Goal: Ask a question: Seek information or help from site administrators or community

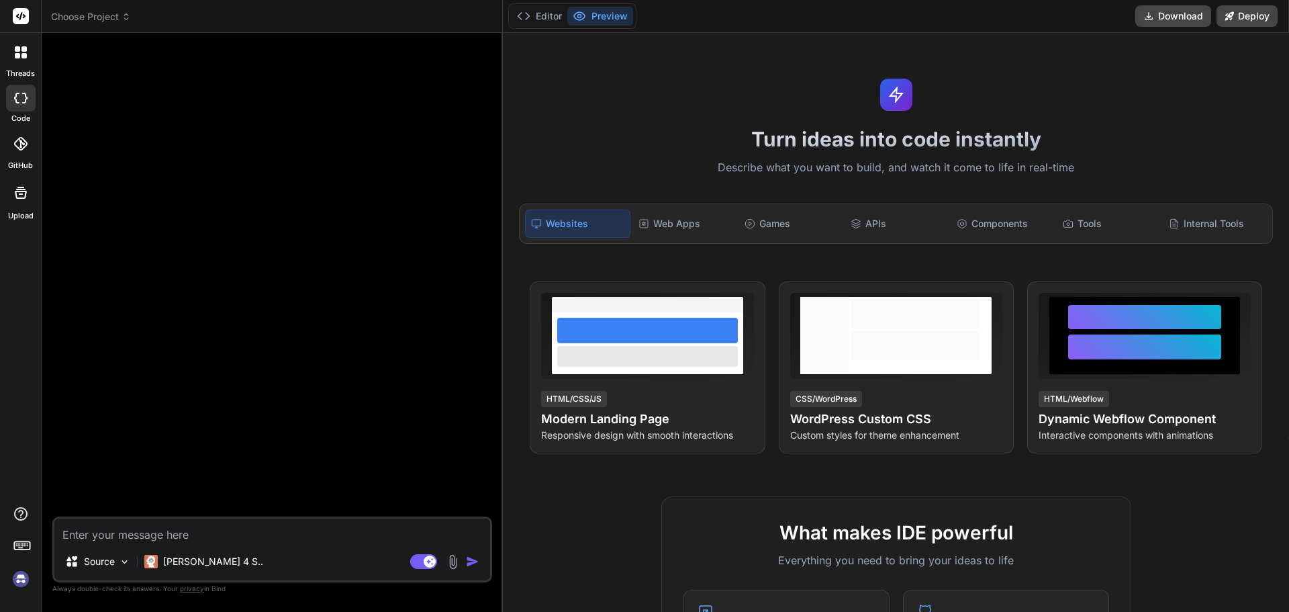
type textarea "x"
type textarea "w"
type textarea "x"
type textarea "wh"
type textarea "x"
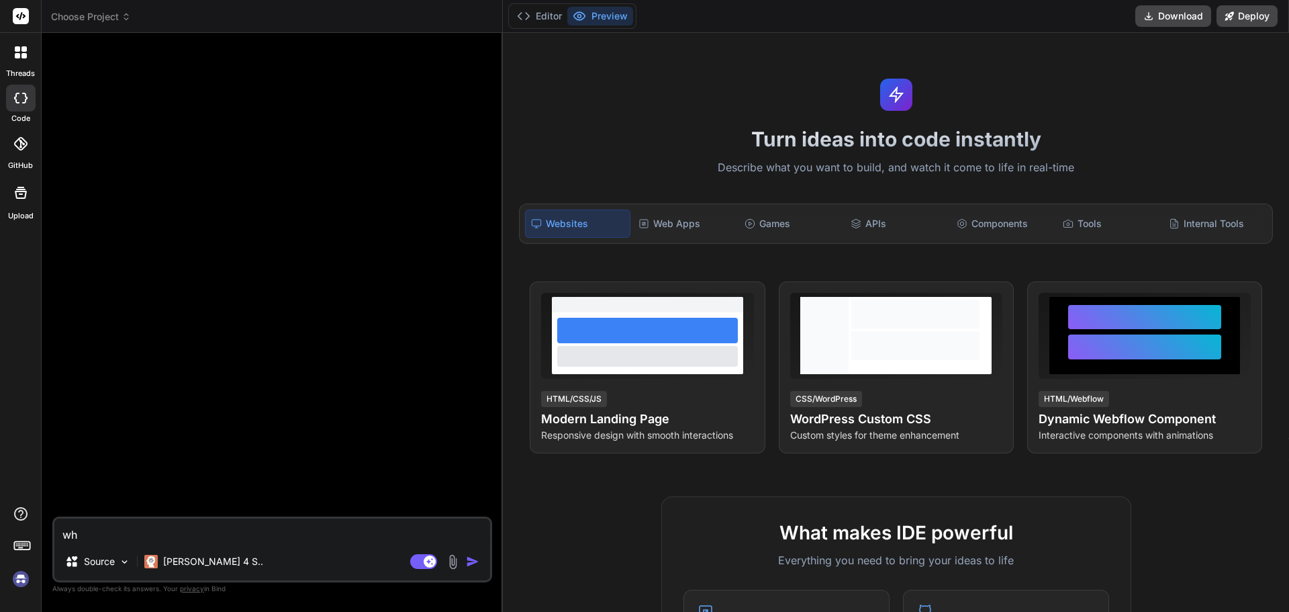
type textarea "wha"
type textarea "x"
type textarea "what"
type textarea "x"
type textarea "what"
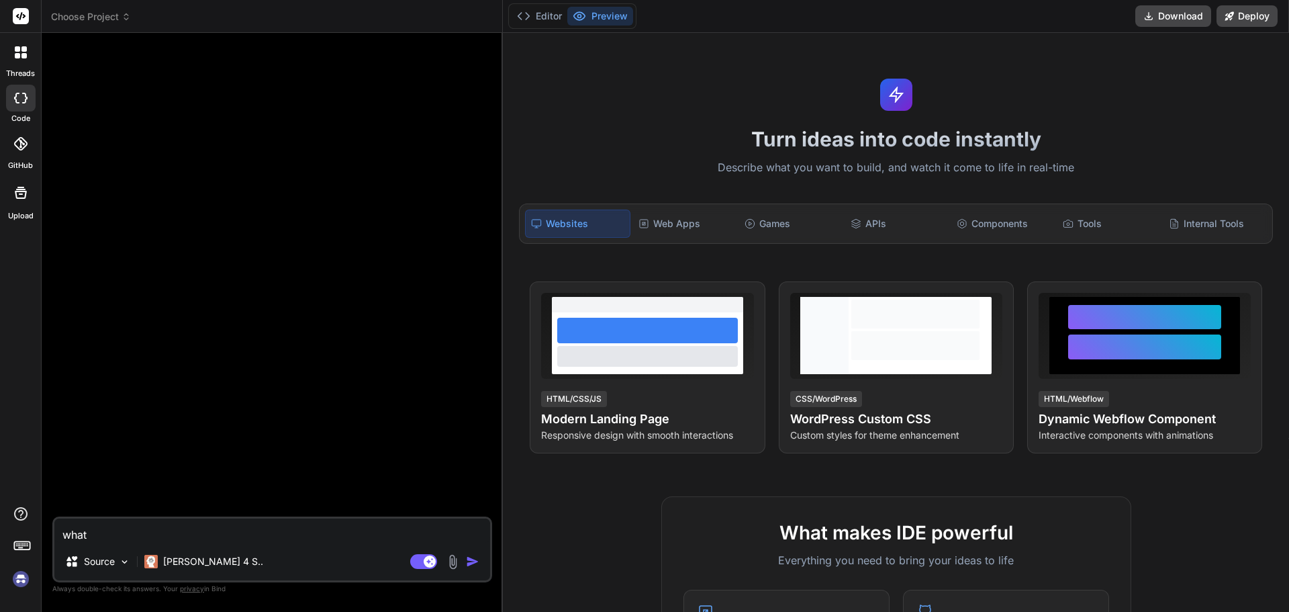
type textarea "x"
type textarea "what w"
type textarea "x"
type textarea "what we"
type textarea "x"
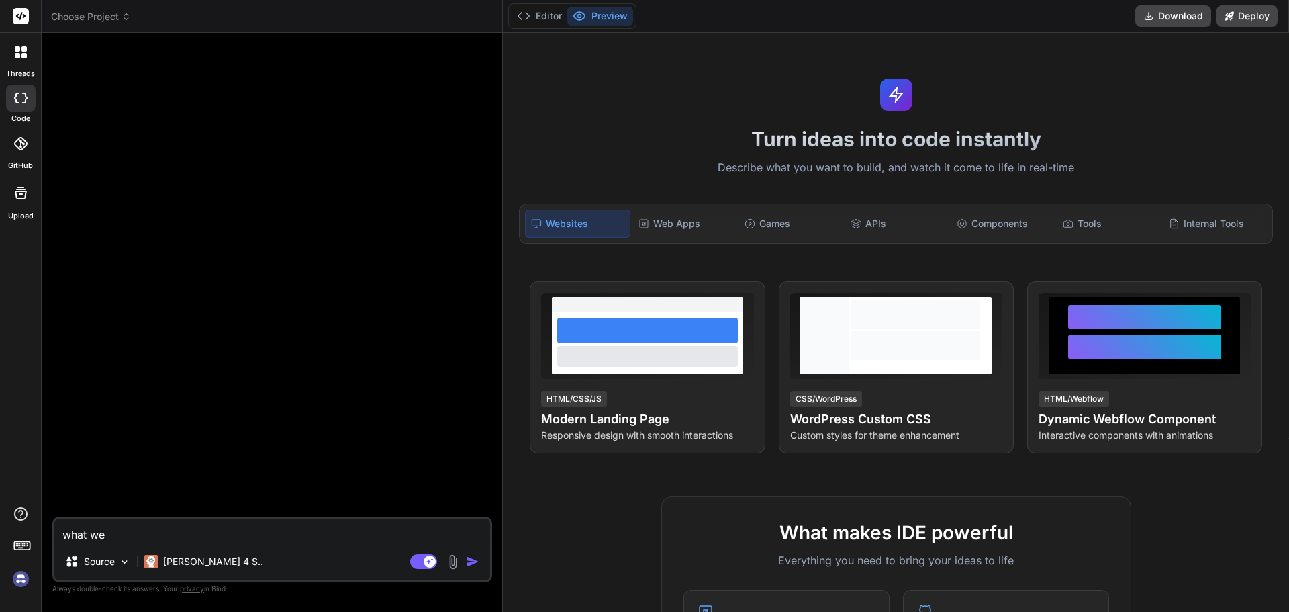
type textarea "what we"
type textarea "x"
type textarea "what we s"
type textarea "x"
type textarea "what we sh"
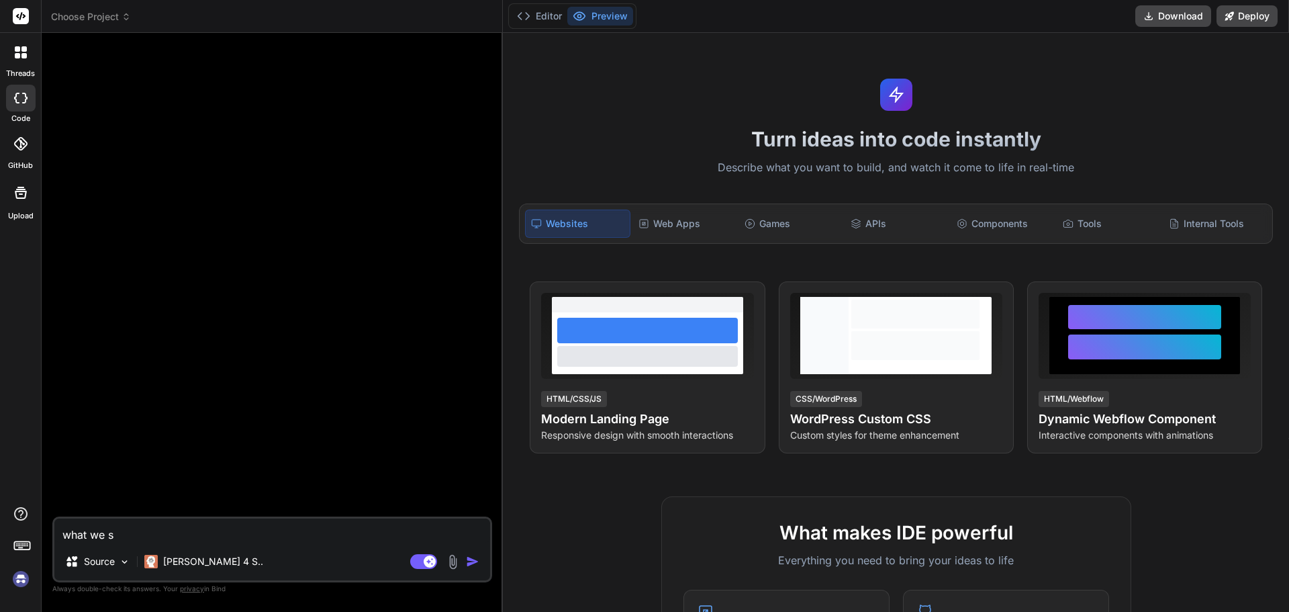
type textarea "x"
type textarea "what we sho"
type textarea "x"
type textarea "what we shou"
type textarea "x"
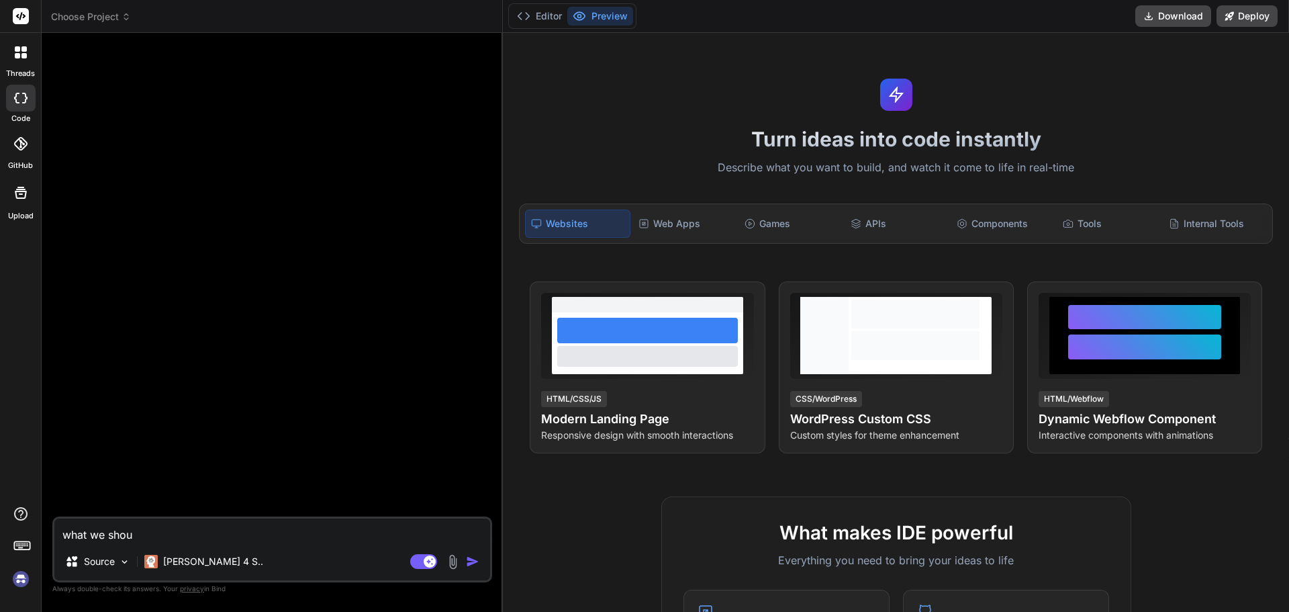
type textarea "what we shoul"
type textarea "x"
type textarea "what we should"
type textarea "x"
type textarea "what we should"
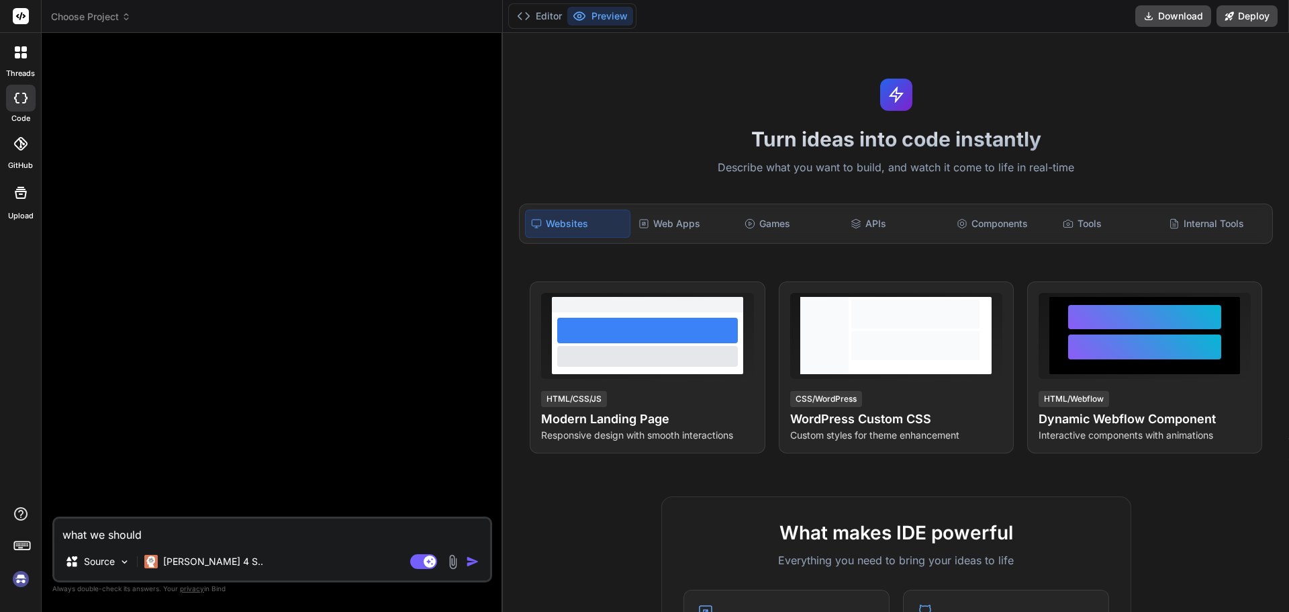
type textarea "x"
type textarea "what we should p"
type textarea "x"
type textarea "what we should pu"
type textarea "x"
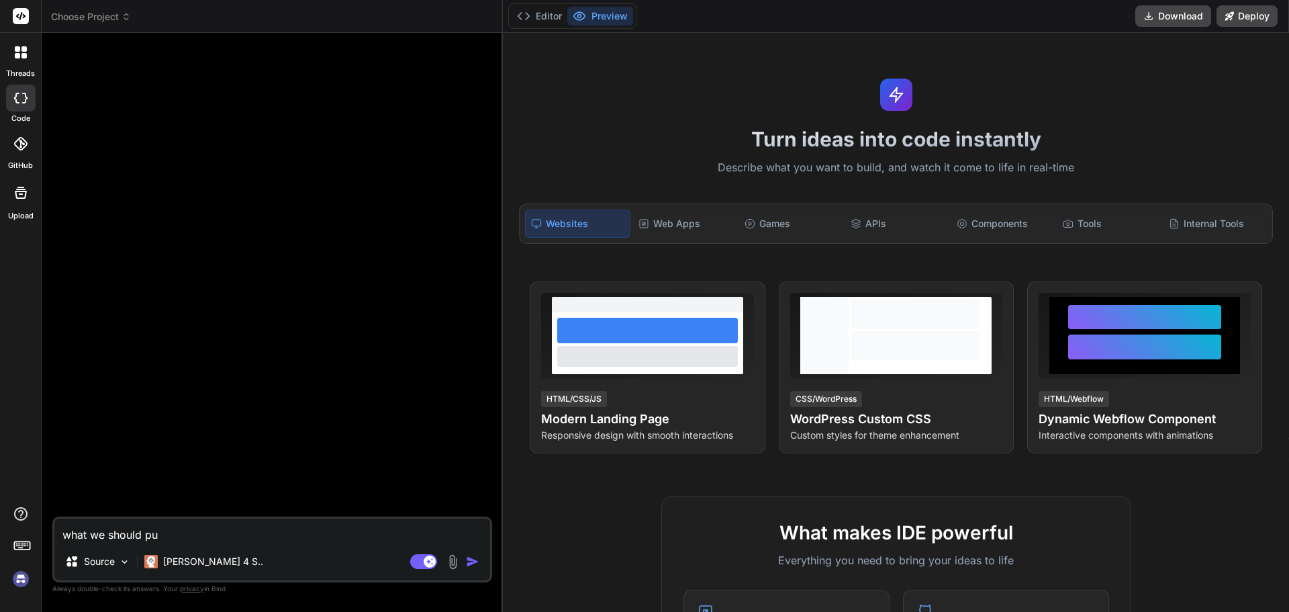
type textarea "what we should put"
type textarea "x"
type textarea "what we should put"
type textarea "x"
type textarea "what we should put i"
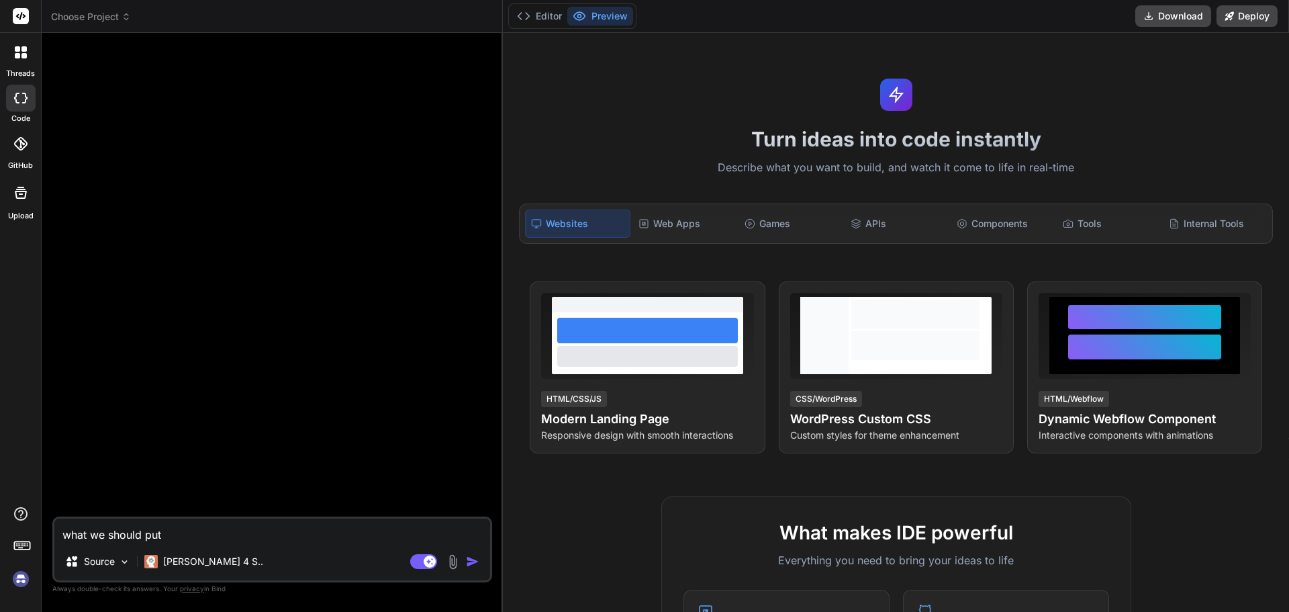
type textarea "x"
type textarea "what we should put in"
type textarea "x"
type textarea "what we should put int"
type textarea "x"
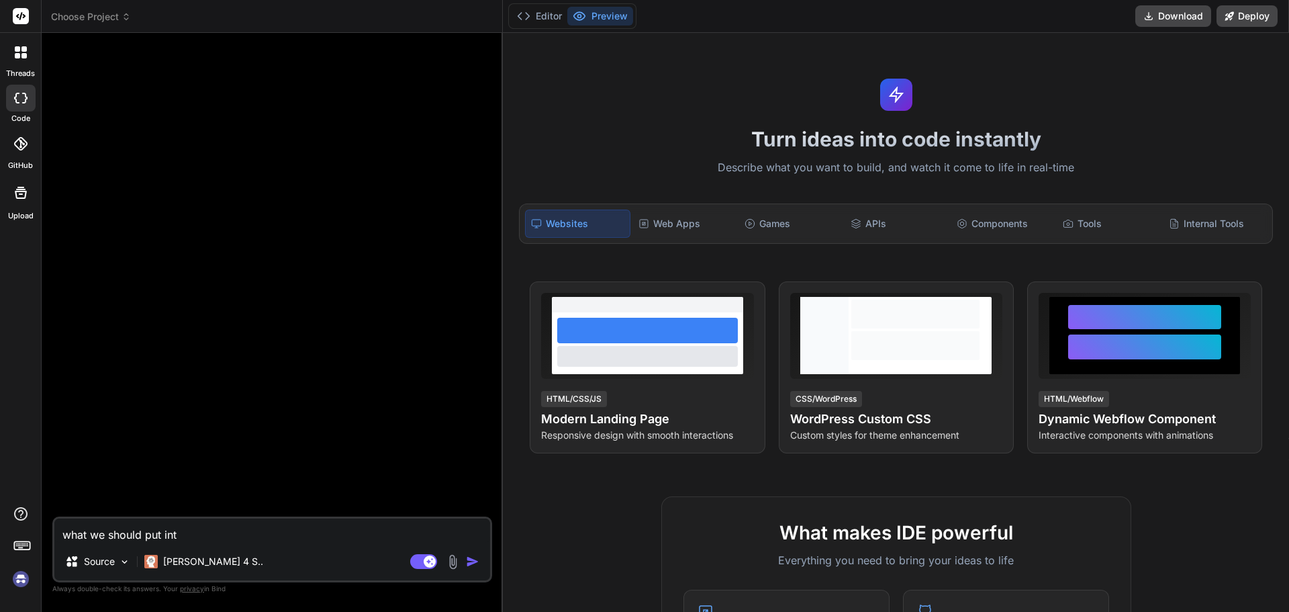
type textarea "what we should put into"
type textarea "x"
type textarea "what we should put into"
type textarea "x"
type textarea "what we should put into h"
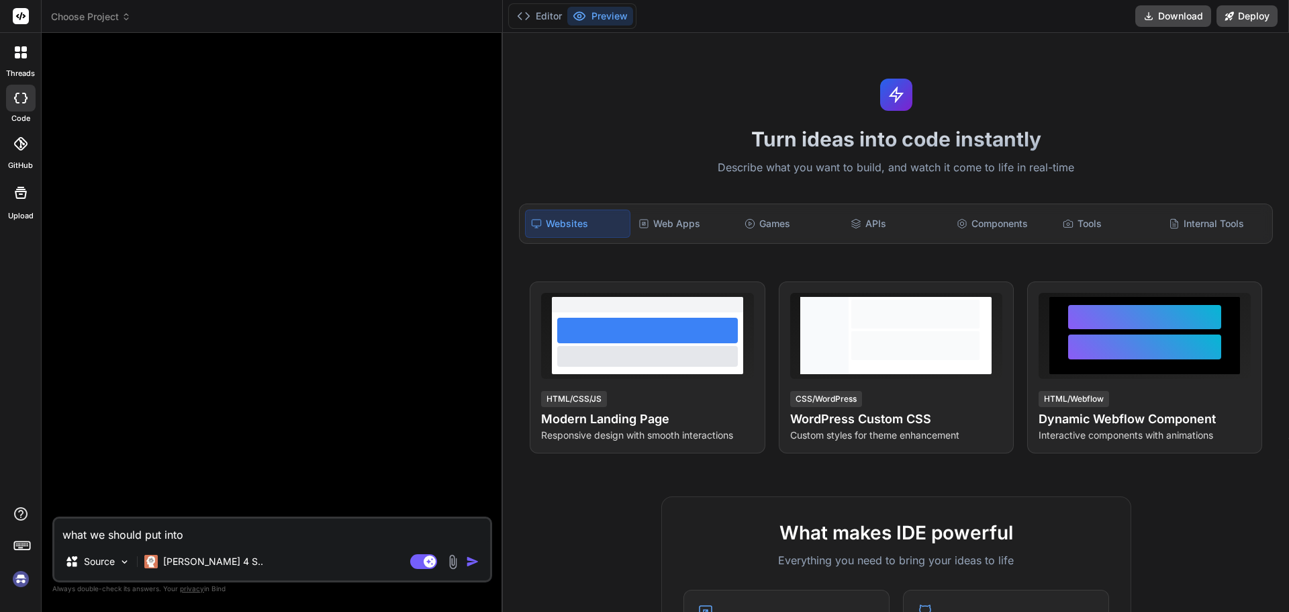
type textarea "x"
type textarea "what we should put into ht"
type textarea "x"
type textarea "what we should put into hte"
type textarea "x"
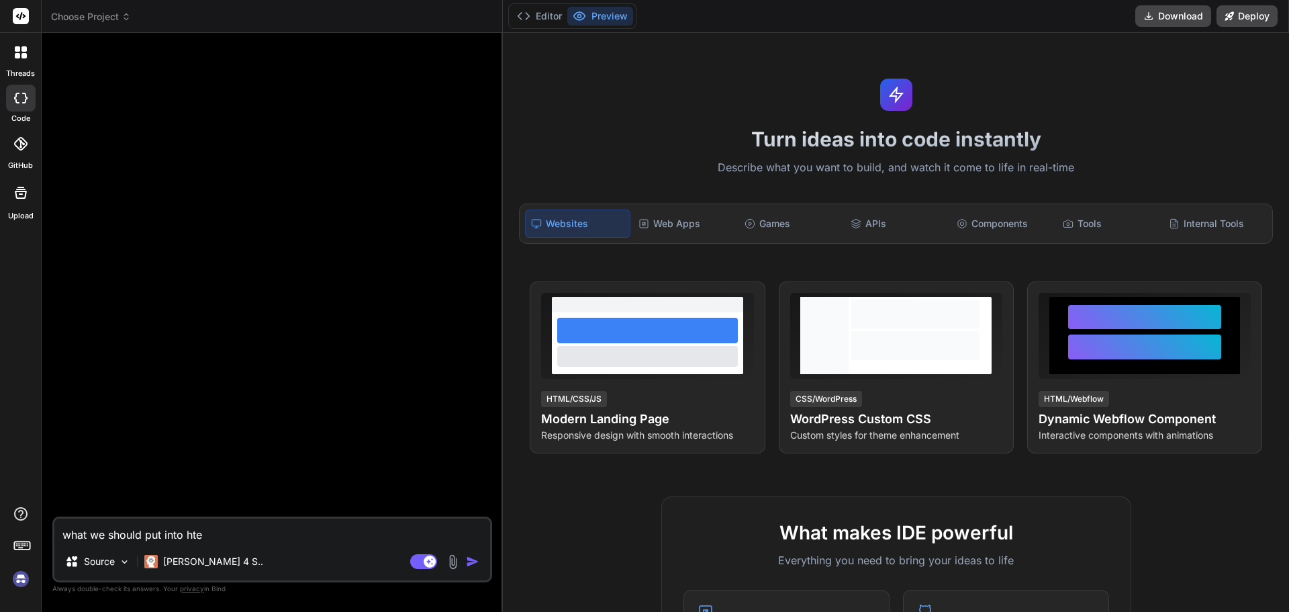
type textarea "what we should put into hte"
type textarea "x"
type textarea "what we should put into hte"
type textarea "x"
type textarea "what we should put into ht"
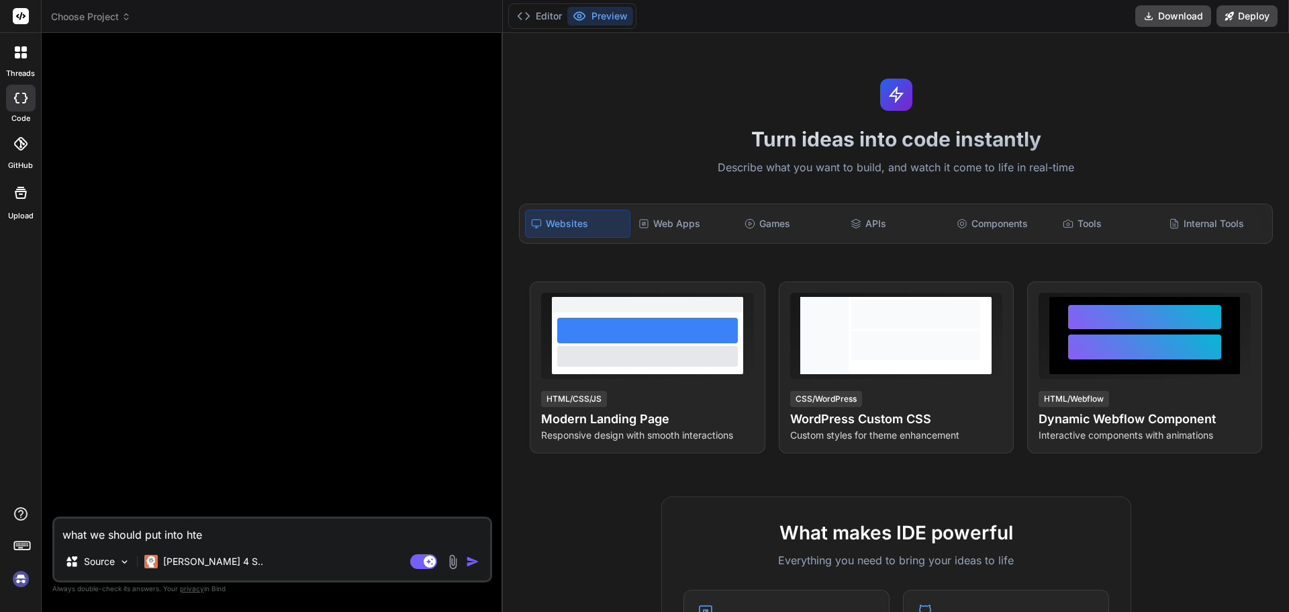
type textarea "x"
type textarea "what we should put into h"
type textarea "x"
type textarea "what we should put into"
type textarea "x"
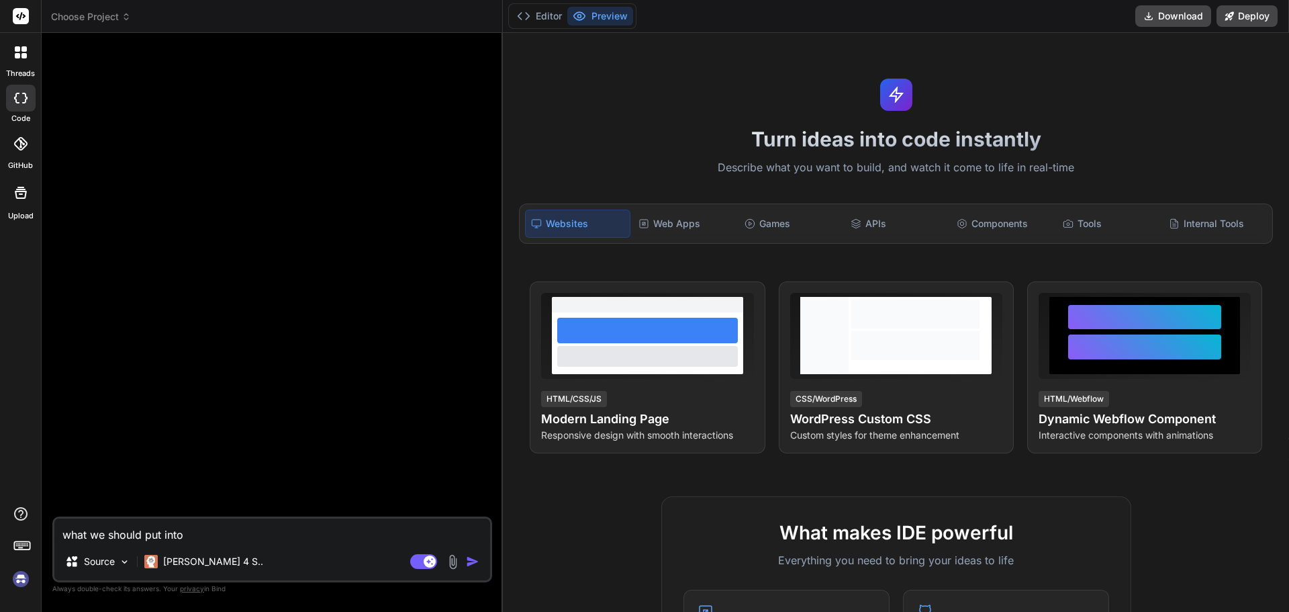
type textarea "what we should put into t"
type textarea "x"
type textarea "what we should put into th"
type textarea "x"
type textarea "what we should put into the"
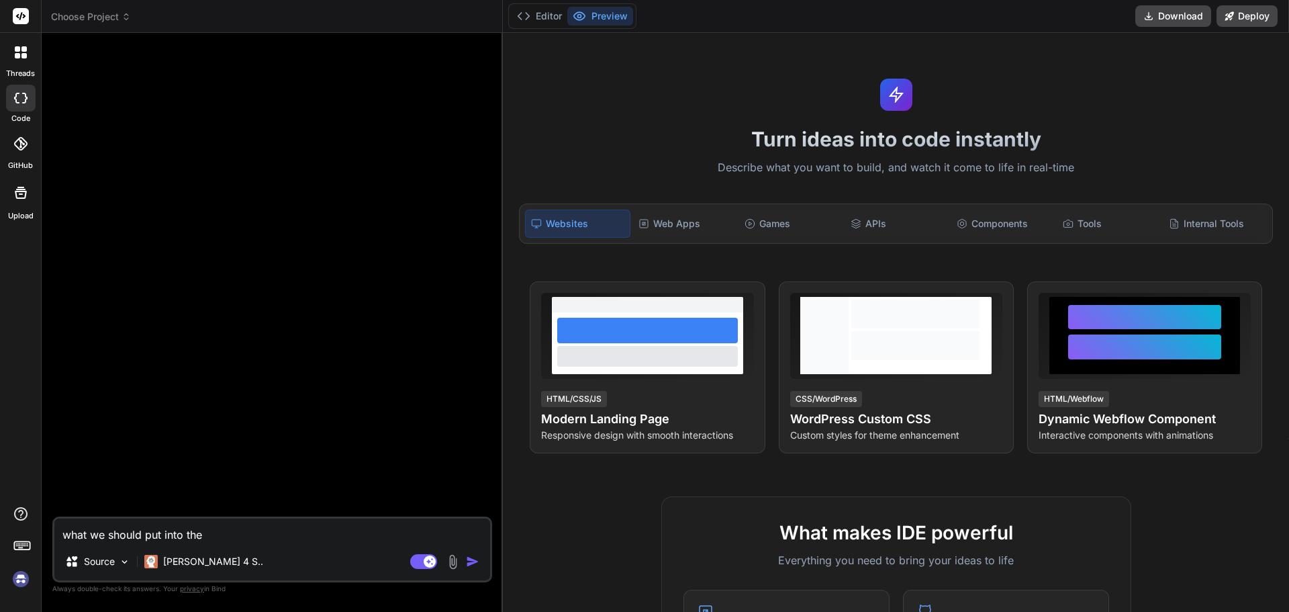
type textarea "x"
type textarea "what we should put into the"
type textarea "x"
type textarea "what we should put into the s"
type textarea "x"
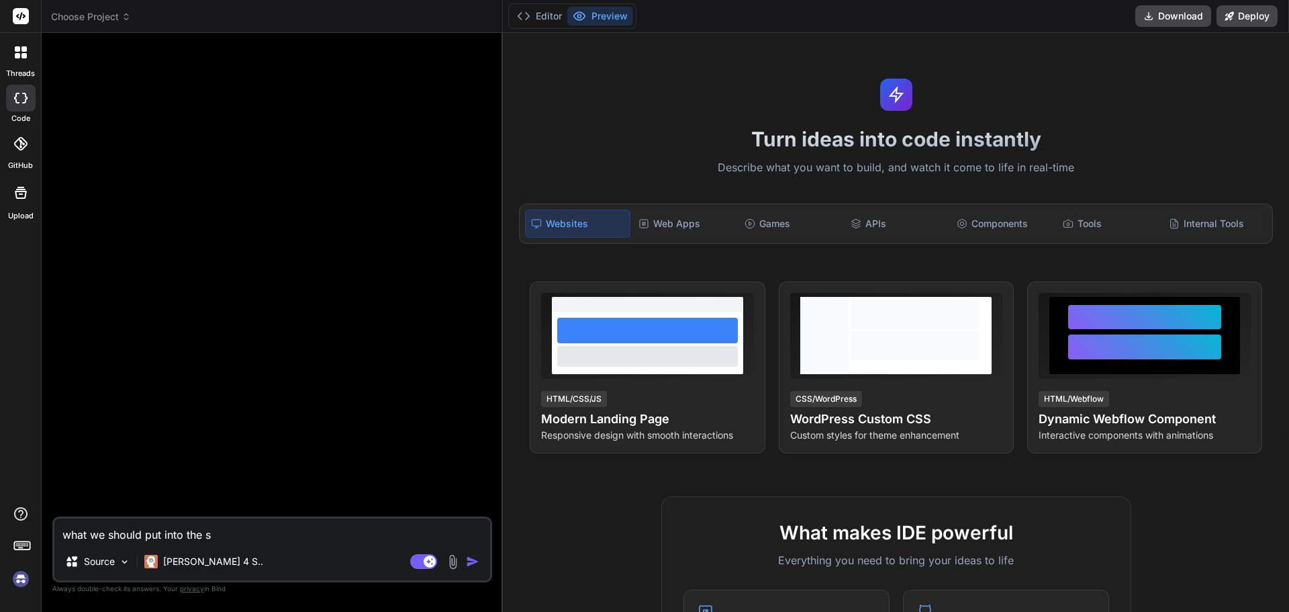
type textarea "what we should put into the sa"
type textarea "x"
type textarea "what we should put into the [PERSON_NAME]"
type textarea "x"
type textarea "what we should put into the sale"
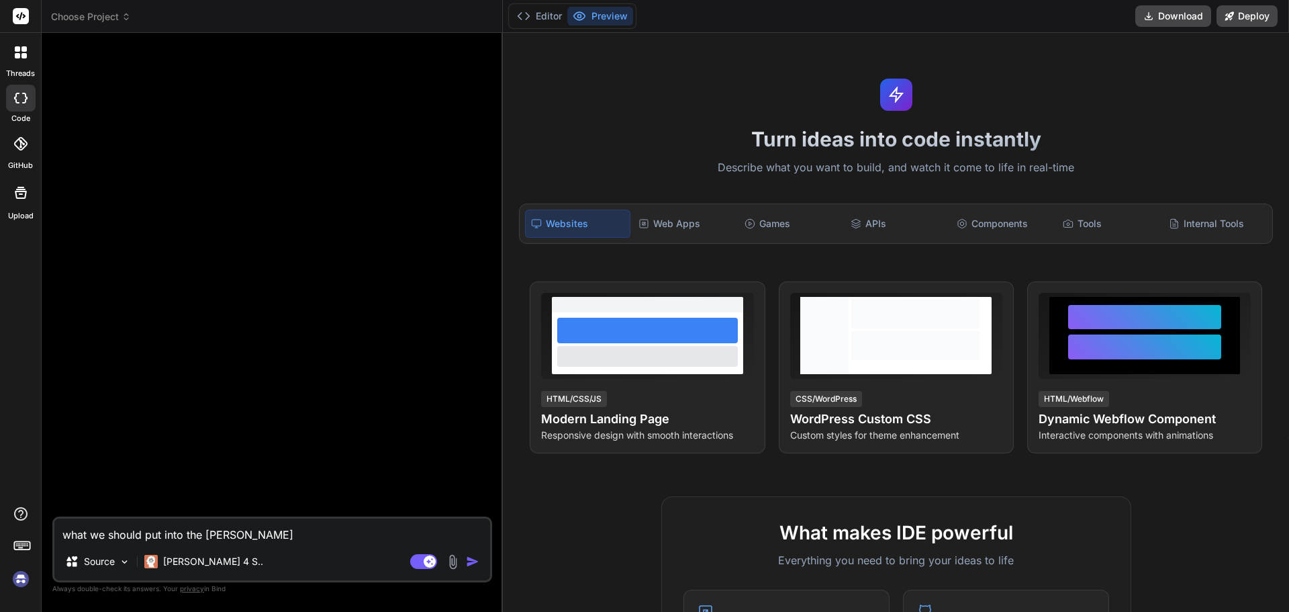
type textarea "x"
type textarea "what we should put into the sales"
type textarea "x"
type textarea "what we should put into the sales"
type textarea "x"
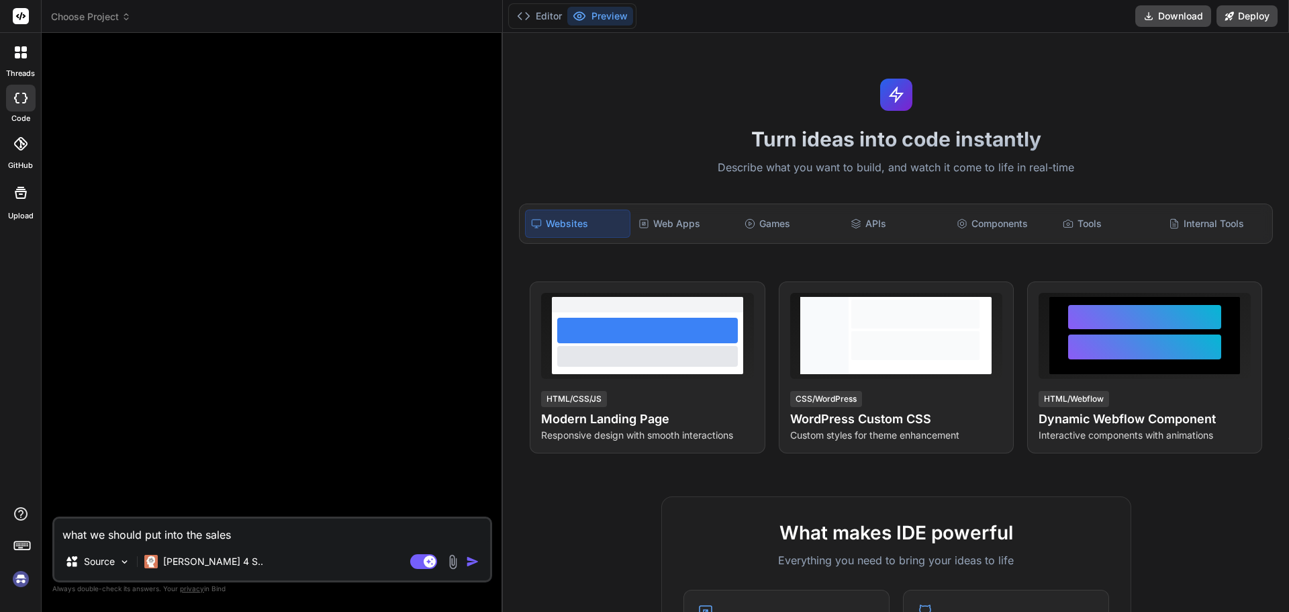
type textarea "what we should put into the sales t"
type textarea "x"
type textarea "what we should put into the sales tr"
type textarea "x"
type textarea "what we should put into the sales tra"
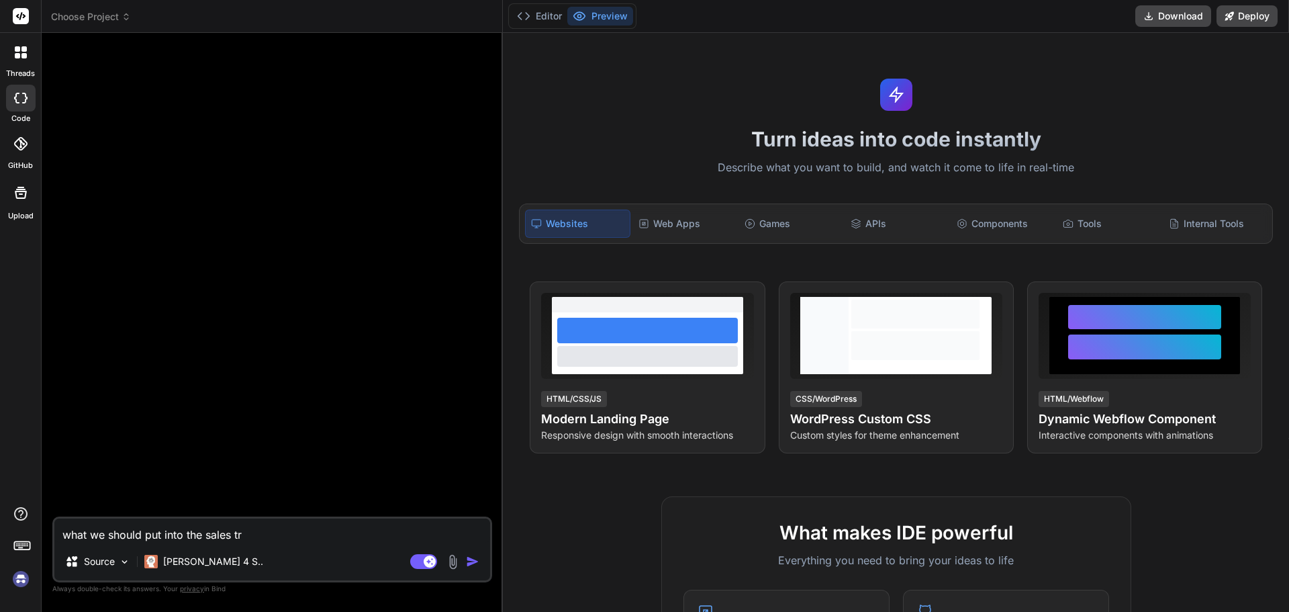
type textarea "x"
type textarea "what we should put into the sales [PERSON_NAME]"
type textarea "x"
type textarea "what we should put into the sales tra"
type textarea "x"
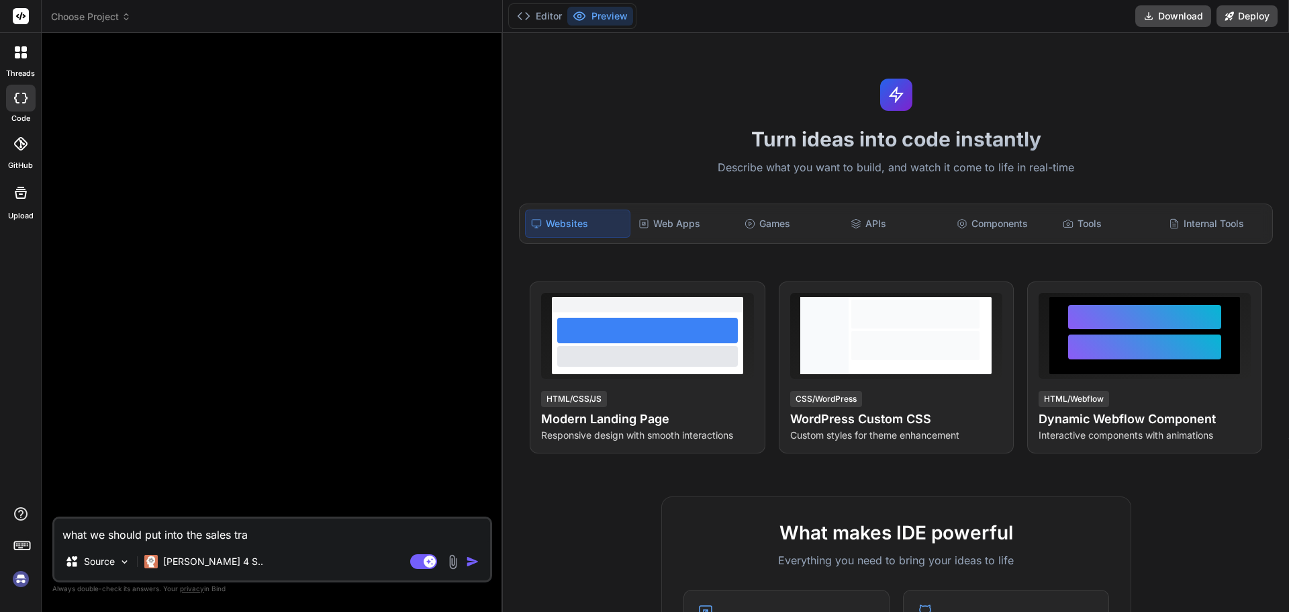
type textarea "what we should put into the sales tr"
type textarea "x"
type textarea "what we should put into the sales tre"
type textarea "x"
type textarea "what we should put into the sales tren"
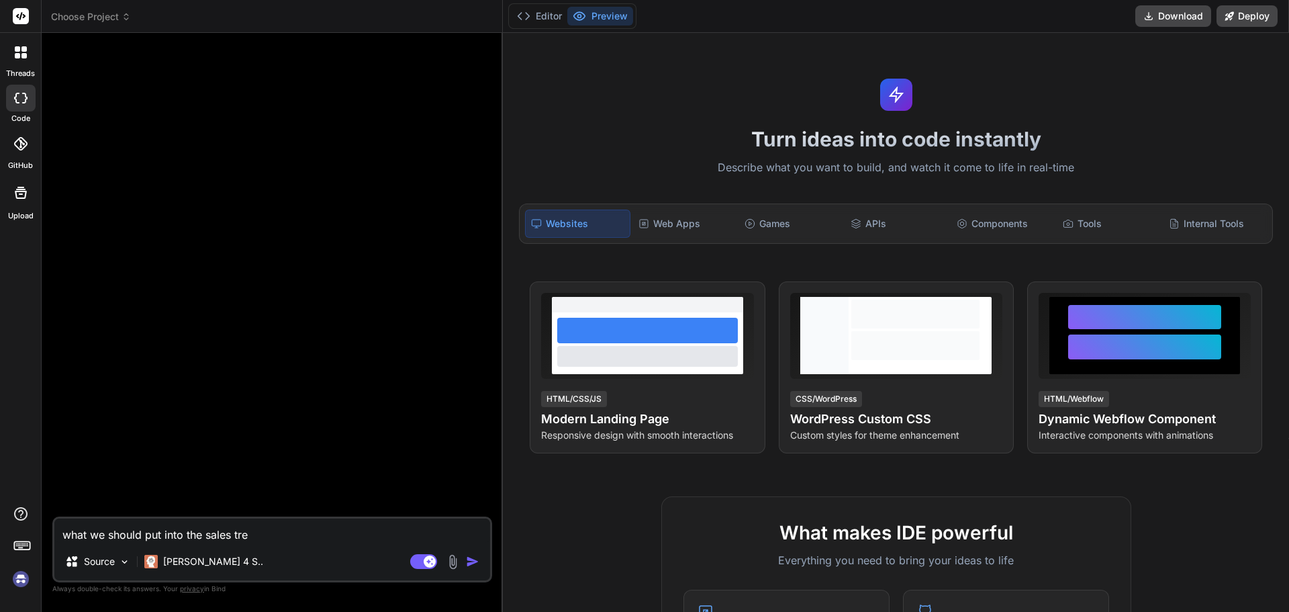
type textarea "x"
type textarea "what we should put into the sales trend"
type textarea "x"
type textarea "what we should put into the sales trends"
type textarea "x"
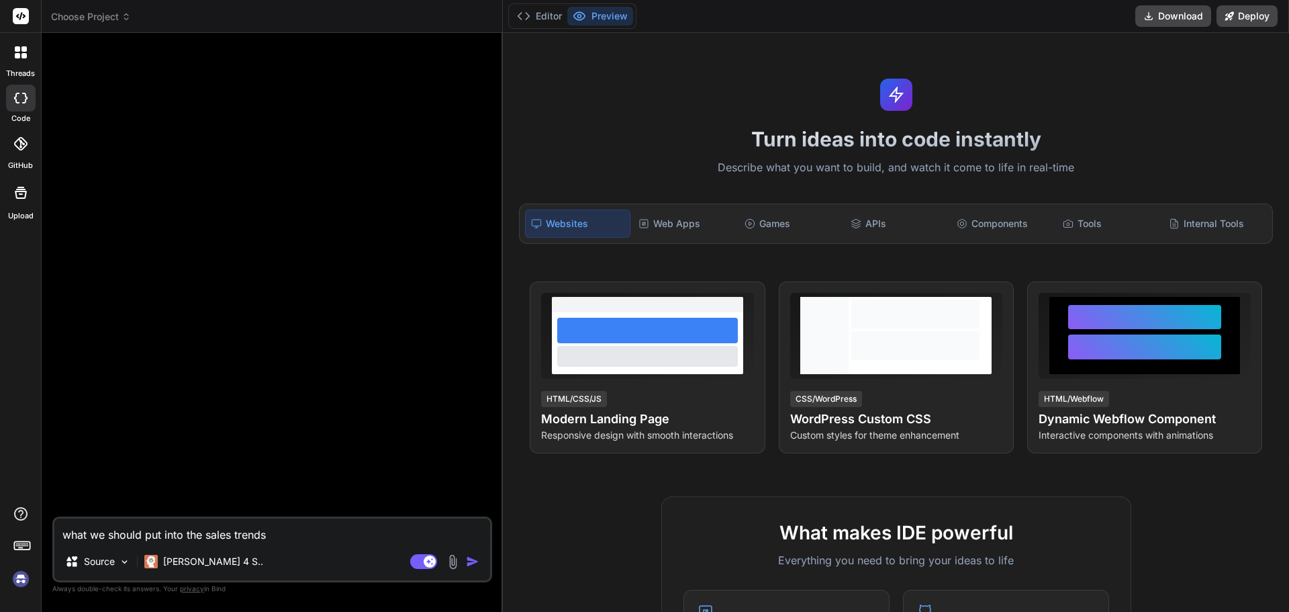
type textarea "what we should put into the sales trends"
type textarea "x"
type textarea "what we should put into the sales trends c"
type textarea "x"
type textarea "what we should put into the sales trends co"
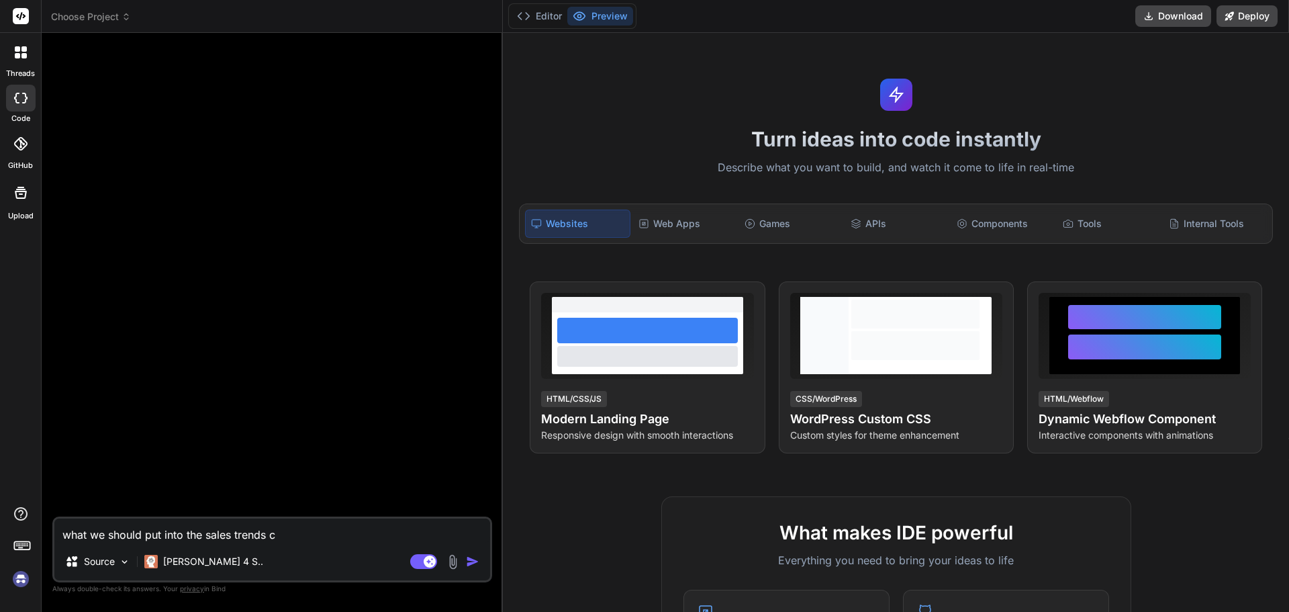
type textarea "x"
type textarea "what we should put into the sales trends col"
type textarea "x"
type textarea "what we should put into the sales trends colu"
type textarea "x"
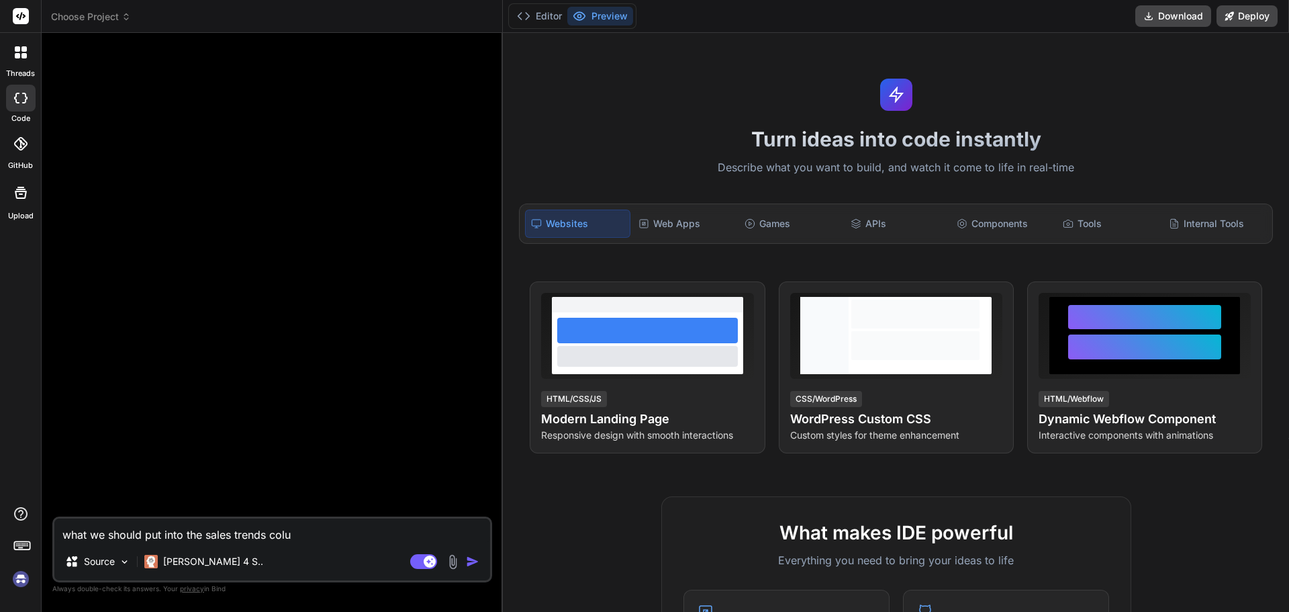
type textarea "what we should put into the sales trends colum"
type textarea "x"
type textarea "what we should put into the sales trends column"
type textarea "x"
type textarea "what we should put into the sales trends column"
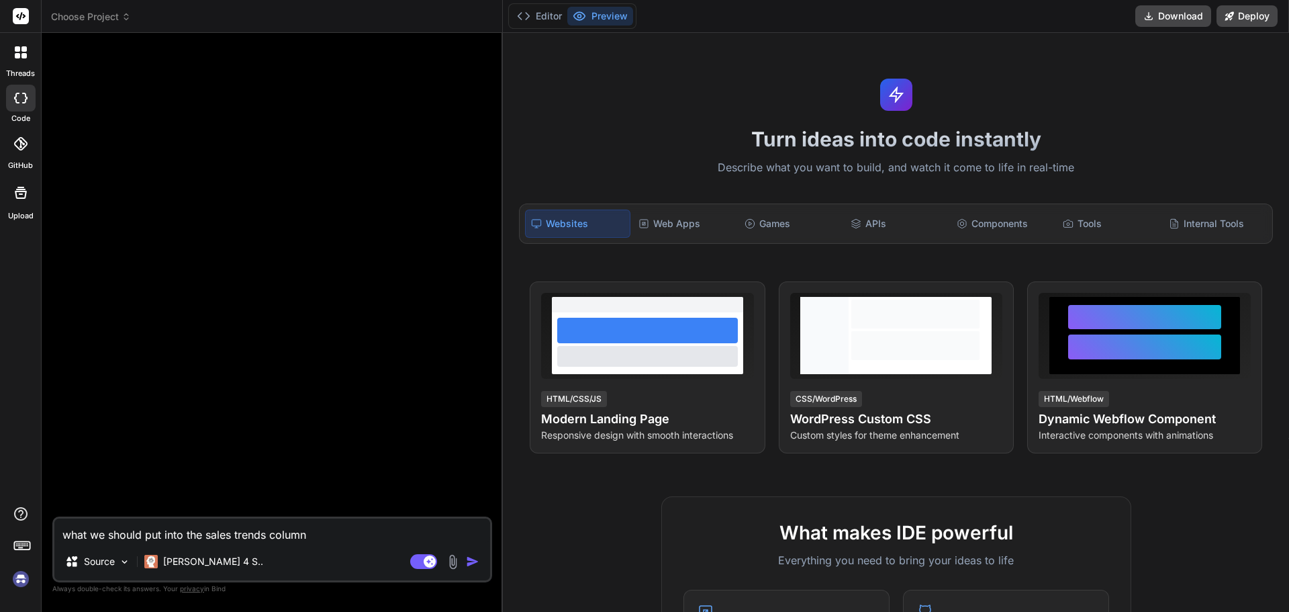
type textarea "x"
type textarea "what we should put into the sales trends column"
click at [473, 567] on img "button" at bounding box center [472, 561] width 13 height 13
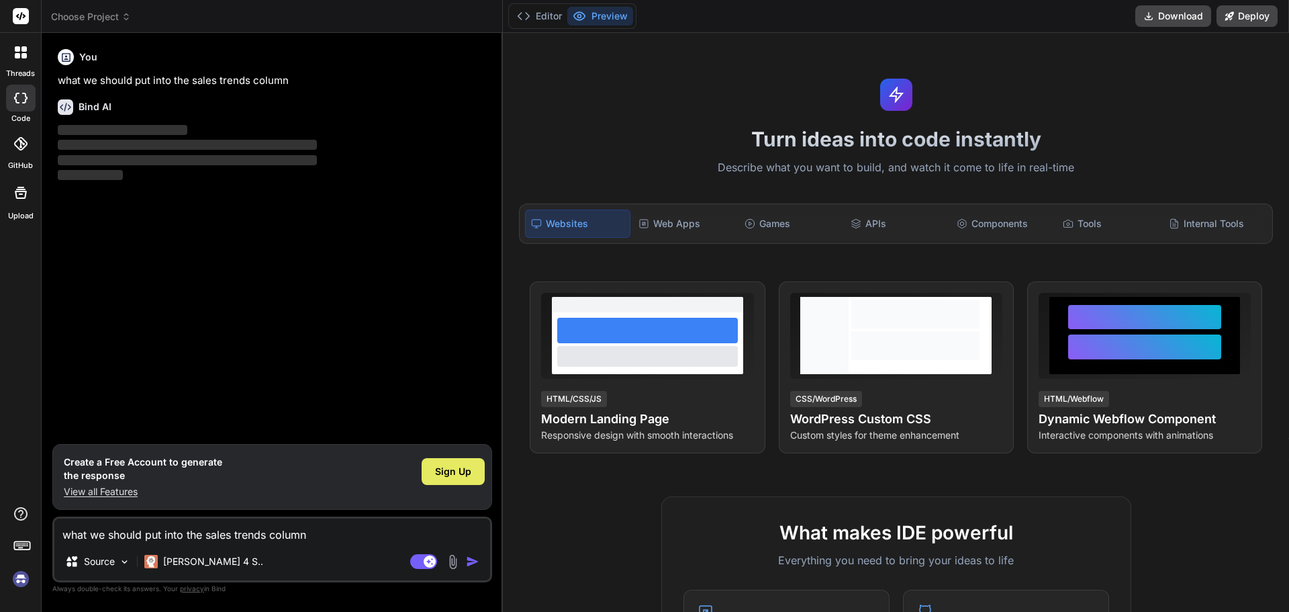
click at [446, 470] on span "Sign Up" at bounding box center [453, 471] width 36 height 13
drag, startPoint x: 58, startPoint y: 79, endPoint x: 362, endPoint y: 67, distance: 303.8
click at [362, 67] on div "You what we should put into the sales trends column" at bounding box center [274, 66] width 432 height 45
copy p "what we should put into the sales trends column"
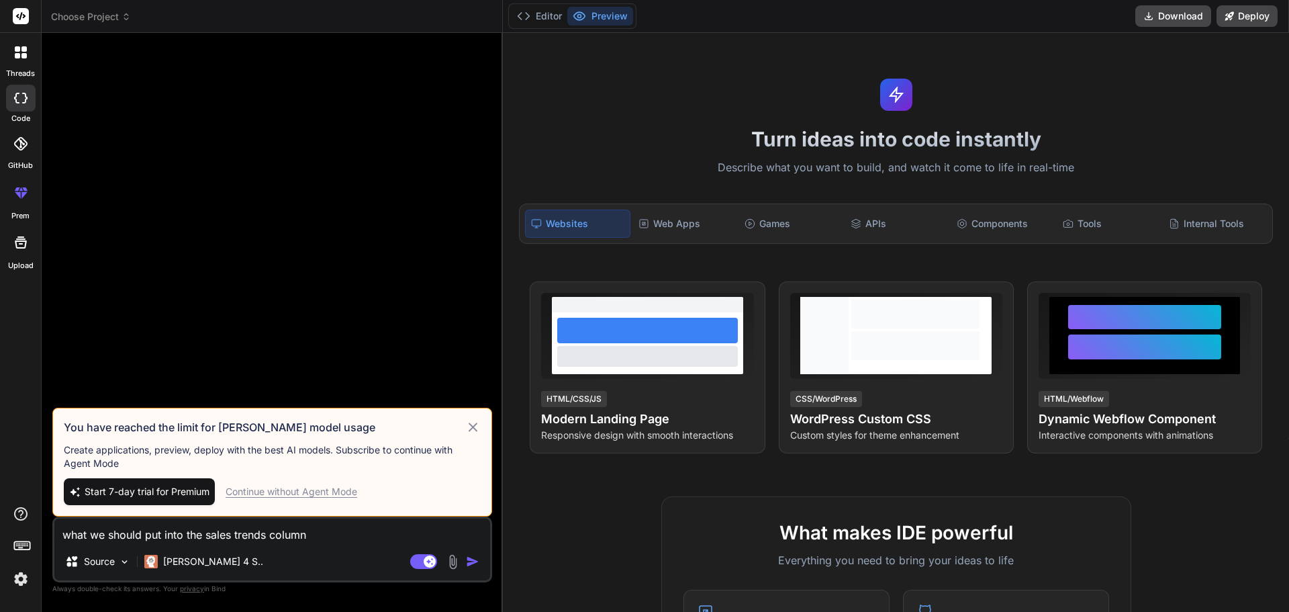
click at [287, 489] on div "Continue without Agent Mode" at bounding box center [292, 491] width 132 height 13
type textarea "x"
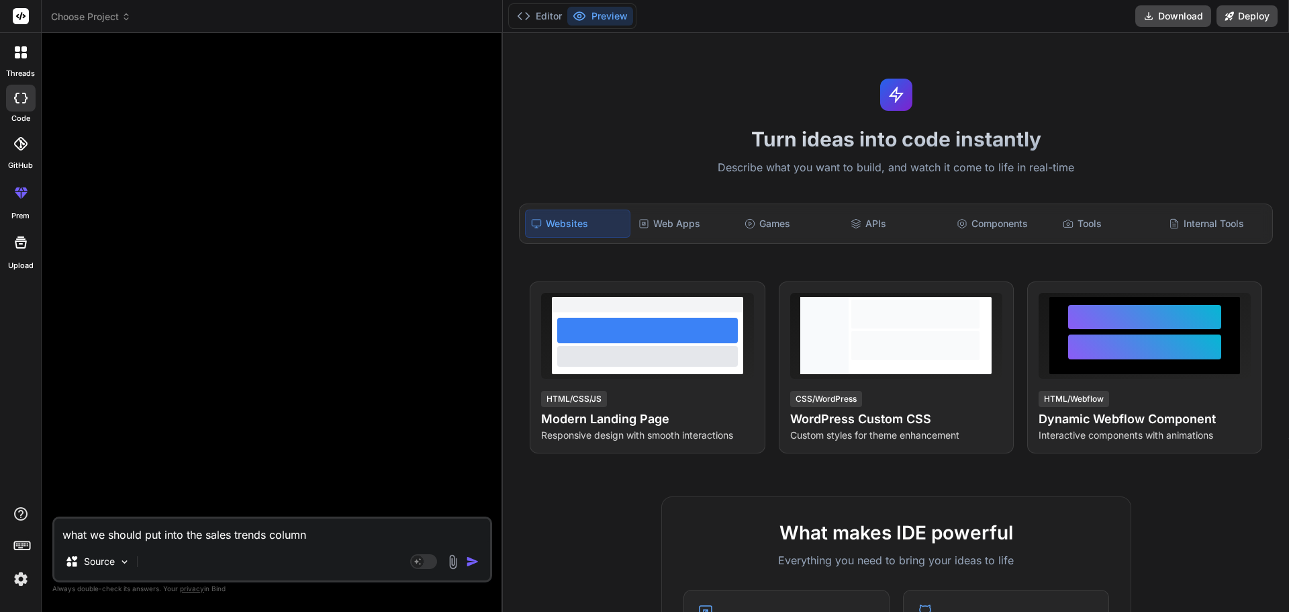
click at [210, 535] on textarea "what we should put into the sales trends column" at bounding box center [272, 530] width 436 height 24
paste textarea "what we should put into the sales trends column"
type textarea "what we should put into the sales trends column"
type textarea "x"
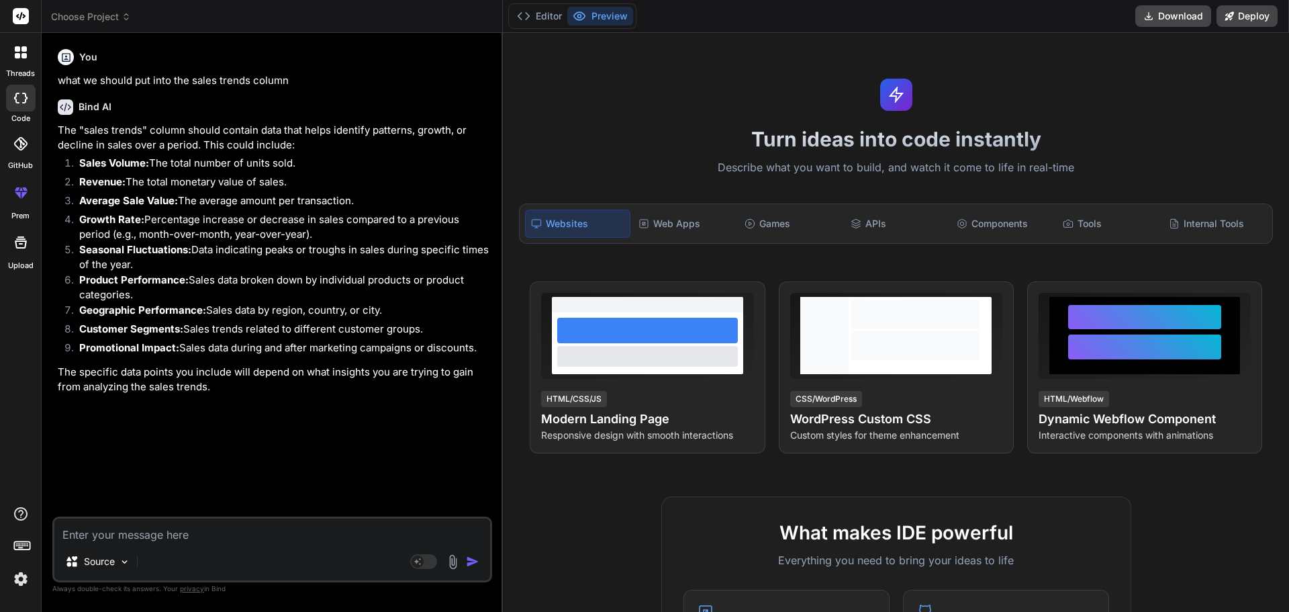
click at [454, 567] on img at bounding box center [452, 561] width 15 height 15
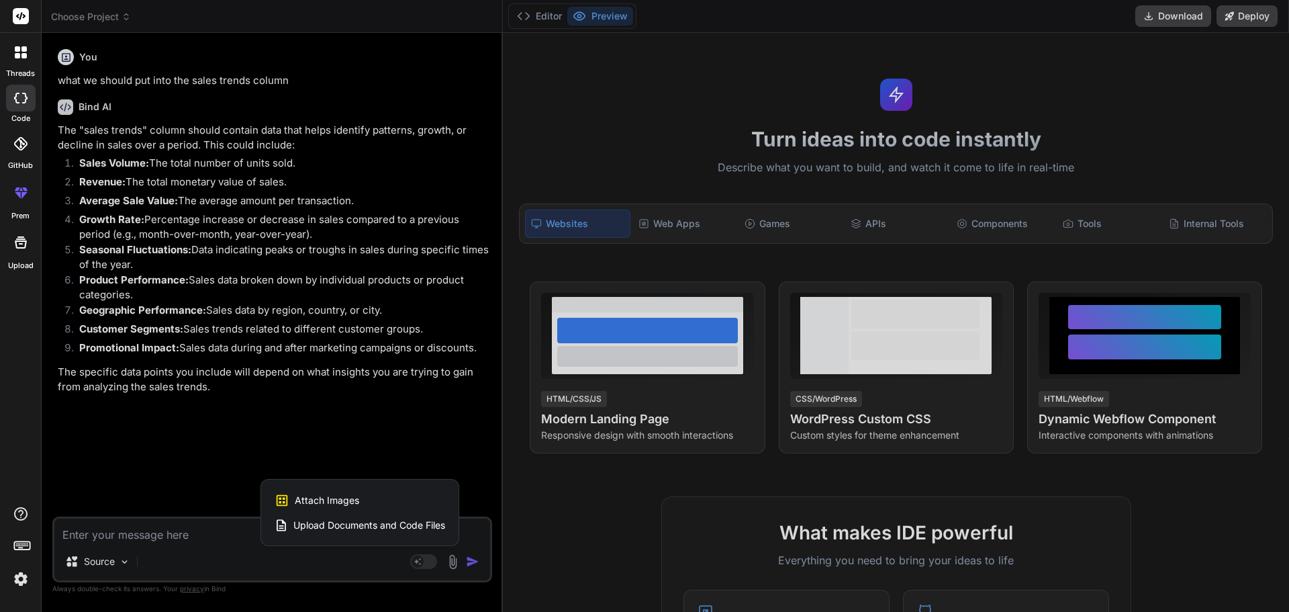
click at [312, 500] on span "Attach Images" at bounding box center [327, 500] width 64 height 13
type textarea "x"
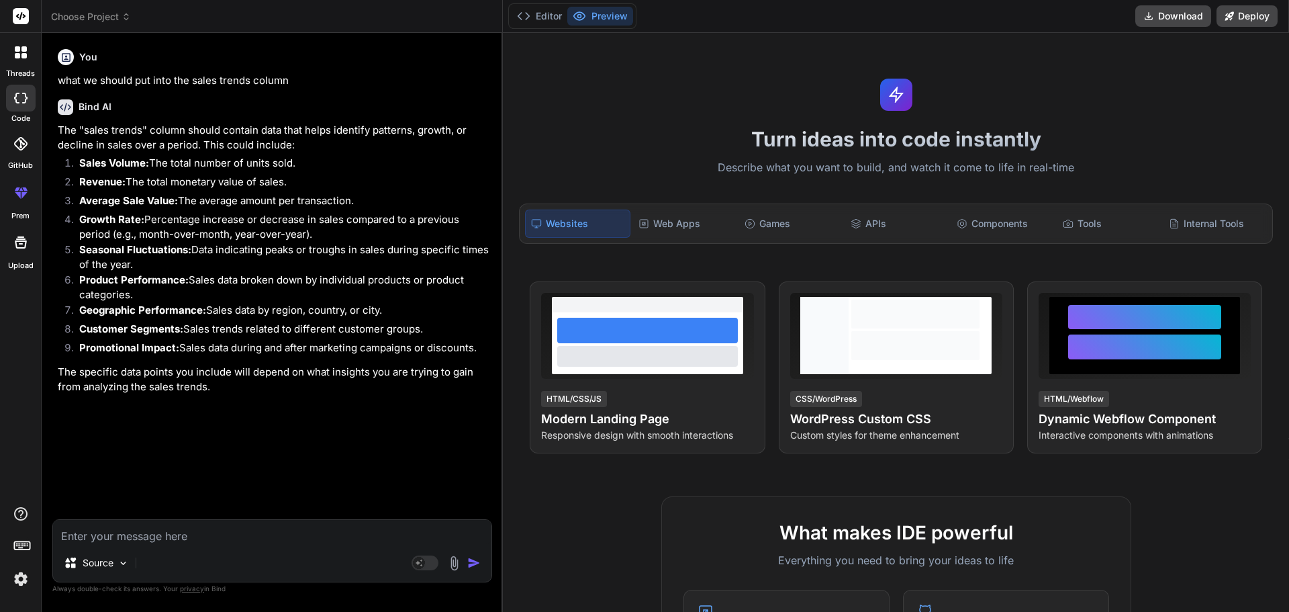
type input "C:\fakepath\inventorysales.jpg"
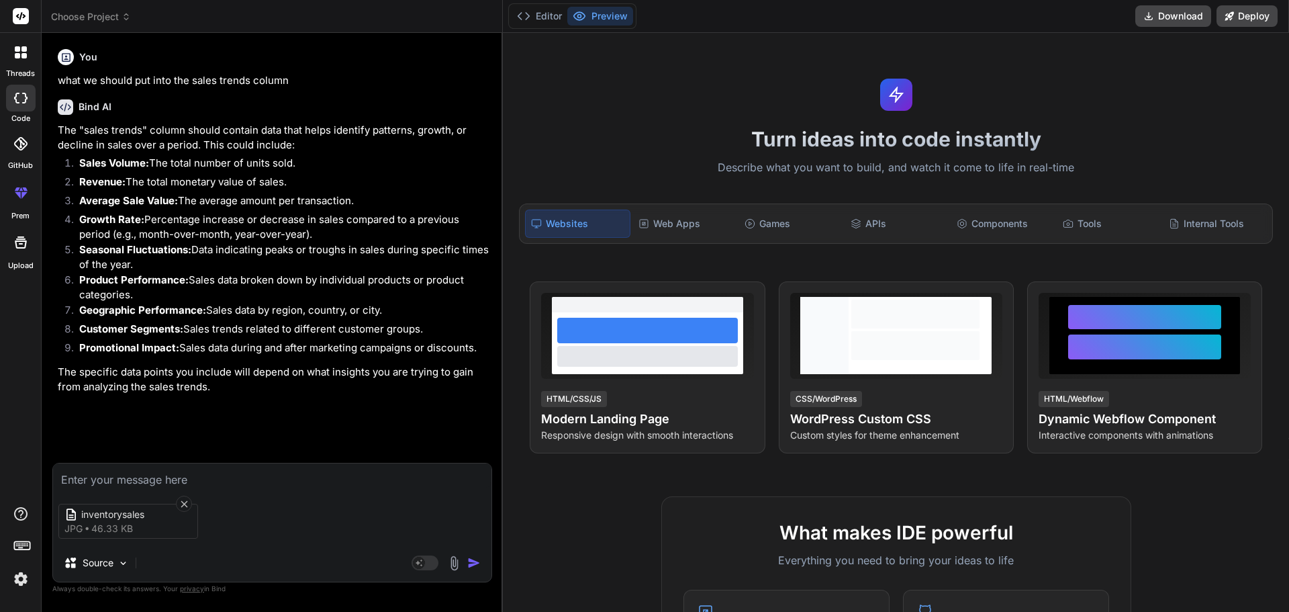
click at [143, 478] on textarea at bounding box center [272, 475] width 439 height 24
type textarea "x"
type textarea "C"
type textarea "x"
type textarea "Cr"
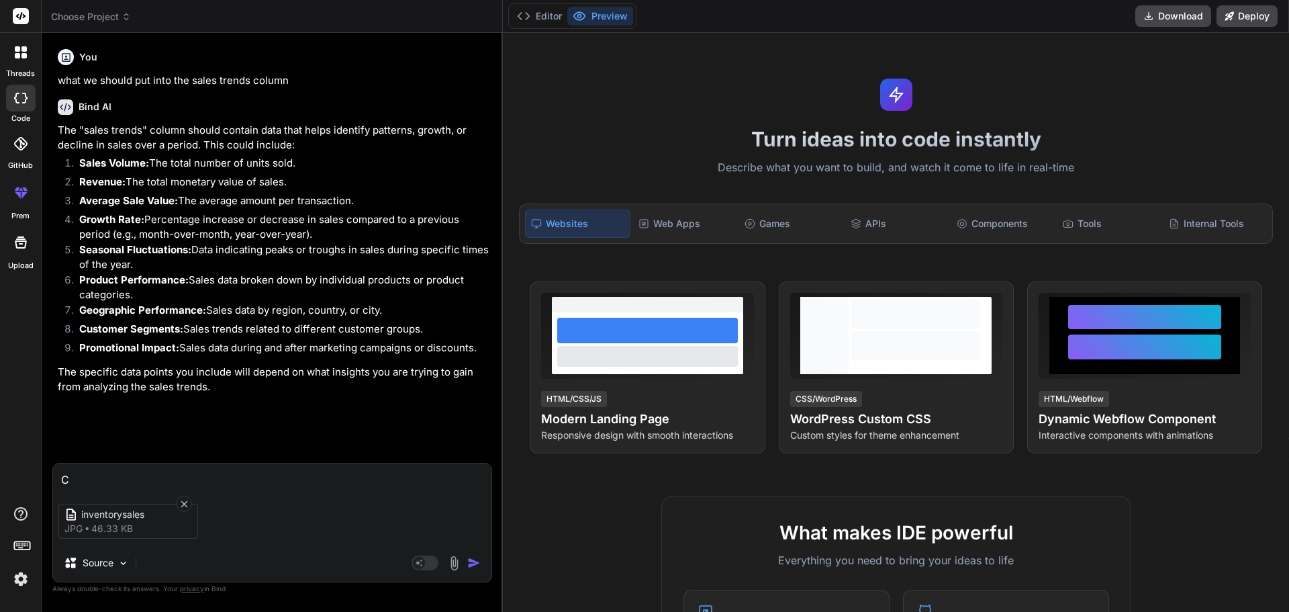
type textarea "x"
type textarea "Cre"
type textarea "x"
type textarea "Crea"
type textarea "x"
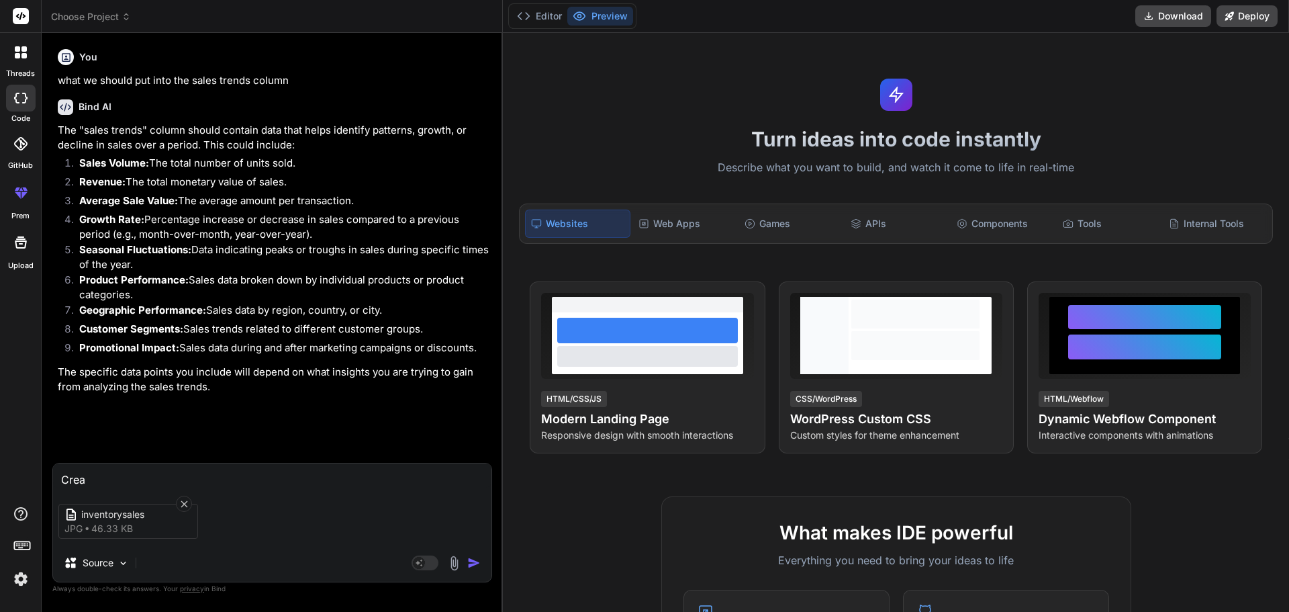
type textarea "Creat"
type textarea "x"
type textarea "Create"
type textarea "x"
type textarea "Create"
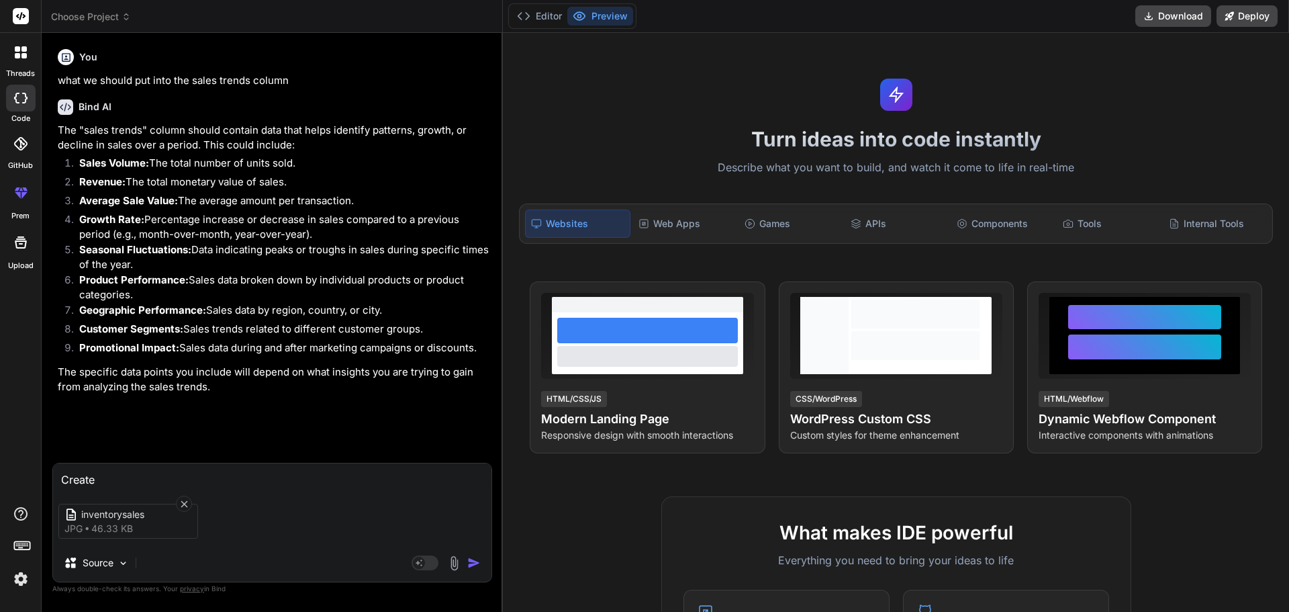
type textarea "x"
type textarea "Create t"
type textarea "x"
type textarea "Create th"
type textarea "x"
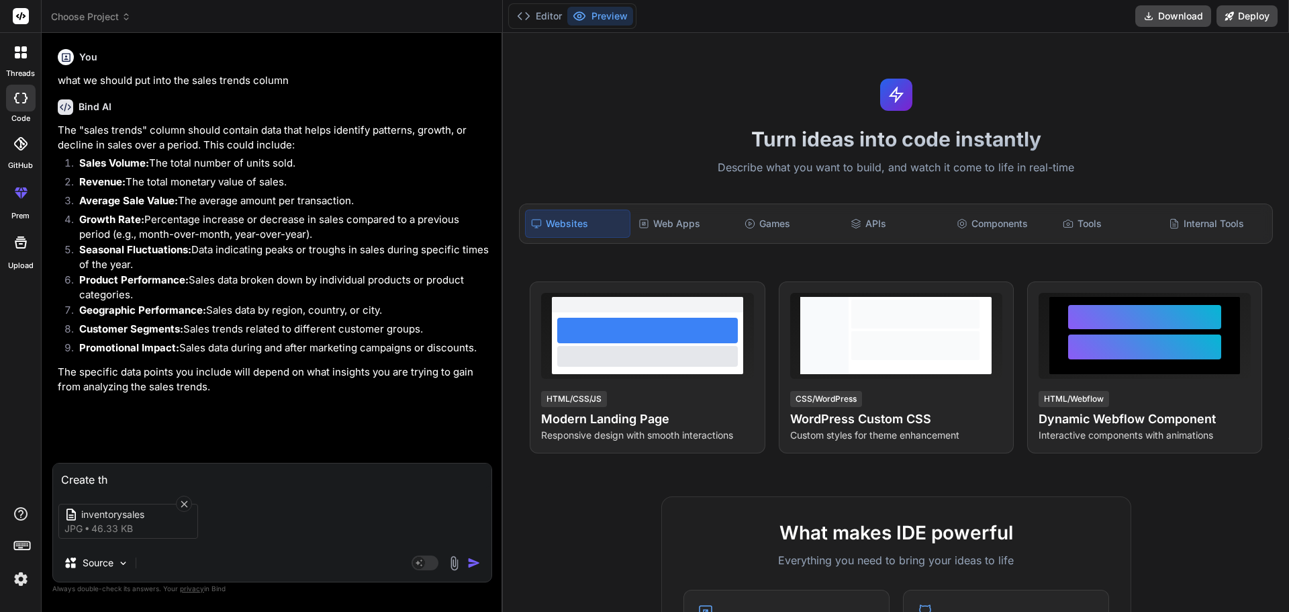
type textarea "Create the"
type textarea "x"
type textarea "Create the"
type textarea "x"
type textarea "Create the d"
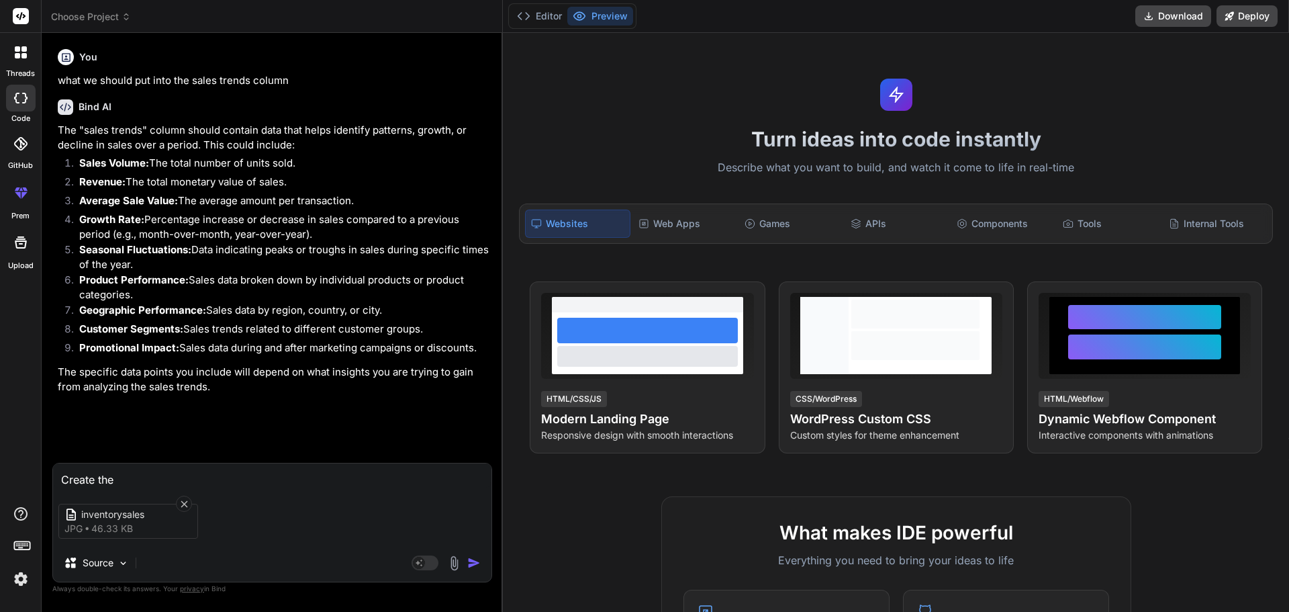
type textarea "x"
type textarea "Create the da"
type textarea "x"
type textarea "Create the dat"
type textarea "x"
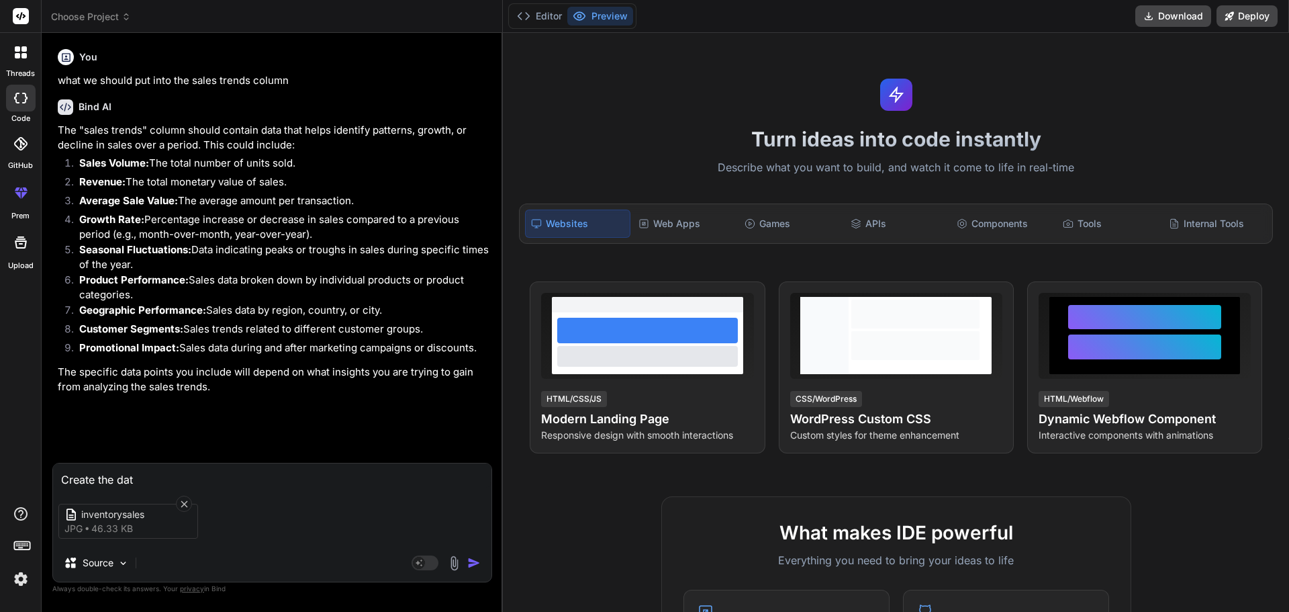
type textarea "Create the data"
type textarea "x"
type textarea "Create the data"
type textarea "x"
type textarea "Create the data t"
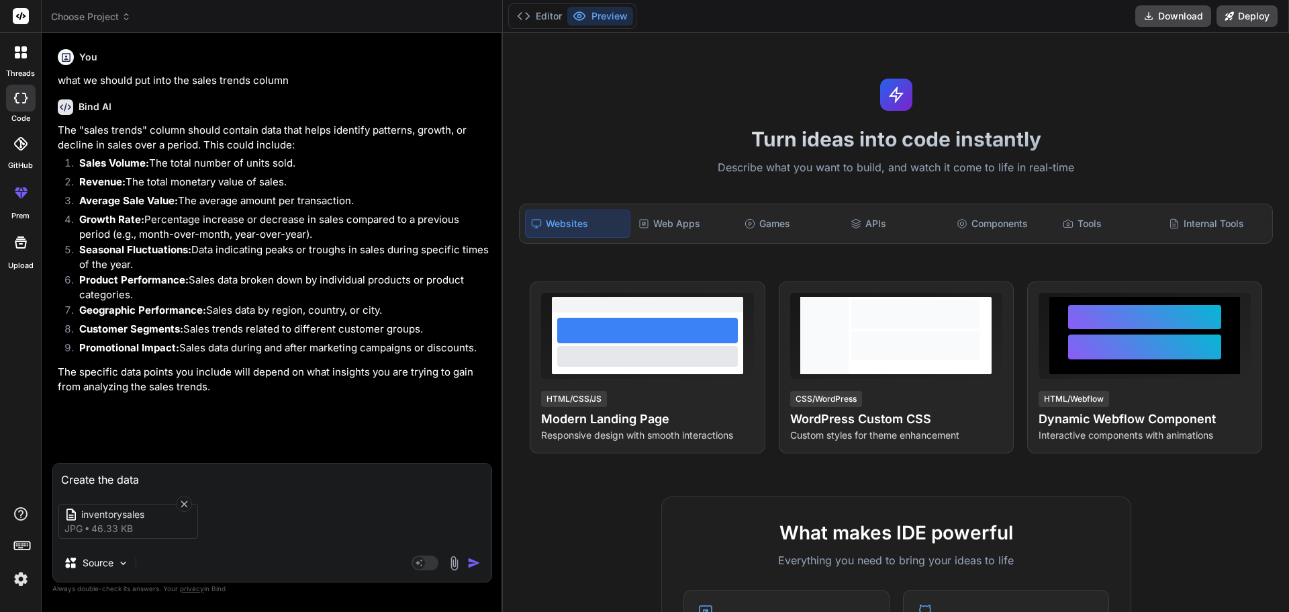
type textarea "x"
type textarea "Create the data ta"
type textarea "x"
type textarea "Create the data tab"
type textarea "x"
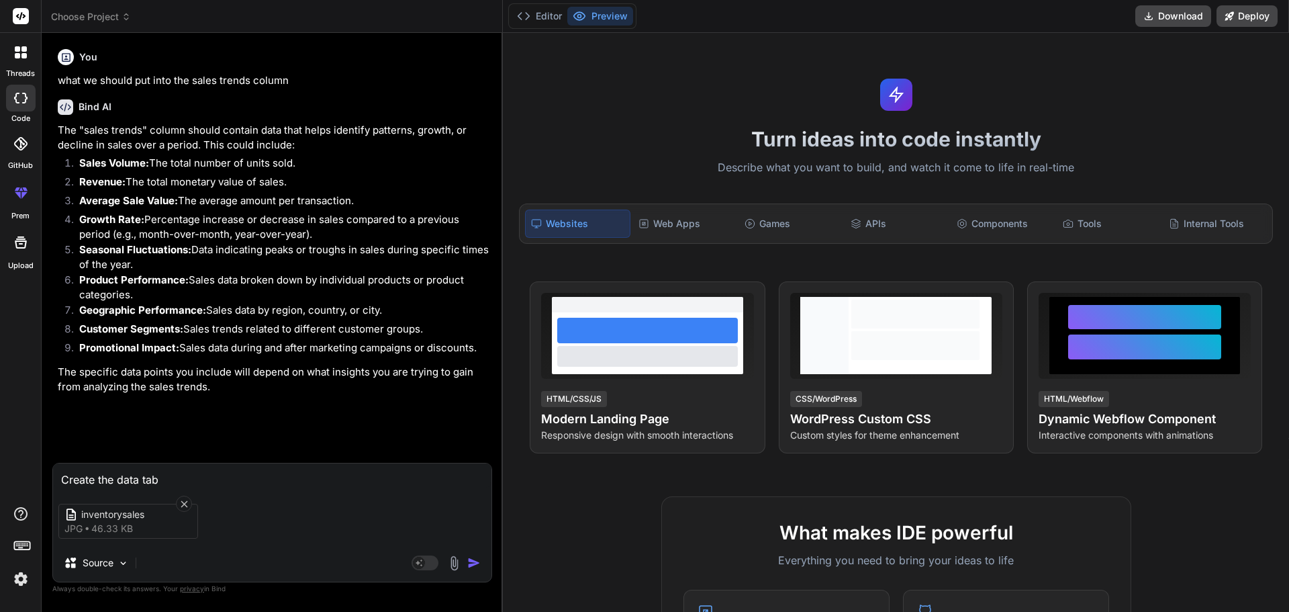
type textarea "Create the data tabl"
type textarea "x"
type textarea "Create the data table"
type textarea "x"
type textarea "Create the data table"
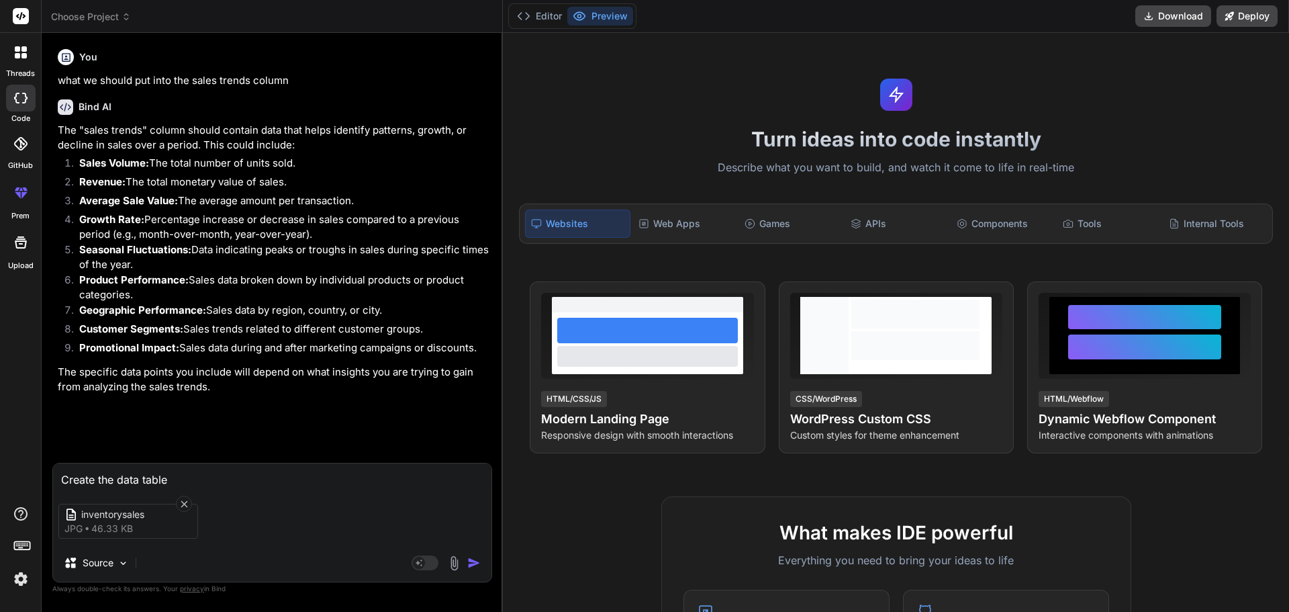
type textarea "x"
type textarea "Create the data table l"
type textarea "x"
type textarea "Create the data table li"
type textarea "x"
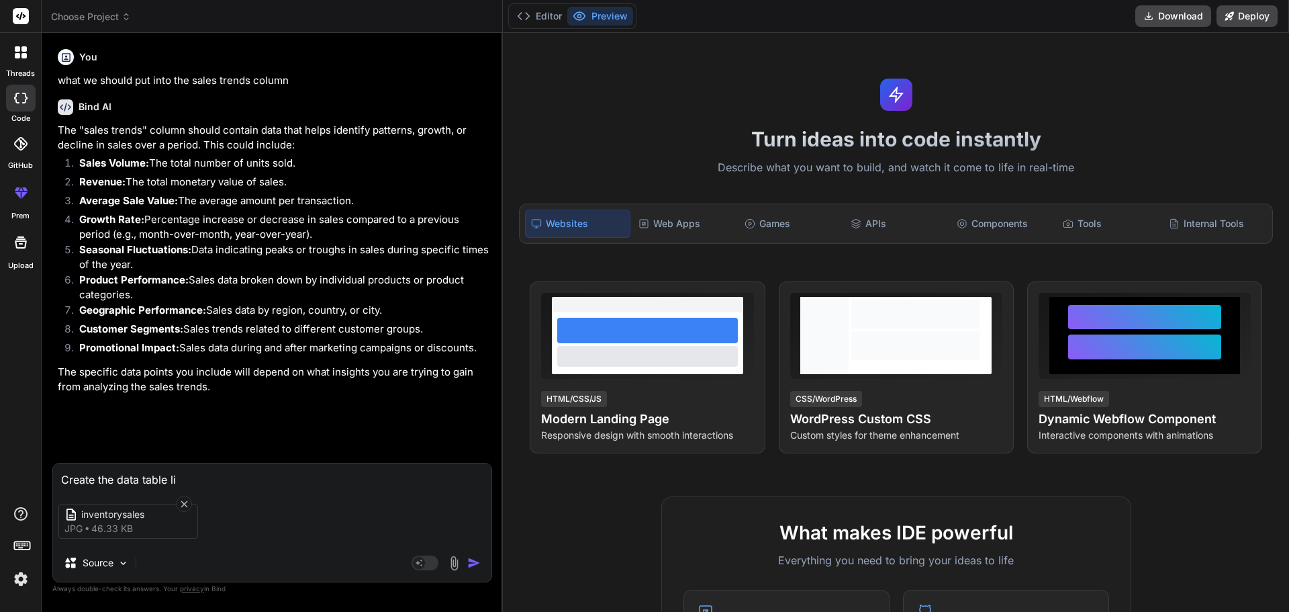
type textarea "Create the data table lis"
type textarea "x"
type textarea "Create the data table list"
type textarea "x"
type textarea "Create the data table listi"
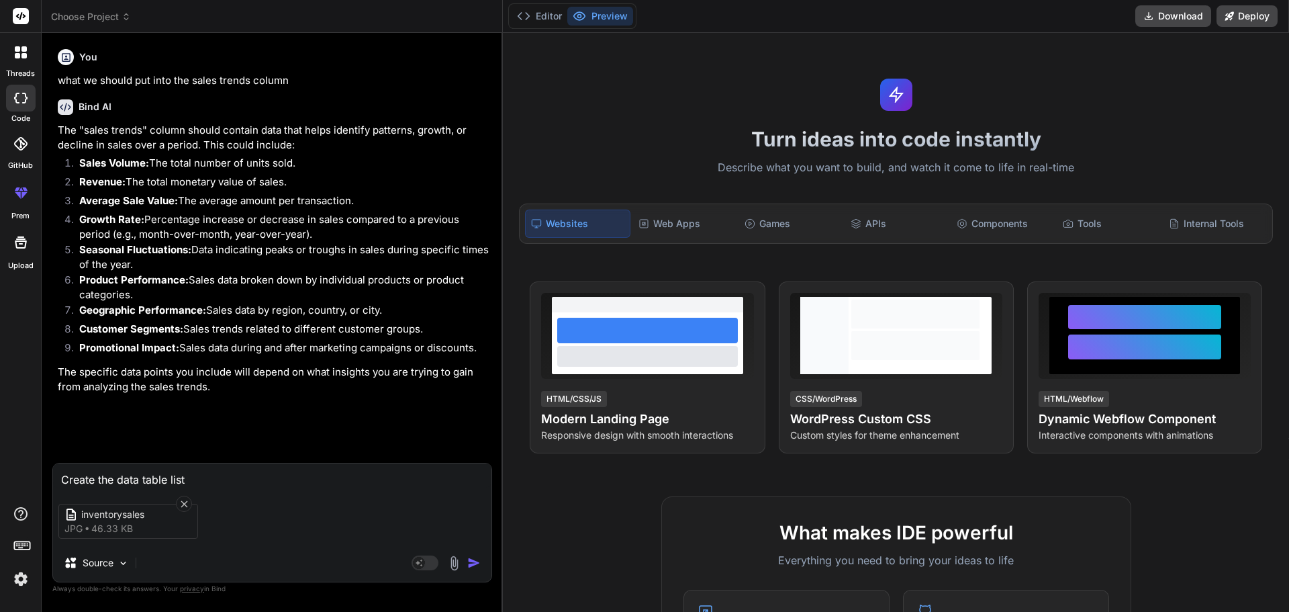
type textarea "x"
type textarea "Create the data table listin"
type textarea "x"
type textarea "Create the data table listing"
type textarea "x"
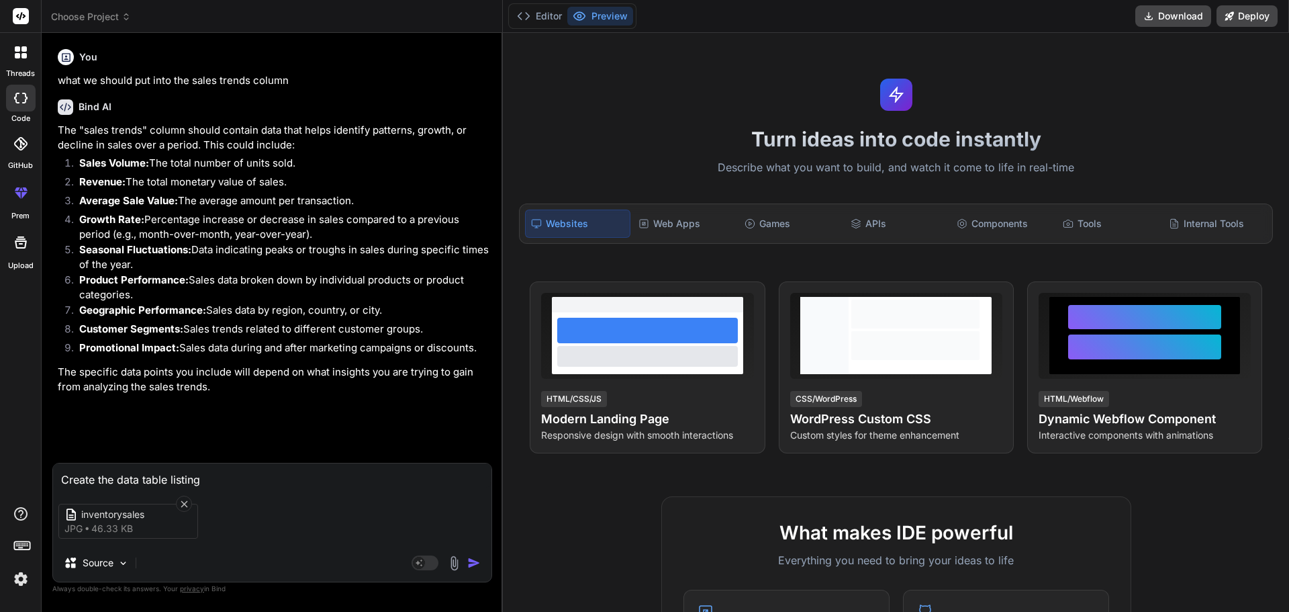
type textarea "Create the data table listing"
type textarea "x"
type textarea "Create the data table listing o"
type textarea "x"
type textarea "Create the data table listing on"
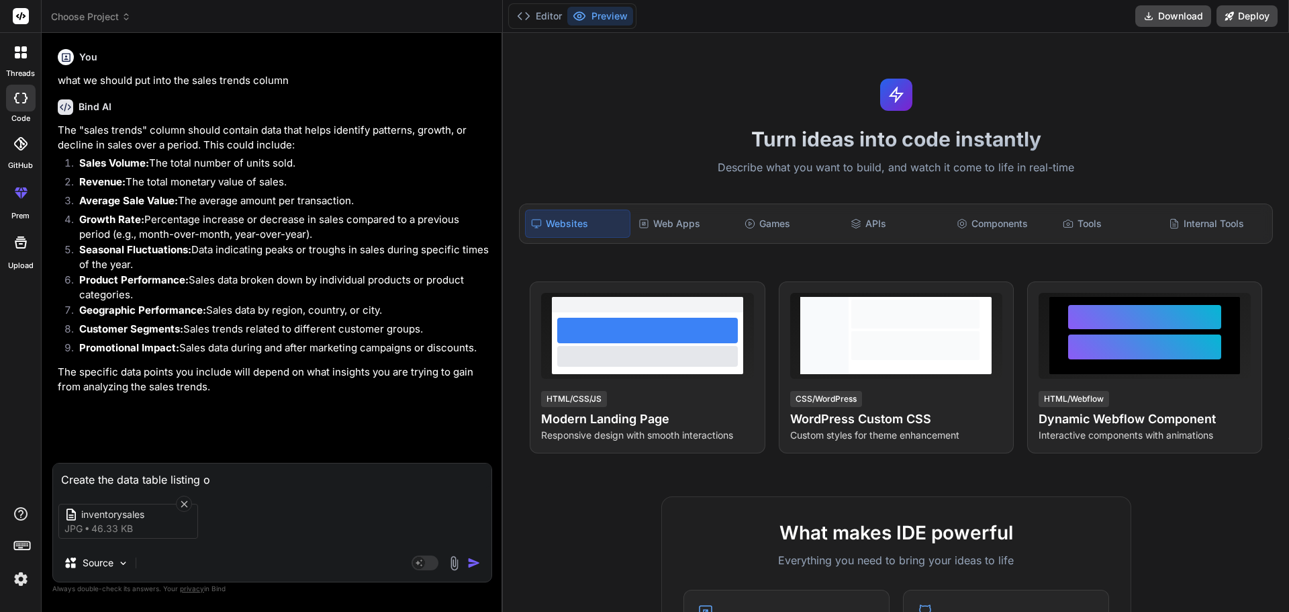
type textarea "x"
type textarea "Create the data table listing on"
type textarea "x"
type textarea "Create the data table listing on b"
type textarea "x"
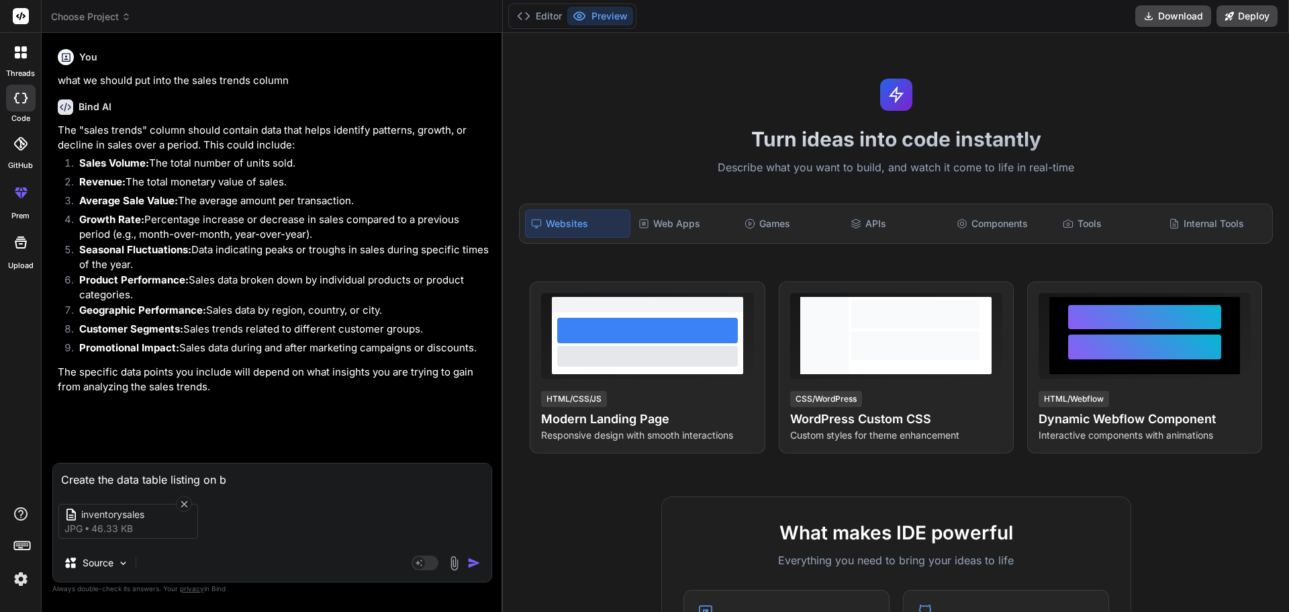
type textarea "Create the data table listing on be"
type textarea "x"
type textarea "Create the data table listing on beh"
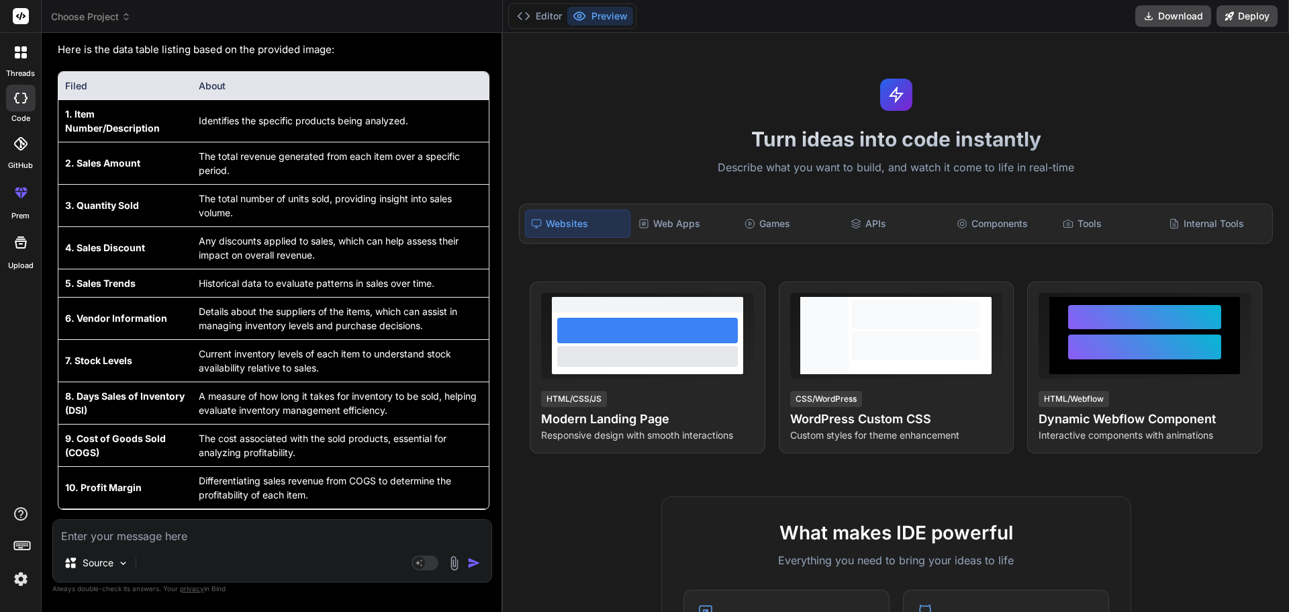
scroll to position [484, 0]
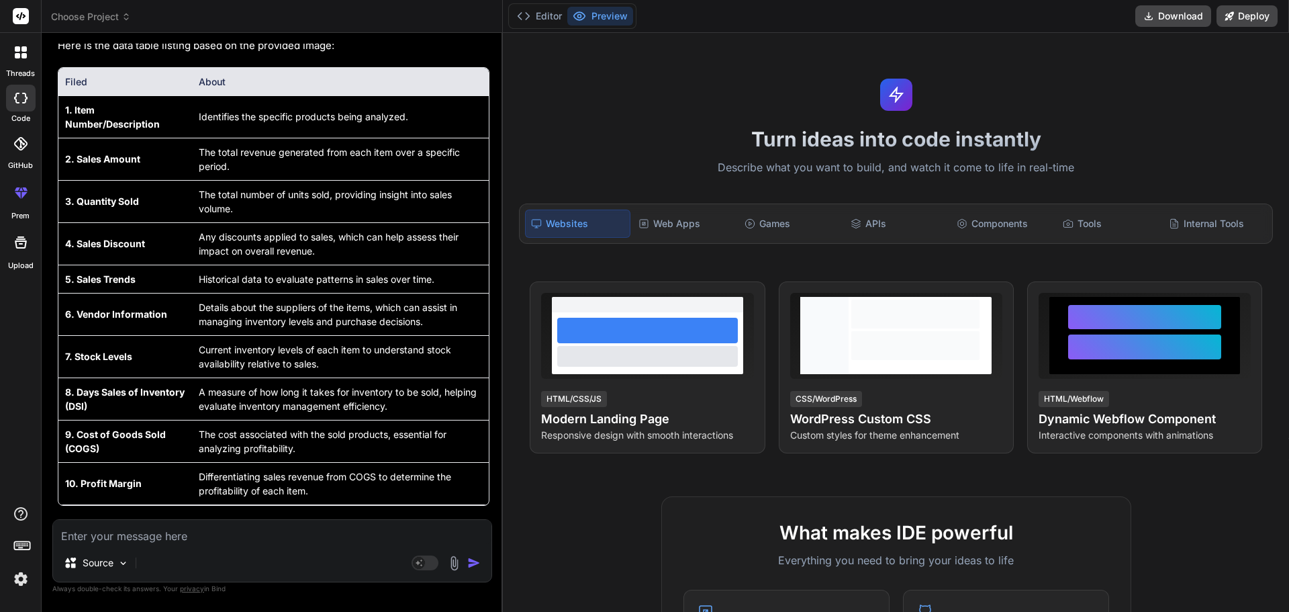
click at [104, 537] on textarea at bounding box center [272, 532] width 439 height 24
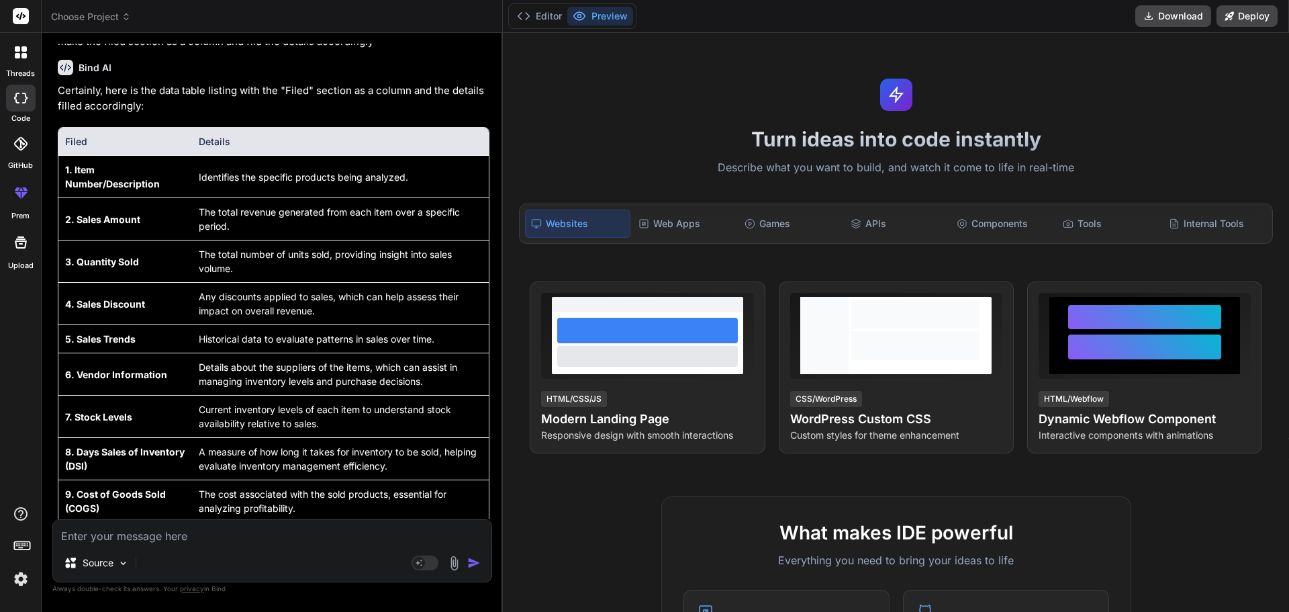
scroll to position [1058, 0]
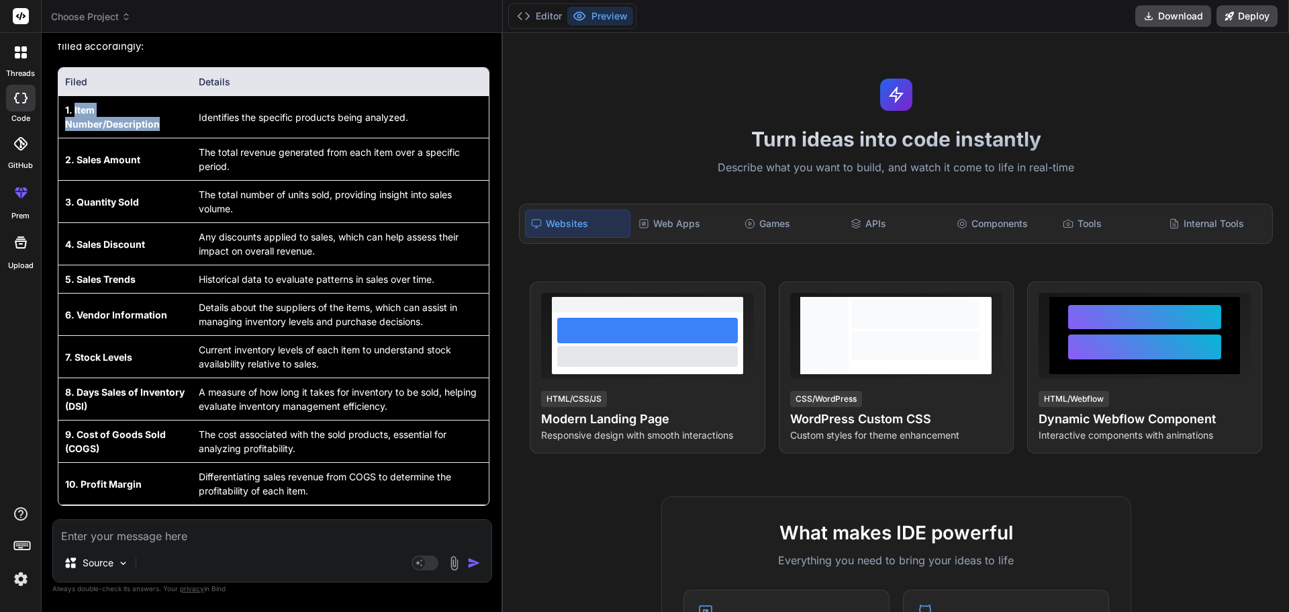
drag, startPoint x: 74, startPoint y: 111, endPoint x: 158, endPoint y: 132, distance: 87.0
click at [158, 132] on td "1. Item Number/Description" at bounding box center [125, 117] width 134 height 42
copy strong "Item Number/Description"
click at [88, 534] on textarea at bounding box center [272, 532] width 439 height 24
paste textarea "Item Number/Description"
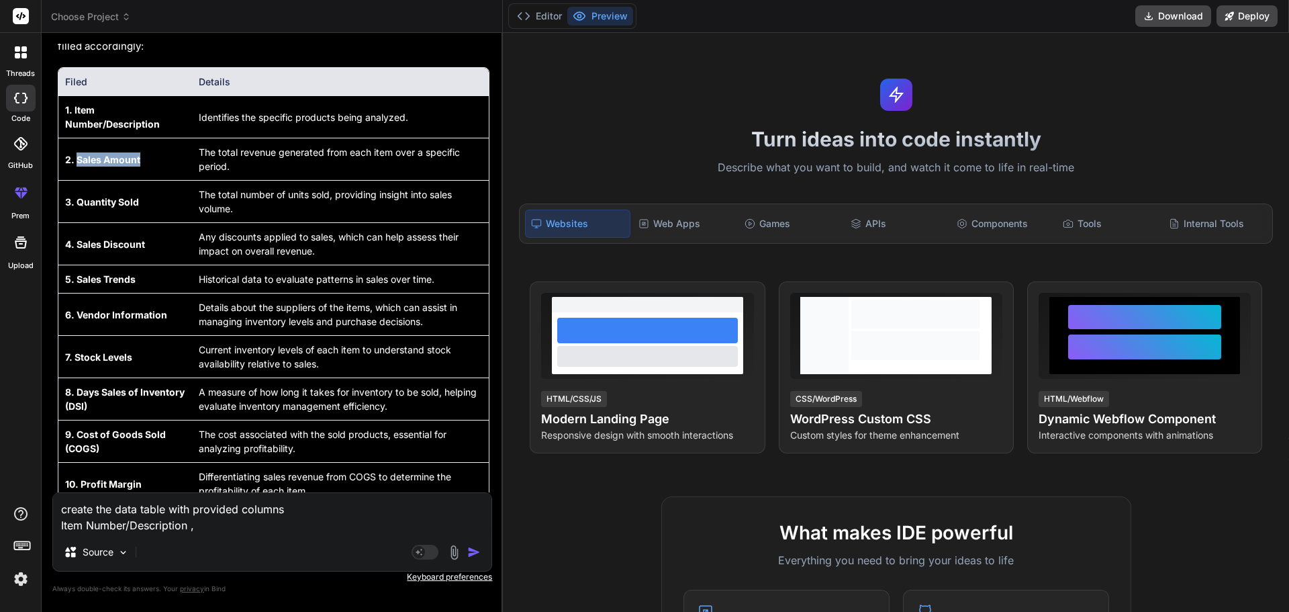
drag, startPoint x: 146, startPoint y: 160, endPoint x: 77, endPoint y: 154, distance: 69.4
click at [77, 154] on td "2. Sales Amount" at bounding box center [125, 159] width 134 height 42
copy strong "Sales Amount"
click at [208, 521] on textarea "create the data table with provided columns Item Number/Description ," at bounding box center [272, 513] width 439 height 40
paste textarea "Sales Amount"
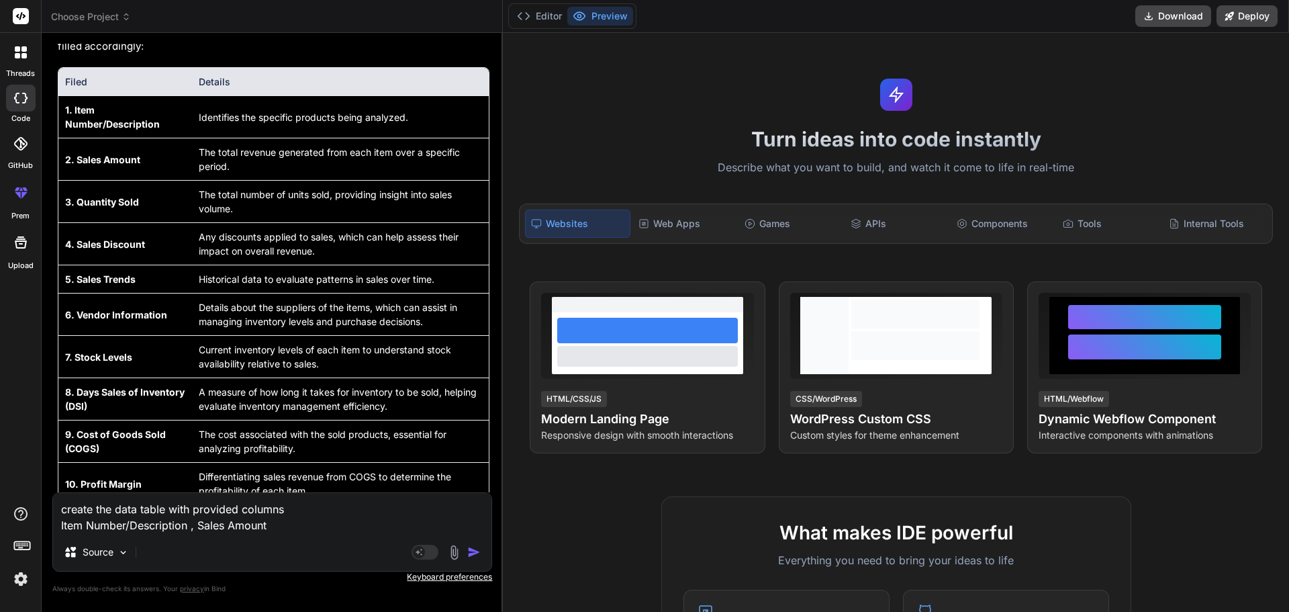
click at [151, 240] on td "4. Sales Discount" at bounding box center [125, 244] width 134 height 42
drag, startPoint x: 138, startPoint y: 203, endPoint x: 76, endPoint y: 191, distance: 62.8
click at [76, 191] on td "3. Quantity Sold" at bounding box center [125, 202] width 134 height 42
copy strong "Quantity Sold"
click at [279, 529] on textarea "create the data table with provided columns Item Number/Description , Sales Amo…" at bounding box center [272, 513] width 439 height 40
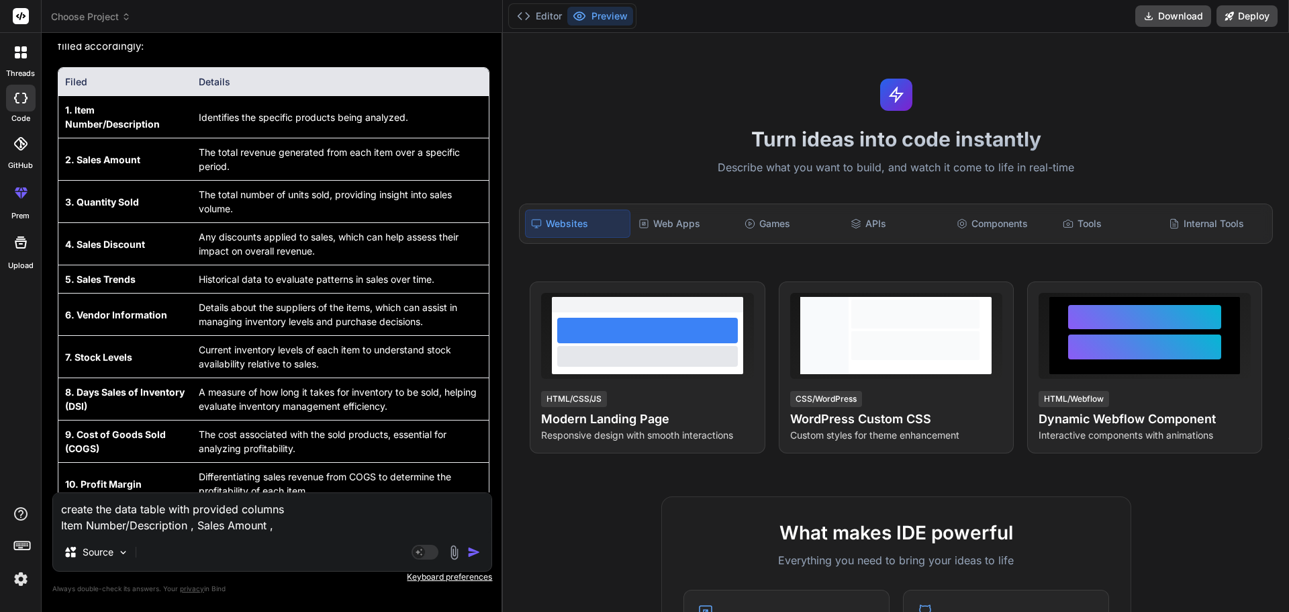
paste textarea "Quantity Sold"
drag, startPoint x: 145, startPoint y: 247, endPoint x: 134, endPoint y: 275, distance: 30.4
click at [75, 239] on td "4. Sales Discount" at bounding box center [125, 244] width 134 height 42
copy strong "Sales Discount"
click at [375, 530] on textarea "create the data table with provided columns Item Number/Description , Sales Amo…" at bounding box center [272, 513] width 439 height 40
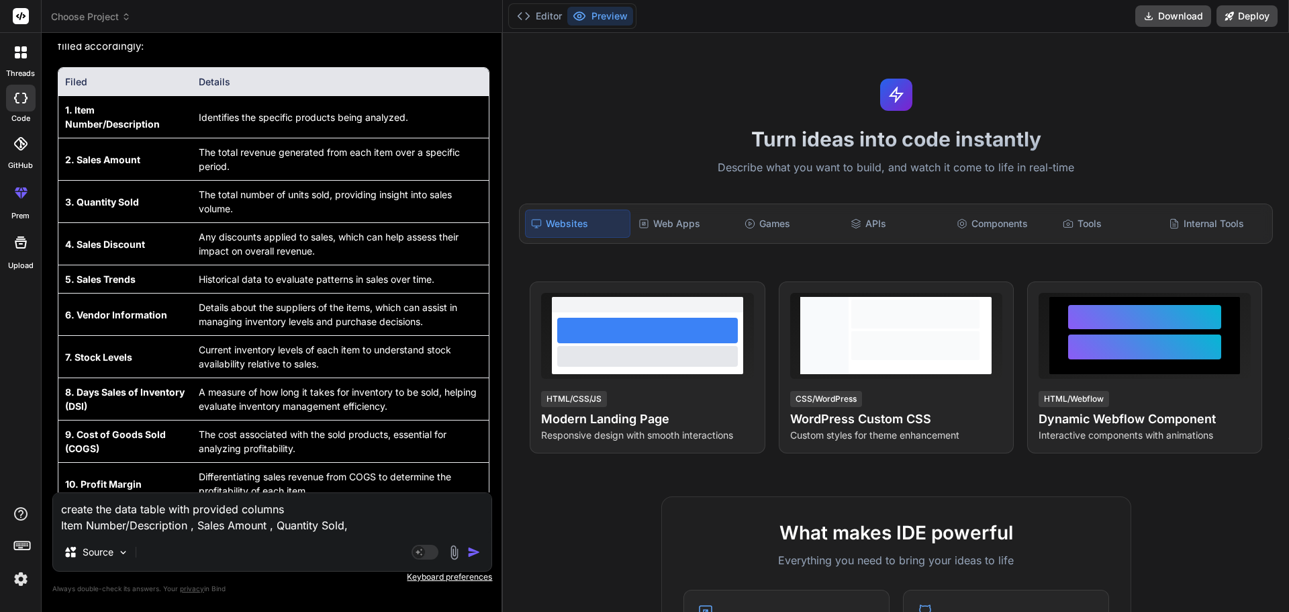
paste textarea "Sales Discount"
drag, startPoint x: 139, startPoint y: 281, endPoint x: 76, endPoint y: 278, distance: 63.2
click at [76, 278] on td "5. Sales Trends" at bounding box center [125, 279] width 134 height 28
copy strong "Sales Trends"
click at [439, 527] on textarea "create the data table with provided columns Item Number/Description , Sales Amo…" at bounding box center [272, 513] width 439 height 40
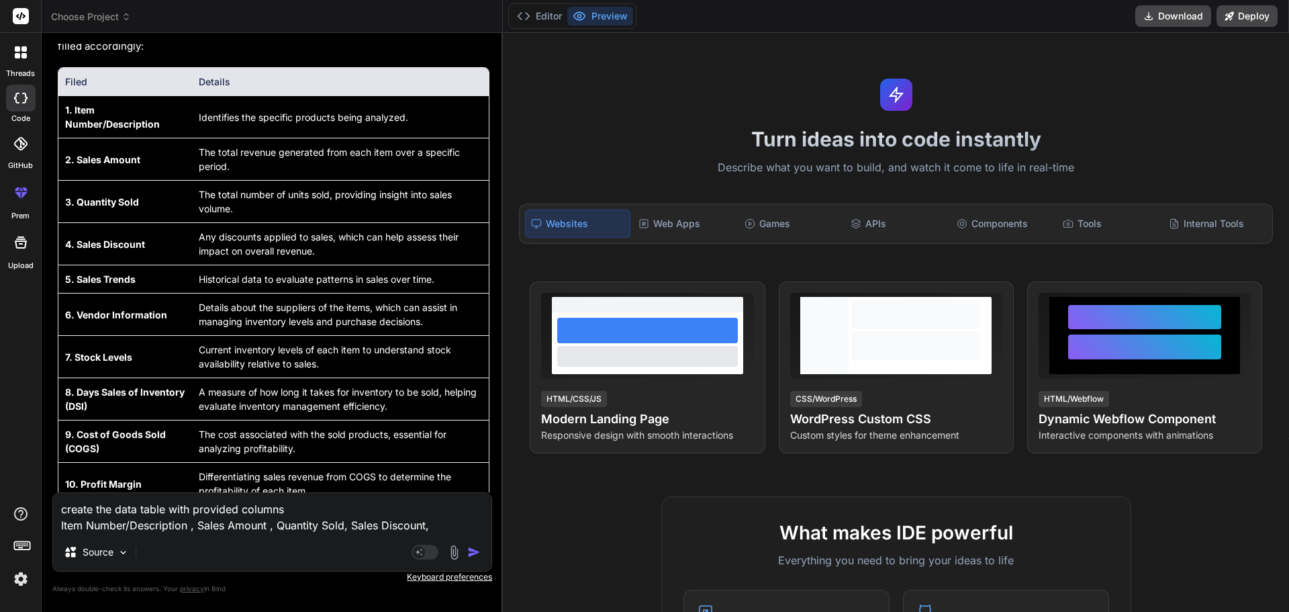
paste textarea "Sales Trends"
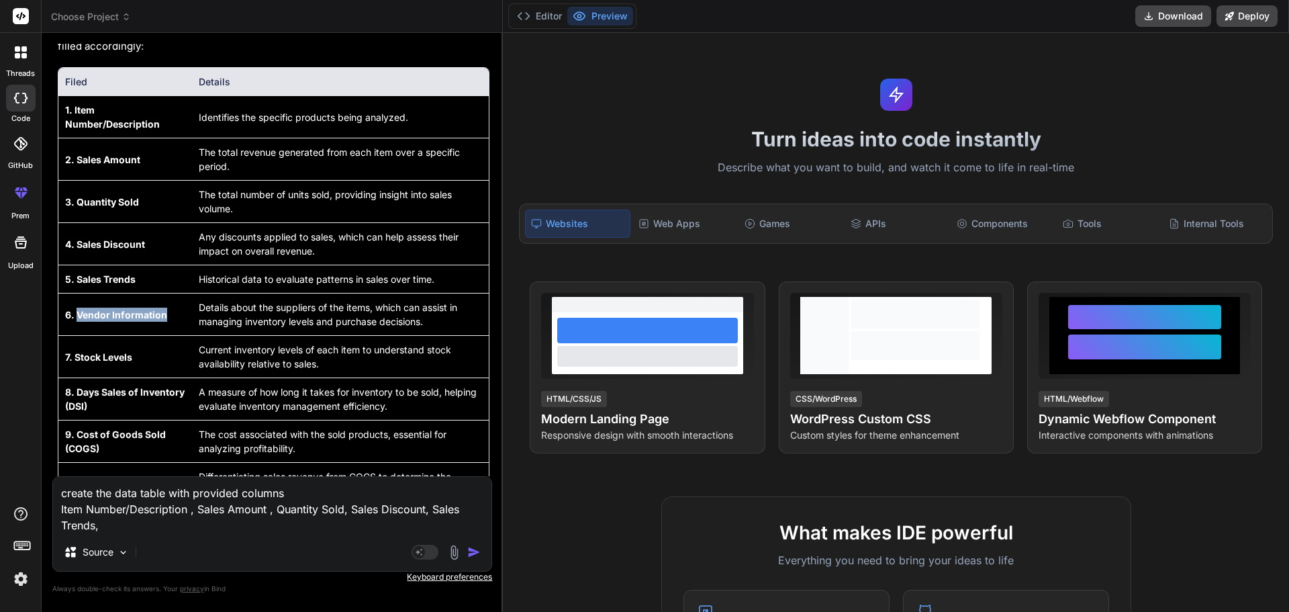
drag, startPoint x: 172, startPoint y: 317, endPoint x: 79, endPoint y: 316, distance: 92.7
click at [79, 316] on td "6. Vendor Information" at bounding box center [125, 314] width 134 height 42
copy strong "Vendor Information"
click at [111, 520] on textarea "create the data table with provided columns Item Number/Description , Sales Amo…" at bounding box center [272, 505] width 439 height 56
paste textarea "Vendor Information"
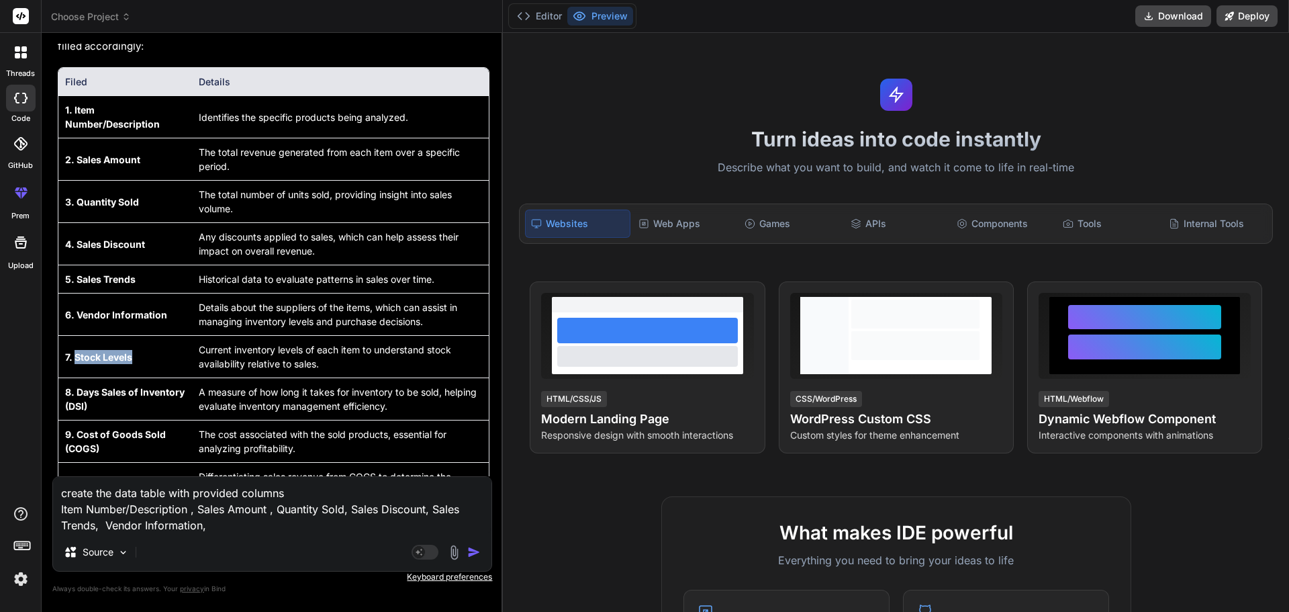
drag, startPoint x: 137, startPoint y: 359, endPoint x: 77, endPoint y: 359, distance: 59.8
click at [77, 359] on td "7. Stock Levels" at bounding box center [125, 357] width 134 height 42
copy strong "Stock Levels"
click at [221, 529] on textarea "create the data table with provided columns Item Number/Description , Sales Amo…" at bounding box center [272, 505] width 439 height 56
paste textarea "Stock Levels"
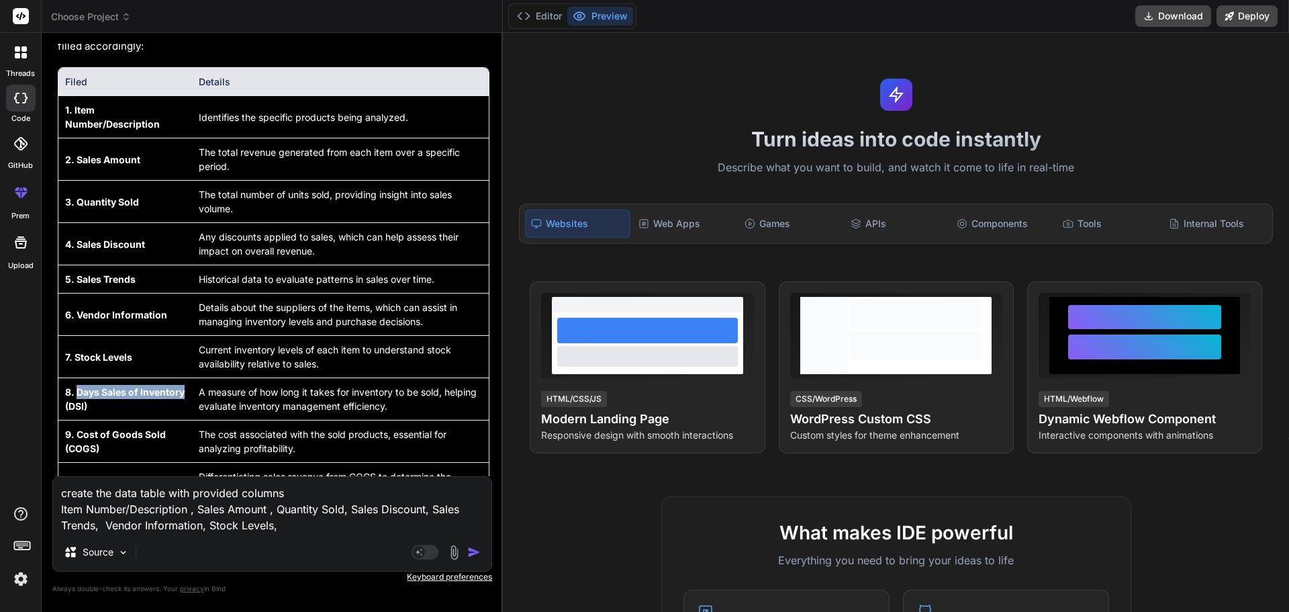
drag, startPoint x: 188, startPoint y: 392, endPoint x: 120, endPoint y: 418, distance: 73.3
click at [76, 395] on td "8. Days Sales of Inventory (DSI)" at bounding box center [125, 399] width 134 height 42
copy strong "Days Sales of Inventory"
click at [285, 521] on textarea "create the data table with provided columns Item Number/Description , Sales Amo…" at bounding box center [272, 505] width 439 height 56
paste textarea "Days Sales of Inventory"
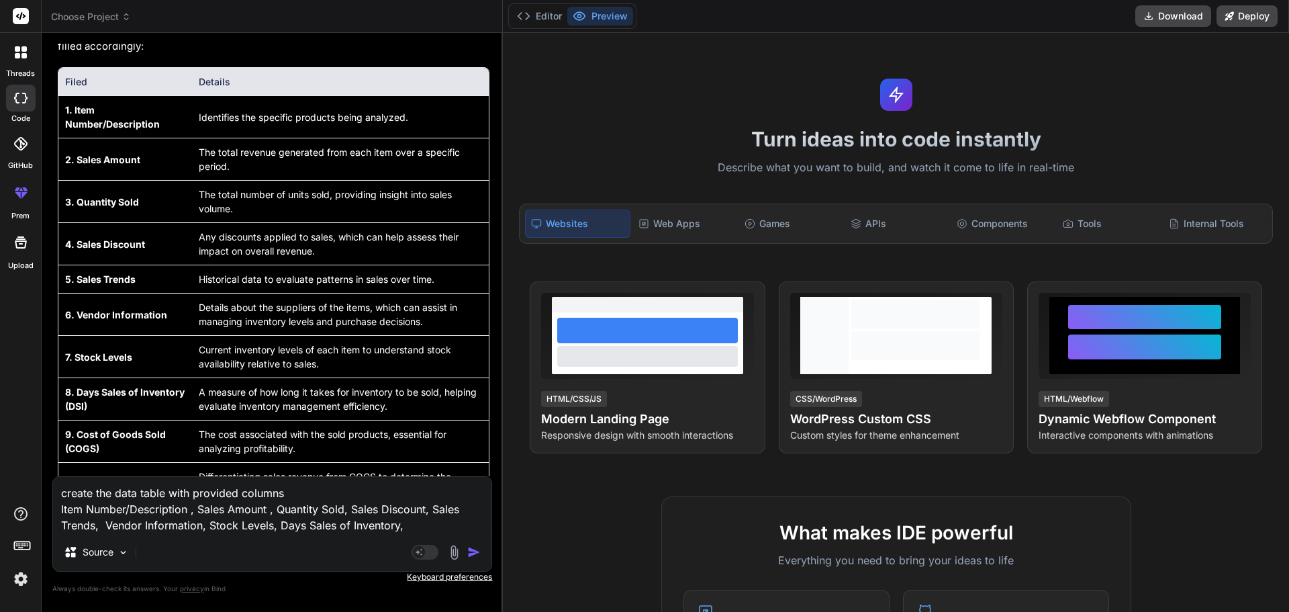
scroll to position [1101, 0]
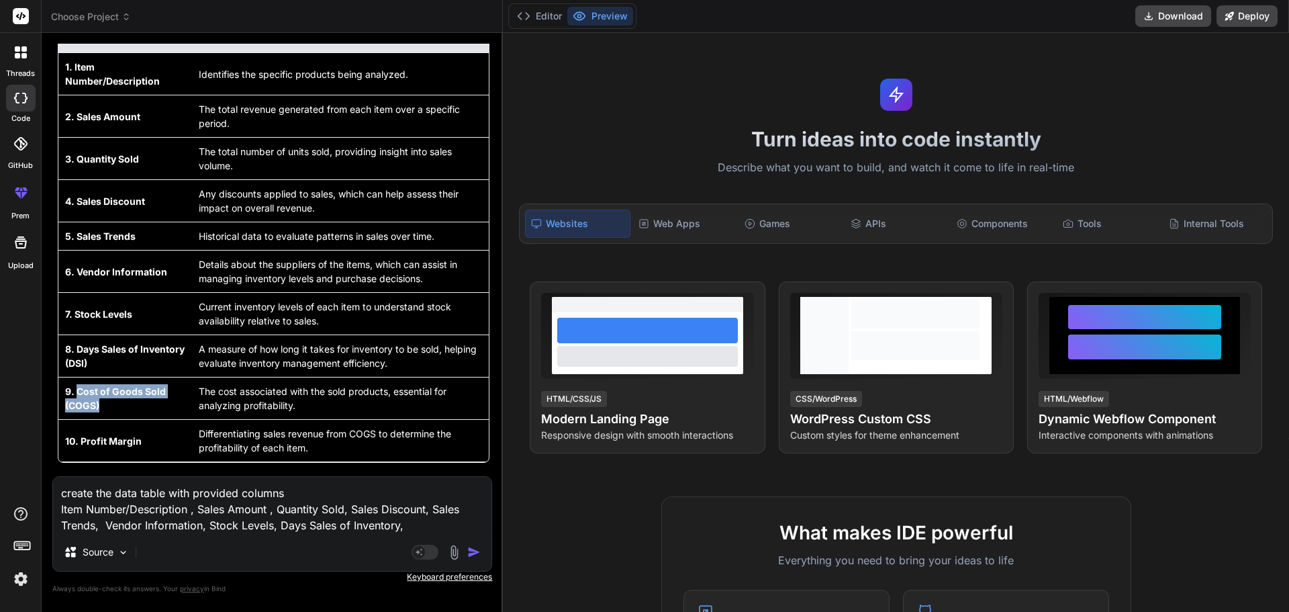
drag, startPoint x: 95, startPoint y: 399, endPoint x: 75, endPoint y: 388, distance: 22.8
click at [75, 388] on td "9. Cost of Goods Sold (COGS)" at bounding box center [125, 398] width 134 height 42
copy strong "Cost of Goods Sold (COGS)"
click at [422, 527] on textarea "create the data table with provided columns Item Number/Description , Sales Amo…" at bounding box center [272, 505] width 439 height 56
paste textarea "Cost of Goods Sold (COGS)"
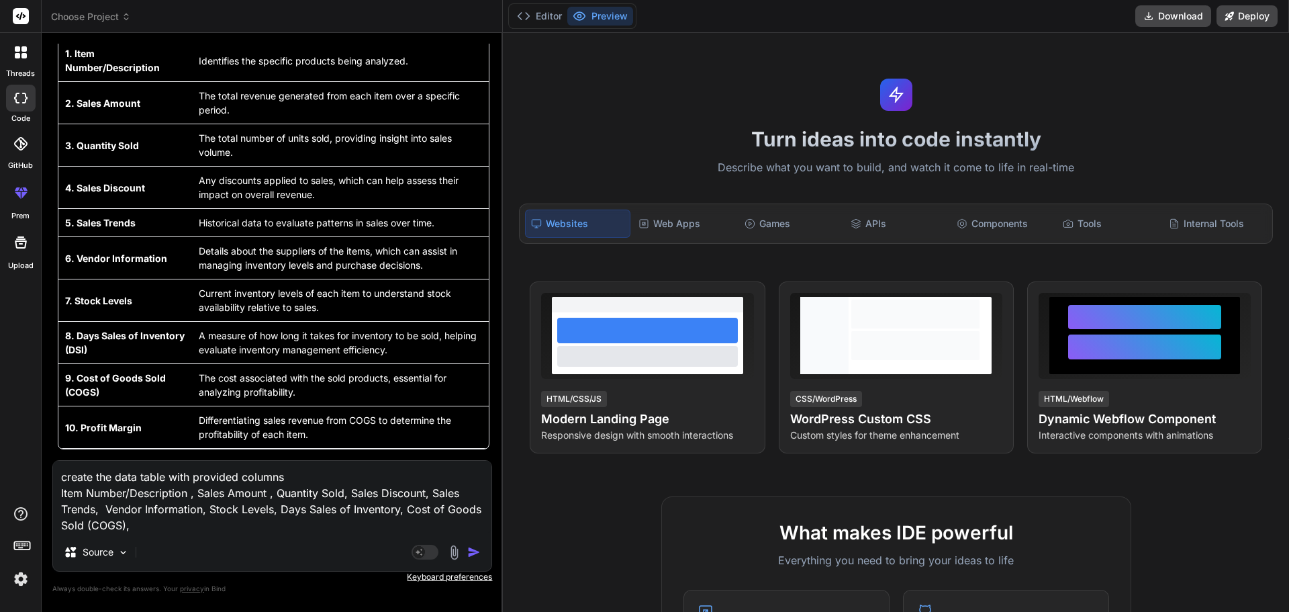
scroll to position [1117, 0]
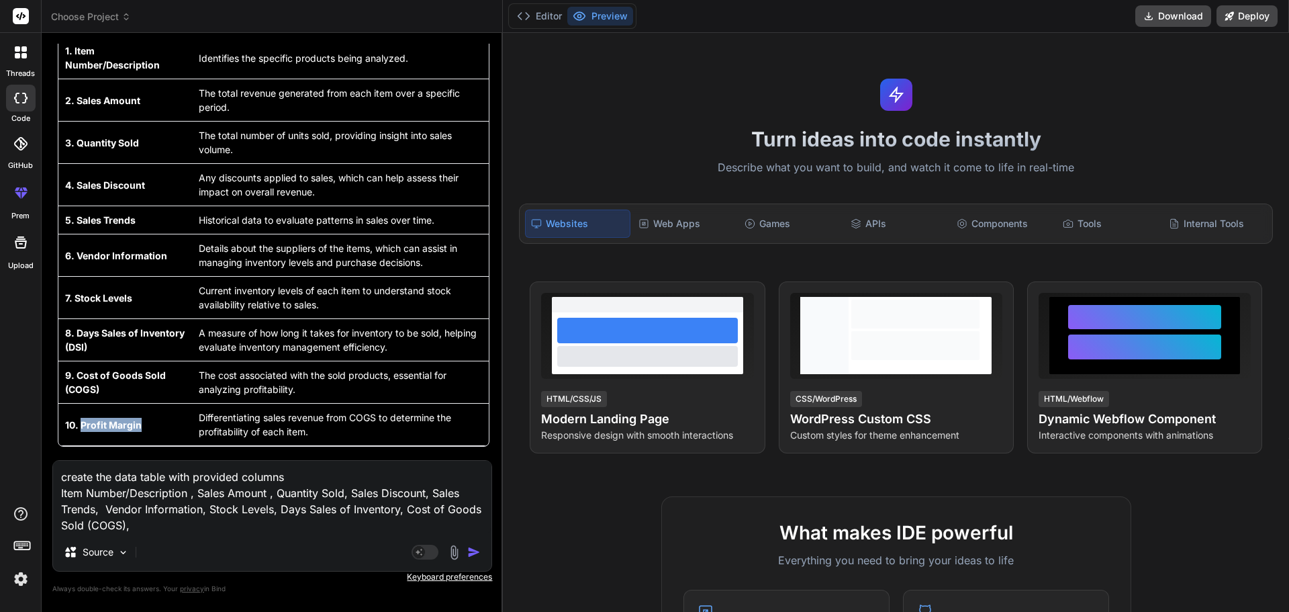
drag, startPoint x: 145, startPoint y: 426, endPoint x: 80, endPoint y: 418, distance: 65.6
click at [80, 418] on td "10. Profit Margin" at bounding box center [125, 425] width 134 height 42
click at [149, 525] on textarea "create the data table with provided columns Item Number/Description , Sales Amo…" at bounding box center [272, 497] width 439 height 73
paste textarea "Profit [PERSON_NAME]"
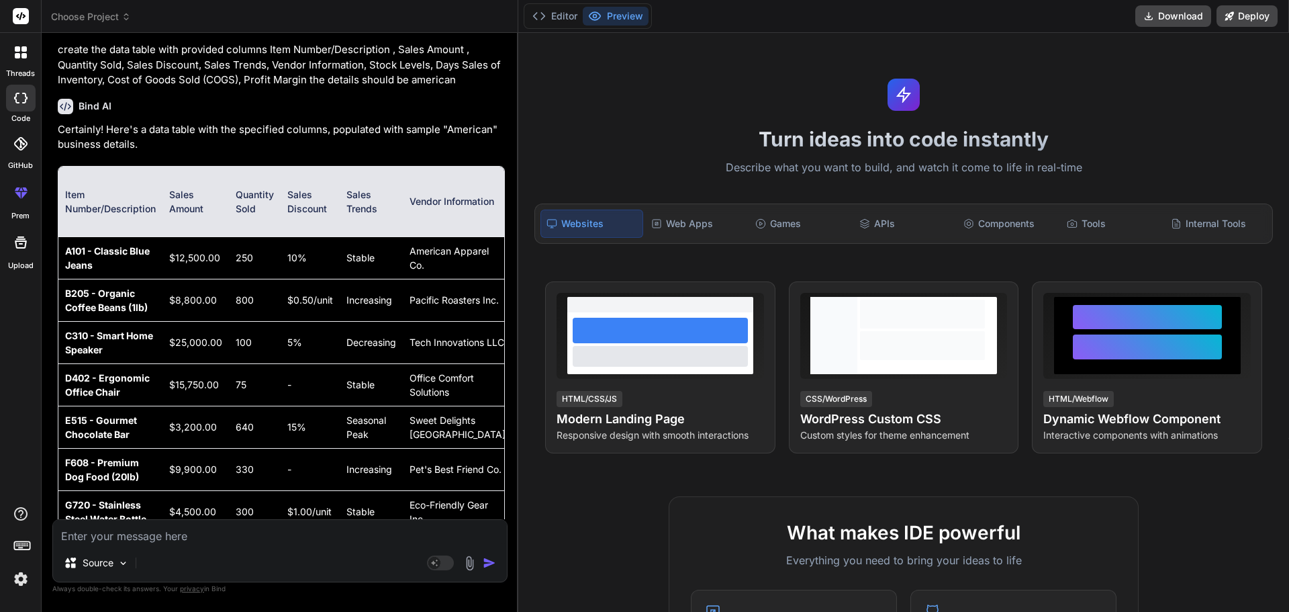
scroll to position [1521, 0]
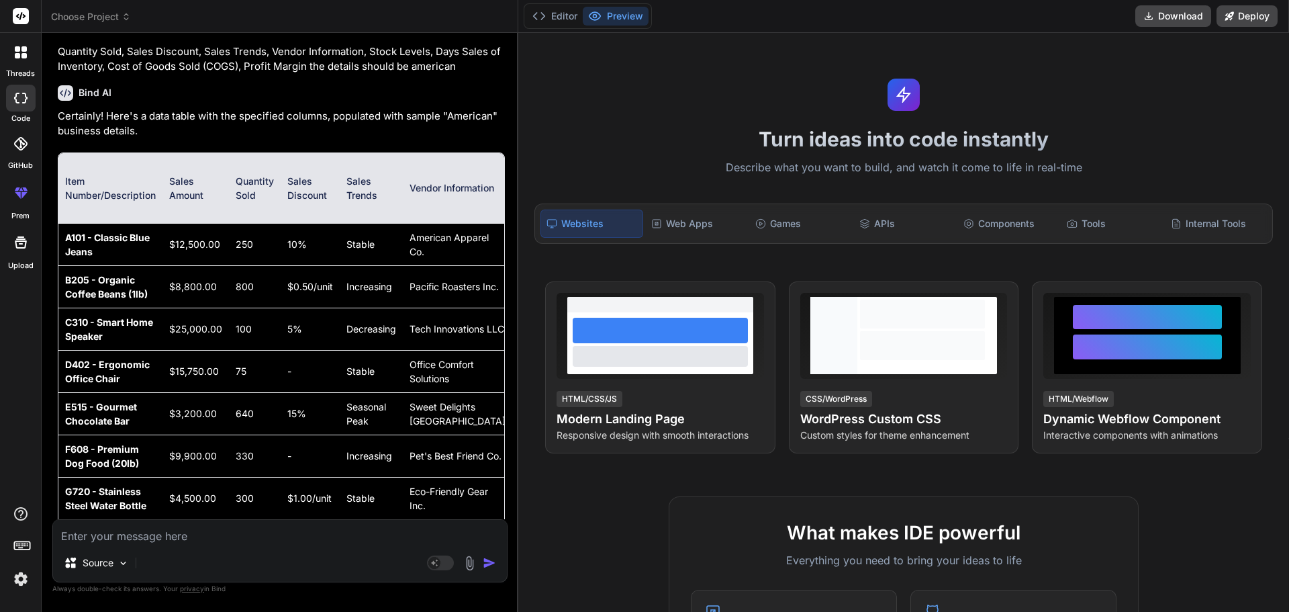
click at [519, 38] on div "Turn ideas into code instantly Describe what you want to build, and watch it co…" at bounding box center [903, 322] width 771 height 579
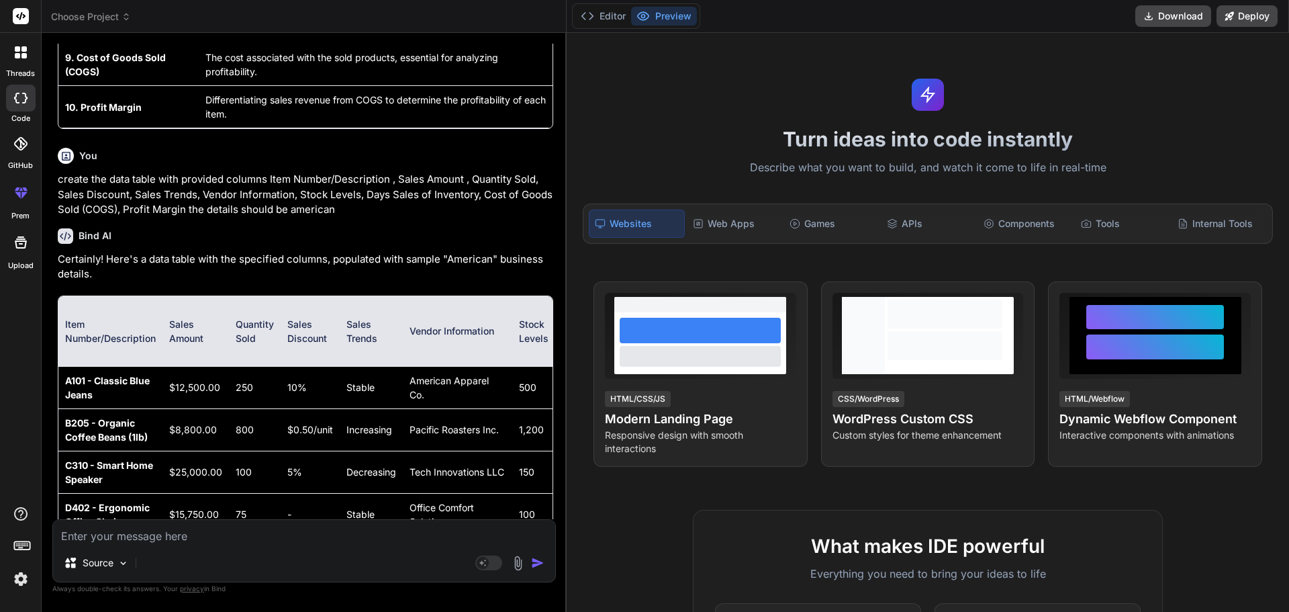
scroll to position [1244, 0]
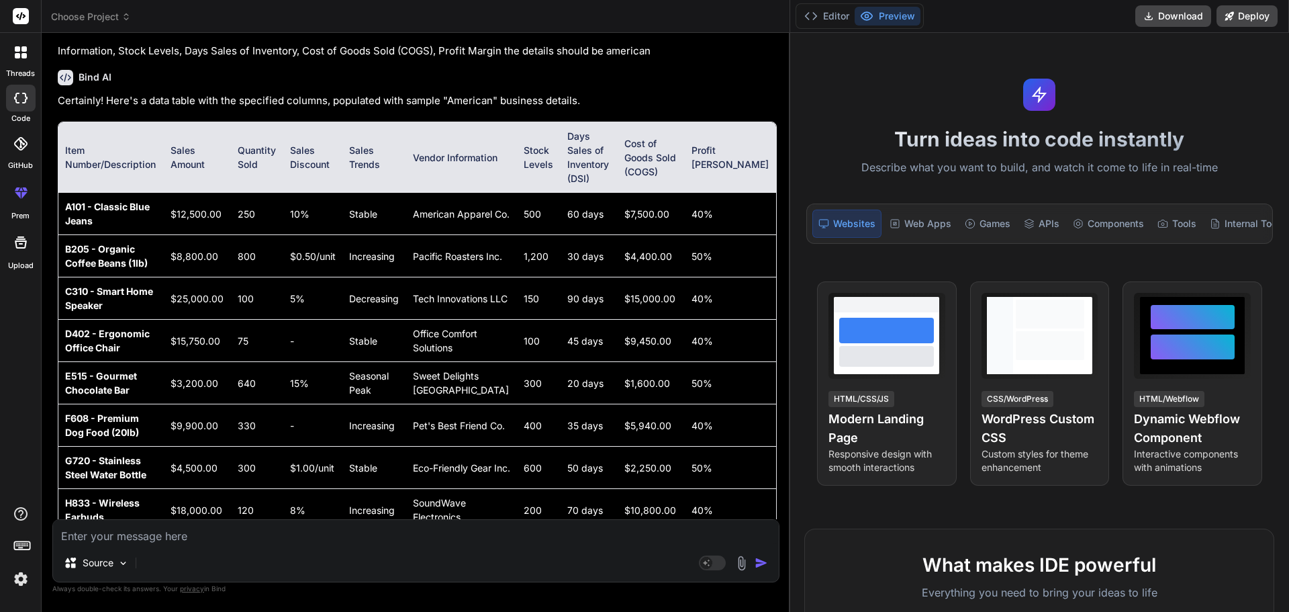
drag, startPoint x: 517, startPoint y: 37, endPoint x: 1068, endPoint y: 35, distance: 550.7
click at [1068, 35] on div "threads code GitHub prem Upload Choose Project Created with Pixso. Bind AI Web …" at bounding box center [644, 306] width 1289 height 612
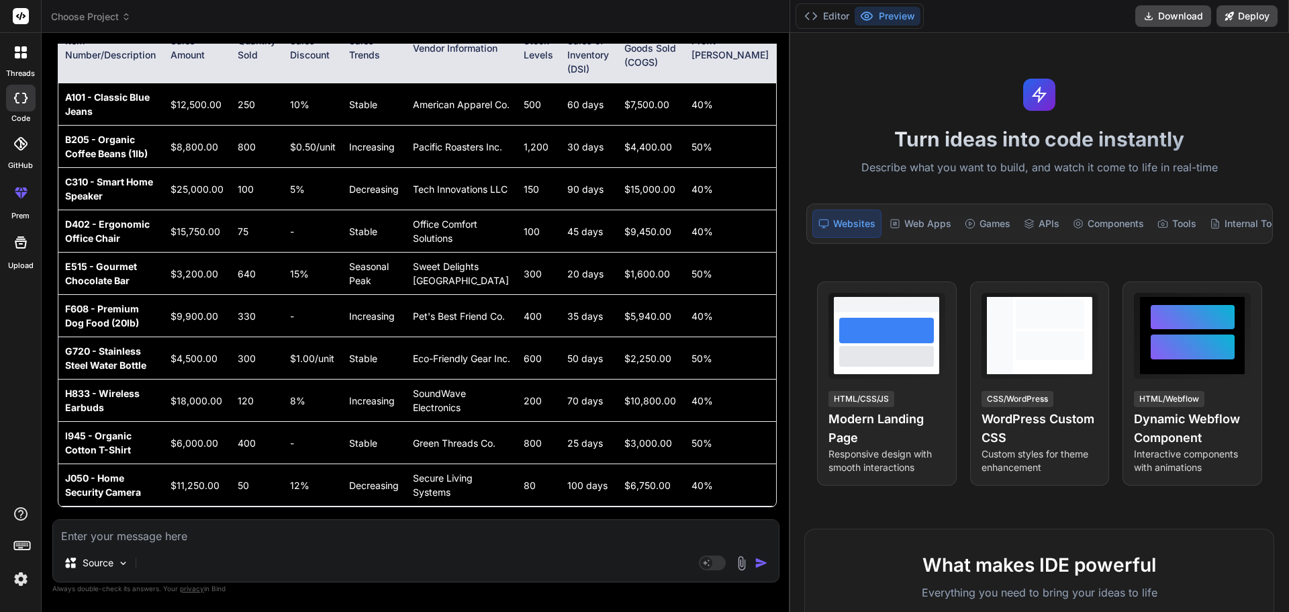
scroll to position [1355, 0]
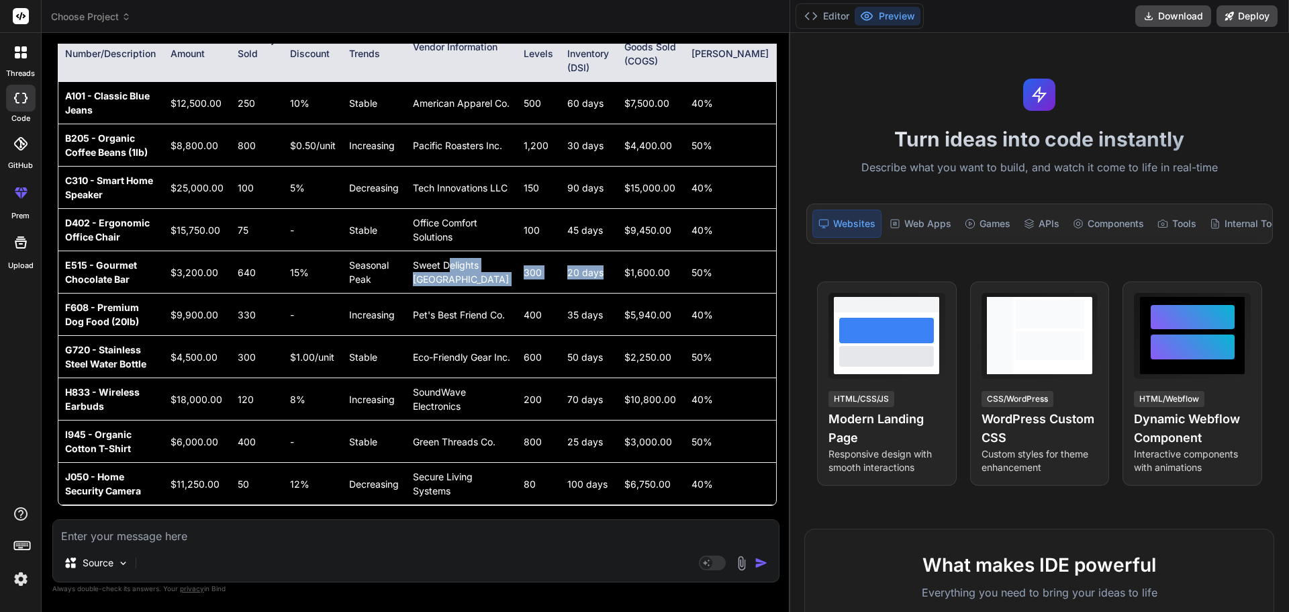
drag, startPoint x: 625, startPoint y: 253, endPoint x: 477, endPoint y: 269, distance: 148.0
click at [477, 269] on tr "E515 - Gourmet Chocolate Bar $3,200.00 640 15% Seasonal Peak Sweet Delights [GE…" at bounding box center [417, 272] width 718 height 42
click at [527, 301] on td "400" at bounding box center [539, 314] width 44 height 42
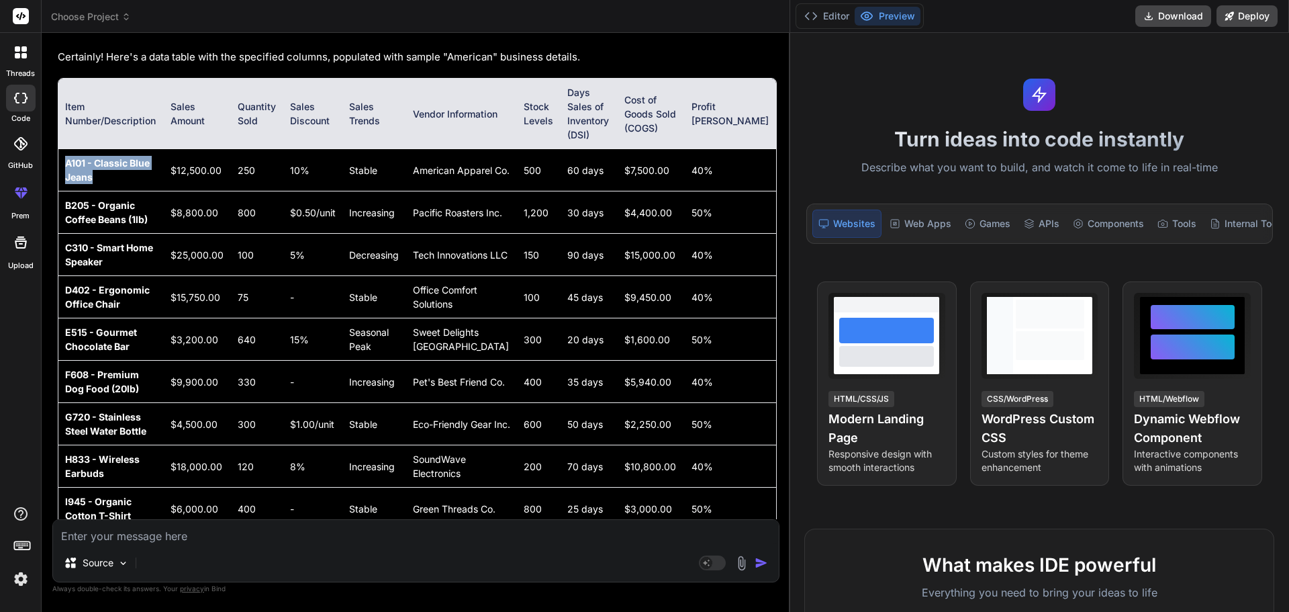
drag, startPoint x: 107, startPoint y: 162, endPoint x: 91, endPoint y: 187, distance: 29.6
click at [63, 150] on td "A101 - Classic Blue Jeans" at bounding box center [110, 170] width 105 height 42
click at [113, 537] on textarea at bounding box center [416, 532] width 726 height 24
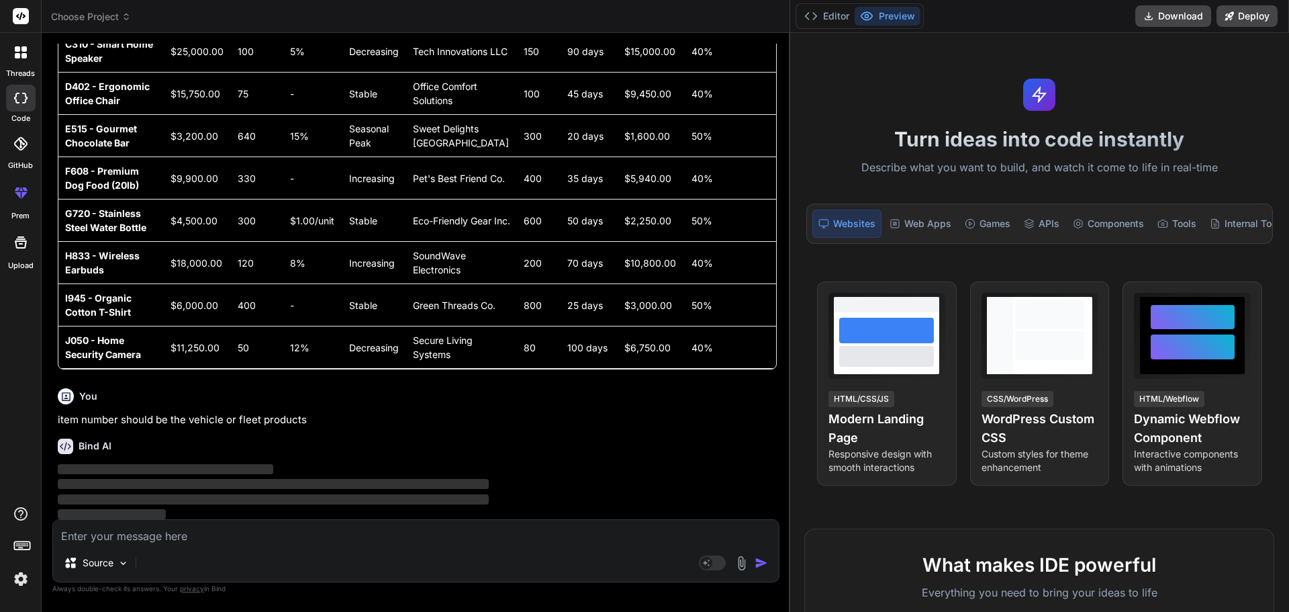
scroll to position [1495, 0]
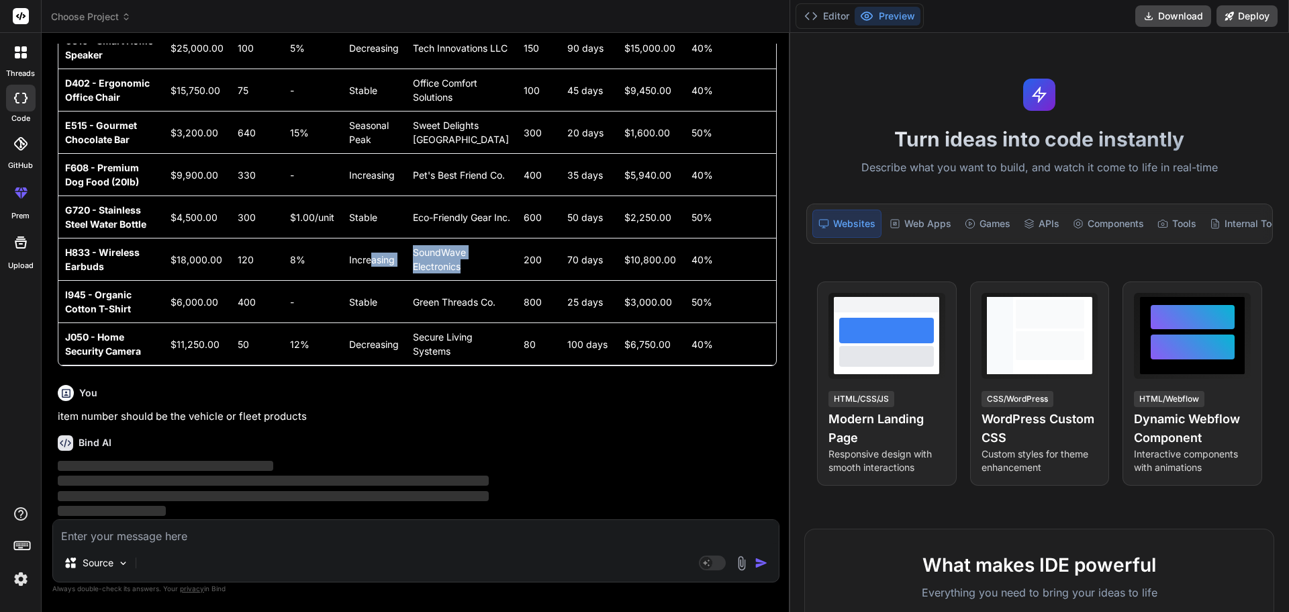
drag, startPoint x: 502, startPoint y: 265, endPoint x: 400, endPoint y: 261, distance: 102.2
click at [400, 261] on tr "H833 - Wireless Earbuds $18,000.00 120 8% Increasing SoundWave Electronics 200 …" at bounding box center [417, 259] width 718 height 42
click at [618, 324] on td "100 days" at bounding box center [589, 344] width 57 height 42
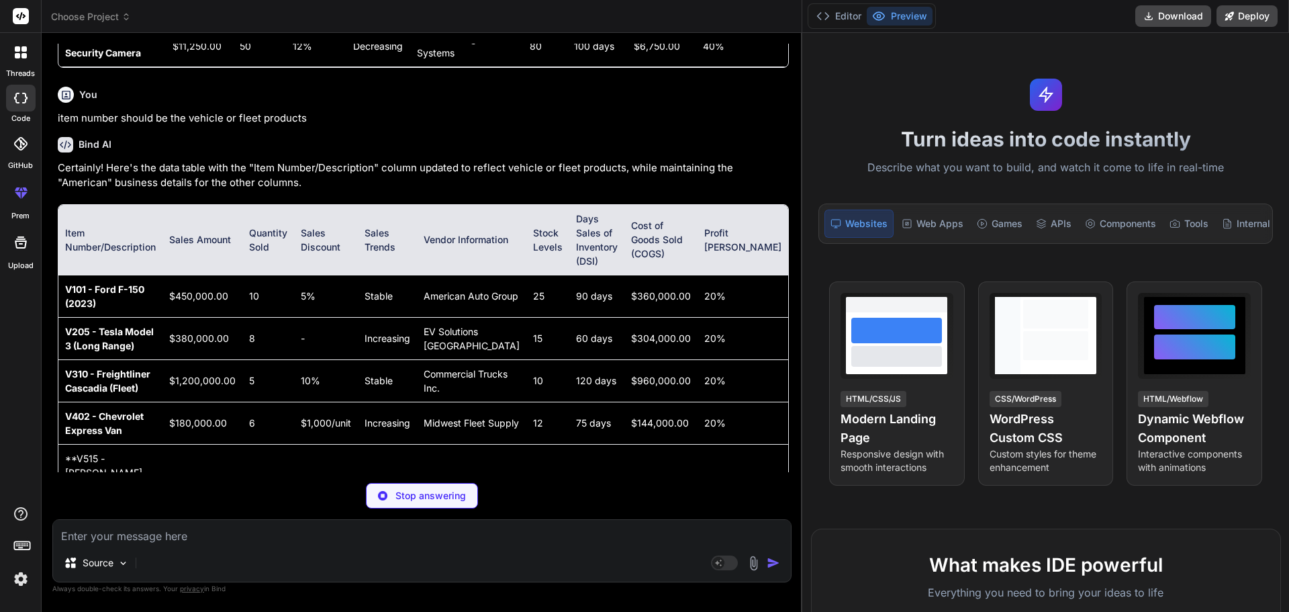
scroll to position [1808, 0]
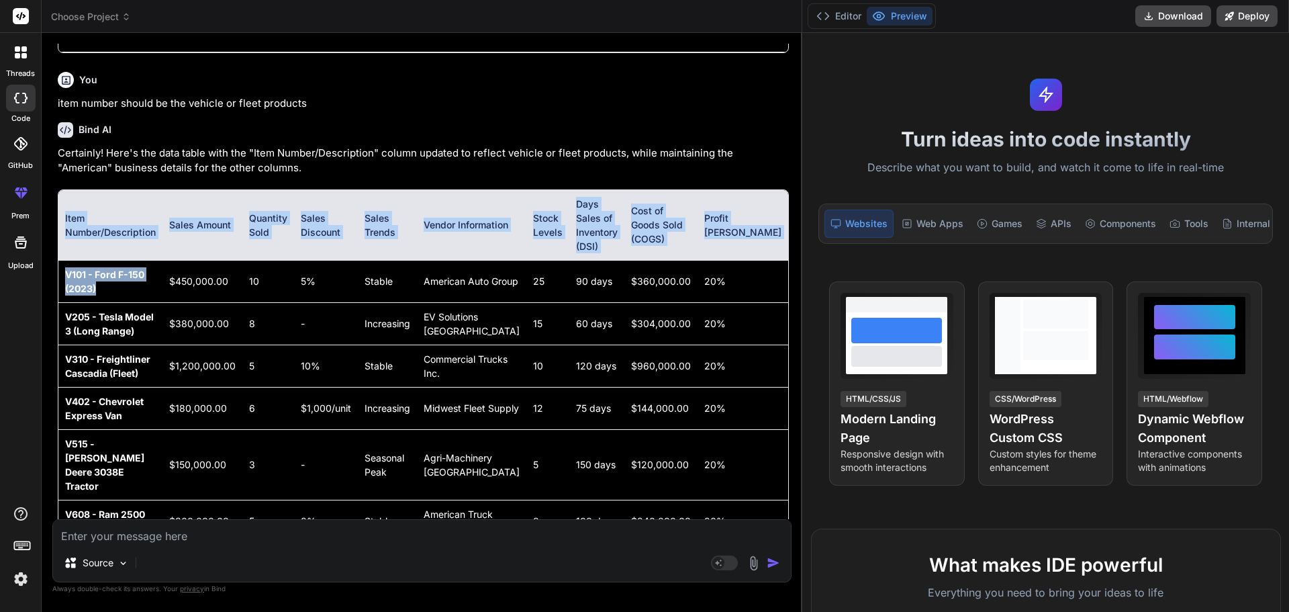
drag, startPoint x: 101, startPoint y: 277, endPoint x: 57, endPoint y: 263, distance: 46.5
click at [57, 263] on div "You what we should put into the sales trends column Bind AI The "sales trends" …" at bounding box center [423, 281] width 737 height 475
click at [124, 278] on td "V101 - Ford F-150 (2023)" at bounding box center [110, 281] width 104 height 42
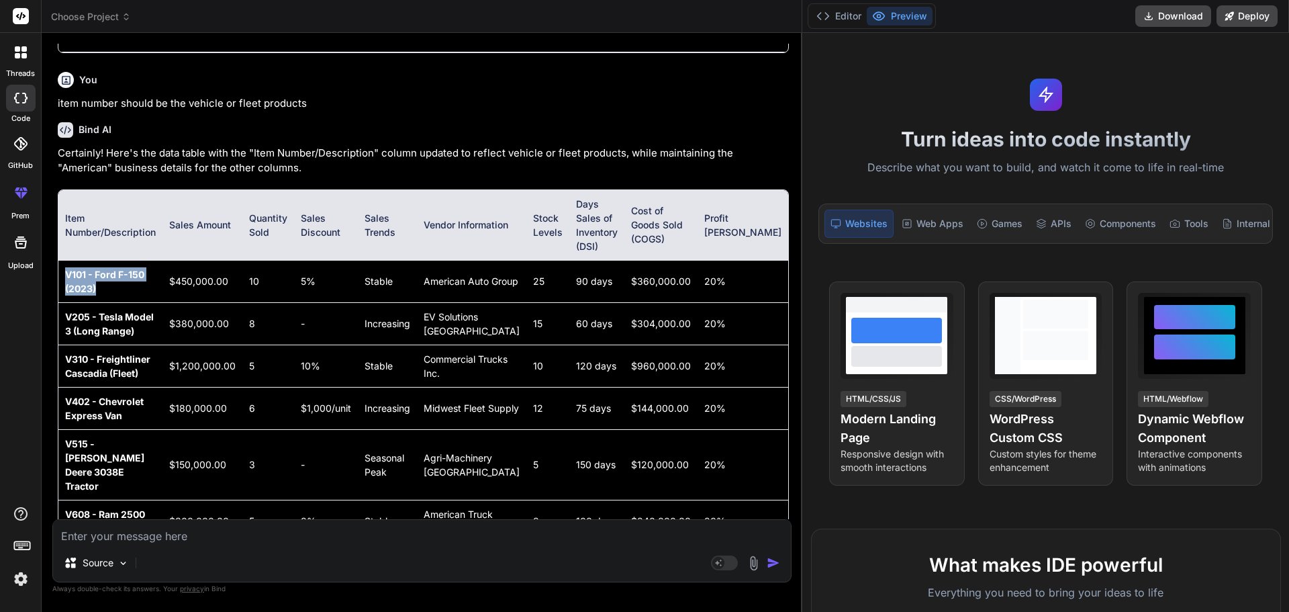
drag, startPoint x: 105, startPoint y: 276, endPoint x: 64, endPoint y: 257, distance: 44.5
click at [64, 260] on td "V101 - Ford F-150 (2023)" at bounding box center [110, 281] width 104 height 42
drag, startPoint x: 134, startPoint y: 317, endPoint x: 66, endPoint y: 298, distance: 70.4
click at [66, 302] on td "V205 - Tesla Model 3 (Long Range)" at bounding box center [110, 323] width 104 height 42
click at [133, 319] on td "V205 - Tesla Model 3 (Long Range)" at bounding box center [110, 323] width 104 height 42
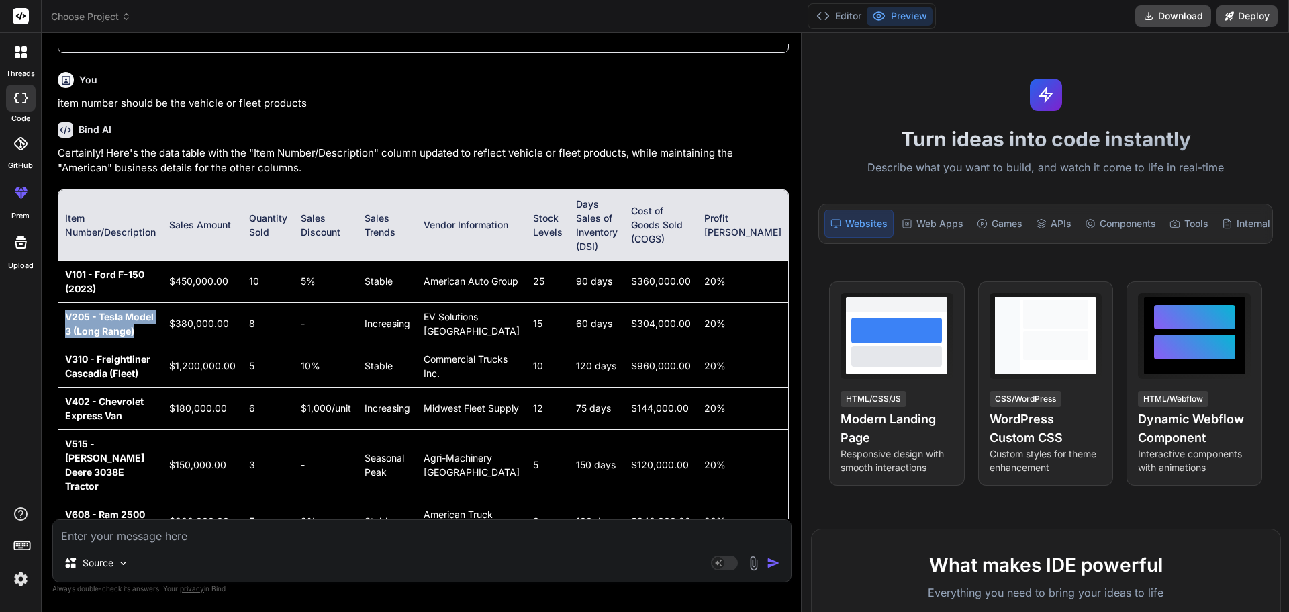
drag, startPoint x: 108, startPoint y: 314, endPoint x: 60, endPoint y: 302, distance: 49.0
click at [60, 302] on td "V205 - Tesla Model 3 (Long Range)" at bounding box center [110, 323] width 104 height 42
drag, startPoint x: 144, startPoint y: 353, endPoint x: 60, endPoint y: 349, distance: 84.7
click at [60, 349] on td "V310 - Freightliner Cascadia (Fleet)" at bounding box center [110, 366] width 104 height 42
drag, startPoint x: 130, startPoint y: 401, endPoint x: 175, endPoint y: 332, distance: 82.0
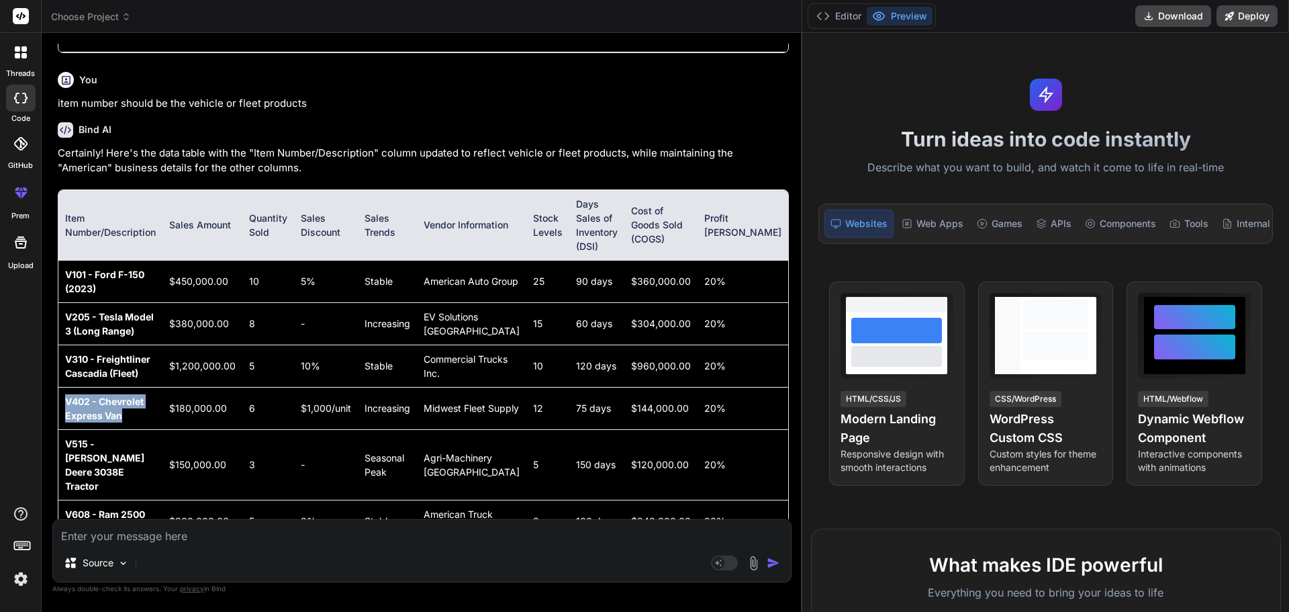
click at [60, 387] on td "V402 - Chevrolet Express Van" at bounding box center [110, 408] width 104 height 42
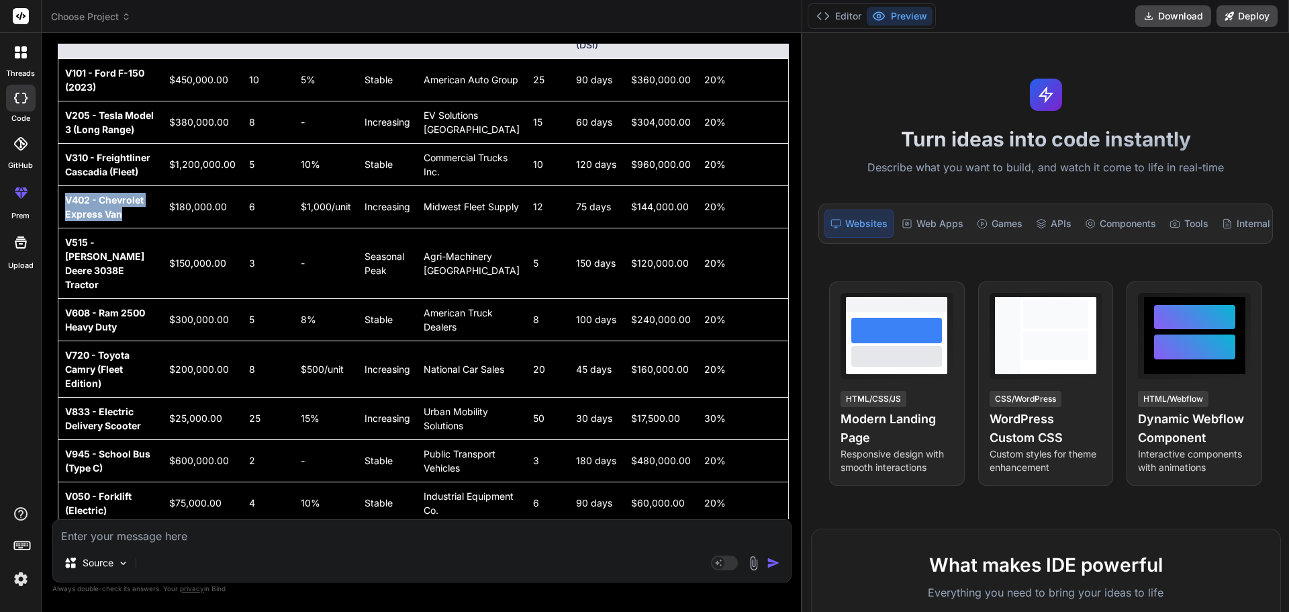
scroll to position [2029, 0]
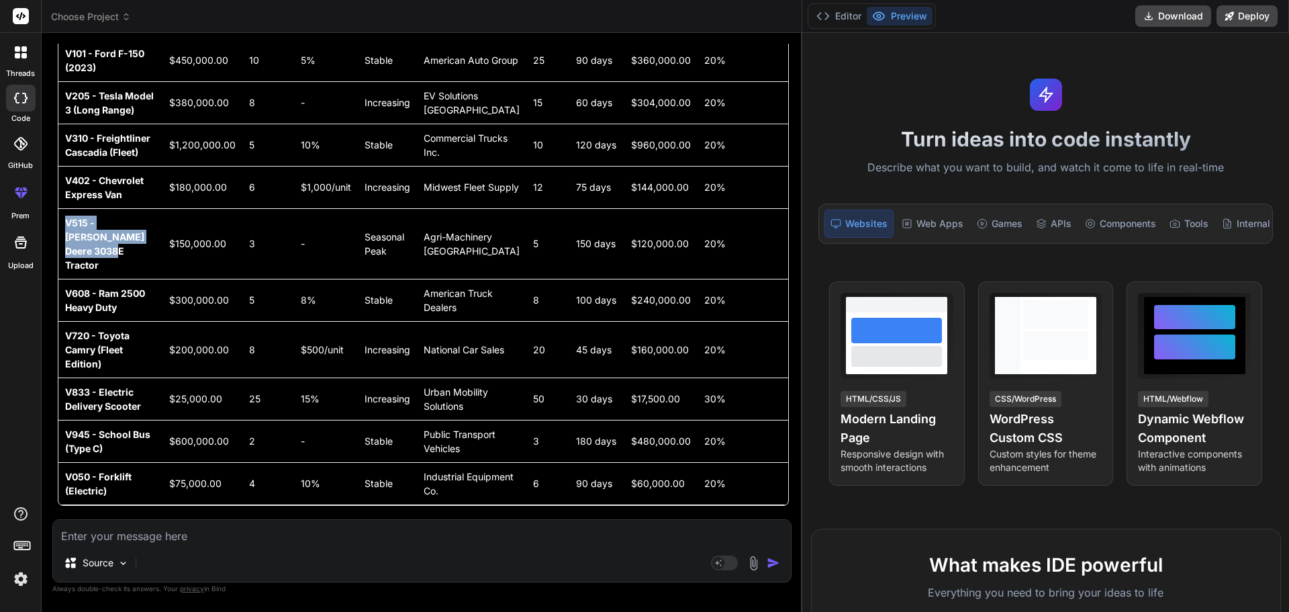
drag, startPoint x: 145, startPoint y: 226, endPoint x: 75, endPoint y: 222, distance: 70.0
click at [62, 217] on td "V515 - [PERSON_NAME] Deere 3038E Tractor" at bounding box center [110, 243] width 104 height 71
drag, startPoint x: 116, startPoint y: 287, endPoint x: 121, endPoint y: 281, distance: 8.1
click at [116, 287] on td "V608 - Ram 2500 Heavy Duty" at bounding box center [110, 300] width 104 height 42
drag, startPoint x: 121, startPoint y: 281, endPoint x: 64, endPoint y: 265, distance: 58.7
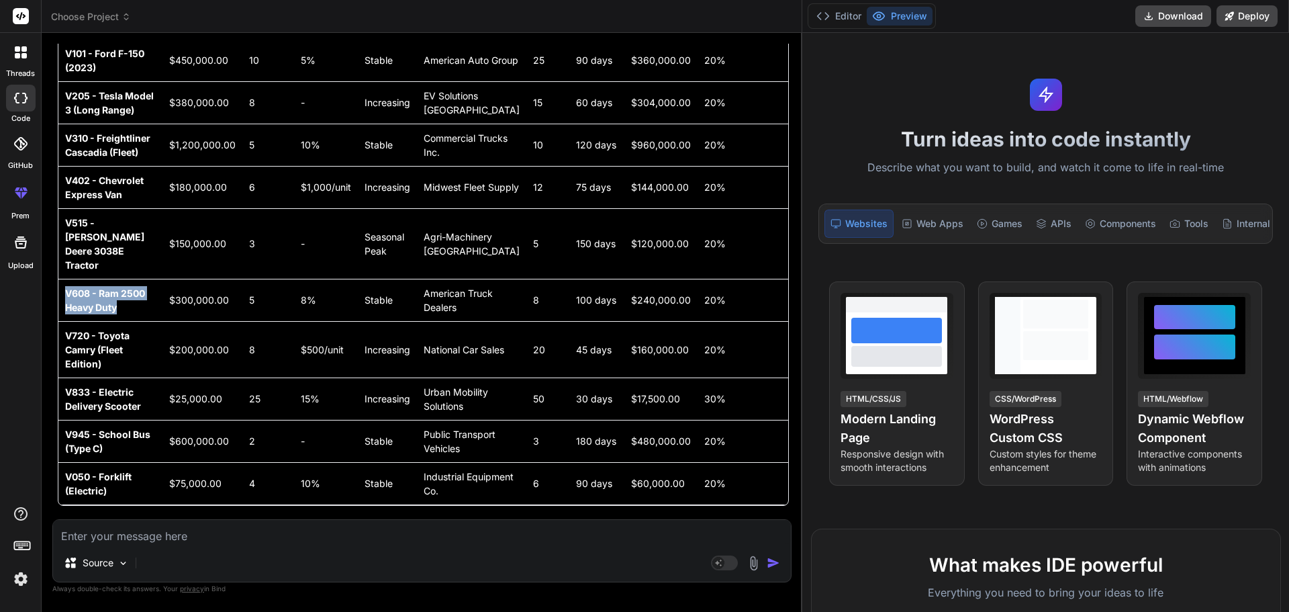
click at [64, 279] on td "V608 - Ram 2500 Heavy Duty" at bounding box center [110, 300] width 104 height 42
drag, startPoint x: 138, startPoint y: 317, endPoint x: 59, endPoint y: 306, distance: 80.1
click at [59, 321] on td "V720 - Toyota Camry (Fleet Edition)" at bounding box center [110, 349] width 104 height 56
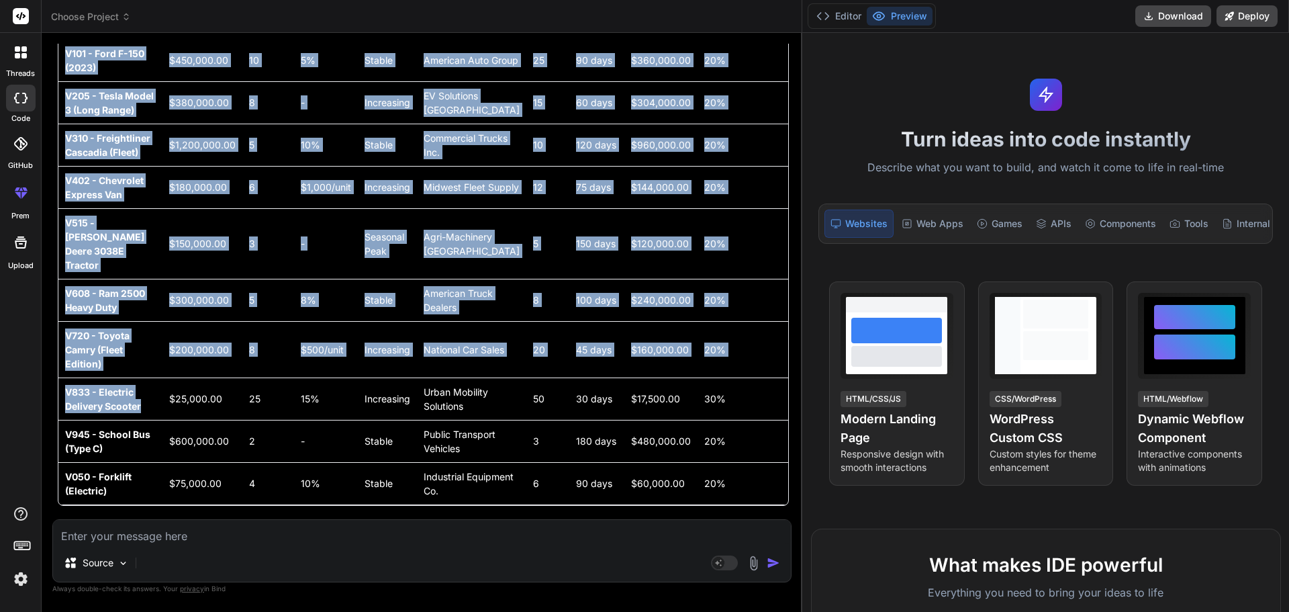
drag, startPoint x: 134, startPoint y: 372, endPoint x: 45, endPoint y: 352, distance: 90.9
click at [45, 352] on div "Bind AI Web Search Created with Pixso. Code Generator You what we should put in…" at bounding box center [422, 322] width 761 height 578
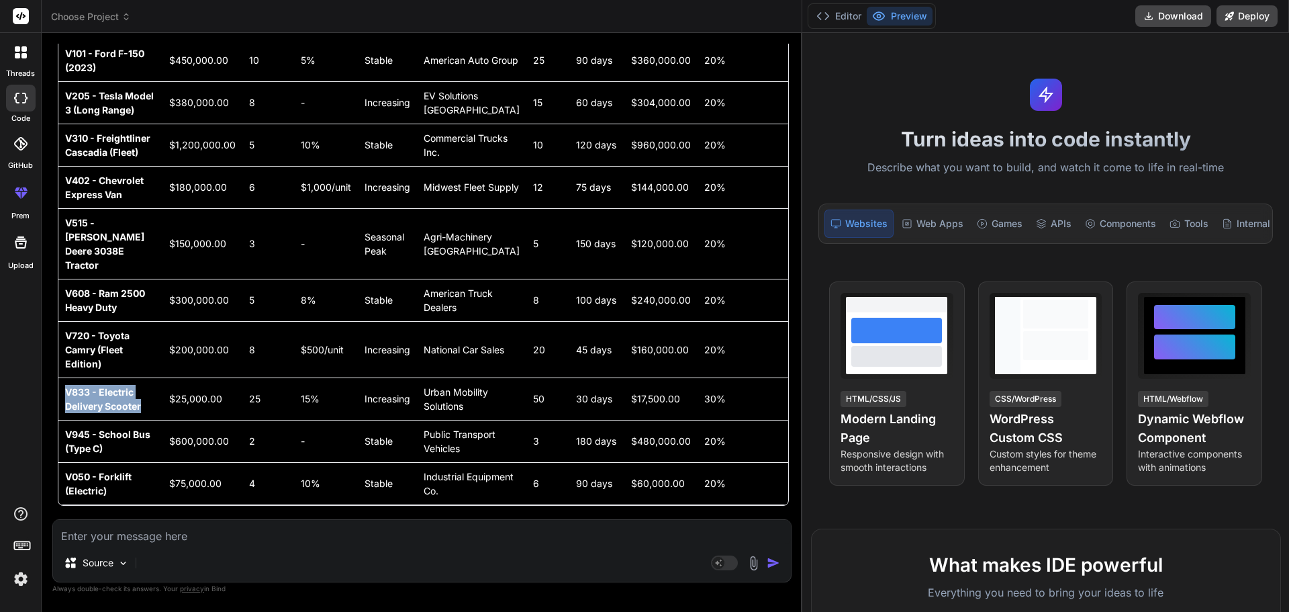
drag, startPoint x: 66, startPoint y: 352, endPoint x: 147, endPoint y: 367, distance: 82.1
click at [147, 377] on td "V833 - Electric Delivery Scooter" at bounding box center [110, 398] width 104 height 42
drag, startPoint x: 111, startPoint y: 427, endPoint x: 59, endPoint y: 411, distance: 54.2
click at [59, 420] on td "V945 - School Bus (Type C)" at bounding box center [110, 441] width 104 height 42
drag, startPoint x: 110, startPoint y: 484, endPoint x: 68, endPoint y: 469, distance: 44.8
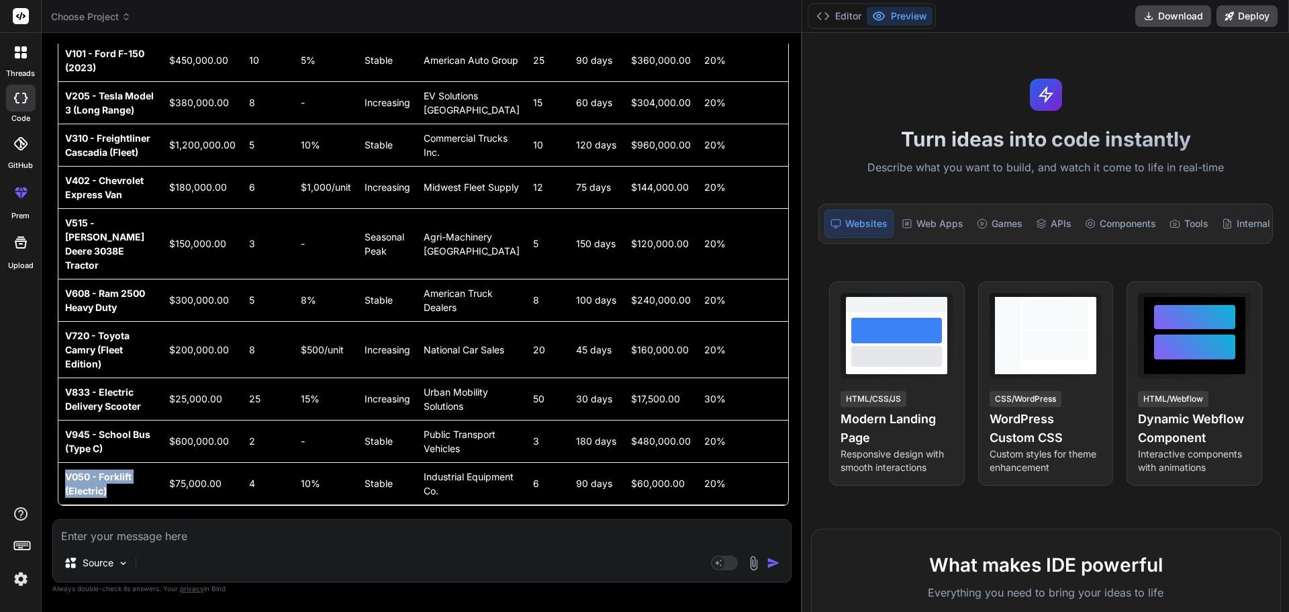
click at [68, 469] on td "V050 - Forklift (Electric)" at bounding box center [110, 483] width 104 height 42
drag, startPoint x: 236, startPoint y: 479, endPoint x: 184, endPoint y: 478, distance: 51.7
click at [184, 478] on td "$75,000.00" at bounding box center [203, 483] width 80 height 42
drag, startPoint x: 184, startPoint y: 418, endPoint x: 245, endPoint y: 422, distance: 61.2
click at [242, 422] on td "$600,000.00" at bounding box center [203, 441] width 80 height 42
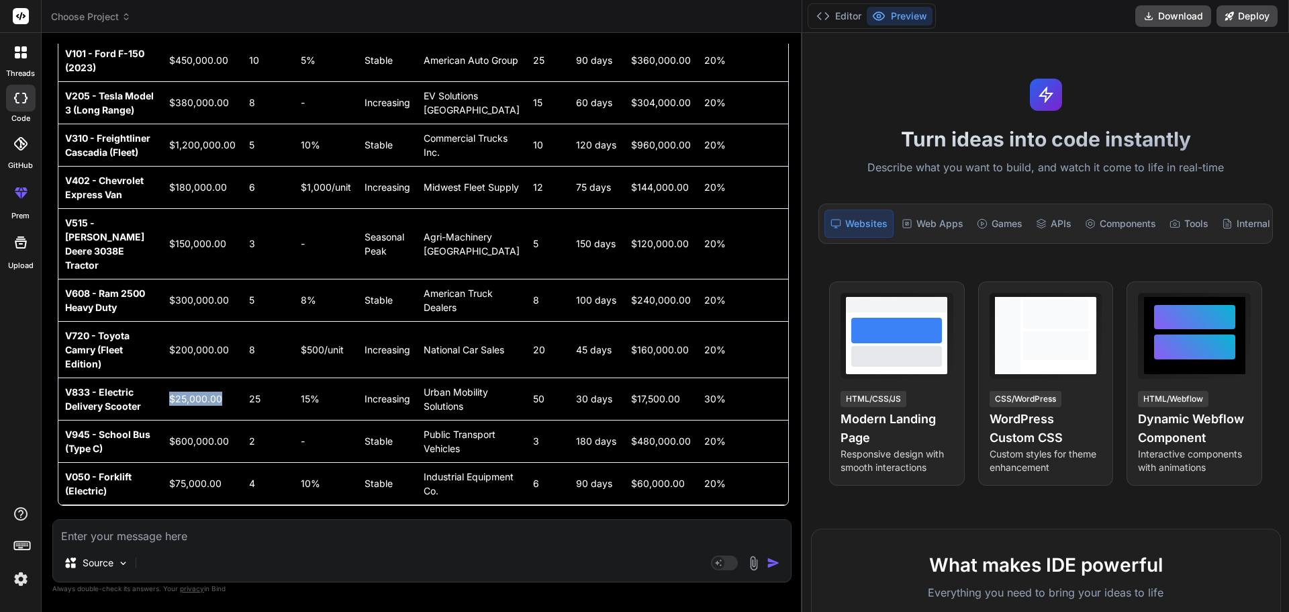
drag, startPoint x: 236, startPoint y: 373, endPoint x: 165, endPoint y: 366, distance: 71.5
click at [165, 377] on tr "V833 - Electric Delivery Scooter $25,000.00 25 15% Increasing Urban Mobility So…" at bounding box center [423, 398] width 730 height 42
drag, startPoint x: 249, startPoint y: 316, endPoint x: 171, endPoint y: 310, distance: 78.8
click at [171, 321] on tr "V720 - Toyota Camry (Fleet Edition) $200,000.00 8 $500/unit Increasing National…" at bounding box center [423, 349] width 730 height 56
click at [163, 321] on td "V720 - Toyota Camry (Fleet Edition)" at bounding box center [110, 349] width 104 height 56
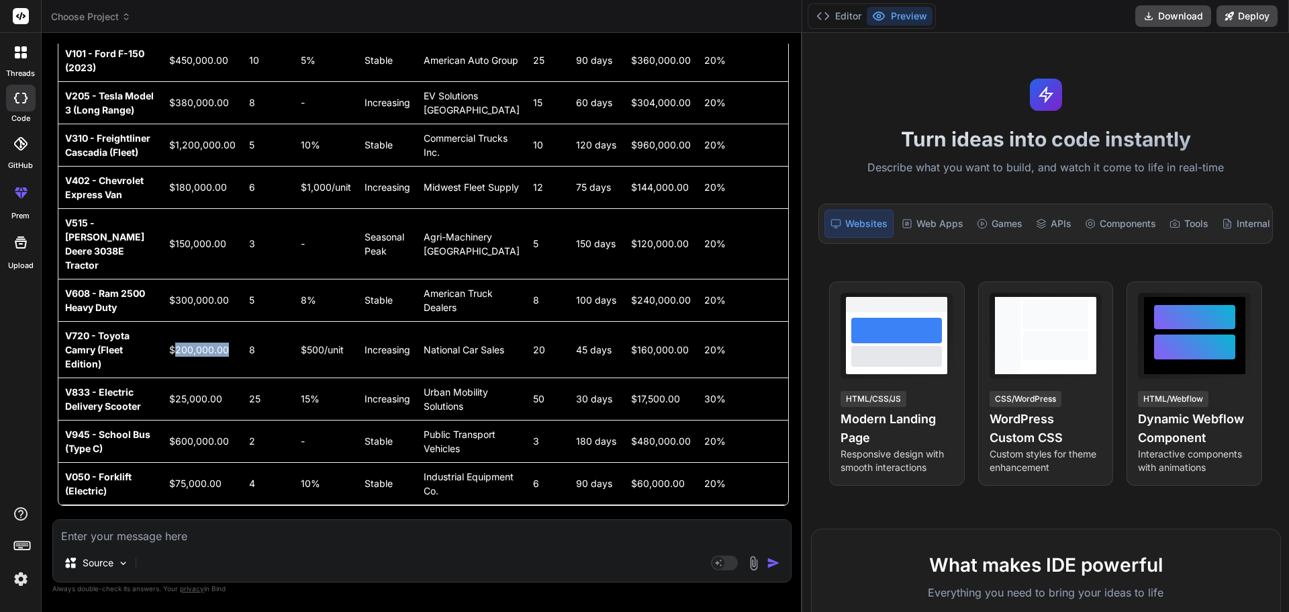
drag, startPoint x: 188, startPoint y: 316, endPoint x: 245, endPoint y: 316, distance: 57.1
click at [242, 321] on td "$200,000.00" at bounding box center [203, 349] width 80 height 56
drag, startPoint x: 240, startPoint y: 269, endPoint x: 179, endPoint y: 264, distance: 62.0
click at [179, 279] on td "$300,000.00" at bounding box center [203, 300] width 80 height 42
click at [210, 220] on td "$150,000.00" at bounding box center [203, 243] width 80 height 71
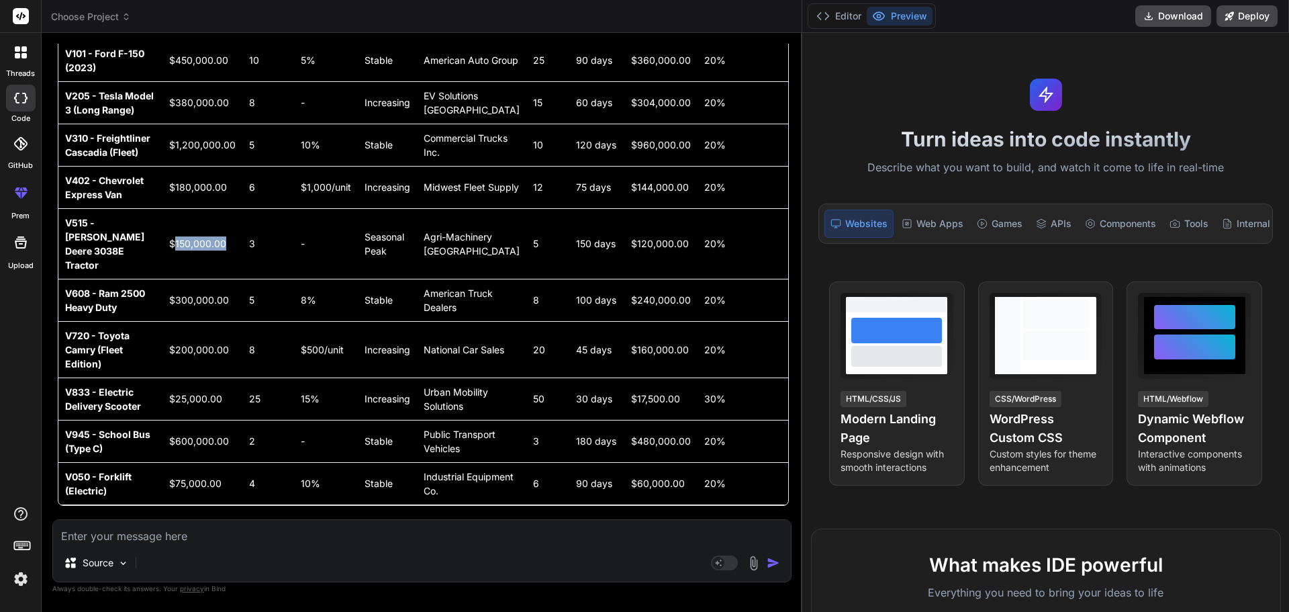
click at [210, 220] on td "$150,000.00" at bounding box center [203, 243] width 80 height 71
drag, startPoint x: 241, startPoint y: 177, endPoint x: 185, endPoint y: 177, distance: 55.7
click at [185, 177] on td "$180,000.00" at bounding box center [203, 187] width 80 height 42
click at [214, 128] on td "$1,200,000.00" at bounding box center [203, 145] width 80 height 42
drag, startPoint x: 184, startPoint y: 126, endPoint x: 248, endPoint y: 129, distance: 64.6
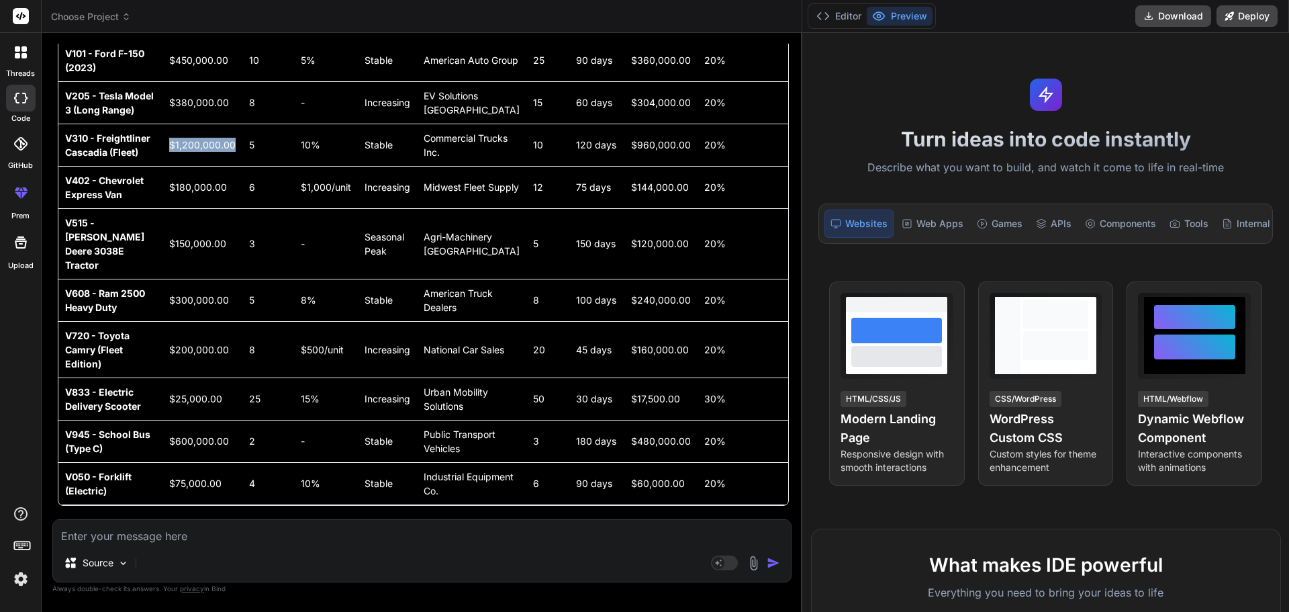
click at [242, 129] on td "$1,200,000.00" at bounding box center [203, 145] width 80 height 42
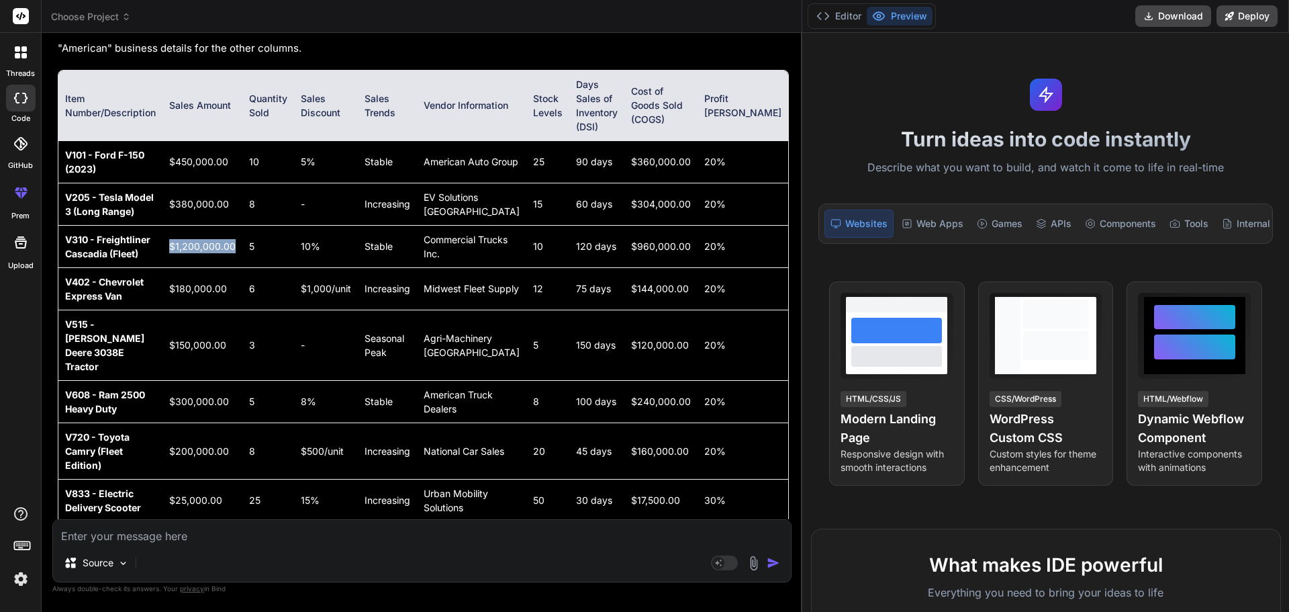
scroll to position [1894, 0]
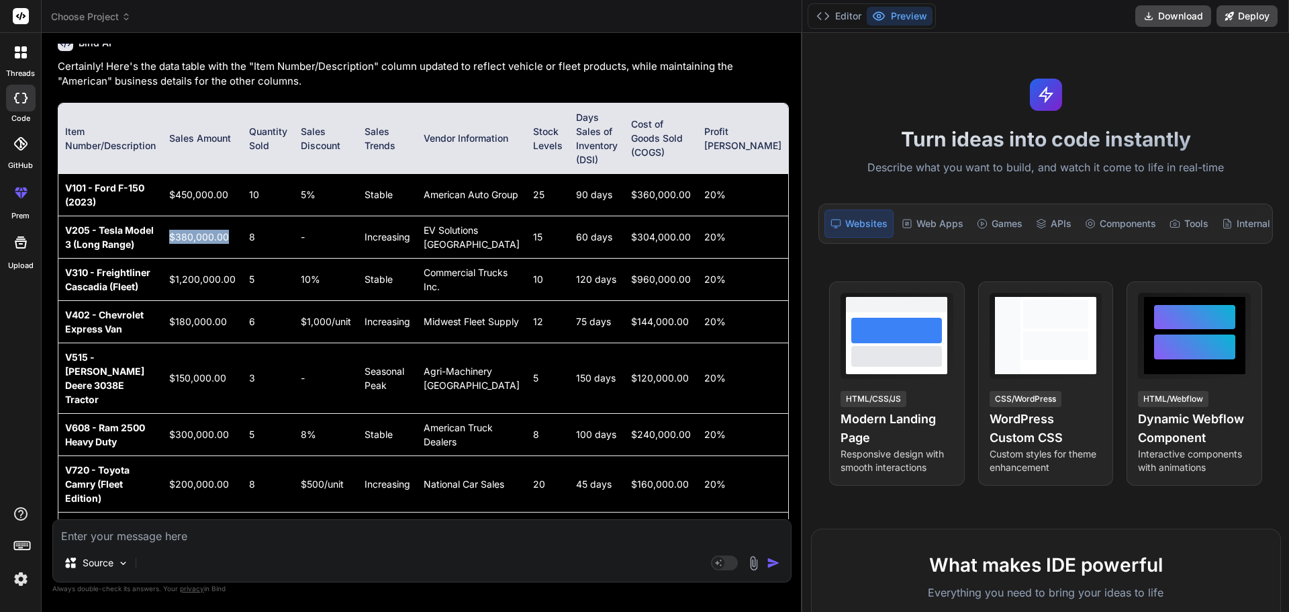
drag, startPoint x: 243, startPoint y: 226, endPoint x: 293, endPoint y: 230, distance: 49.8
click at [181, 224] on td "$380,000.00" at bounding box center [203, 237] width 80 height 42
drag, startPoint x: 240, startPoint y: 181, endPoint x: 185, endPoint y: 177, distance: 55.9
click at [185, 177] on td "$450,000.00" at bounding box center [203, 194] width 80 height 42
click at [265, 178] on td "10" at bounding box center [268, 194] width 52 height 42
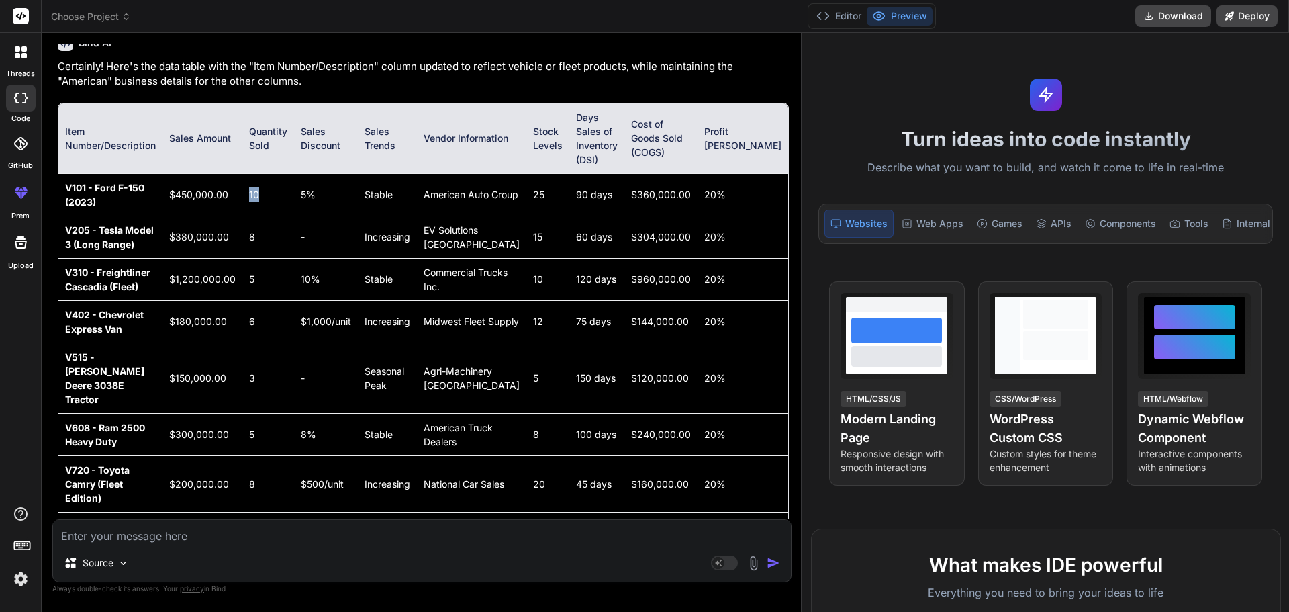
click at [265, 178] on td "10" at bounding box center [268, 194] width 52 height 42
drag, startPoint x: 269, startPoint y: 223, endPoint x: 259, endPoint y: 223, distance: 10.1
click at [259, 223] on td "8" at bounding box center [268, 237] width 52 height 42
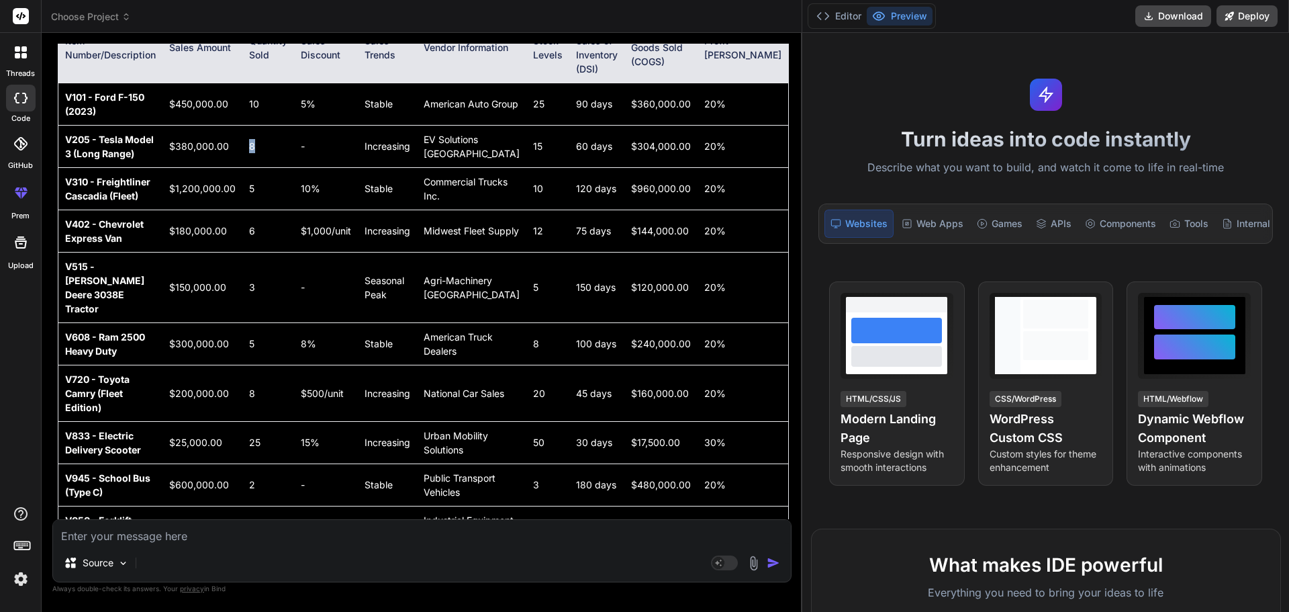
scroll to position [1962, 0]
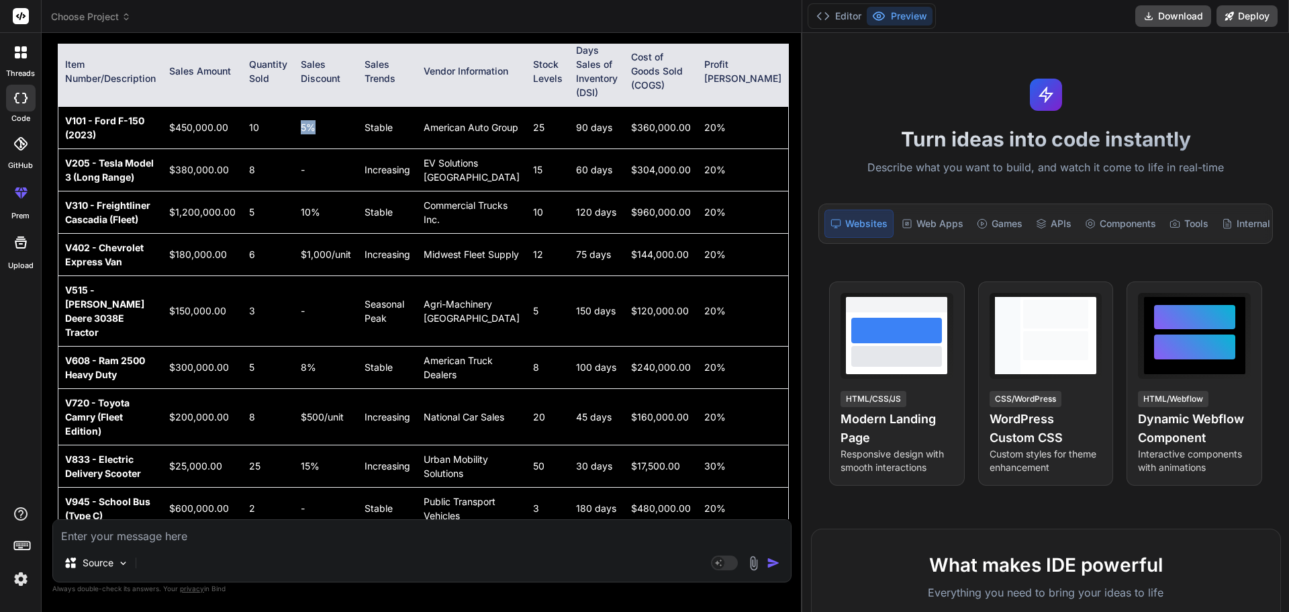
drag, startPoint x: 315, startPoint y: 118, endPoint x: 334, endPoint y: 112, distance: 19.6
click at [334, 112] on td "5%" at bounding box center [326, 127] width 64 height 42
drag, startPoint x: 318, startPoint y: 239, endPoint x: 368, endPoint y: 241, distance: 50.4
click at [358, 241] on td "$1,000/unit" at bounding box center [326, 254] width 64 height 42
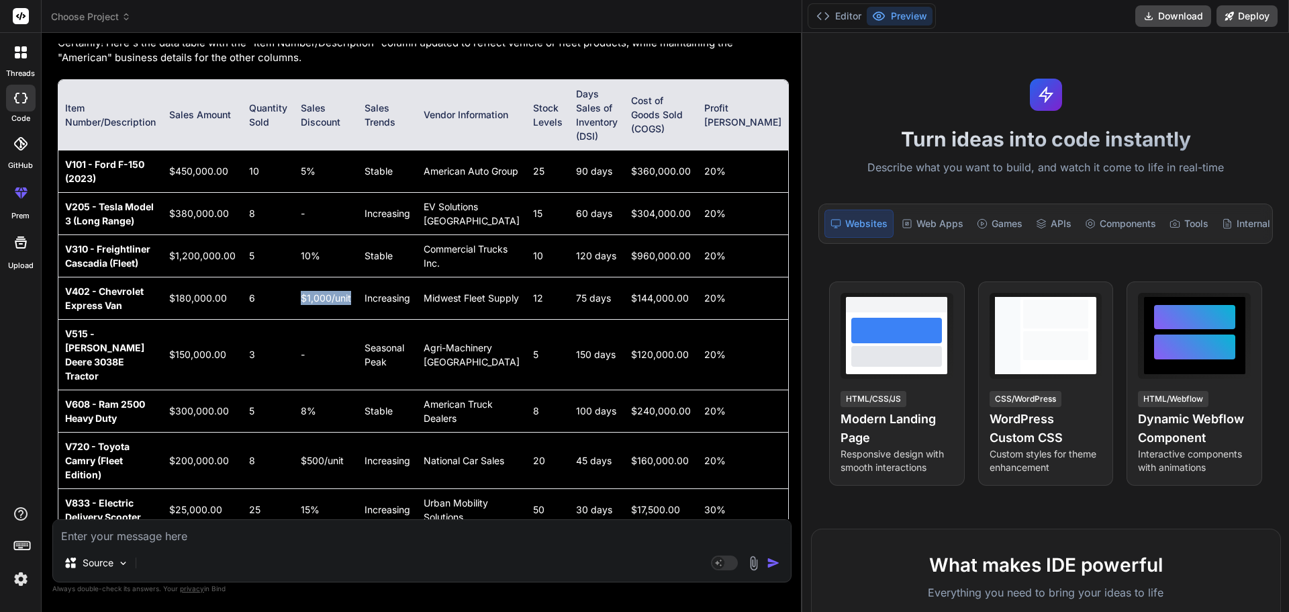
scroll to position [1894, 0]
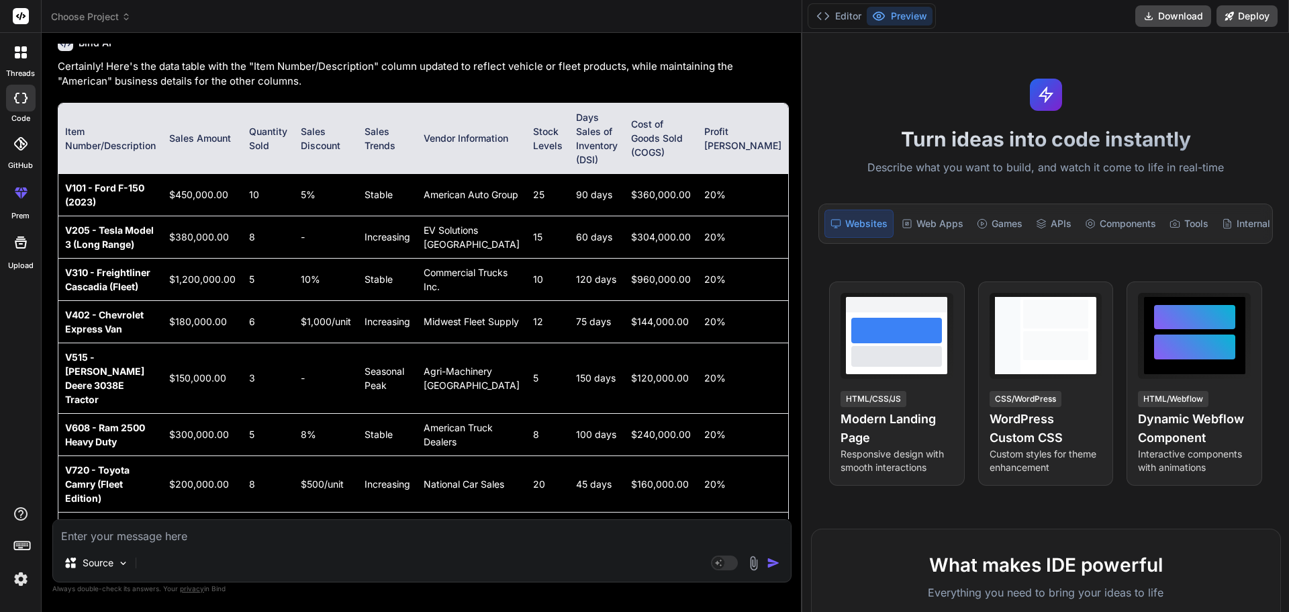
click at [403, 181] on td "Stable" at bounding box center [387, 194] width 59 height 42
click at [400, 219] on td "Increasing" at bounding box center [387, 237] width 59 height 42
click at [401, 218] on td "Increasing" at bounding box center [387, 237] width 59 height 42
drag, startPoint x: 386, startPoint y: 351, endPoint x: 409, endPoint y: 371, distance: 30.9
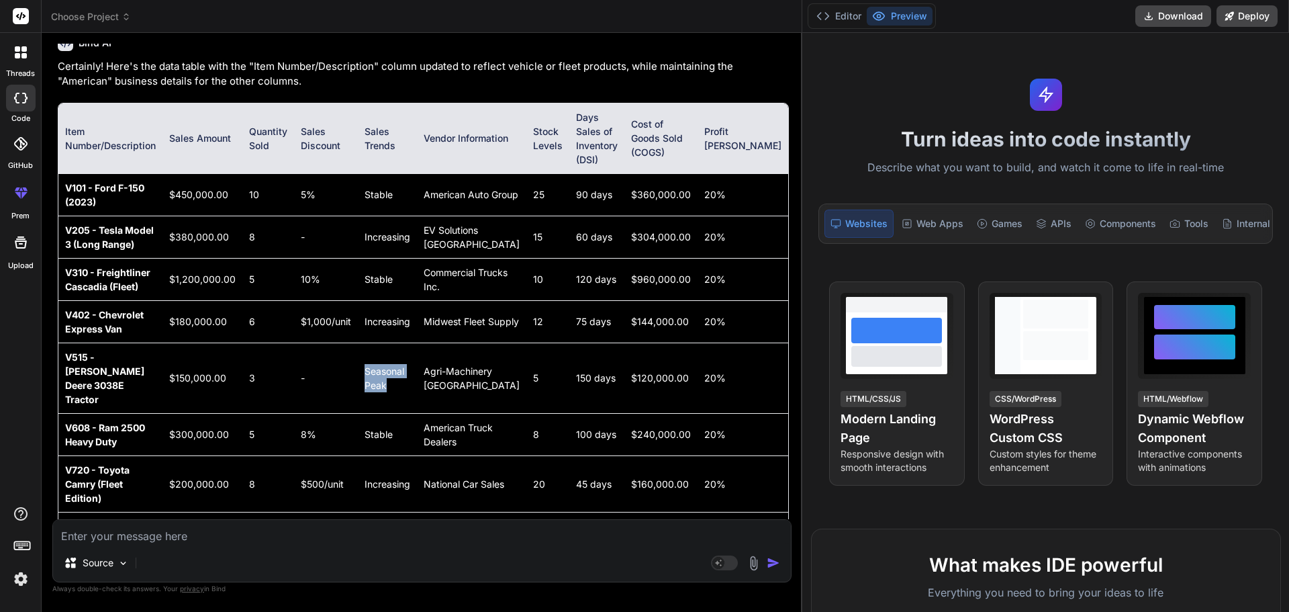
click at [409, 371] on td "Seasonal Peak" at bounding box center [387, 377] width 59 height 71
drag, startPoint x: 451, startPoint y: 174, endPoint x: 503, endPoint y: 191, distance: 54.6
click at [503, 191] on td "American Auto Group" at bounding box center [471, 194] width 109 height 42
drag, startPoint x: 473, startPoint y: 229, endPoint x: 448, endPoint y: 212, distance: 30.9
click at [448, 216] on td "EV Solutions [GEOGRAPHIC_DATA]" at bounding box center [471, 237] width 109 height 42
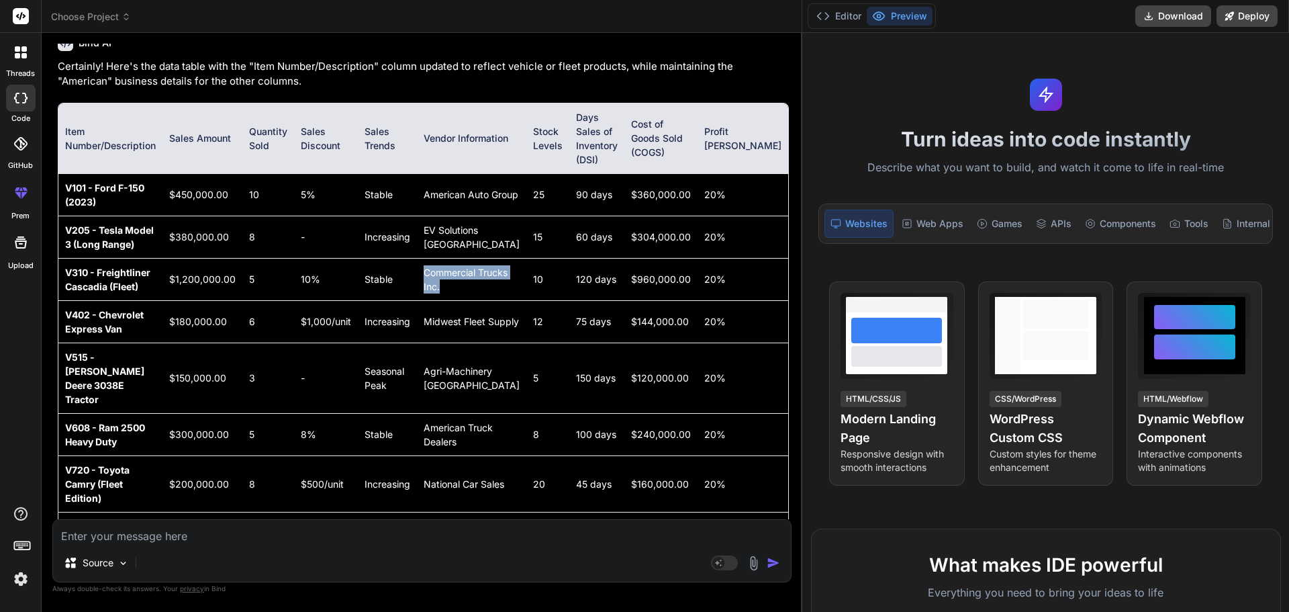
drag, startPoint x: 450, startPoint y: 255, endPoint x: 497, endPoint y: 267, distance: 48.4
click at [497, 267] on td "Commercial Trucks Inc." at bounding box center [471, 279] width 109 height 42
drag, startPoint x: 448, startPoint y: 301, endPoint x: 481, endPoint y: 312, distance: 34.8
click at [481, 312] on td "Midwest Fleet Supply" at bounding box center [471, 321] width 109 height 42
drag, startPoint x: 451, startPoint y: 344, endPoint x: 470, endPoint y: 367, distance: 30.5
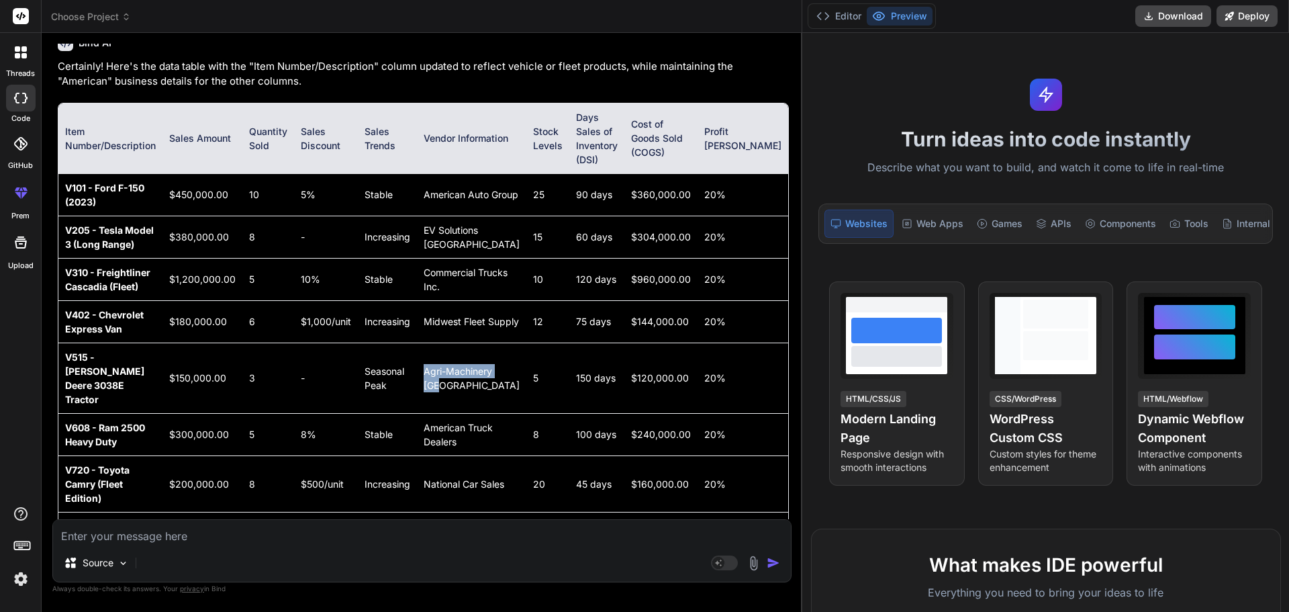
click at [470, 367] on td "Agri-Machinery [GEOGRAPHIC_DATA]" at bounding box center [471, 377] width 109 height 71
drag, startPoint x: 448, startPoint y: 401, endPoint x: 510, endPoint y: 416, distance: 64.2
click at [510, 416] on td "American Truck Dealers" at bounding box center [471, 434] width 109 height 42
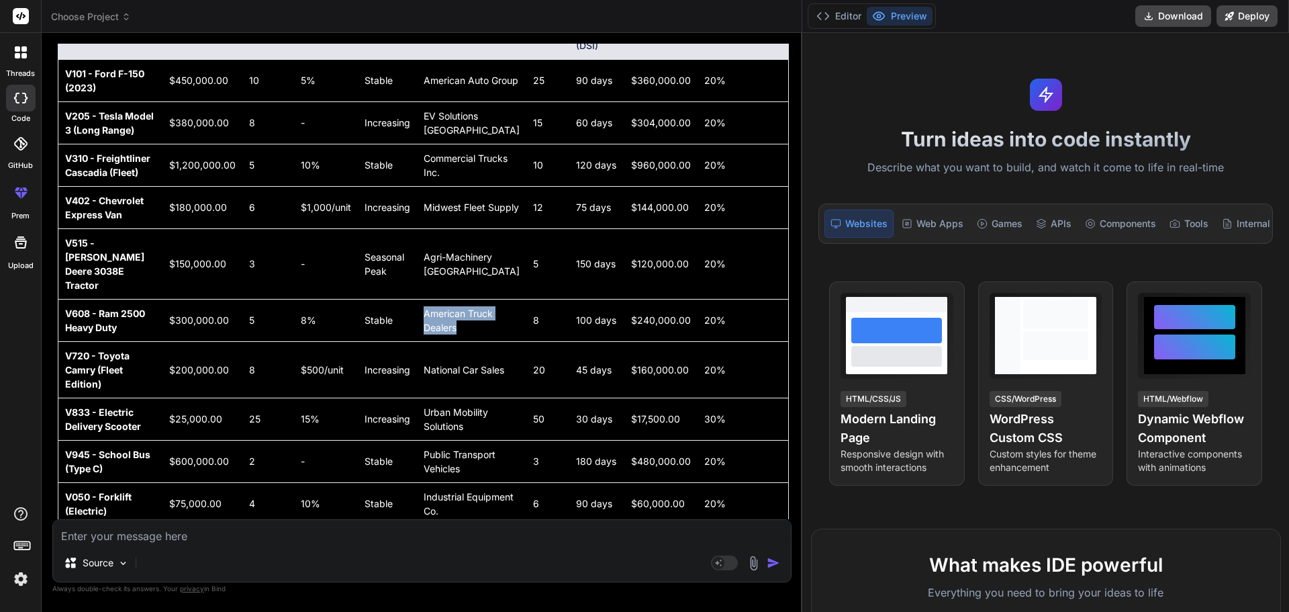
scroll to position [2029, 0]
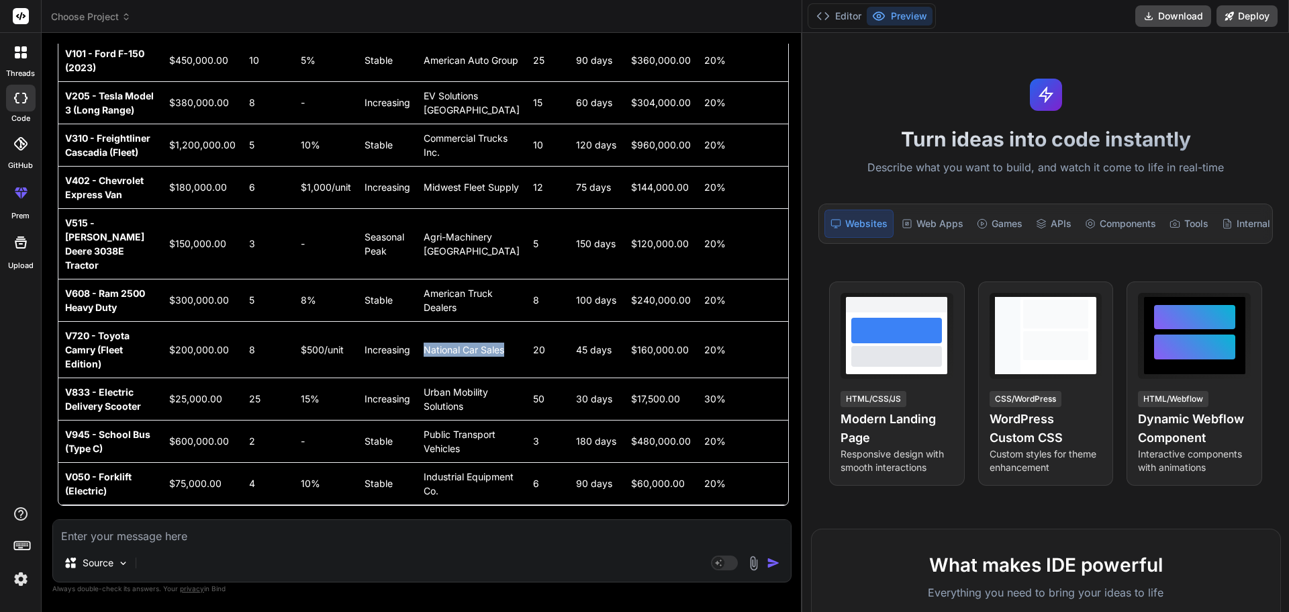
drag, startPoint x: 451, startPoint y: 306, endPoint x: 477, endPoint y: 326, distance: 33.6
click at [477, 326] on td "National Car Sales" at bounding box center [471, 349] width 109 height 56
drag, startPoint x: 449, startPoint y: 348, endPoint x: 502, endPoint y: 378, distance: 61.1
click at [502, 378] on td "Urban Mobility Solutions" at bounding box center [471, 398] width 109 height 42
drag, startPoint x: 455, startPoint y: 406, endPoint x: 491, endPoint y: 447, distance: 55.2
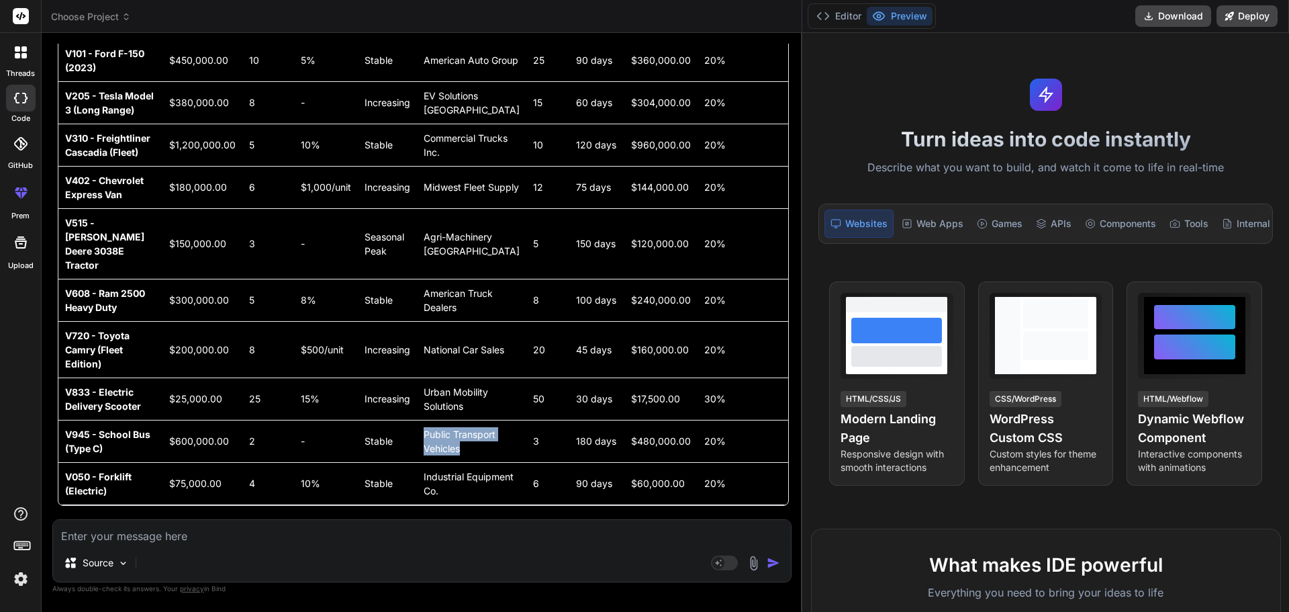
click at [491, 447] on td "Public Transport Vehicles" at bounding box center [471, 441] width 109 height 42
drag, startPoint x: 447, startPoint y: 463, endPoint x: 474, endPoint y: 488, distance: 36.6
click at [474, 488] on td "Industrial Equipment Co." at bounding box center [471, 483] width 109 height 42
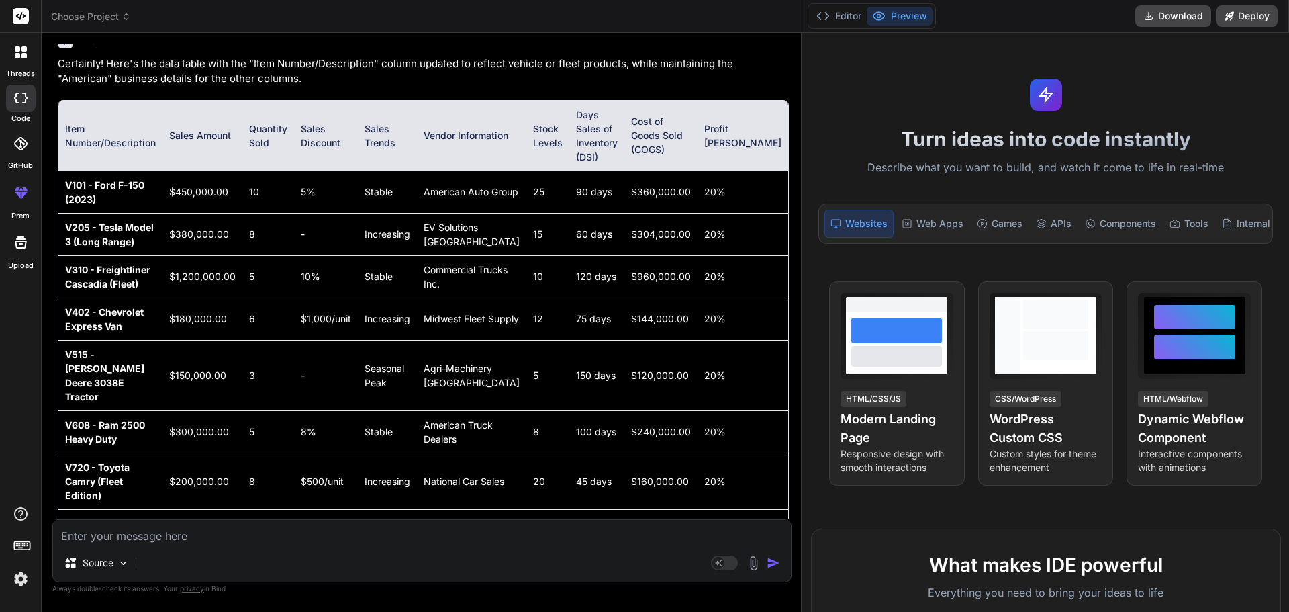
scroll to position [1894, 0]
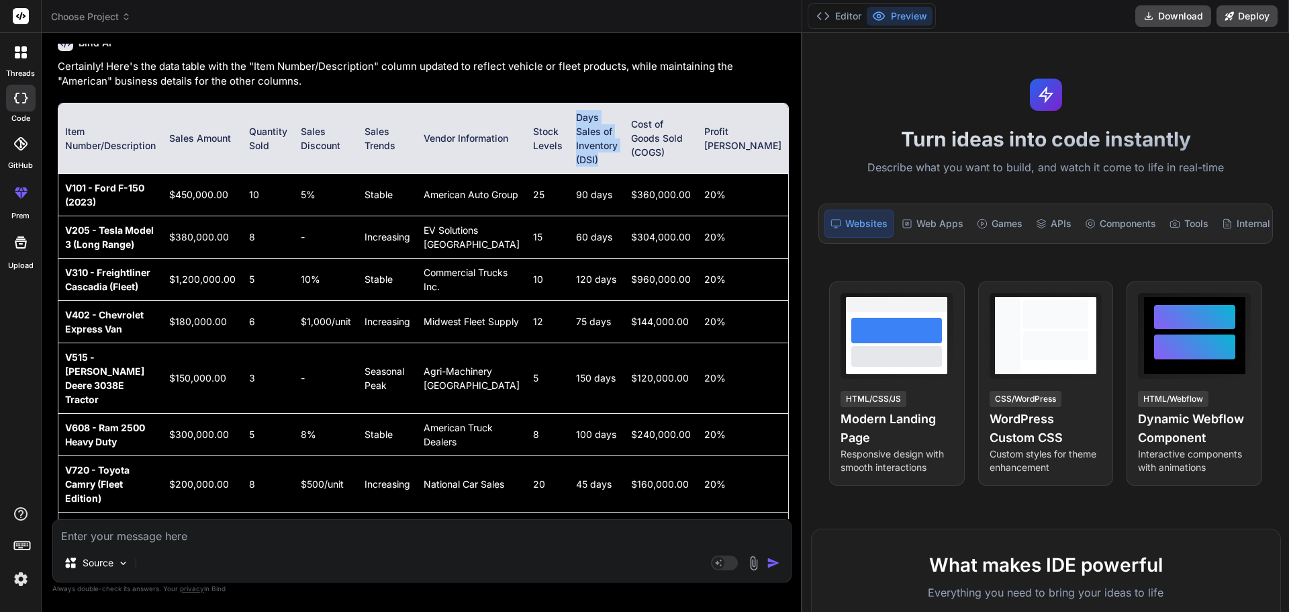
drag, startPoint x: 577, startPoint y: 118, endPoint x: 624, endPoint y: 154, distance: 59.8
click at [624, 154] on th "Days Sales of Inventory (DSI)" at bounding box center [596, 138] width 55 height 71
drag, startPoint x: 576, startPoint y: 180, endPoint x: 611, endPoint y: 181, distance: 34.9
click at [611, 181] on td "90 days" at bounding box center [596, 194] width 55 height 42
drag, startPoint x: 645, startPoint y: 179, endPoint x: 713, endPoint y: 175, distance: 67.9
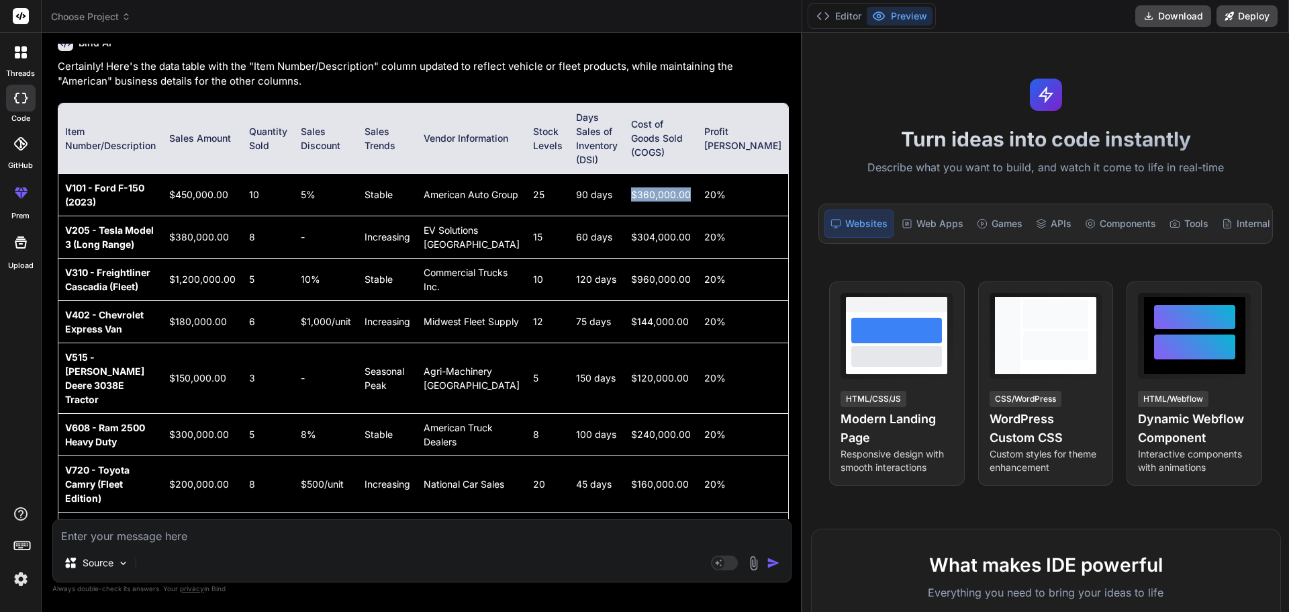
click at [698, 175] on td "$360,000.00" at bounding box center [661, 194] width 73 height 42
drag, startPoint x: 653, startPoint y: 124, endPoint x: 710, endPoint y: 144, distance: 59.9
click at [698, 144] on th "Cost of Goods Sold (COGS)" at bounding box center [661, 138] width 73 height 71
drag, startPoint x: 647, startPoint y: 178, endPoint x: 719, endPoint y: 179, distance: 71.2
click at [698, 179] on td "$360,000.00" at bounding box center [661, 194] width 73 height 42
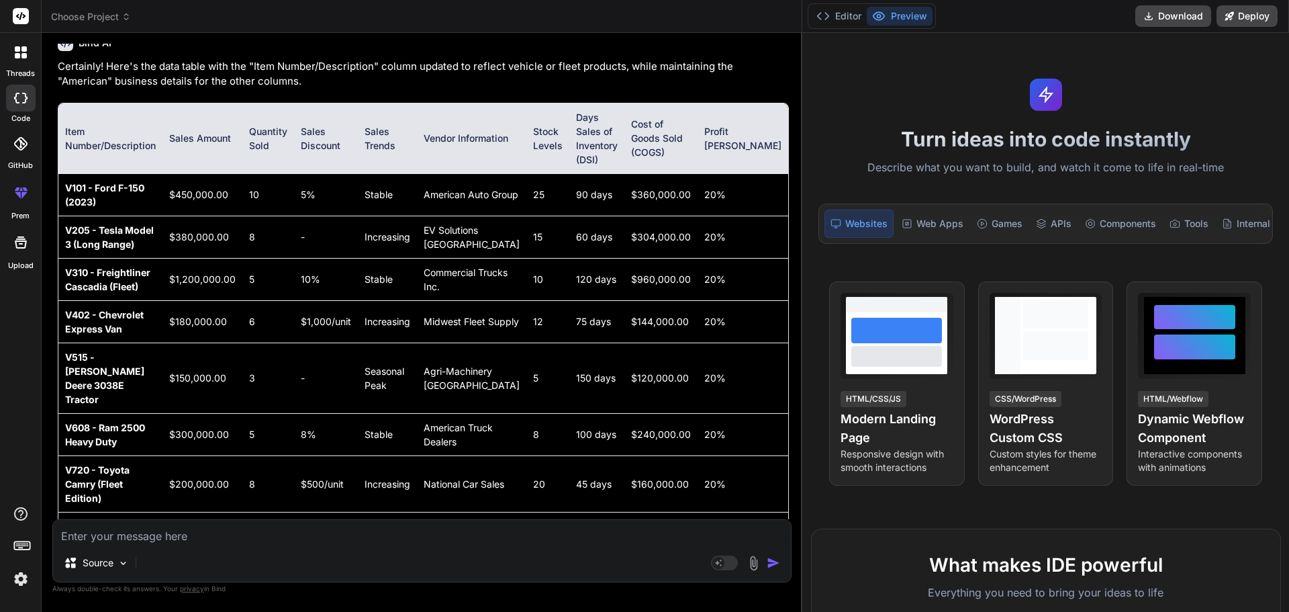
click at [681, 221] on td "$304,000.00" at bounding box center [661, 237] width 73 height 42
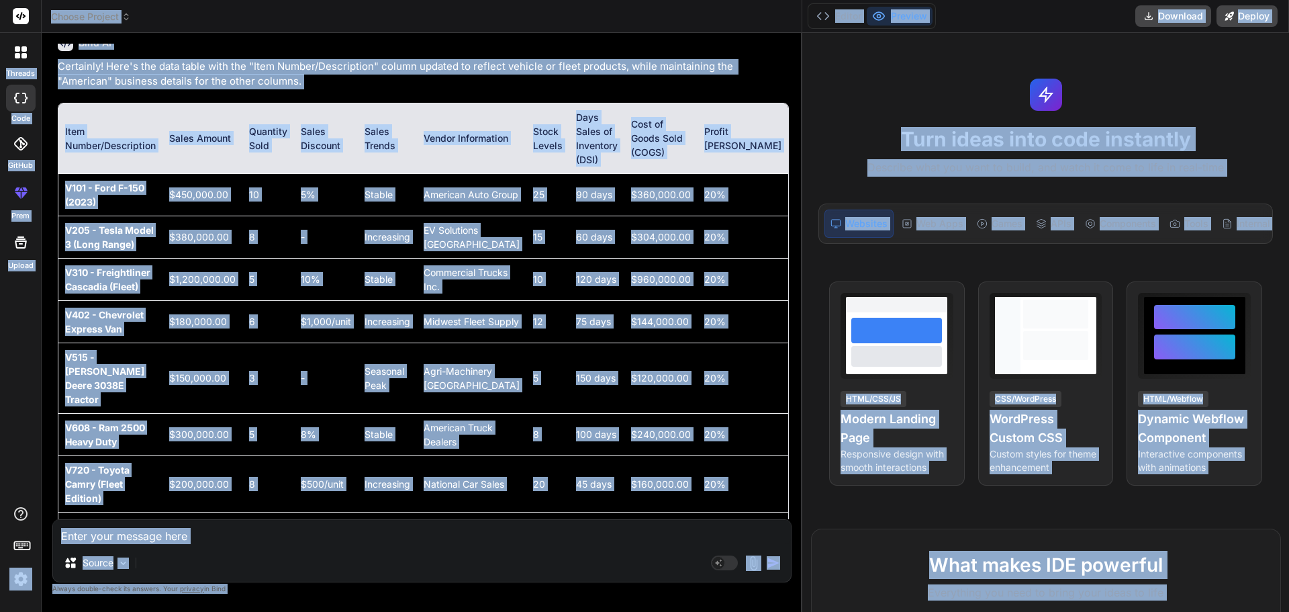
click at [681, 221] on td "$304,000.00" at bounding box center [661, 237] width 73 height 42
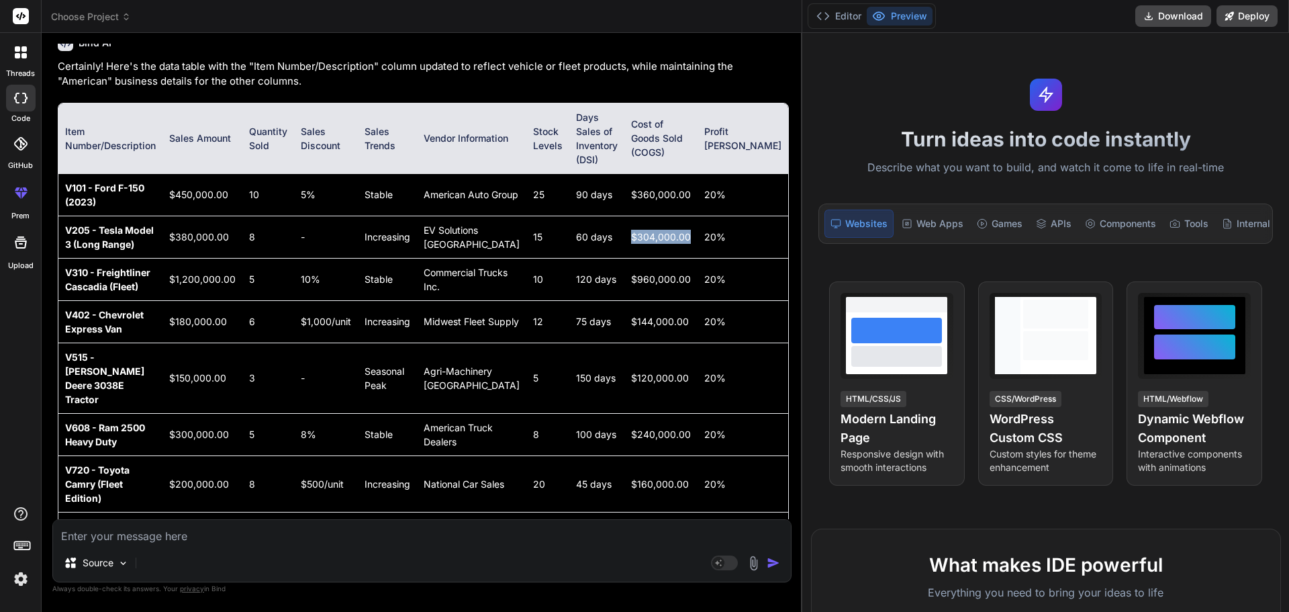
drag, startPoint x: 646, startPoint y: 222, endPoint x: 713, endPoint y: 222, distance: 66.5
click at [698, 222] on td "$304,000.00" at bounding box center [661, 237] width 73 height 42
drag, startPoint x: 647, startPoint y: 267, endPoint x: 708, endPoint y: 267, distance: 61.1
click at [698, 267] on td "$960,000.00" at bounding box center [661, 279] width 73 height 42
click at [667, 307] on td "$144,000.00" at bounding box center [661, 321] width 73 height 42
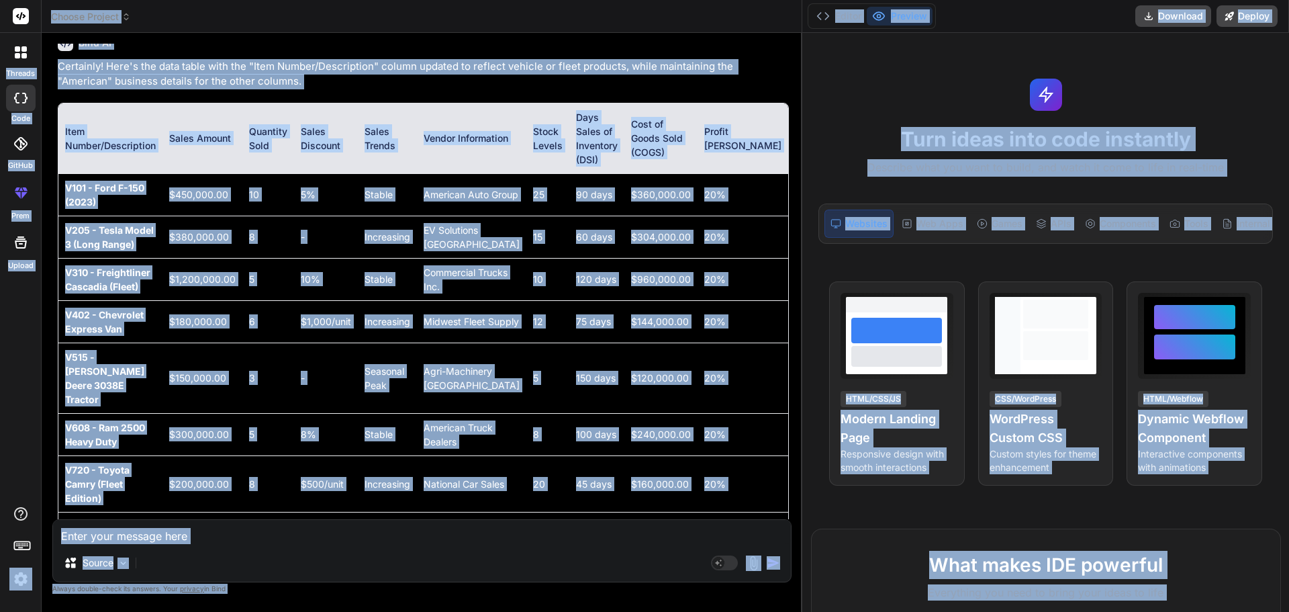
click at [667, 308] on td "$144,000.00" at bounding box center [661, 321] width 73 height 42
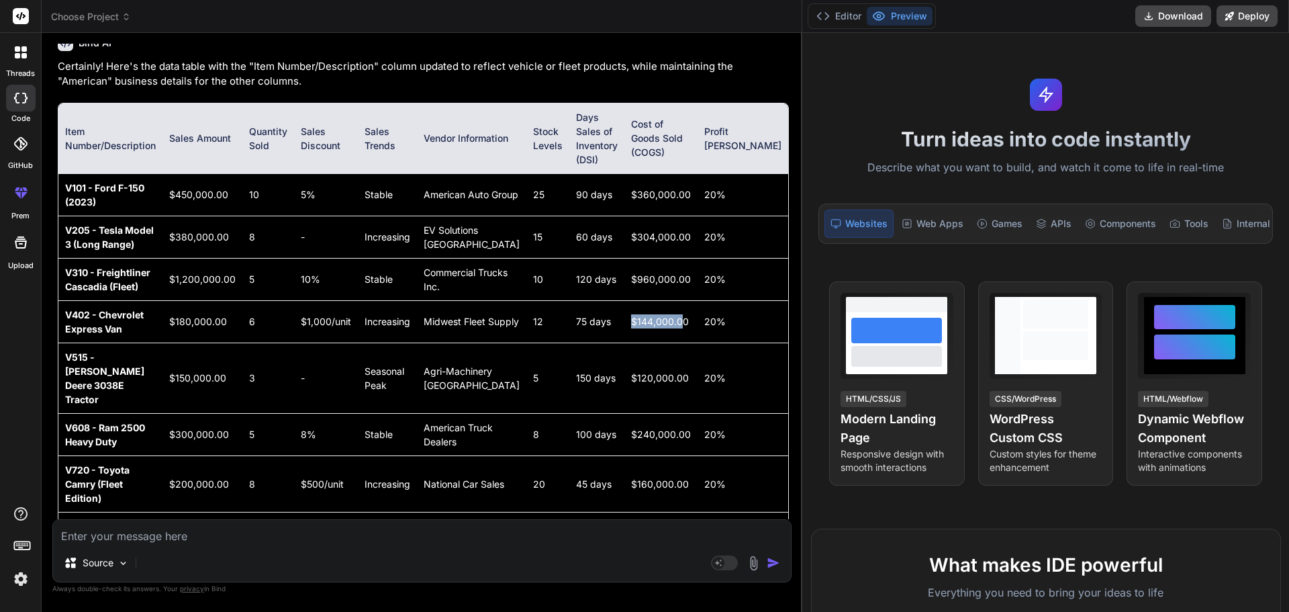
drag, startPoint x: 647, startPoint y: 306, endPoint x: 706, endPoint y: 306, distance: 58.4
click at [698, 306] on td "$144,000.00" at bounding box center [661, 321] width 73 height 42
drag, startPoint x: 645, startPoint y: 355, endPoint x: 706, endPoint y: 360, distance: 61.3
click at [698, 360] on td "$120,000.00" at bounding box center [661, 377] width 73 height 71
drag, startPoint x: 645, startPoint y: 405, endPoint x: 706, endPoint y: 406, distance: 60.4
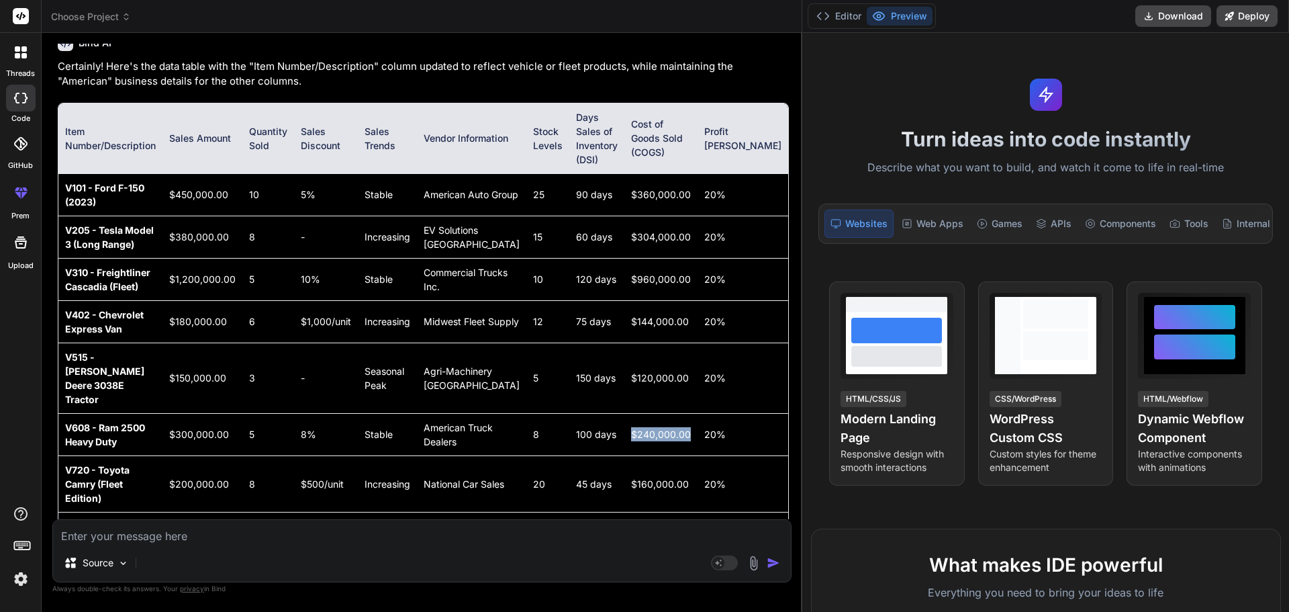
click at [698, 413] on td "$240,000.00" at bounding box center [661, 434] width 73 height 42
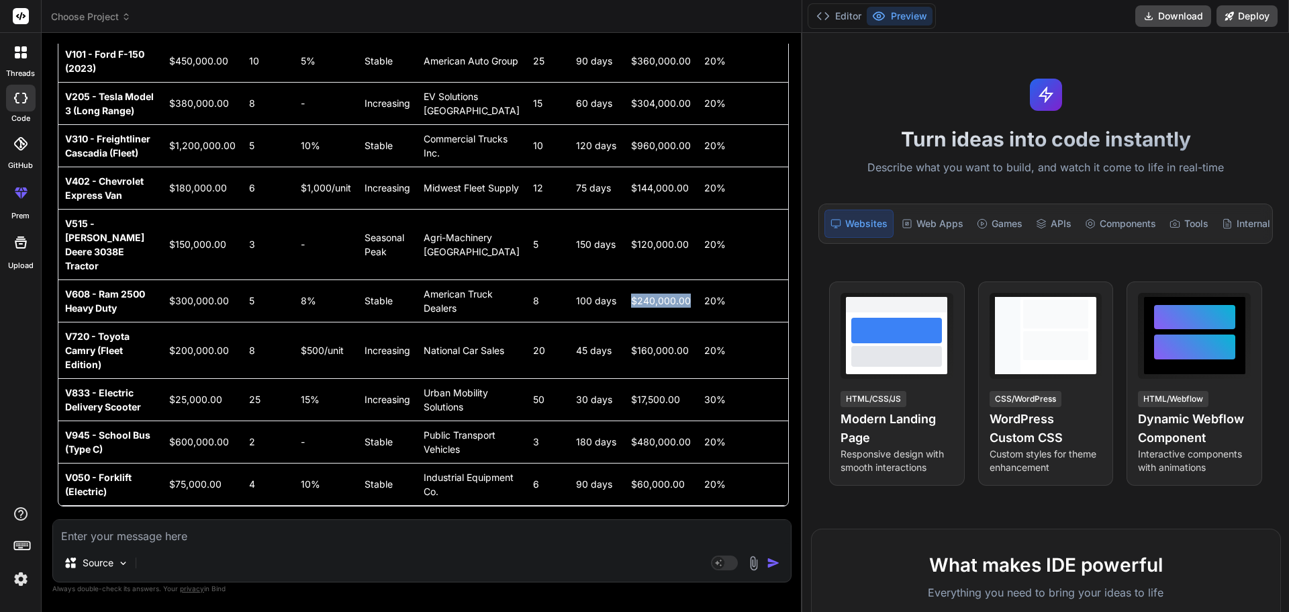
scroll to position [2029, 0]
drag, startPoint x: 653, startPoint y: 316, endPoint x: 710, endPoint y: 321, distance: 57.3
click at [698, 322] on td "$160,000.00" at bounding box center [661, 349] width 73 height 56
drag, startPoint x: 700, startPoint y: 365, endPoint x: 649, endPoint y: 366, distance: 51.7
click at [649, 377] on td "$17,500.00" at bounding box center [661, 398] width 73 height 42
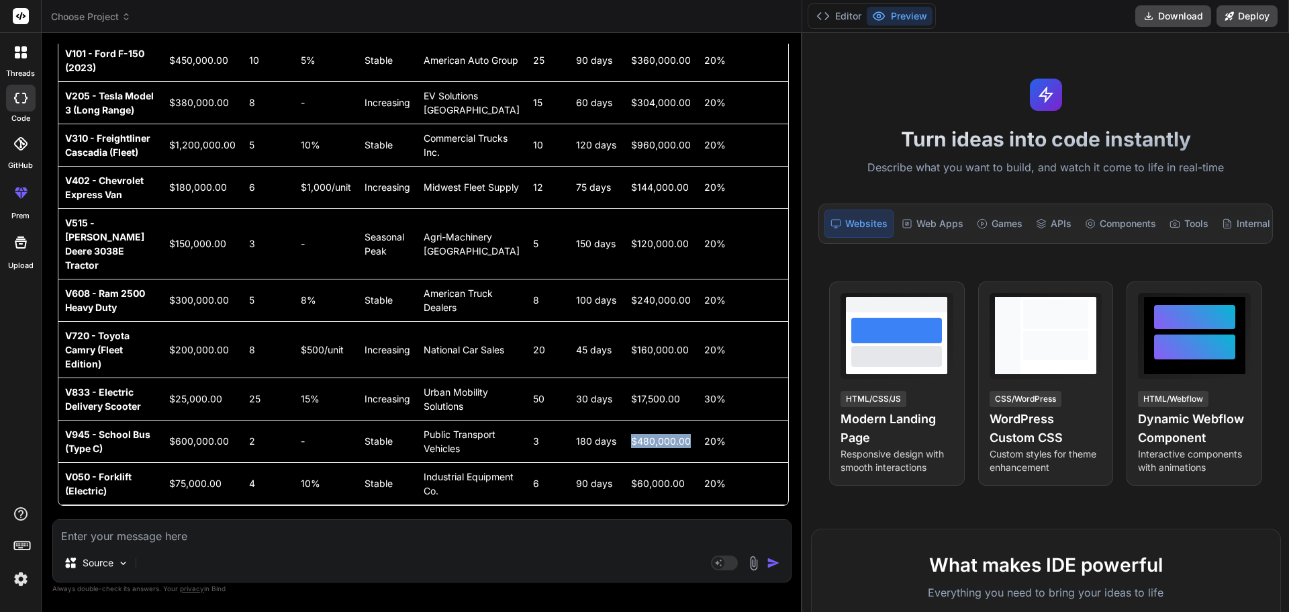
drag, startPoint x: 708, startPoint y: 421, endPoint x: 643, endPoint y: 423, distance: 65.2
click at [643, 423] on td "$480,000.00" at bounding box center [661, 441] width 73 height 42
drag, startPoint x: 649, startPoint y: 477, endPoint x: 749, endPoint y: 482, distance: 100.8
click at [749, 482] on tr "V050 - Forklift (Electric) $75,000.00 4 10% Stable Industrial Equipment Co. 6 9…" at bounding box center [423, 483] width 730 height 42
click at [749, 482] on td "20%" at bounding box center [743, 483] width 91 height 42
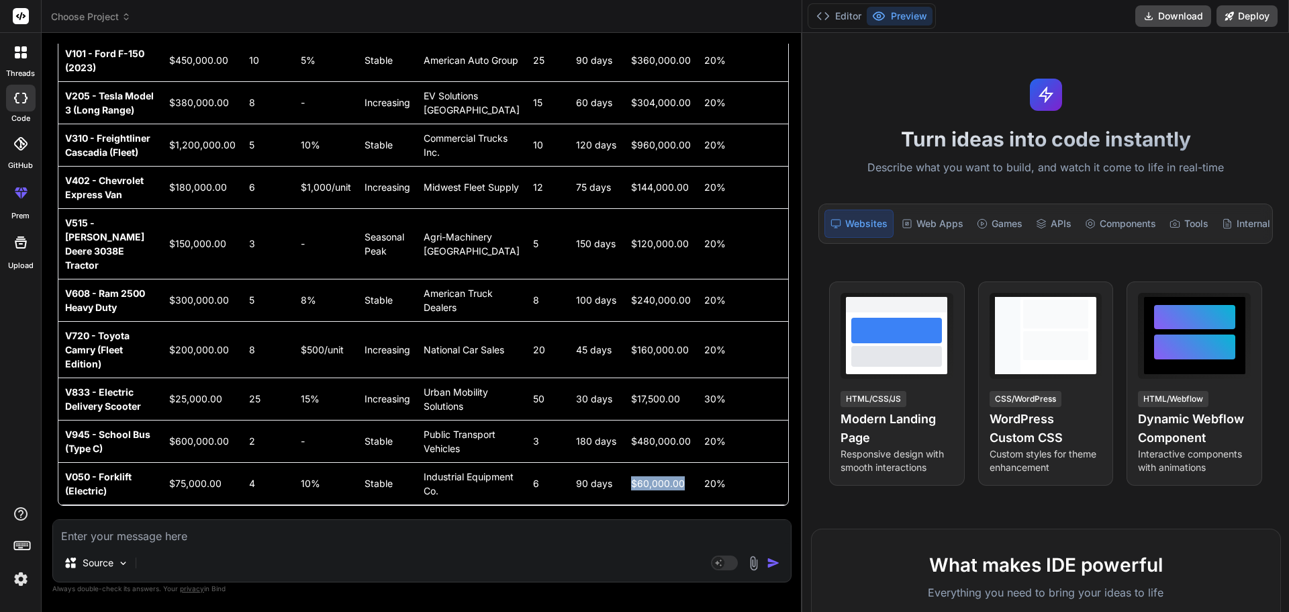
drag, startPoint x: 704, startPoint y: 481, endPoint x: 635, endPoint y: 479, distance: 68.5
click at [635, 479] on tr "V050 - Forklift (Electric) $75,000.00 4 10% Stable Industrial Equipment Co. 6 9…" at bounding box center [423, 483] width 730 height 42
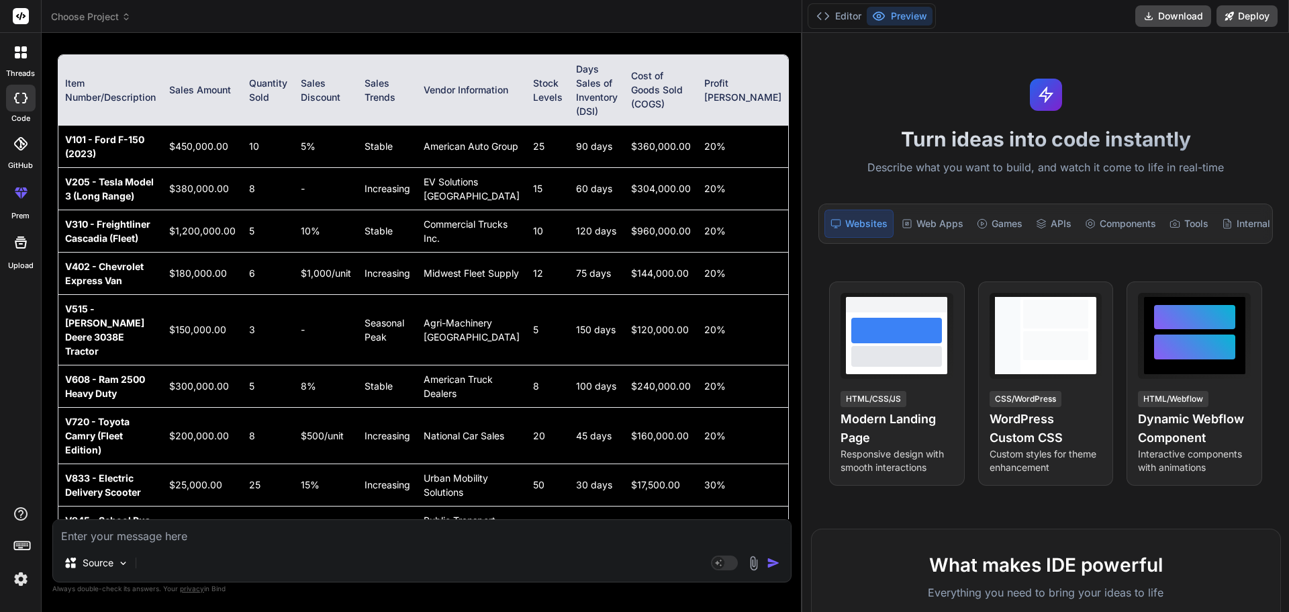
scroll to position [1962, 0]
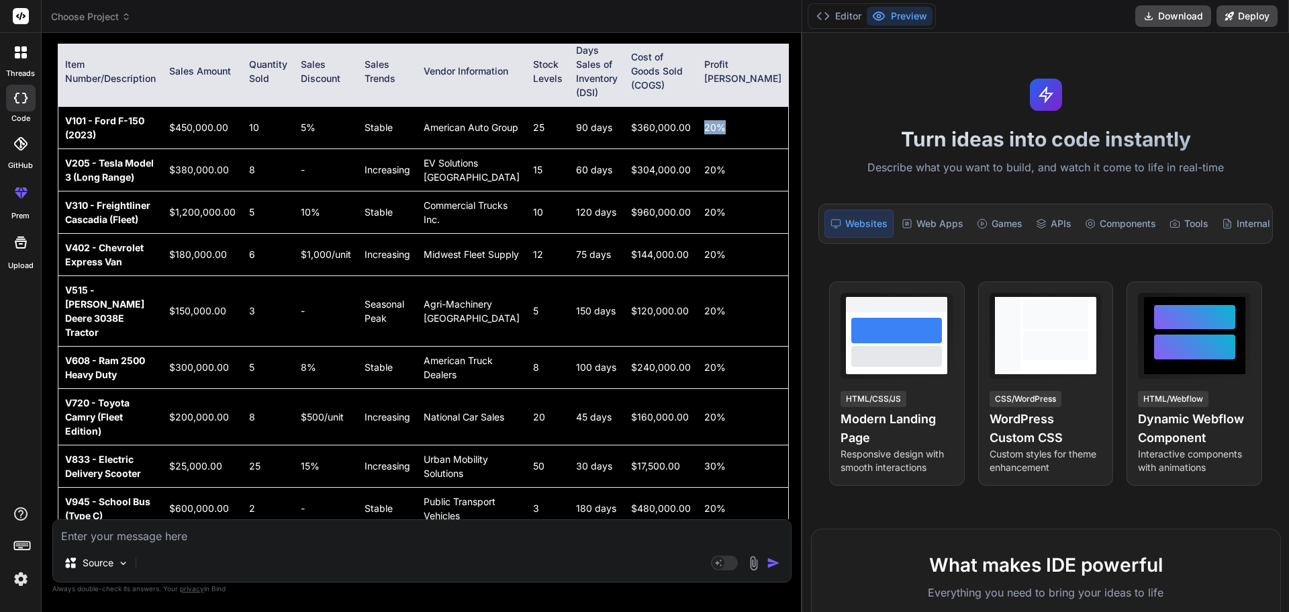
drag, startPoint x: 733, startPoint y: 109, endPoint x: 758, endPoint y: 117, distance: 26.8
click at [758, 117] on td "20%" at bounding box center [743, 127] width 91 height 42
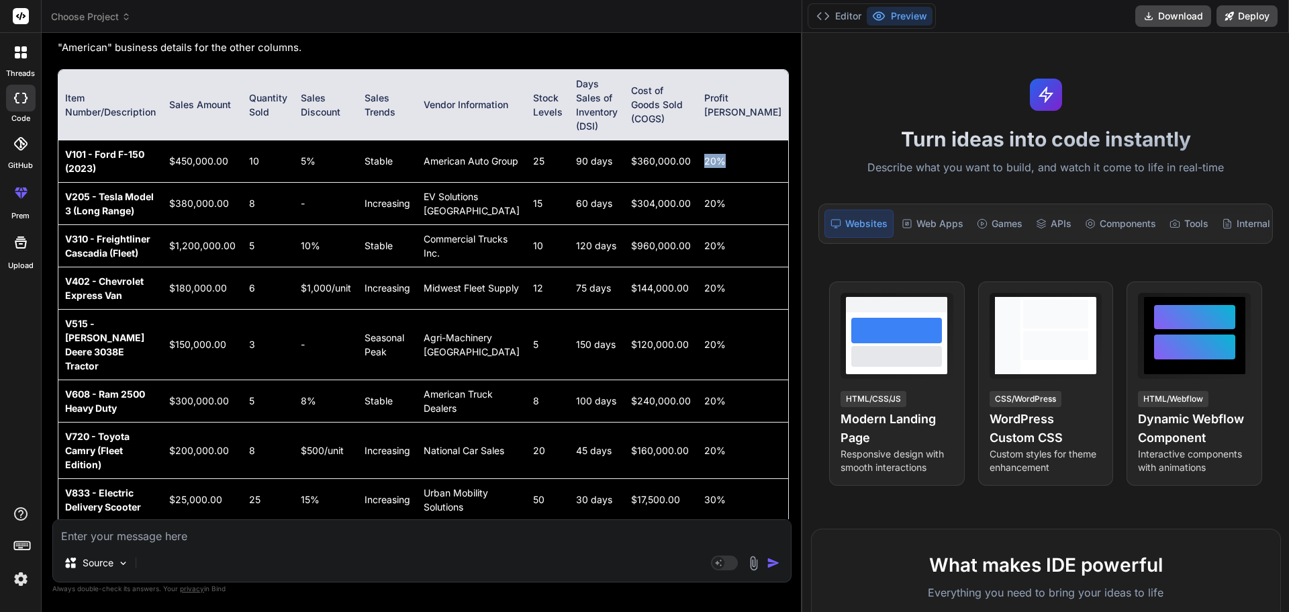
scroll to position [2029, 0]
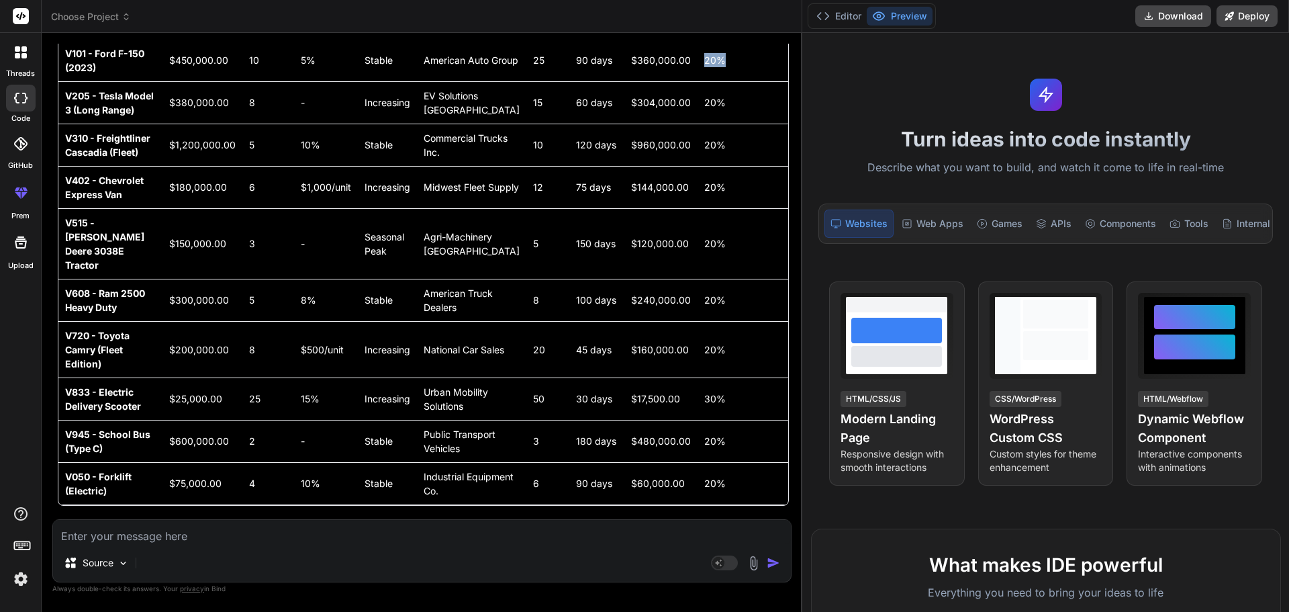
click at [746, 562] on img at bounding box center [753, 562] width 15 height 15
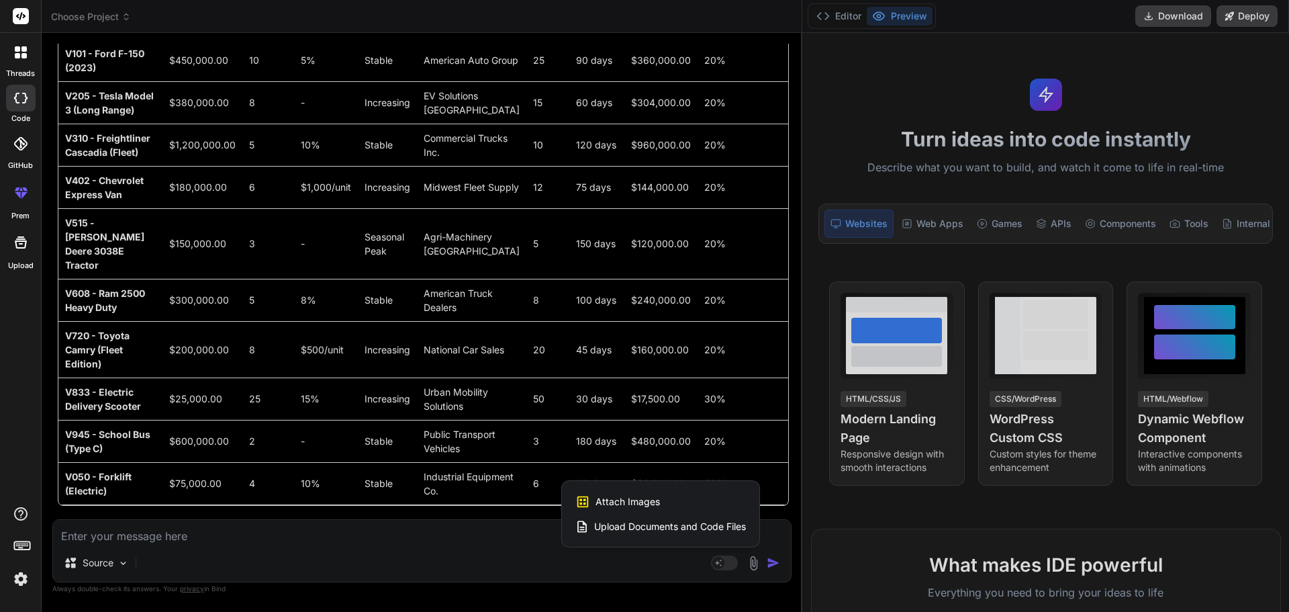
click at [613, 506] on span "Attach Images" at bounding box center [628, 501] width 64 height 13
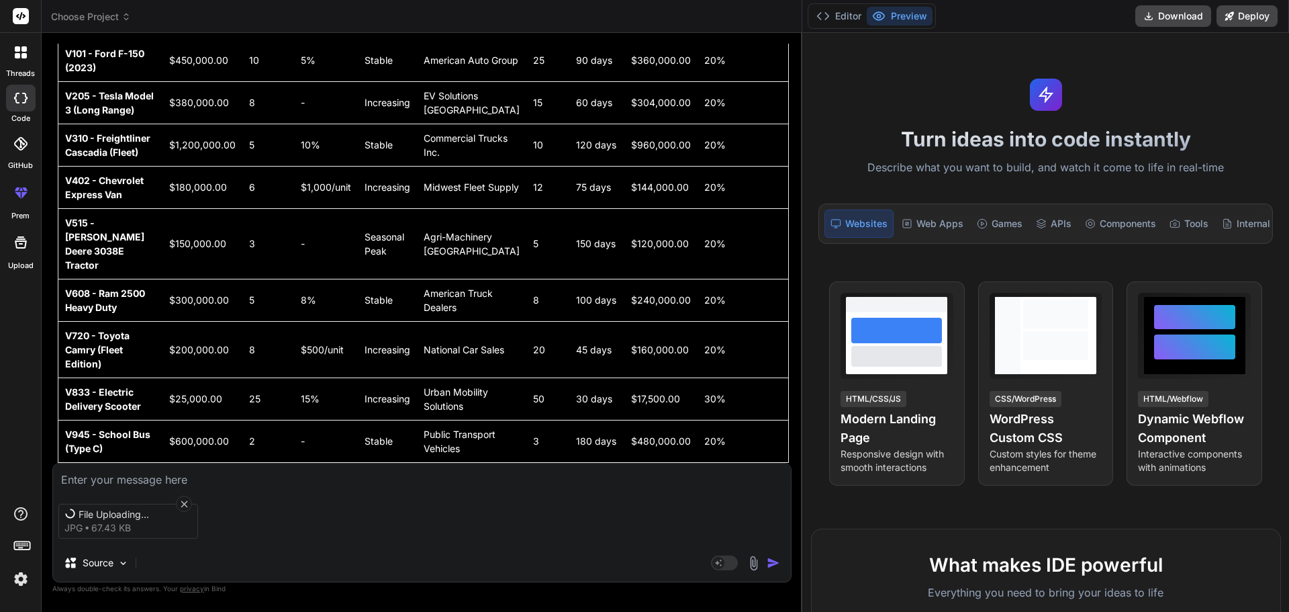
click at [167, 480] on textarea at bounding box center [422, 475] width 738 height 24
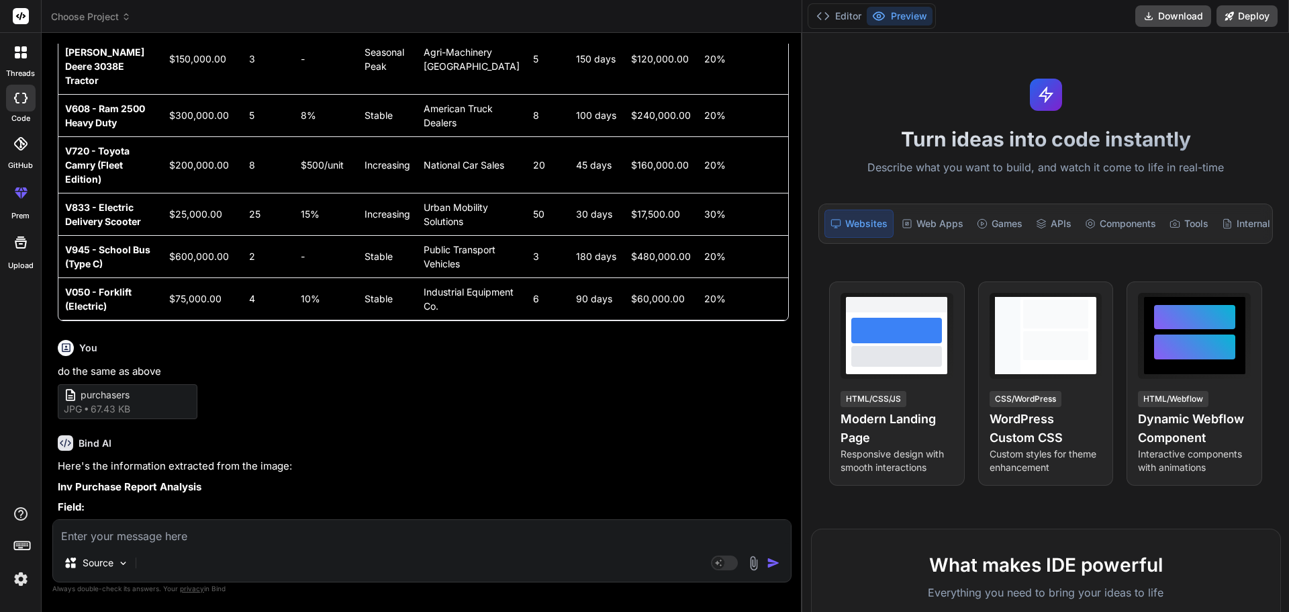
scroll to position [2400, 0]
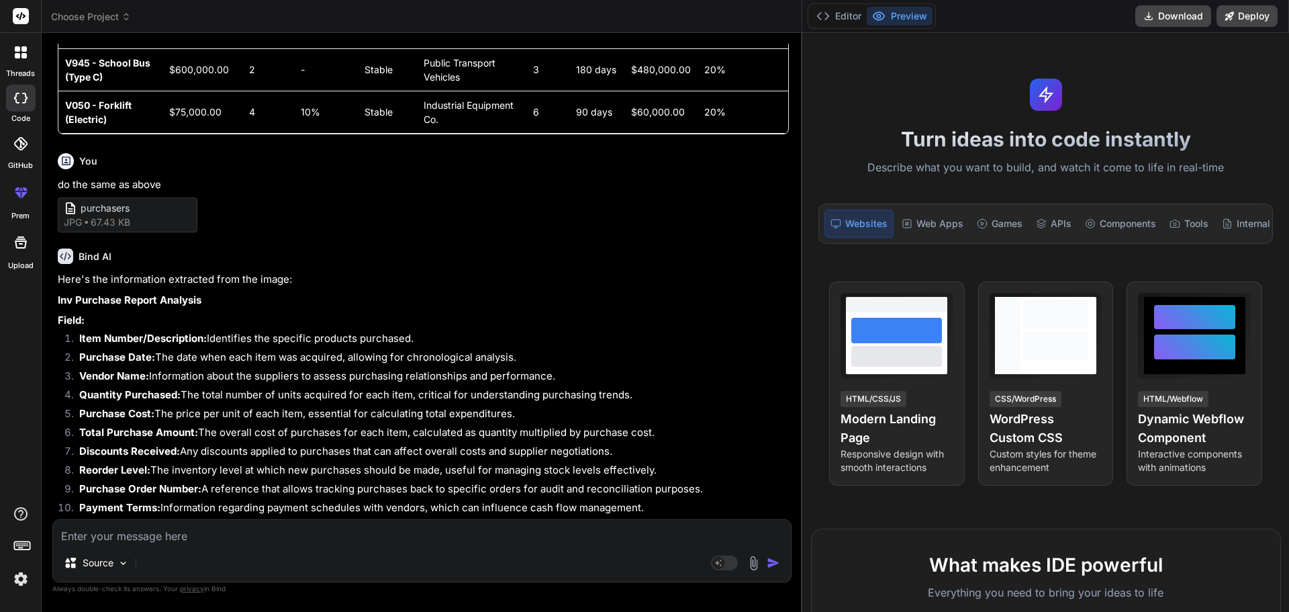
click at [120, 537] on textarea at bounding box center [422, 532] width 738 height 24
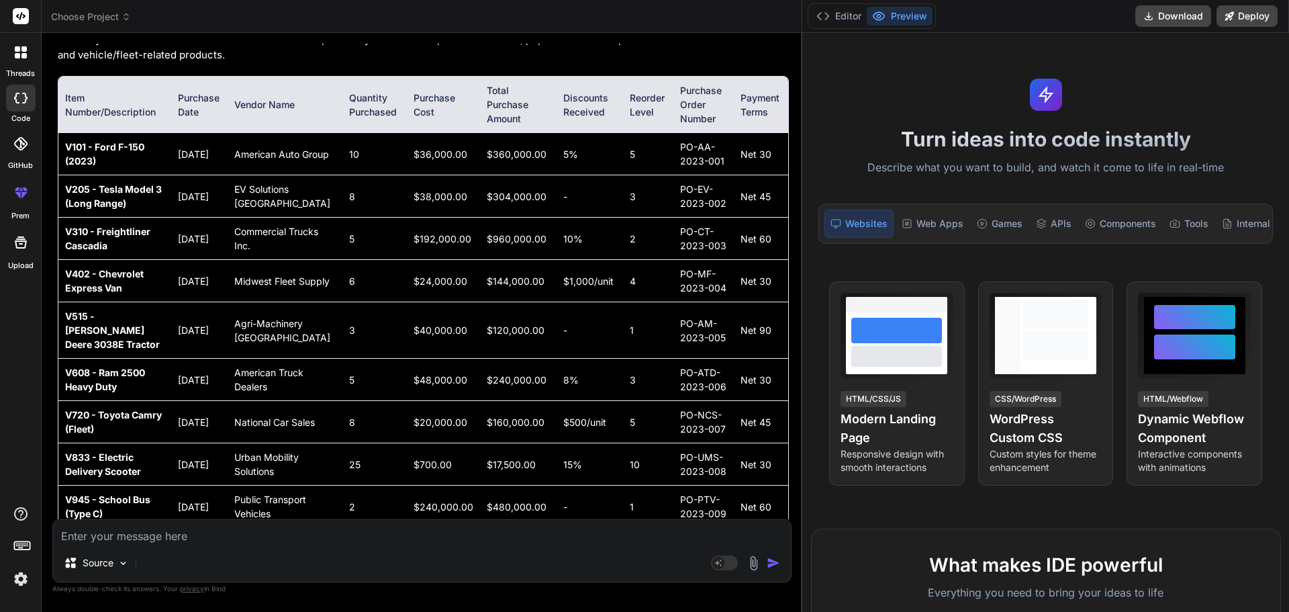
scroll to position [2939, 0]
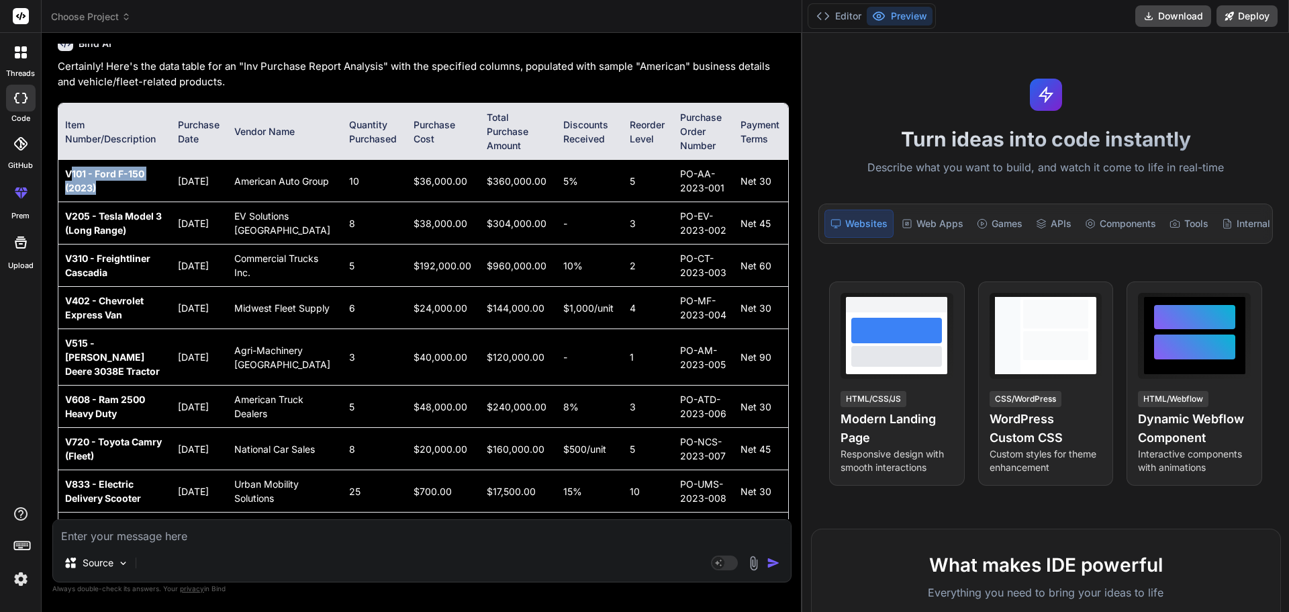
drag, startPoint x: 106, startPoint y: 191, endPoint x: 74, endPoint y: 177, distance: 34.9
click at [74, 177] on td "V101 - Ford F-150 (2023)" at bounding box center [114, 181] width 113 height 42
drag, startPoint x: 197, startPoint y: 140, endPoint x: 176, endPoint y: 120, distance: 29.0
click at [176, 120] on th "Purchase Date" at bounding box center [199, 131] width 57 height 56
drag, startPoint x: 244, startPoint y: 131, endPoint x: 310, endPoint y: 130, distance: 65.2
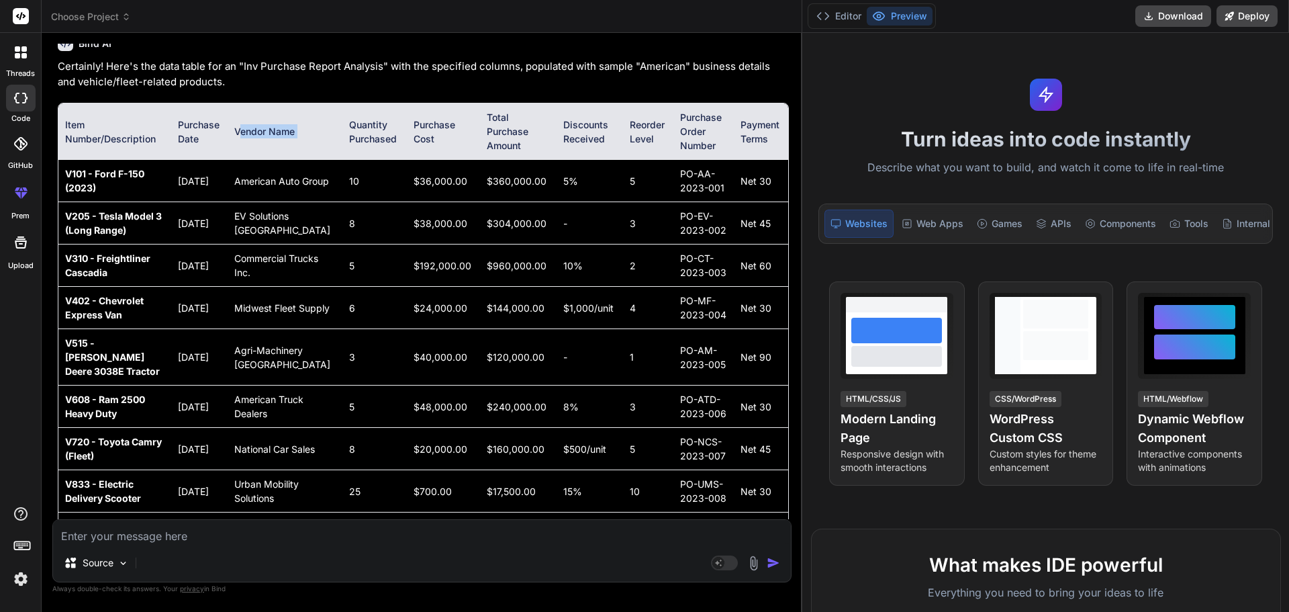
click at [310, 130] on tr "Item Number/Description Purchase Date Vendor Name Quantity Purchased Purchase C…" at bounding box center [423, 131] width 730 height 56
click at [342, 127] on th "Quantity Purchased" at bounding box center [374, 131] width 64 height 56
drag, startPoint x: 303, startPoint y: 132, endPoint x: 239, endPoint y: 130, distance: 63.9
click at [239, 130] on th "Vendor Name" at bounding box center [285, 131] width 115 height 56
drag, startPoint x: 340, startPoint y: 134, endPoint x: 372, endPoint y: 140, distance: 32.7
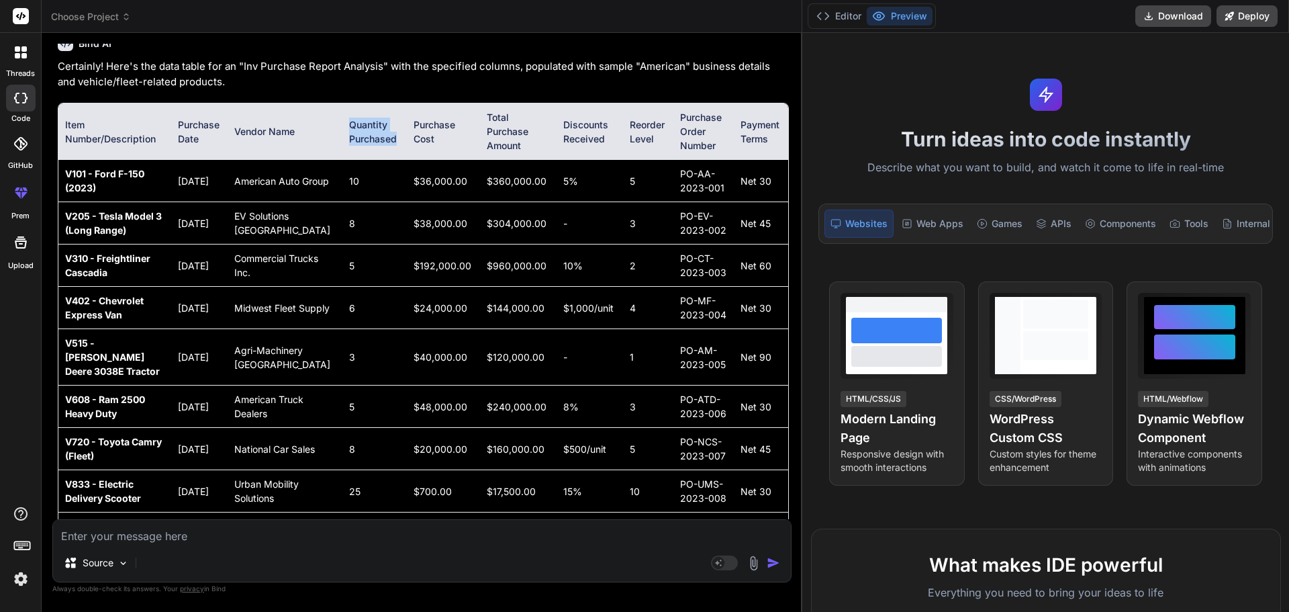
click at [372, 140] on th "Quantity Purchased" at bounding box center [374, 131] width 64 height 56
drag, startPoint x: 384, startPoint y: 124, endPoint x: 412, endPoint y: 138, distance: 30.9
click at [412, 138] on th "Purchase Cost" at bounding box center [444, 131] width 74 height 56
drag, startPoint x: 459, startPoint y: 118, endPoint x: 490, endPoint y: 150, distance: 45.1
click at [490, 150] on th "Total Purchase Amount" at bounding box center [518, 131] width 77 height 56
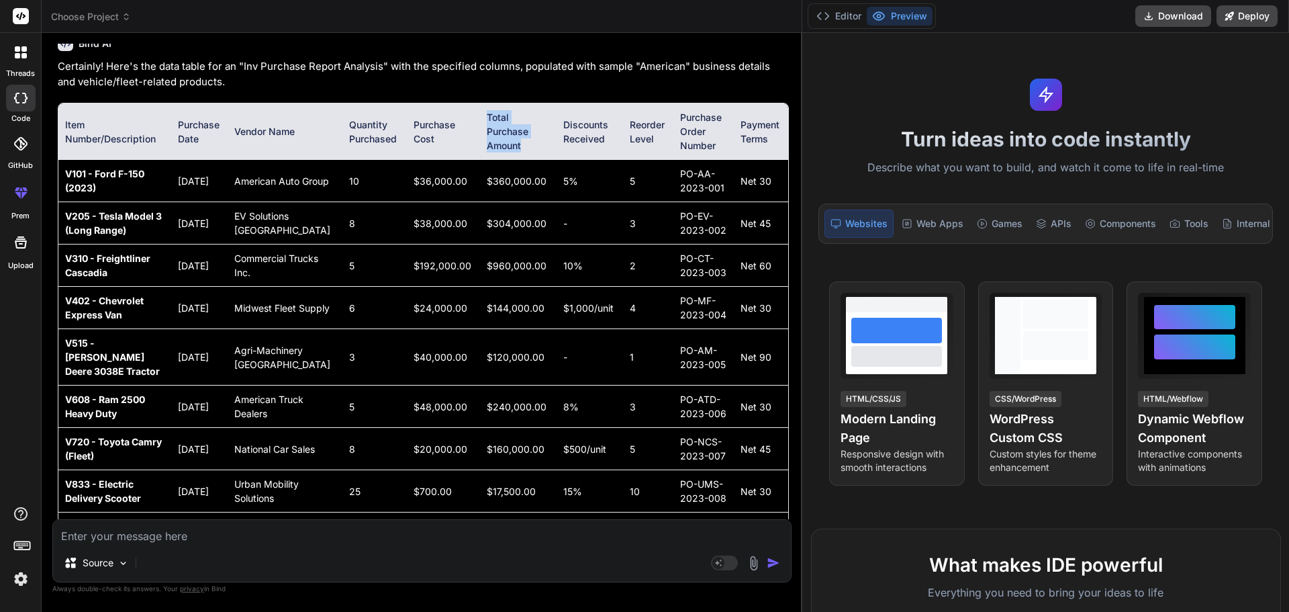
click at [491, 144] on th "Total Purchase Amount" at bounding box center [518, 131] width 77 height 56
drag, startPoint x: 529, startPoint y: 120, endPoint x: 586, endPoint y: 137, distance: 59.5
click at [586, 137] on th "Discounts Received" at bounding box center [590, 131] width 66 height 56
drag, startPoint x: 610, startPoint y: 119, endPoint x: 639, endPoint y: 136, distance: 32.8
click at [639, 136] on th "Reorder Level" at bounding box center [648, 131] width 50 height 56
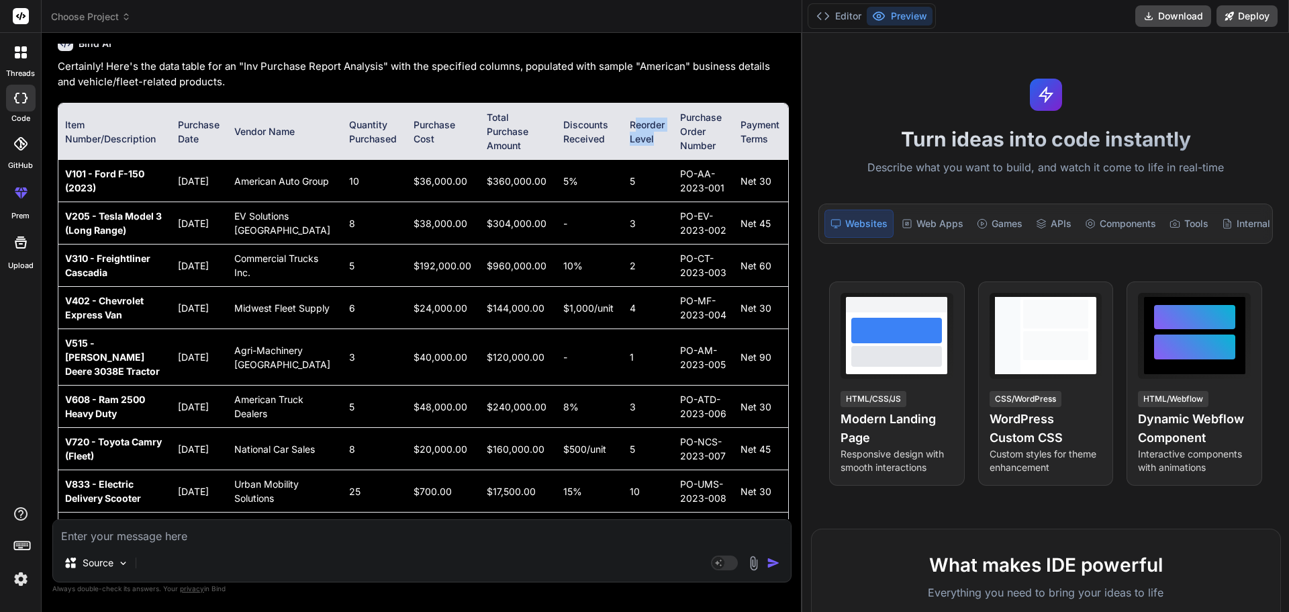
click at [639, 136] on th "Reorder Level" at bounding box center [648, 131] width 50 height 56
drag, startPoint x: 633, startPoint y: 139, endPoint x: 604, endPoint y: 120, distance: 33.9
click at [623, 120] on th "Reorder Level" at bounding box center [648, 131] width 50 height 56
drag, startPoint x: 659, startPoint y: 118, endPoint x: 696, endPoint y: 144, distance: 44.3
click at [696, 144] on th "Purchase Order Number" at bounding box center [704, 131] width 60 height 56
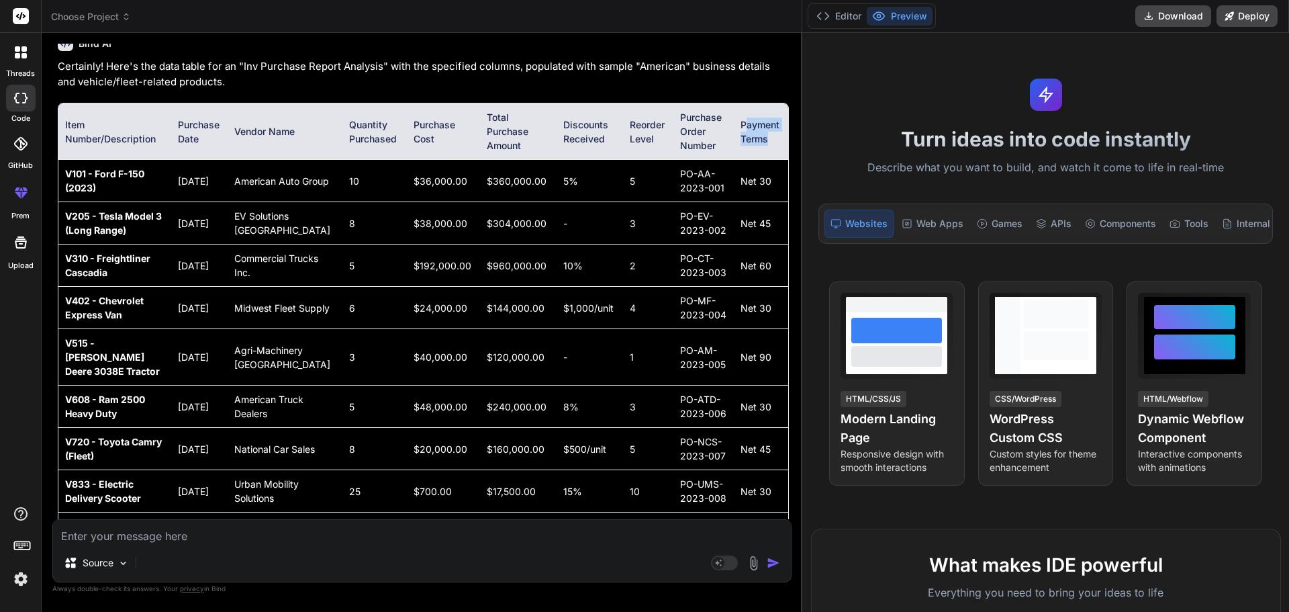
drag, startPoint x: 729, startPoint y: 119, endPoint x: 758, endPoint y: 141, distance: 36.9
click at [758, 148] on th "Payment Terms" at bounding box center [761, 131] width 54 height 56
click at [756, 136] on th "Payment Terms" at bounding box center [761, 131] width 54 height 56
click at [752, 141] on th "Payment Terms" at bounding box center [761, 131] width 54 height 56
drag, startPoint x: 756, startPoint y: 139, endPoint x: 725, endPoint y: 122, distance: 36.1
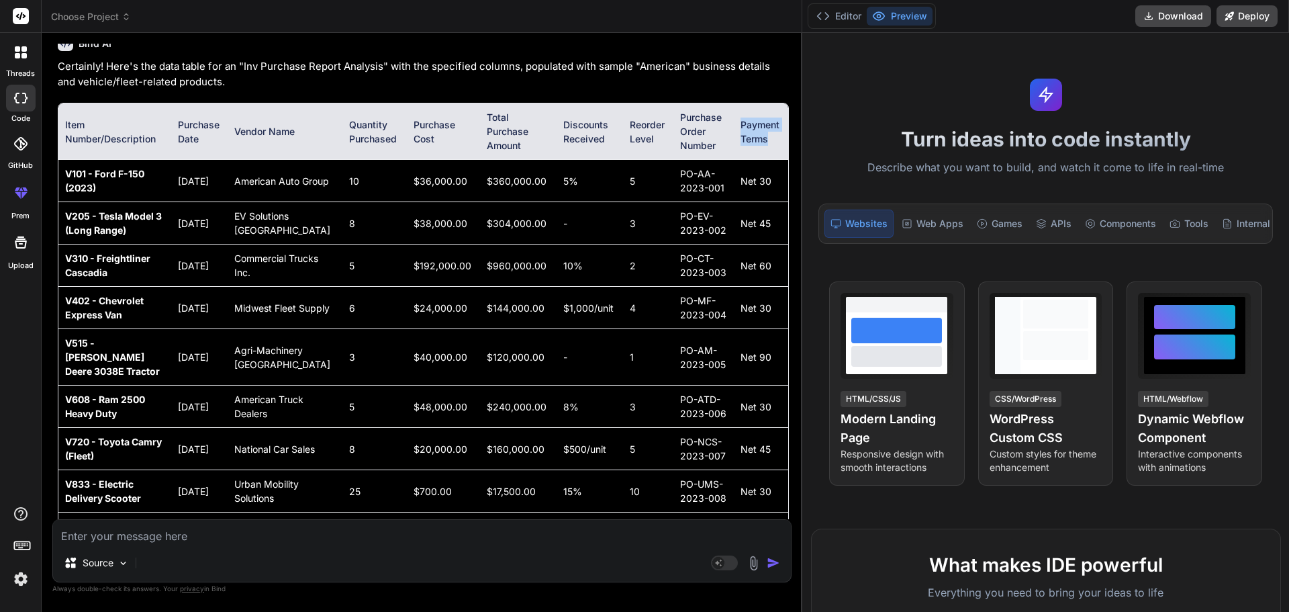
click at [734, 122] on th "Payment Terms" at bounding box center [761, 131] width 54 height 56
drag, startPoint x: 724, startPoint y: 183, endPoint x: 761, endPoint y: 183, distance: 36.9
click at [761, 183] on td "Net 30" at bounding box center [761, 181] width 54 height 42
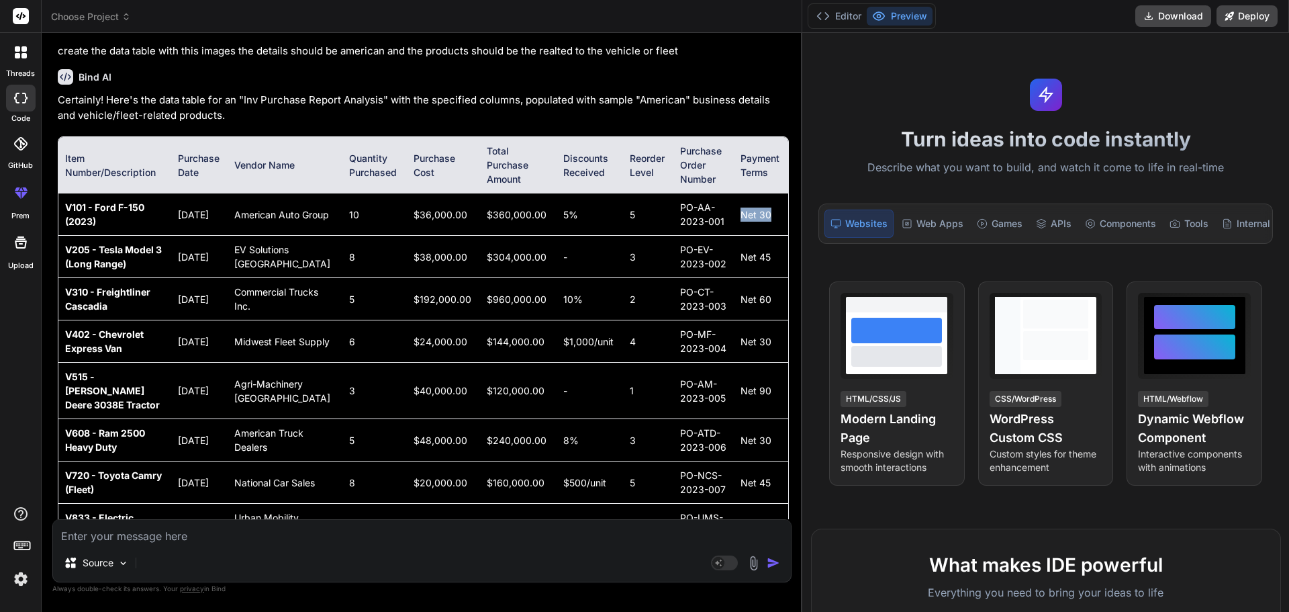
scroll to position [2872, 0]
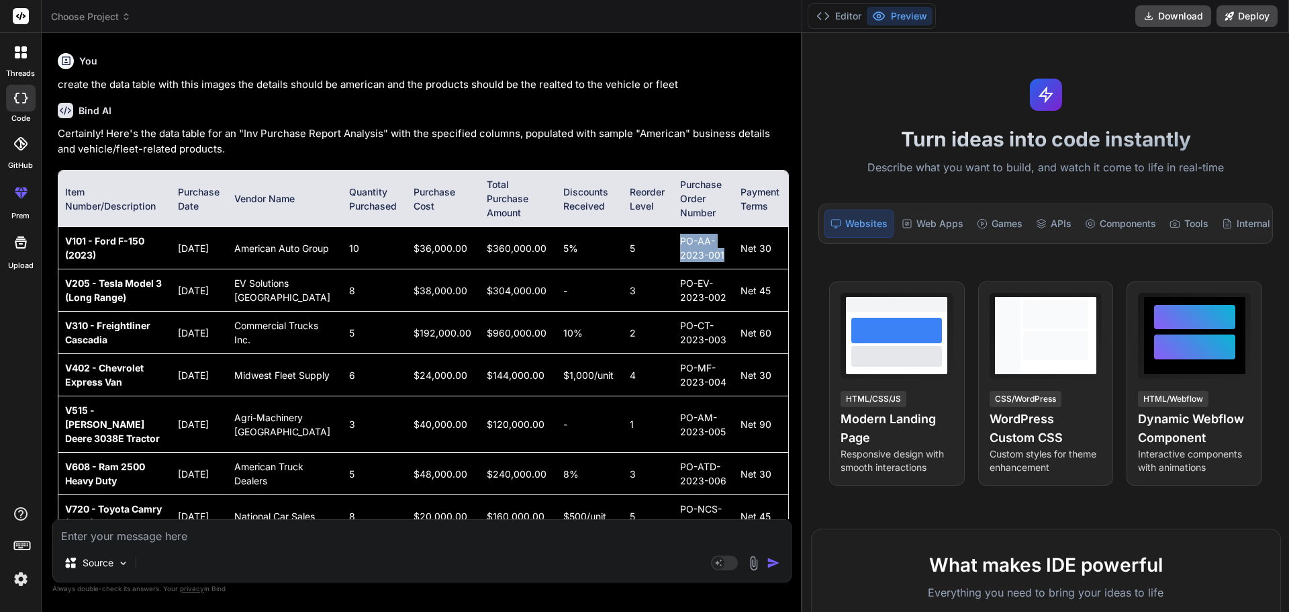
drag, startPoint x: 661, startPoint y: 241, endPoint x: 707, endPoint y: 262, distance: 50.2
click at [707, 262] on td "PO-AA-2023-001" at bounding box center [704, 248] width 60 height 42
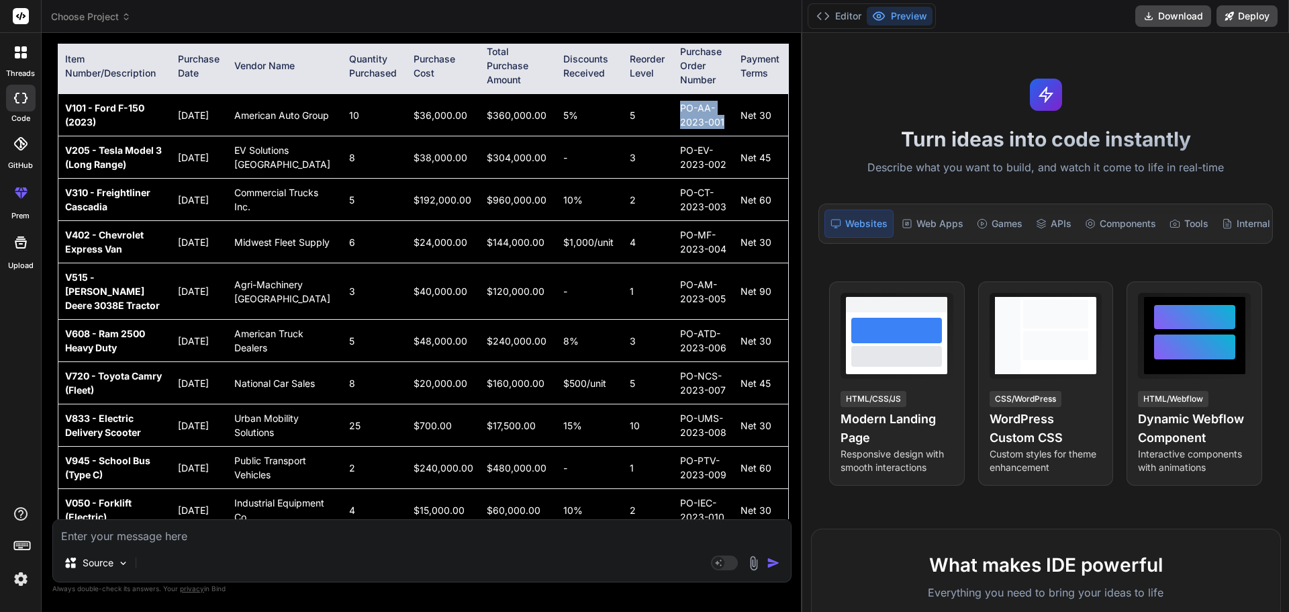
scroll to position [3006, 0]
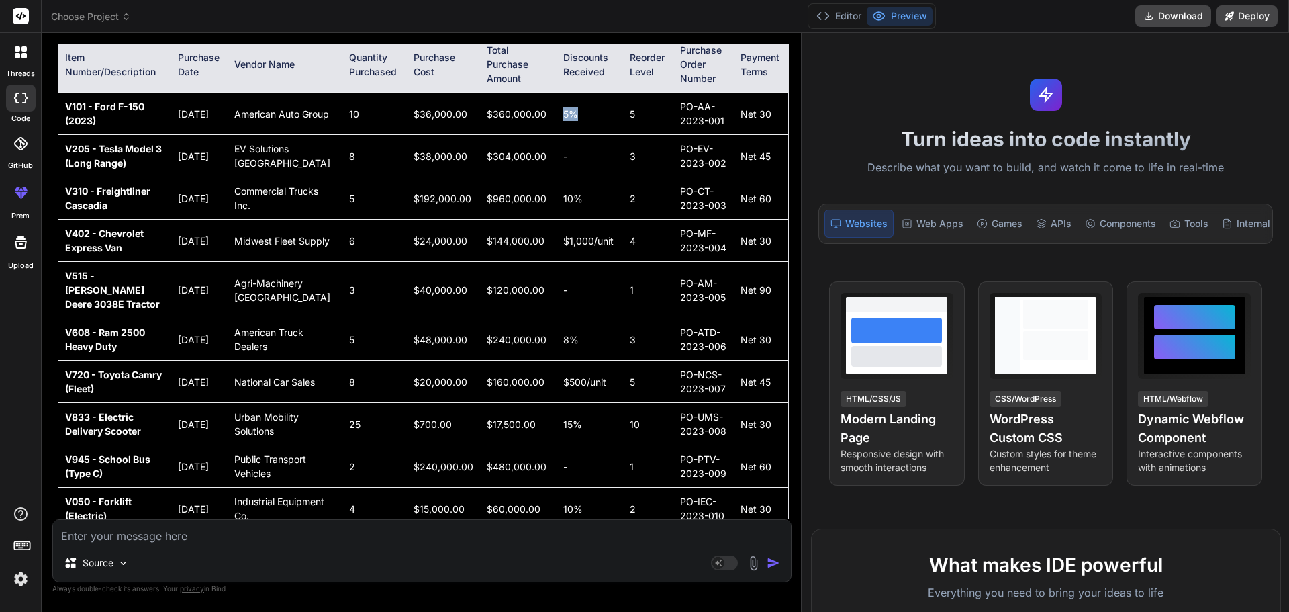
drag, startPoint x: 535, startPoint y: 115, endPoint x: 561, endPoint y: 116, distance: 26.9
click at [561, 116] on td "5%" at bounding box center [590, 114] width 66 height 42
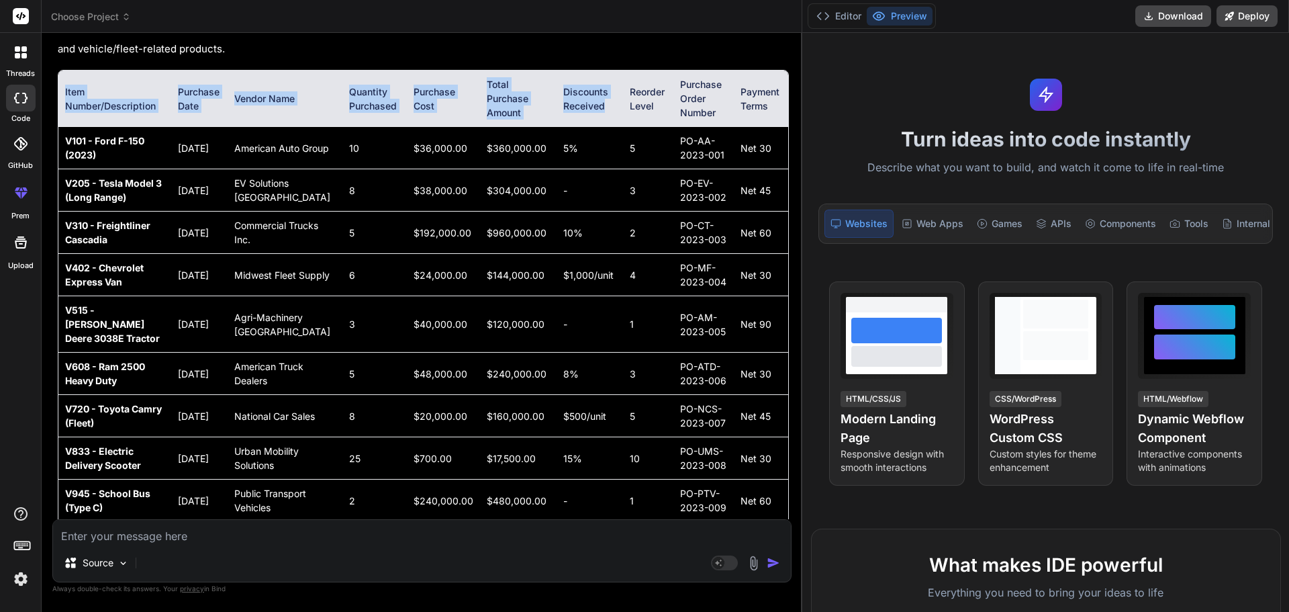
drag, startPoint x: 582, startPoint y: 69, endPoint x: 532, endPoint y: 55, distance: 51.7
click at [532, 55] on div "Certainly! Here's the data table for an "Inv Purchase Report Analysis" with the…" at bounding box center [423, 295] width 731 height 539
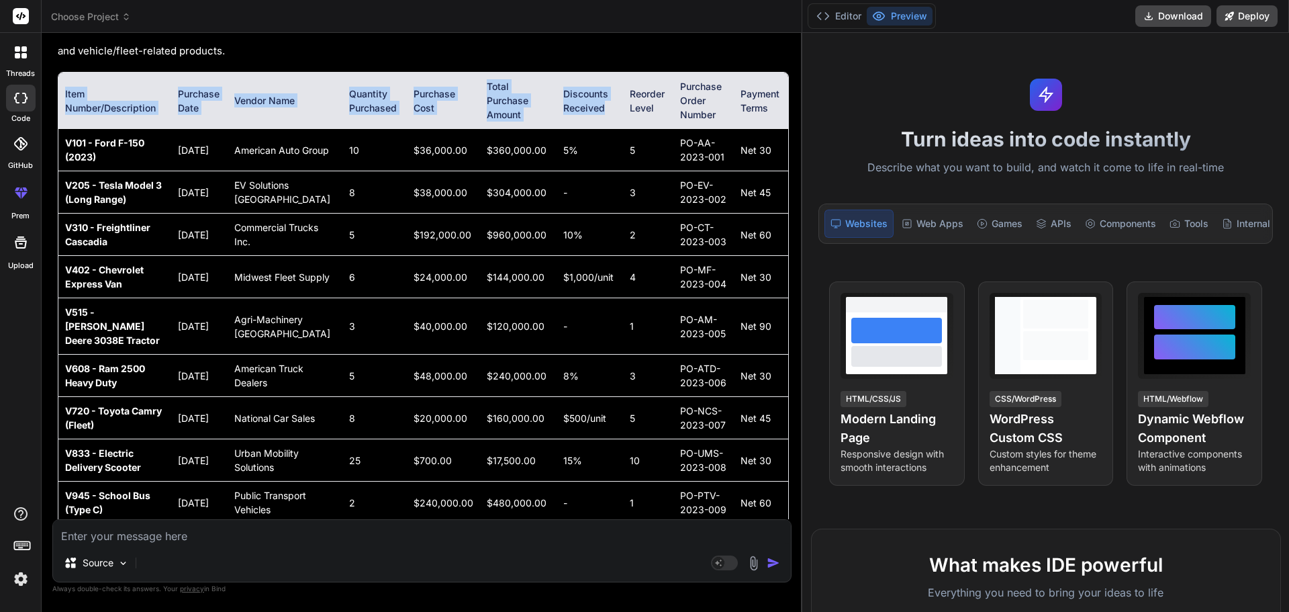
click at [557, 98] on th "Discounts Received" at bounding box center [590, 101] width 66 height 56
drag, startPoint x: 543, startPoint y: 92, endPoint x: 580, endPoint y: 110, distance: 41.1
click at [580, 110] on th "Discounts Received" at bounding box center [590, 101] width 66 height 56
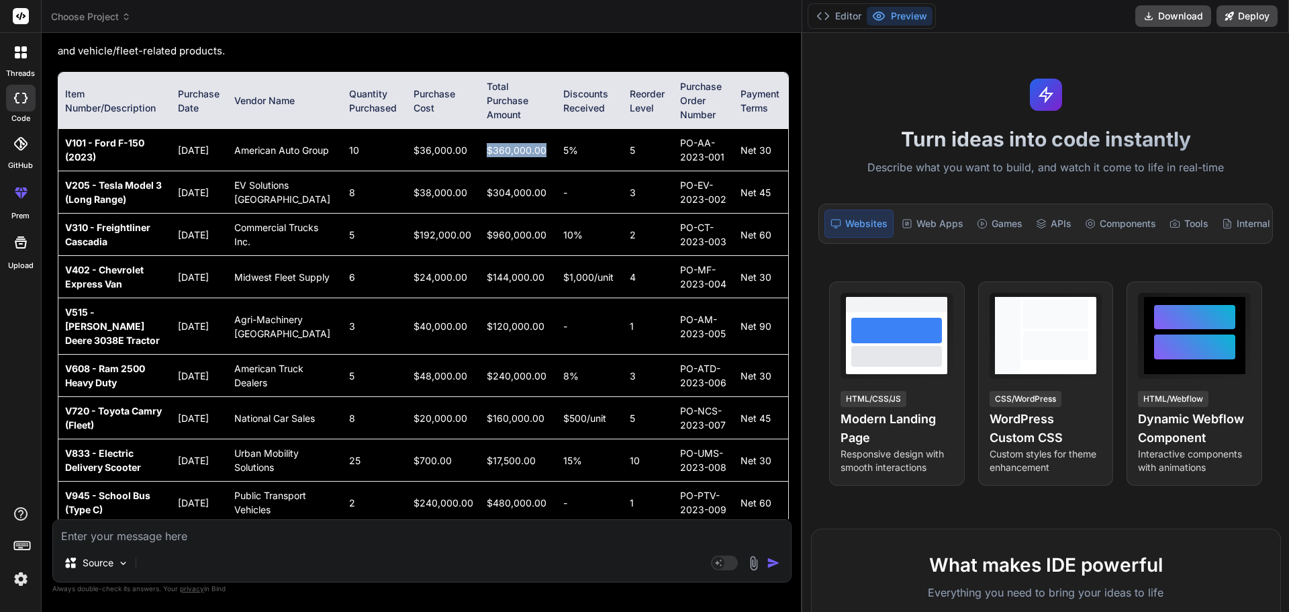
drag, startPoint x: 516, startPoint y: 146, endPoint x: 451, endPoint y: 152, distance: 65.4
click at [480, 152] on td "$360,000.00" at bounding box center [518, 150] width 77 height 42
drag, startPoint x: 453, startPoint y: 191, endPoint x: 518, endPoint y: 189, distance: 65.2
click at [518, 189] on td "$304,000.00" at bounding box center [518, 192] width 77 height 42
drag, startPoint x: 456, startPoint y: 236, endPoint x: 520, endPoint y: 238, distance: 64.5
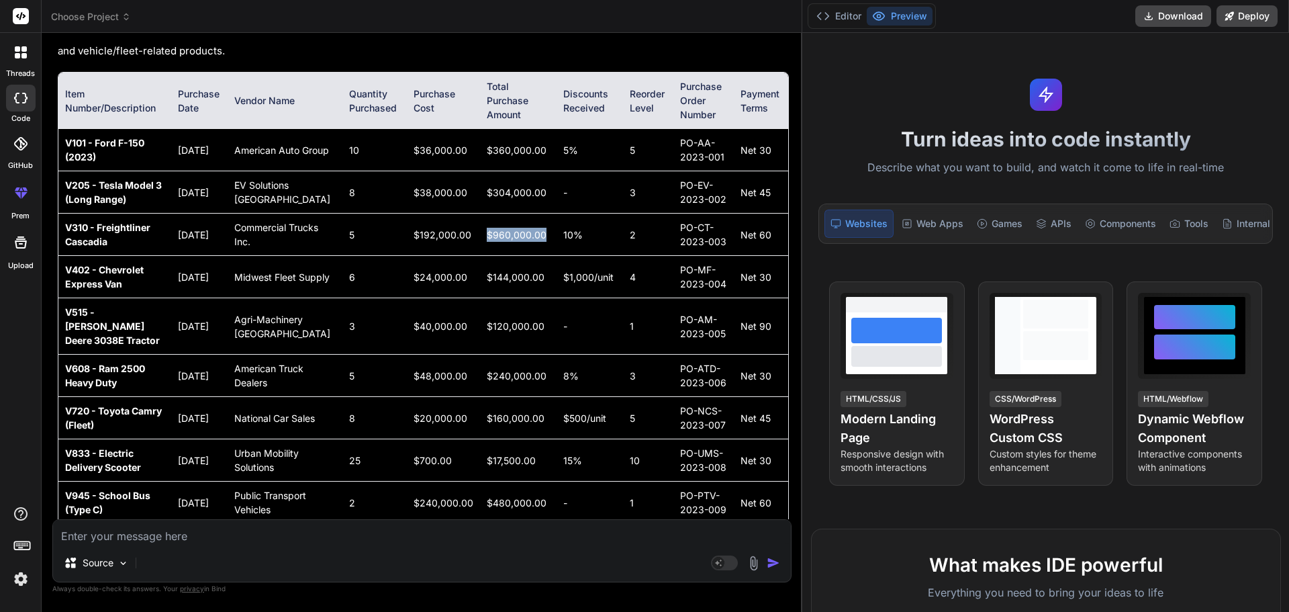
click at [520, 238] on td "$960,000.00" at bounding box center [518, 235] width 77 height 42
drag, startPoint x: 455, startPoint y: 277, endPoint x: 528, endPoint y: 280, distance: 72.6
click at [515, 281] on td "$144,000.00" at bounding box center [518, 277] width 77 height 42
drag, startPoint x: 515, startPoint y: 324, endPoint x: 605, endPoint y: 297, distance: 94.1
click at [480, 327] on td "$120,000.00" at bounding box center [518, 326] width 77 height 56
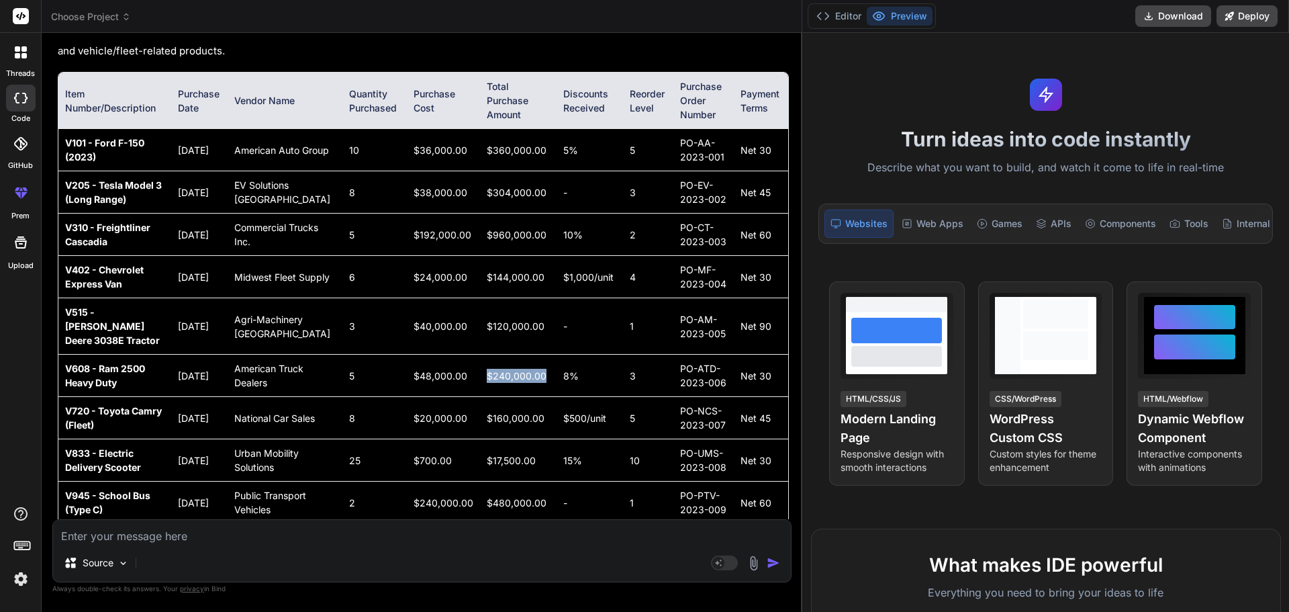
drag, startPoint x: 453, startPoint y: 374, endPoint x: 518, endPoint y: 384, distance: 65.9
click at [518, 384] on td "$240,000.00" at bounding box center [518, 376] width 77 height 42
drag, startPoint x: 452, startPoint y: 411, endPoint x: 526, endPoint y: 427, distance: 75.6
click at [526, 430] on td "$160,000.00" at bounding box center [518, 418] width 77 height 42
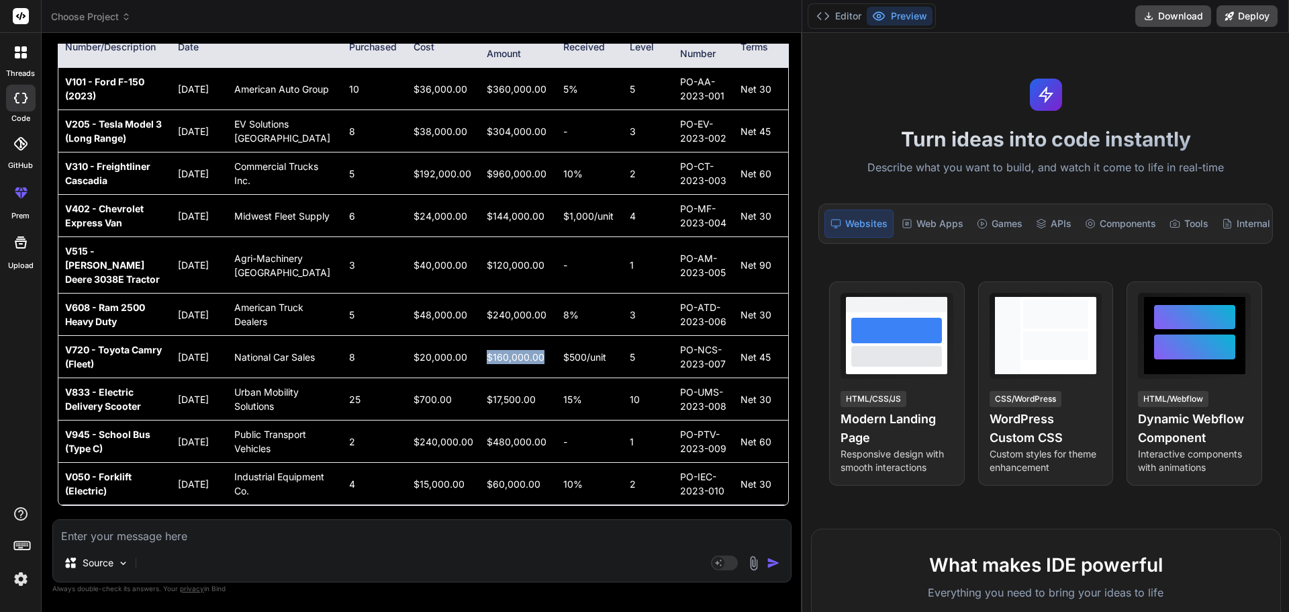
scroll to position [3073, 0]
drag, startPoint x: 455, startPoint y: 367, endPoint x: 508, endPoint y: 361, distance: 52.8
click at [504, 378] on td "$17,500.00" at bounding box center [518, 399] width 77 height 42
drag, startPoint x: 453, startPoint y: 420, endPoint x: 516, endPoint y: 420, distance: 62.5
click at [516, 420] on td "$480,000.00" at bounding box center [518, 441] width 77 height 42
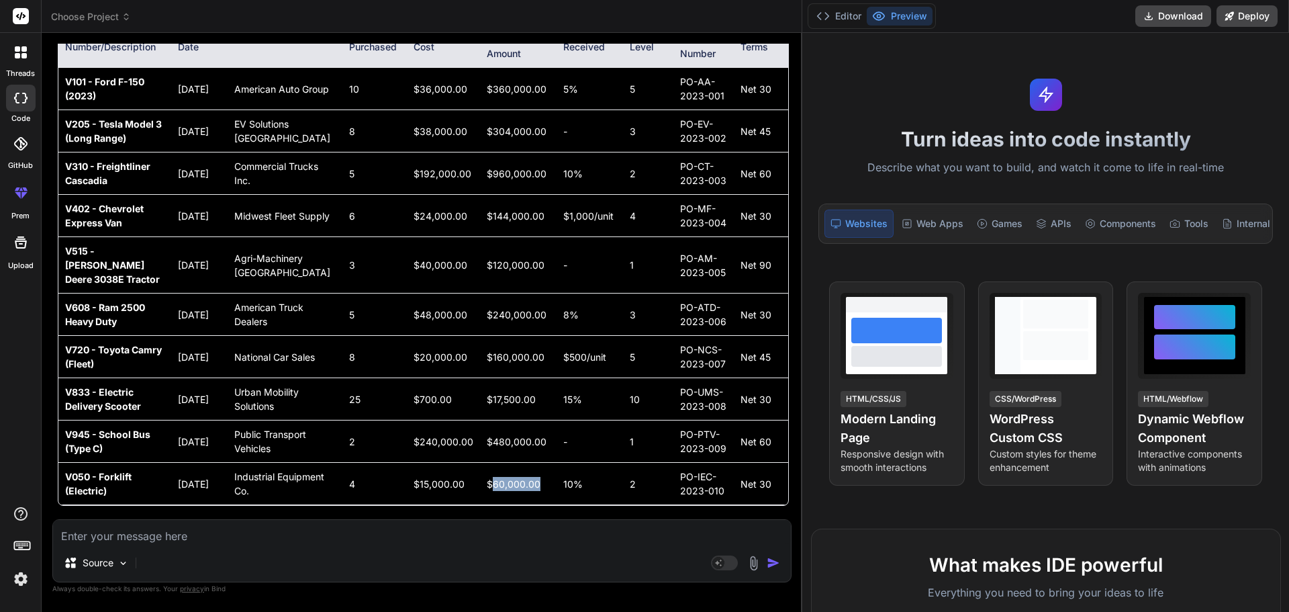
drag, startPoint x: 460, startPoint y: 475, endPoint x: 514, endPoint y: 479, distance: 54.6
click at [514, 479] on td "$60,000.00" at bounding box center [518, 484] width 77 height 42
drag, startPoint x: 378, startPoint y: 477, endPoint x: 435, endPoint y: 475, distance: 56.4
click at [435, 475] on td "$15,000.00" at bounding box center [444, 484] width 74 height 42
drag, startPoint x: 387, startPoint y: 420, endPoint x: 443, endPoint y: 418, distance: 55.1
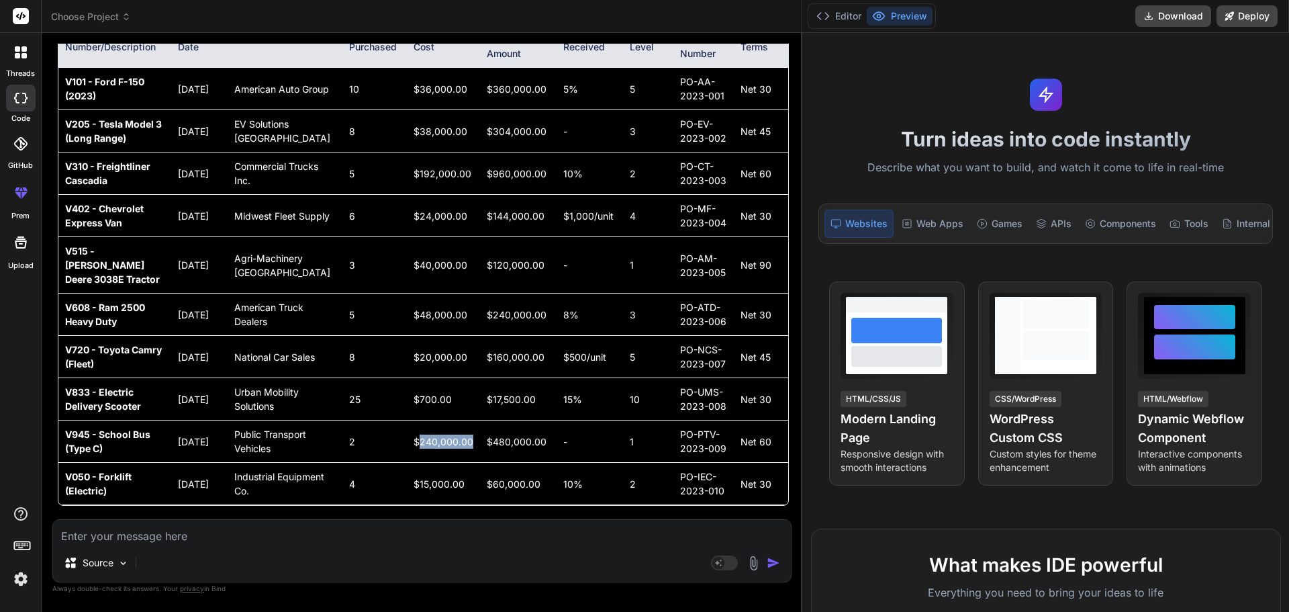
click at [442, 420] on td "$240,000.00" at bounding box center [444, 441] width 74 height 42
drag, startPoint x: 382, startPoint y: 364, endPoint x: 422, endPoint y: 362, distance: 40.3
click at [422, 378] on td "$700.00" at bounding box center [444, 399] width 74 height 42
drag, startPoint x: 383, startPoint y: 318, endPoint x: 444, endPoint y: 316, distance: 60.5
click at [444, 336] on td "$20,000.00" at bounding box center [444, 357] width 74 height 42
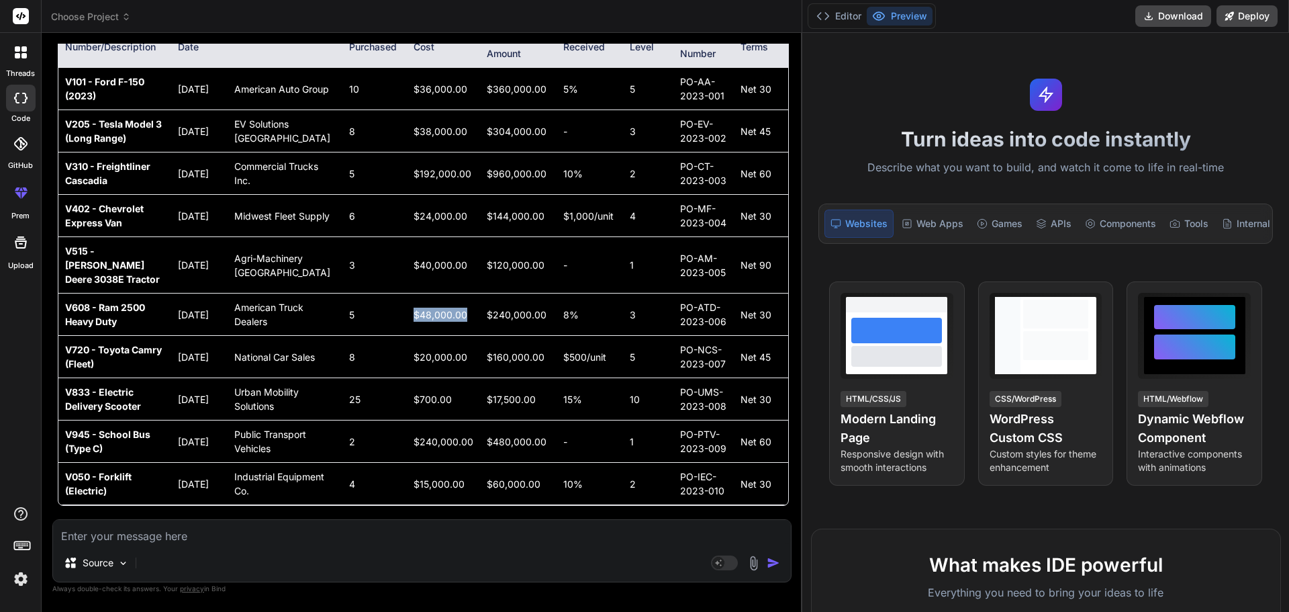
drag, startPoint x: 381, startPoint y: 271, endPoint x: 445, endPoint y: 269, distance: 63.1
click at [445, 293] on td "$48,000.00" at bounding box center [444, 314] width 74 height 42
drag, startPoint x: 381, startPoint y: 222, endPoint x: 441, endPoint y: 221, distance: 60.4
click at [441, 237] on td "$40,000.00" at bounding box center [444, 265] width 74 height 56
drag, startPoint x: 384, startPoint y: 175, endPoint x: 437, endPoint y: 174, distance: 53.1
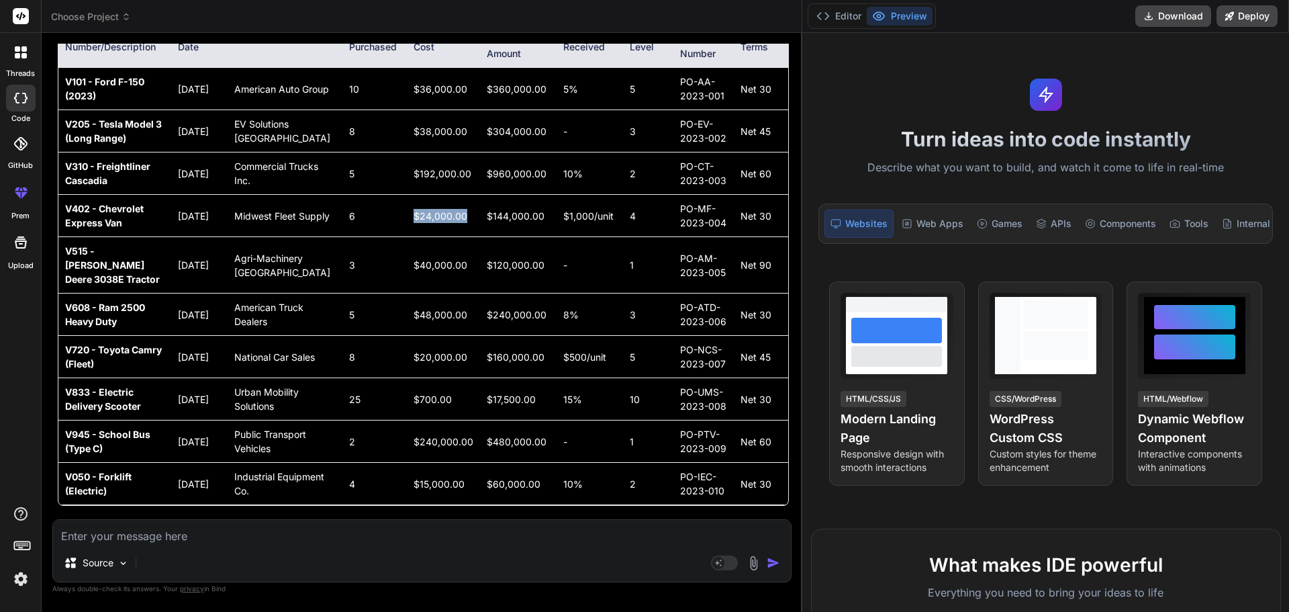
click at [437, 195] on td "$24,000.00" at bounding box center [444, 216] width 74 height 42
drag, startPoint x: 383, startPoint y: 128, endPoint x: 444, endPoint y: 132, distance: 61.2
click at [444, 152] on td "$192,000.00" at bounding box center [444, 173] width 74 height 42
drag, startPoint x: 380, startPoint y: 95, endPoint x: 440, endPoint y: 91, distance: 59.9
click at [440, 110] on td "$38,000.00" at bounding box center [444, 131] width 74 height 42
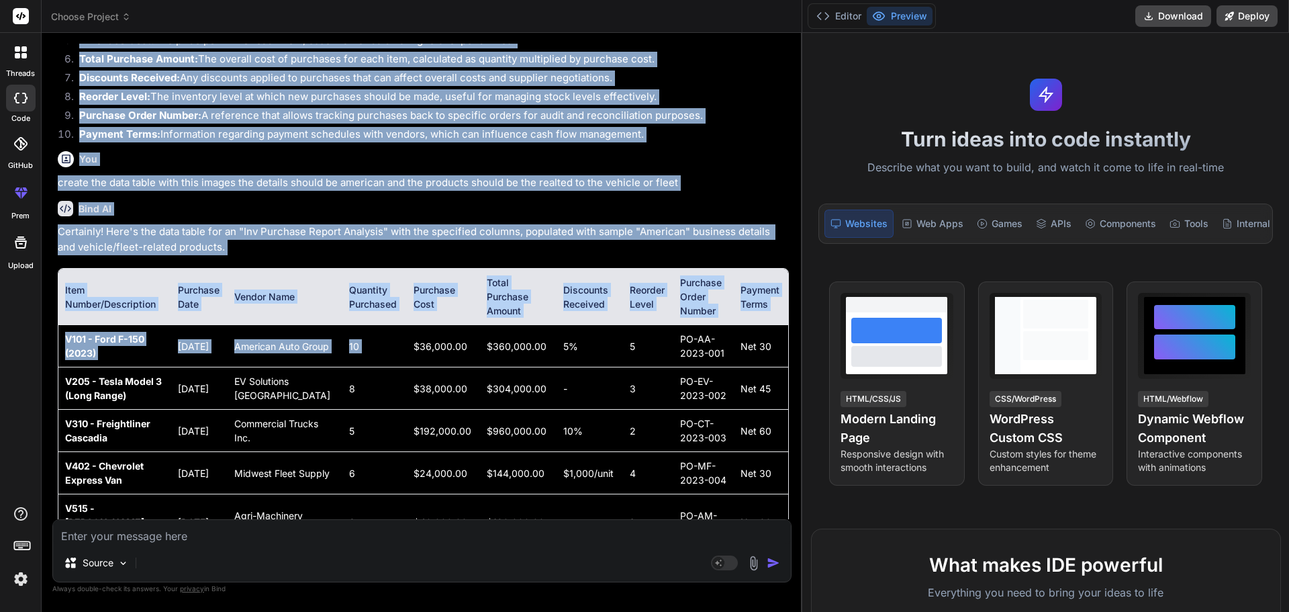
drag, startPoint x: 379, startPoint y: 45, endPoint x: 437, endPoint y: 44, distance: 57.8
click at [437, 44] on div "You what we should put into the sales trends column Bind AI The "sales trends" …" at bounding box center [423, 281] width 737 height 475
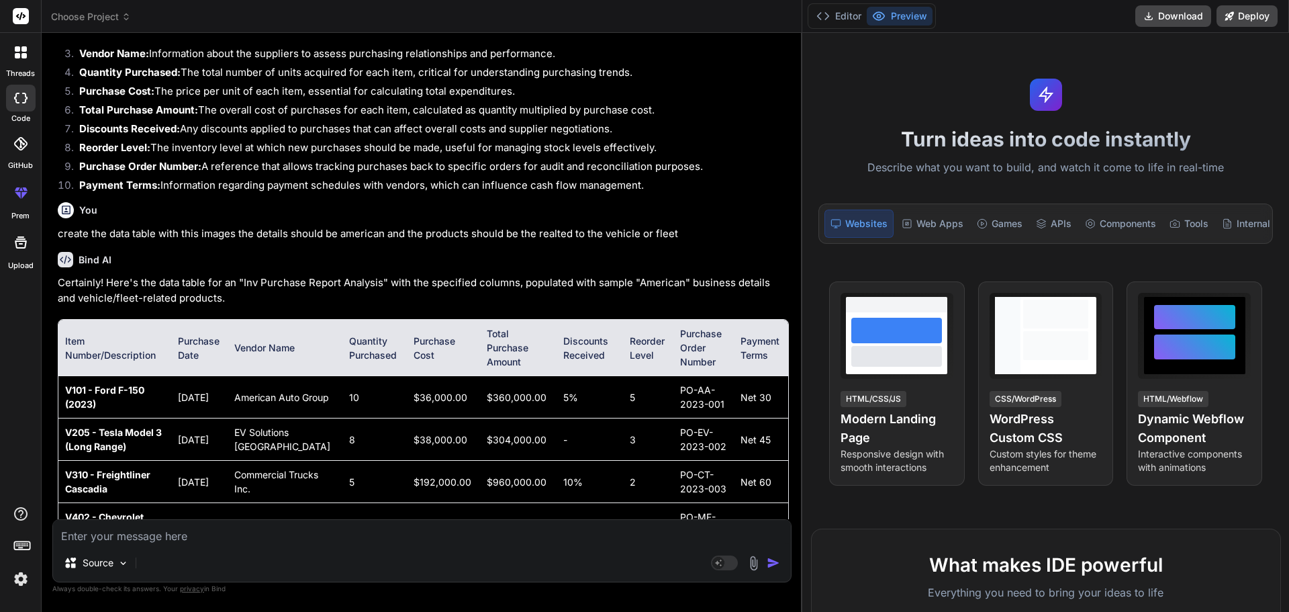
click at [425, 400] on td "$36,000.00" at bounding box center [444, 397] width 74 height 42
drag, startPoint x: 439, startPoint y: 400, endPoint x: 381, endPoint y: 395, distance: 58.7
click at [407, 395] on td "$36,000.00" at bounding box center [444, 397] width 74 height 42
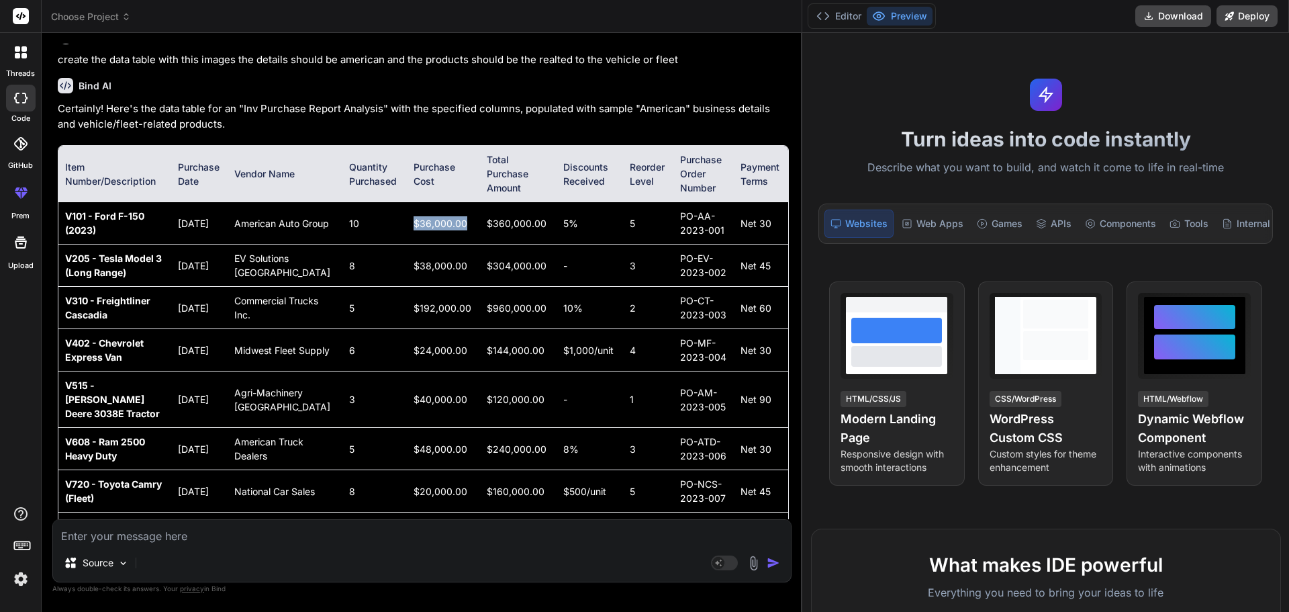
scroll to position [2924, 0]
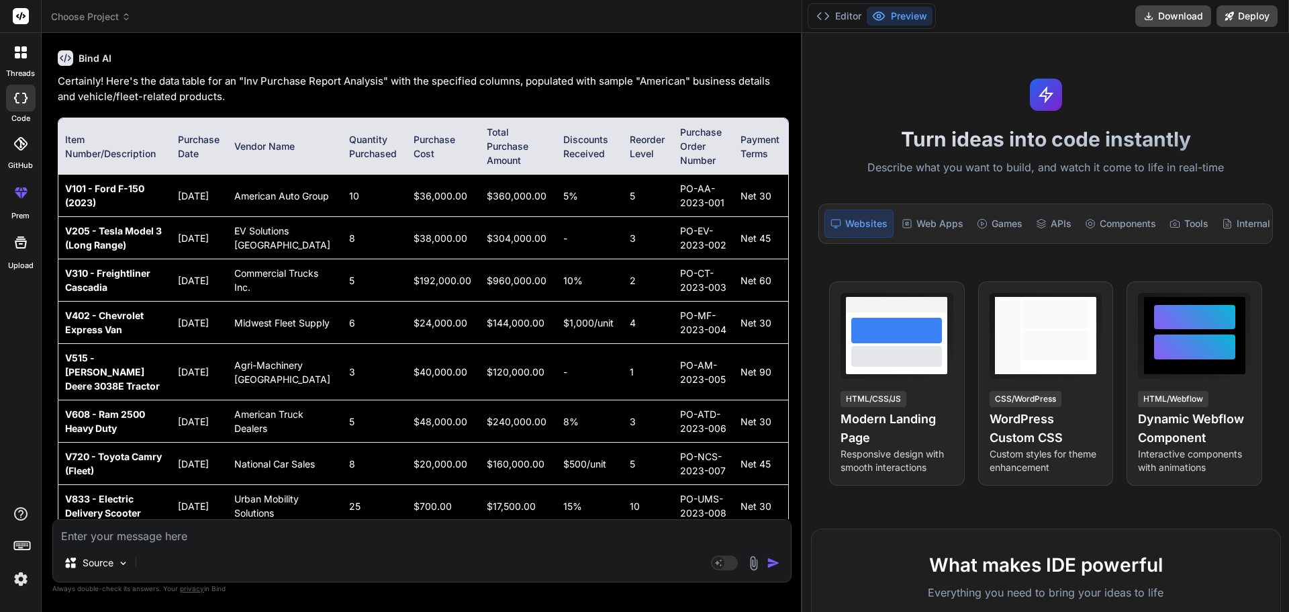
click at [342, 199] on td "10" at bounding box center [374, 196] width 64 height 42
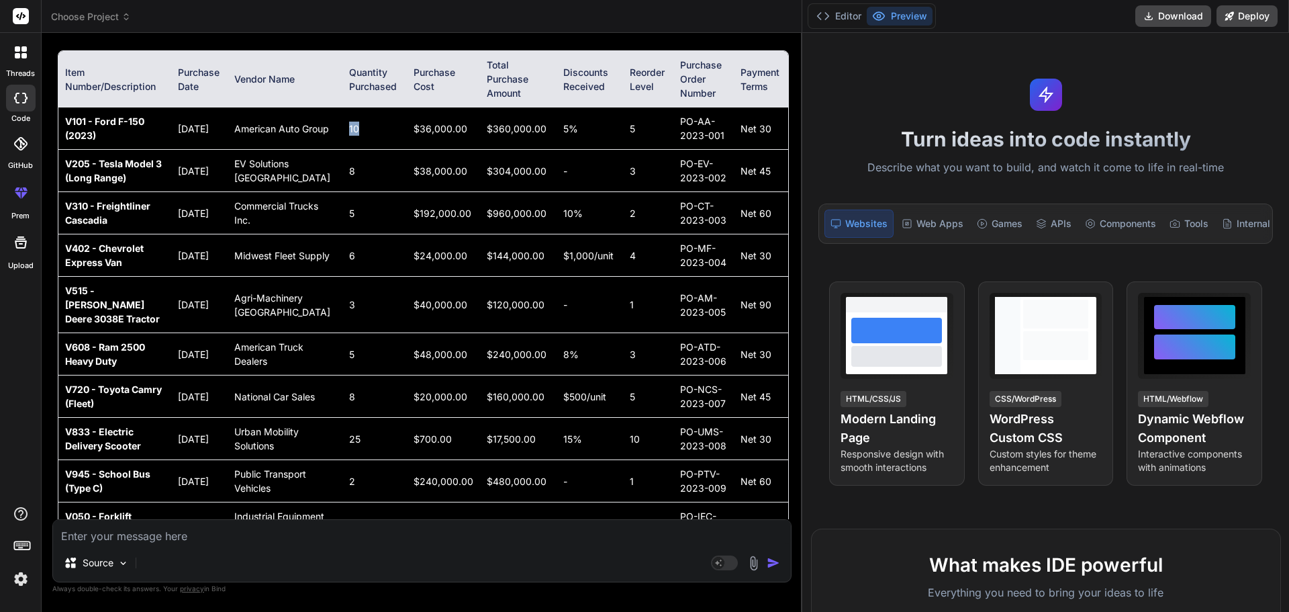
drag, startPoint x: 179, startPoint y: 120, endPoint x: 199, endPoint y: 132, distance: 24.4
click at [199, 132] on td "[DATE]" at bounding box center [199, 128] width 57 height 42
drag, startPoint x: 193, startPoint y: 177, endPoint x: 180, endPoint y: 158, distance: 23.1
click at [180, 158] on td "[DATE]" at bounding box center [199, 171] width 57 height 42
drag, startPoint x: 195, startPoint y: 215, endPoint x: 169, endPoint y: 205, distance: 28.1
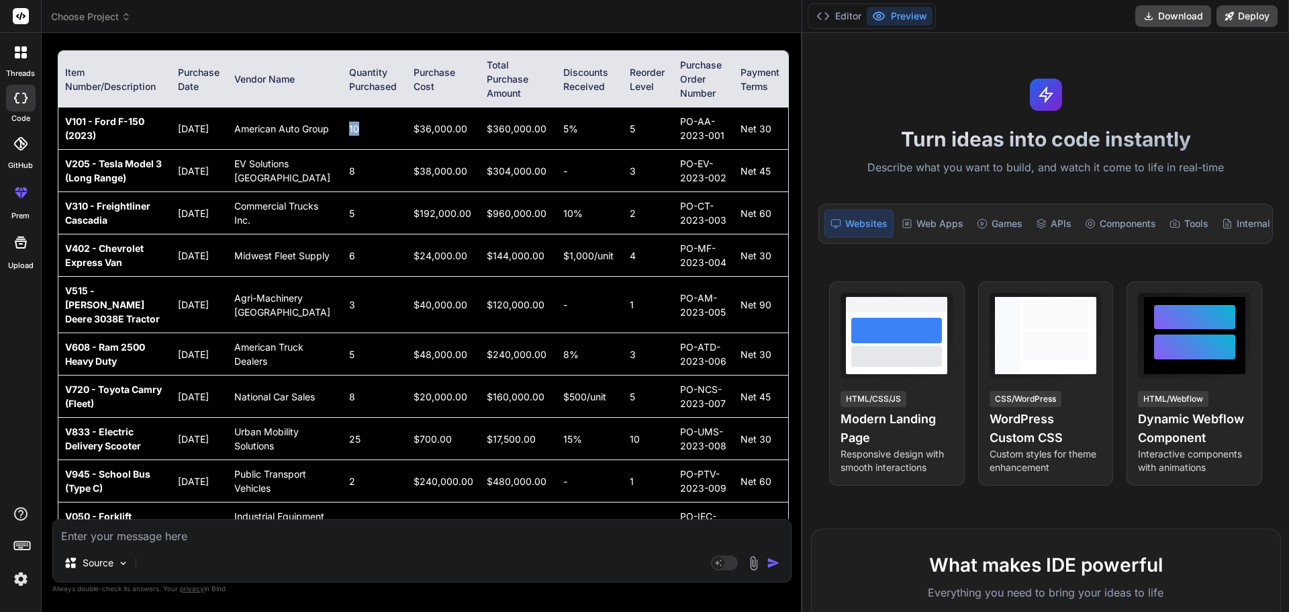
click at [169, 205] on tr "V310 - Freightliner Cascadia [DATE] Commercial Trucks Inc. 5 $192,000.00 $960,0…" at bounding box center [423, 213] width 730 height 42
drag, startPoint x: 203, startPoint y: 258, endPoint x: 177, endPoint y: 244, distance: 29.4
click at [177, 244] on td "[DATE]" at bounding box center [199, 255] width 57 height 42
drag, startPoint x: 204, startPoint y: 311, endPoint x: 180, endPoint y: 298, distance: 27.7
click at [180, 298] on td "[DATE]" at bounding box center [199, 305] width 57 height 56
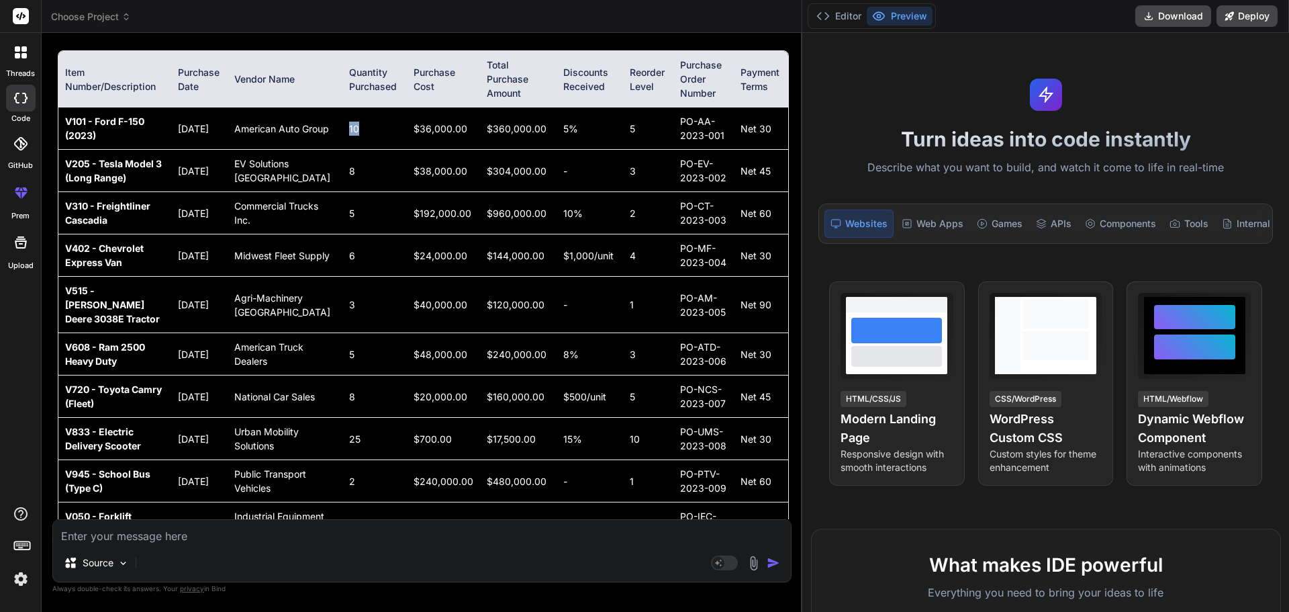
drag, startPoint x: 196, startPoint y: 355, endPoint x: 182, endPoint y: 345, distance: 17.3
click at [182, 345] on td "[DATE]" at bounding box center [199, 354] width 57 height 42
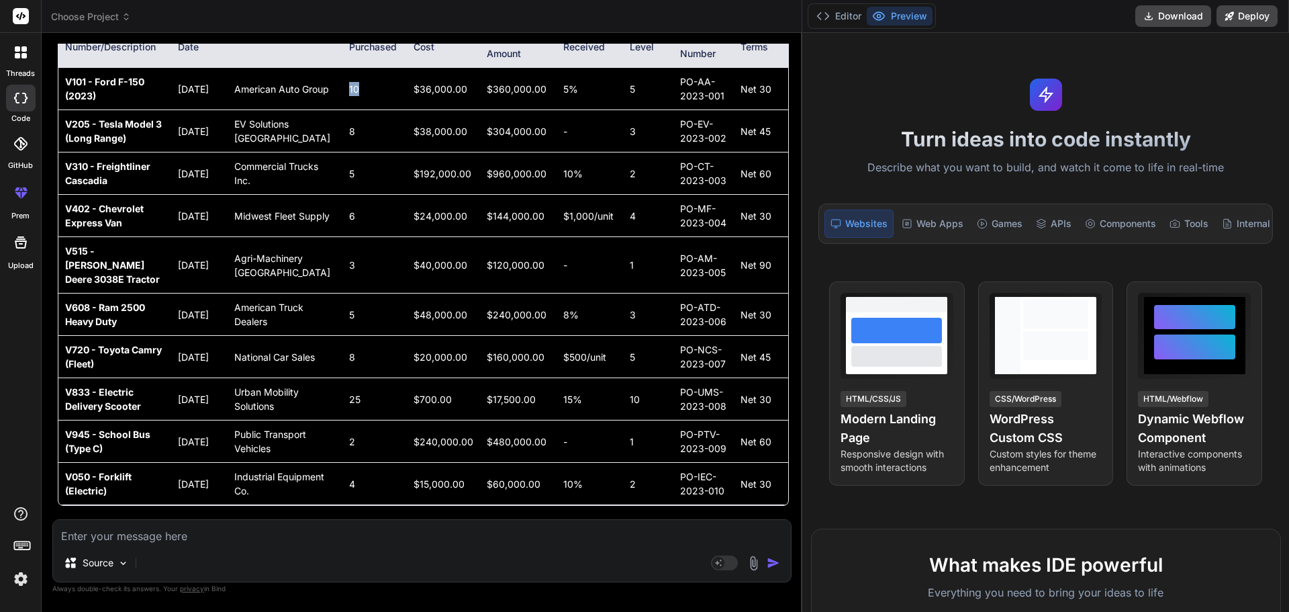
scroll to position [3073, 0]
drag, startPoint x: 198, startPoint y: 317, endPoint x: 177, endPoint y: 308, distance: 22.8
click at [177, 336] on td "[DATE]" at bounding box center [199, 357] width 57 height 42
drag, startPoint x: 207, startPoint y: 368, endPoint x: 178, endPoint y: 356, distance: 31.3
click at [178, 378] on td "[DATE]" at bounding box center [199, 399] width 57 height 42
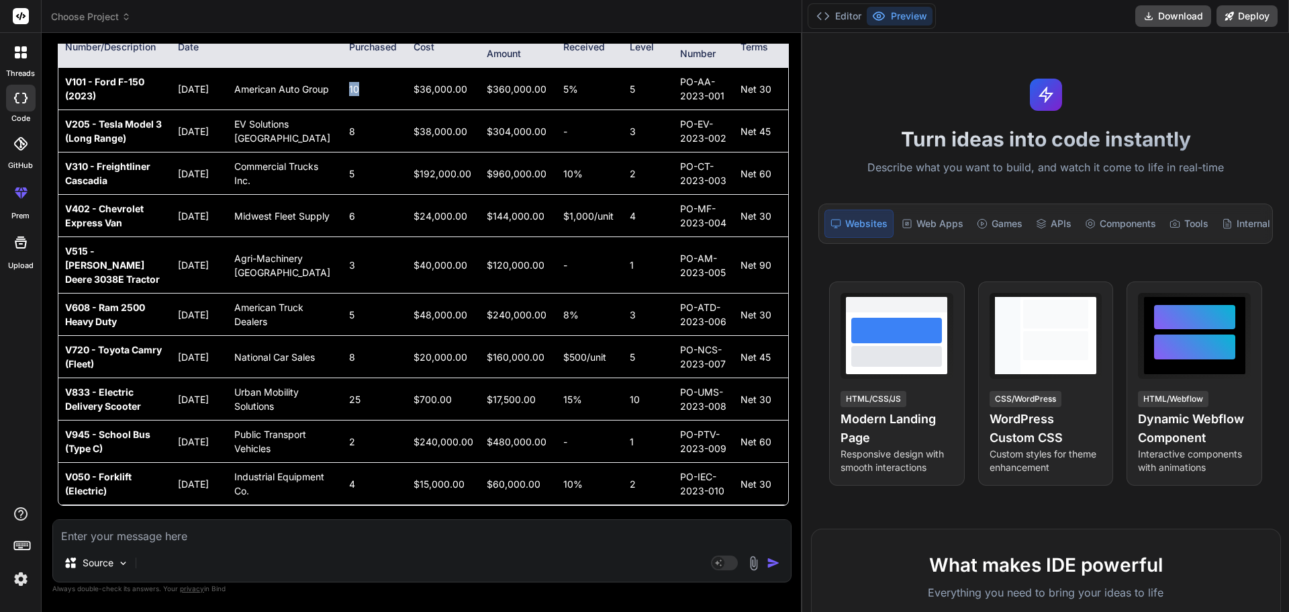
drag, startPoint x: 190, startPoint y: 425, endPoint x: 182, endPoint y: 412, distance: 15.7
click at [182, 420] on td "[DATE]" at bounding box center [199, 441] width 57 height 42
drag, startPoint x: 190, startPoint y: 485, endPoint x: 178, endPoint y: 476, distance: 14.9
click at [178, 476] on td "[DATE]" at bounding box center [199, 484] width 57 height 42
drag, startPoint x: 264, startPoint y: 487, endPoint x: 240, endPoint y: 463, distance: 33.2
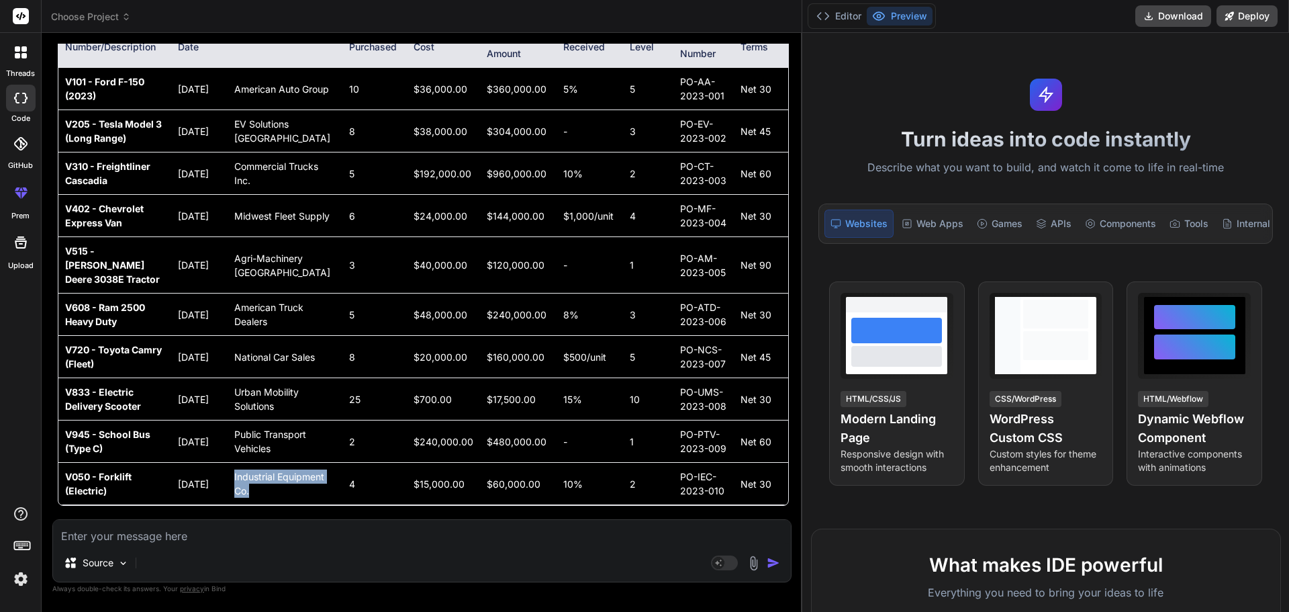
click at [240, 463] on td "Industrial Equipment Co." at bounding box center [285, 484] width 115 height 42
drag, startPoint x: 285, startPoint y: 432, endPoint x: 237, endPoint y: 405, distance: 55.1
click at [237, 420] on td "Public Transport Vehicles" at bounding box center [285, 441] width 115 height 42
drag, startPoint x: 289, startPoint y: 375, endPoint x: 241, endPoint y: 348, distance: 55.3
click at [241, 378] on td "Urban Mobility Solutions" at bounding box center [285, 399] width 115 height 42
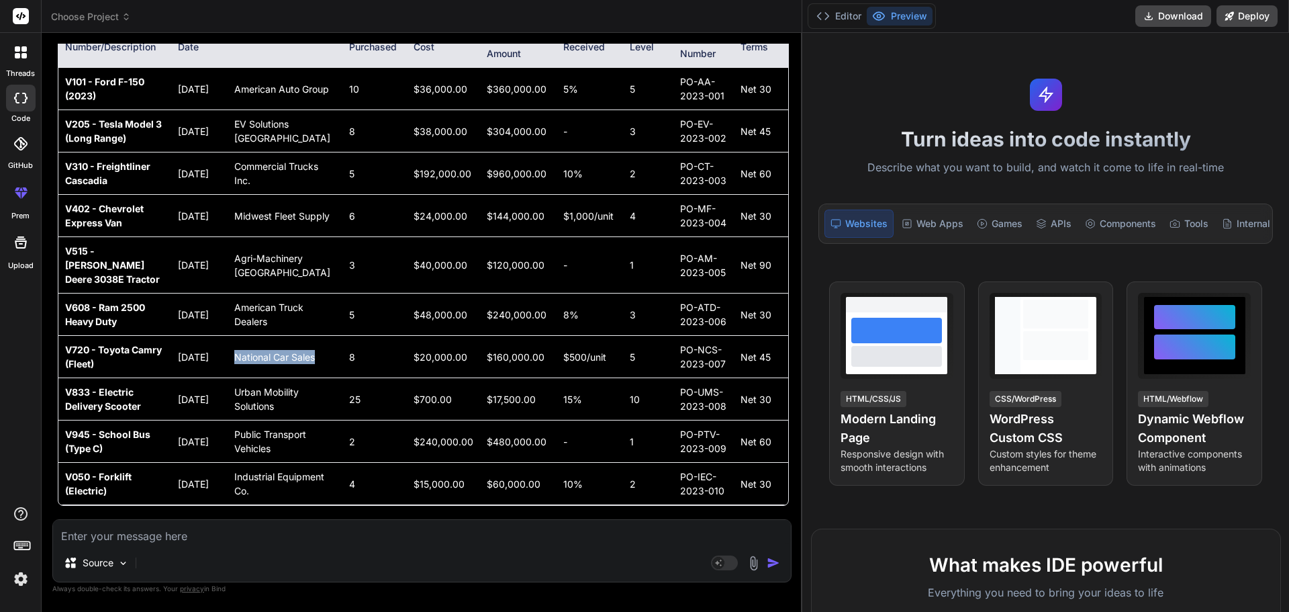
drag, startPoint x: 275, startPoint y: 320, endPoint x: 237, endPoint y: 305, distance: 41.3
click at [237, 336] on td "National Car Sales" at bounding box center [285, 357] width 115 height 42
drag, startPoint x: 302, startPoint y: 280, endPoint x: 224, endPoint y: 265, distance: 79.4
click at [224, 293] on tr "V608 - Ram 2500 Heavy Duty [DATE] American Truck Dealers 5 $48,000.00 $240,000.…" at bounding box center [423, 314] width 730 height 42
click at [236, 293] on td "American Truck Dealers" at bounding box center [285, 314] width 115 height 42
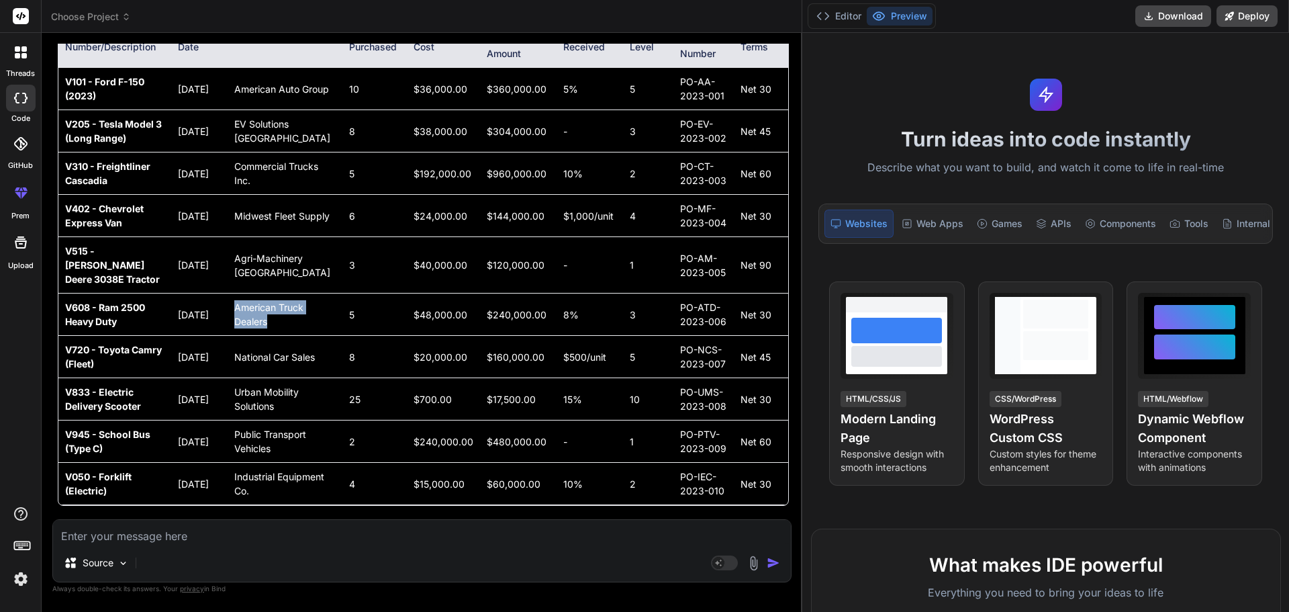
click at [237, 293] on td "American Truck Dealers" at bounding box center [285, 314] width 115 height 42
drag, startPoint x: 265, startPoint y: 236, endPoint x: 242, endPoint y: 206, distance: 37.3
click at [242, 237] on td "Agri-Machinery [GEOGRAPHIC_DATA]" at bounding box center [285, 265] width 115 height 56
drag, startPoint x: 267, startPoint y: 236, endPoint x: 241, endPoint y: 204, distance: 40.6
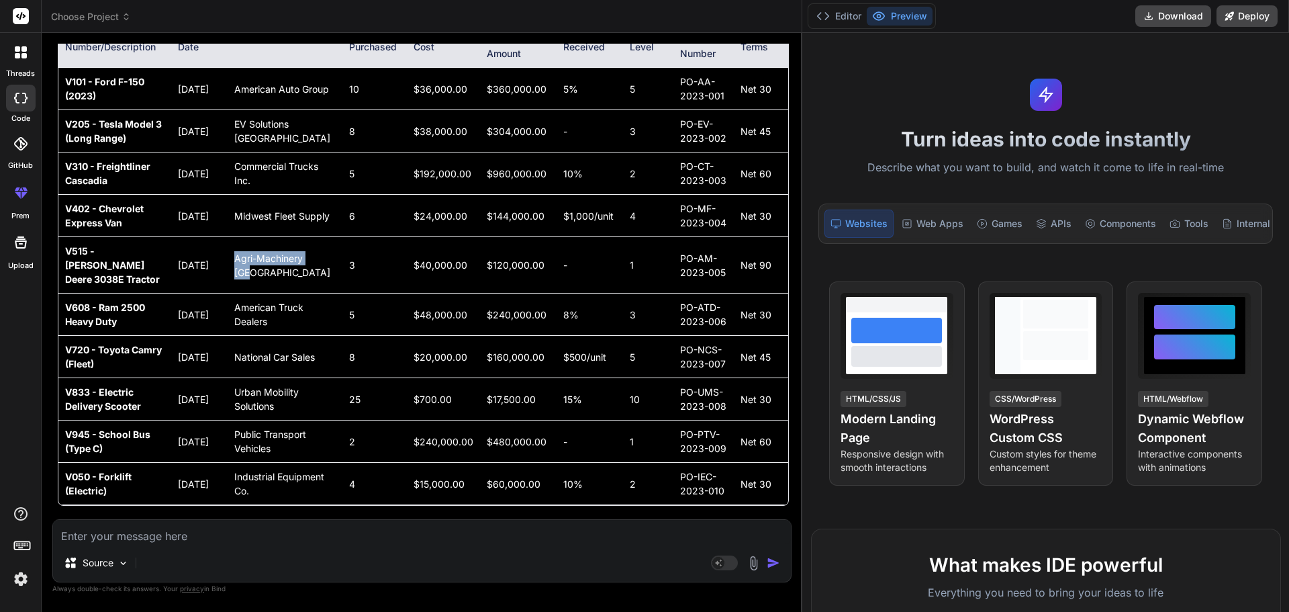
click at [241, 237] on td "Agri-Machinery [GEOGRAPHIC_DATA]" at bounding box center [285, 265] width 115 height 56
drag, startPoint x: 268, startPoint y: 177, endPoint x: 235, endPoint y: 162, distance: 36.4
click at [235, 195] on td "Midwest Fleet Supply" at bounding box center [285, 216] width 115 height 42
drag, startPoint x: 291, startPoint y: 136, endPoint x: 240, endPoint y: 123, distance: 53.3
click at [240, 152] on td "Commercial Trucks Inc." at bounding box center [285, 173] width 115 height 42
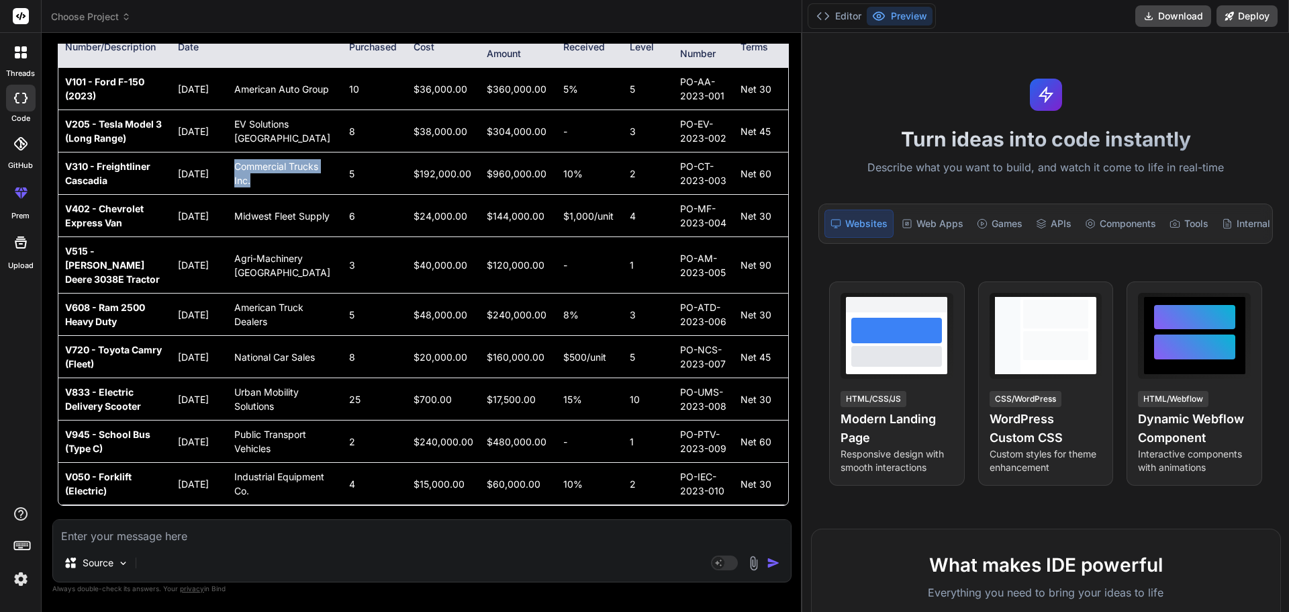
scroll to position [3006, 0]
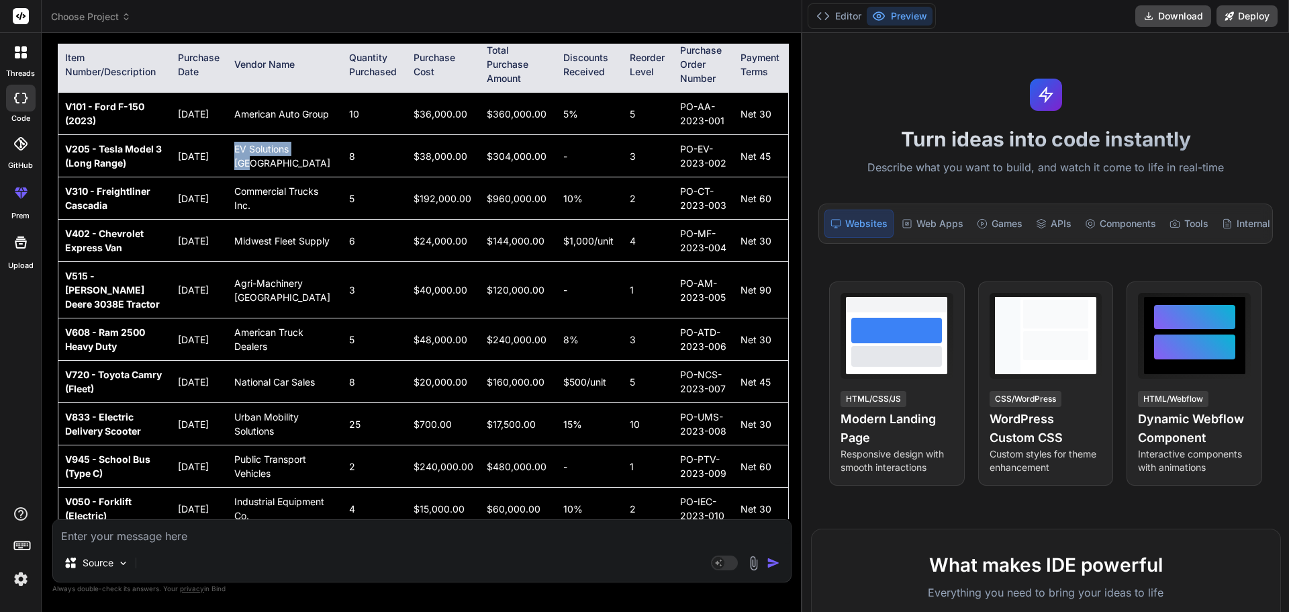
drag, startPoint x: 267, startPoint y: 156, endPoint x: 234, endPoint y: 146, distance: 33.8
click at [234, 146] on td "EV Solutions [GEOGRAPHIC_DATA]" at bounding box center [285, 156] width 115 height 42
drag, startPoint x: 299, startPoint y: 119, endPoint x: 235, endPoint y: 102, distance: 66.0
click at [235, 102] on td "American Auto Group" at bounding box center [285, 114] width 115 height 42
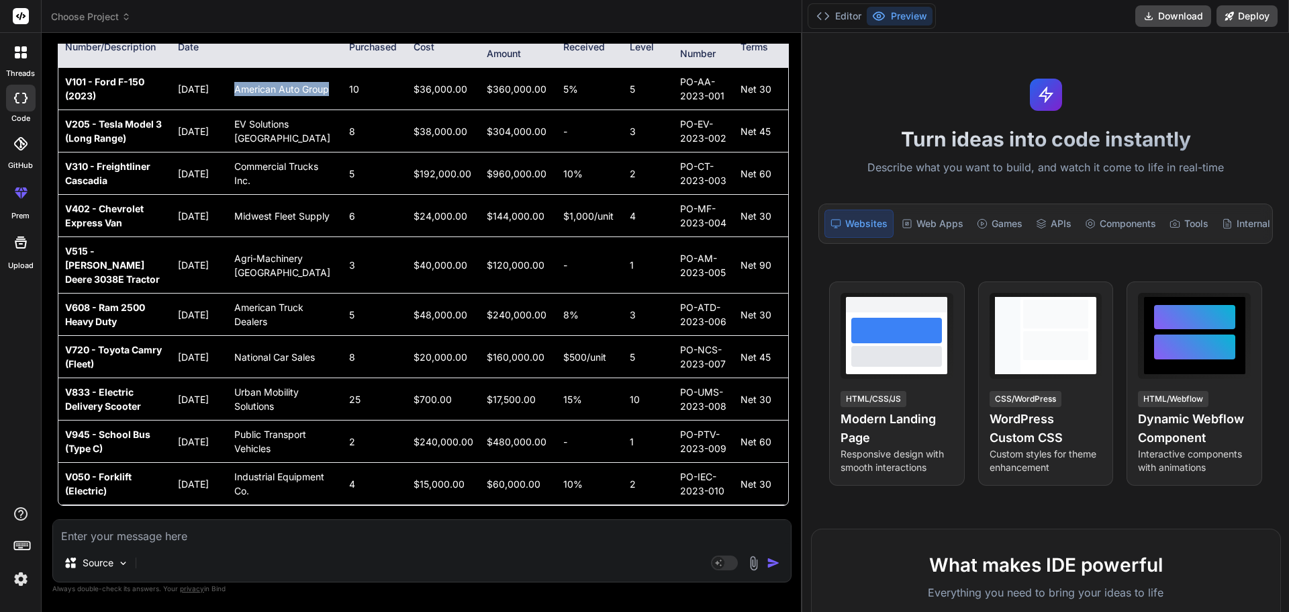
scroll to position [3073, 0]
click at [112, 545] on div "Source Agent Mode. When this toggle is activated, AI automatically makes decisi…" at bounding box center [421, 550] width 739 height 63
click at [130, 539] on textarea at bounding box center [422, 532] width 738 height 24
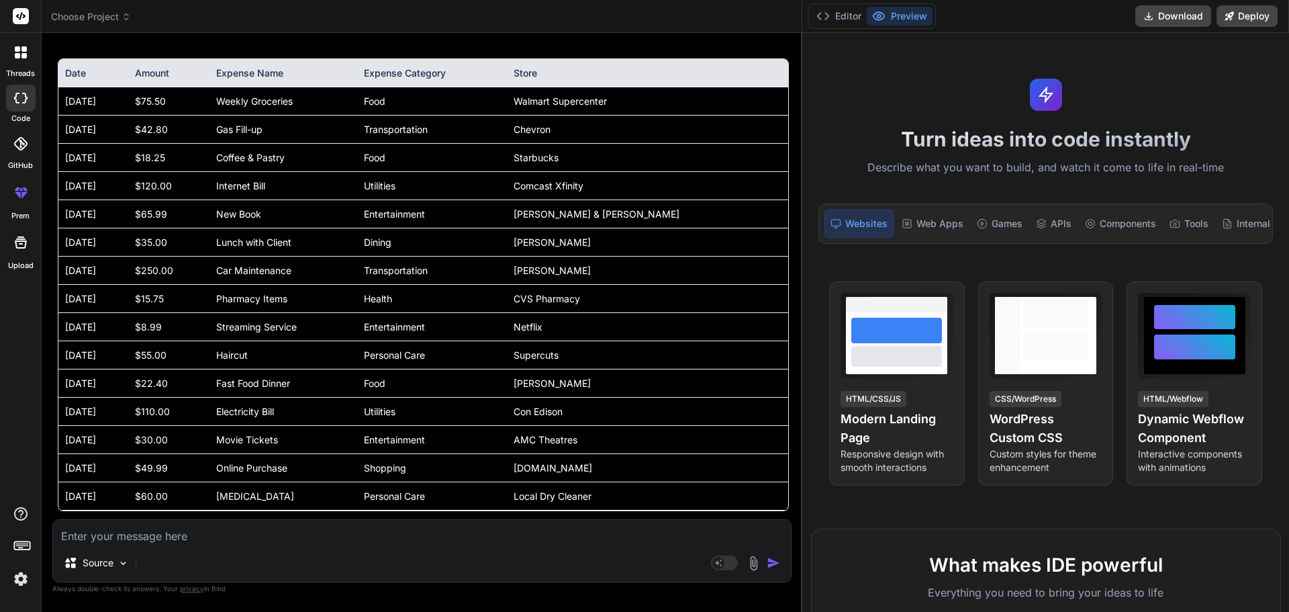
scroll to position [3620, 0]
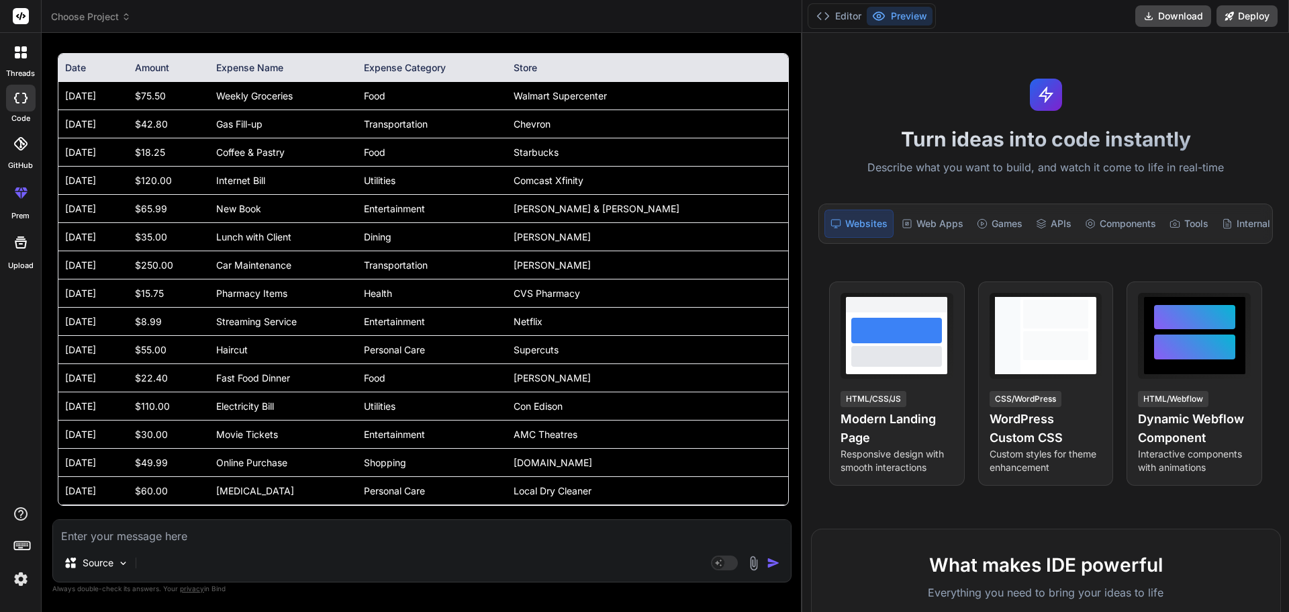
drag, startPoint x: 116, startPoint y: 129, endPoint x: 58, endPoint y: 124, distance: 57.3
click at [58, 110] on td "[DATE]" at bounding box center [93, 96] width 70 height 28
drag, startPoint x: 118, startPoint y: 148, endPoint x: 58, endPoint y: 147, distance: 59.8
click at [58, 138] on td "[DATE]" at bounding box center [93, 124] width 70 height 28
drag, startPoint x: 113, startPoint y: 179, endPoint x: 66, endPoint y: 175, distance: 46.5
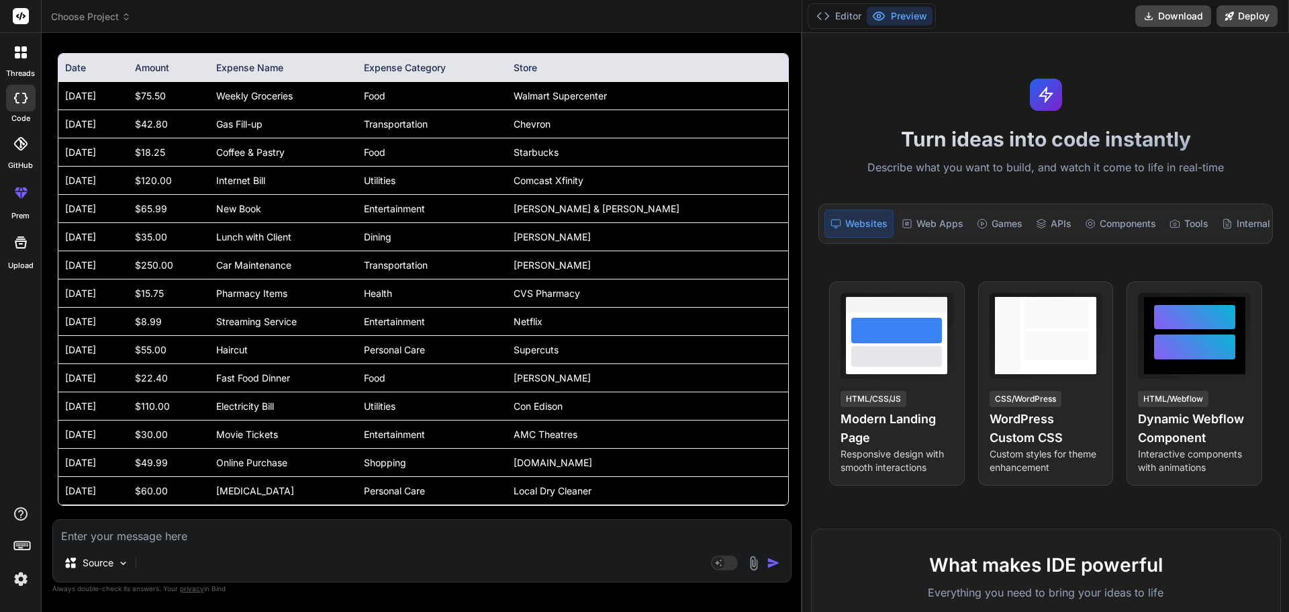
click at [66, 167] on td "[DATE]" at bounding box center [93, 152] width 70 height 28
drag, startPoint x: 118, startPoint y: 201, endPoint x: 58, endPoint y: 207, distance: 59.3
click at [58, 195] on td "[DATE]" at bounding box center [93, 181] width 70 height 28
drag, startPoint x: 113, startPoint y: 234, endPoint x: 58, endPoint y: 233, distance: 54.4
click at [58, 223] on td "[DATE]" at bounding box center [93, 209] width 70 height 28
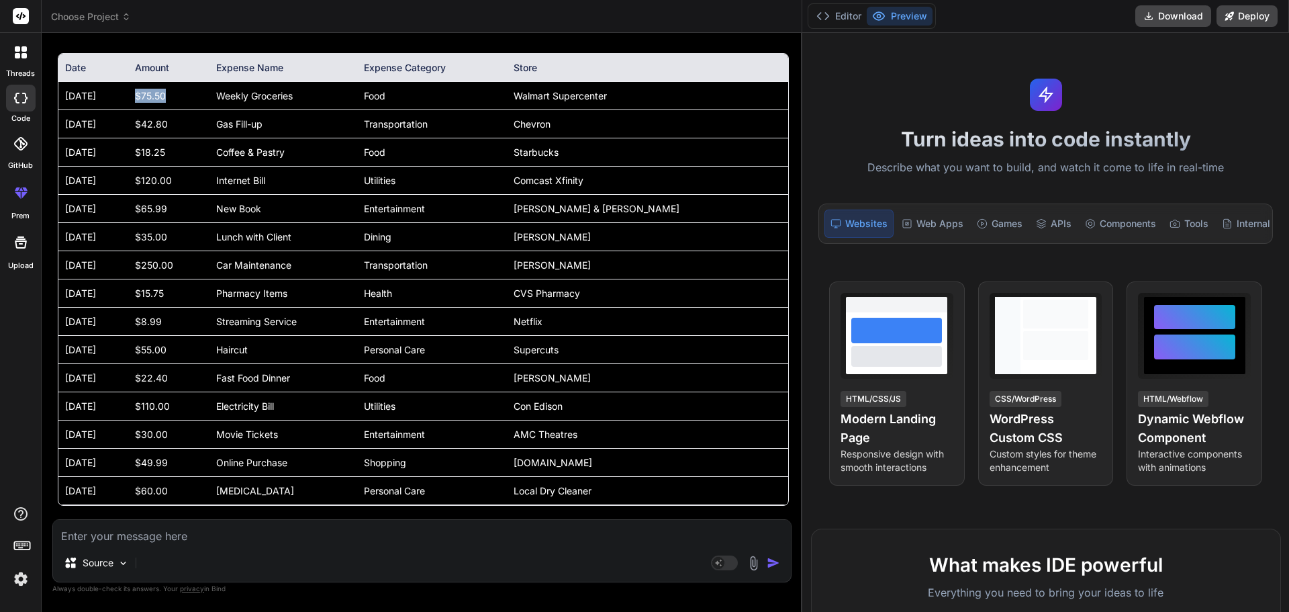
drag, startPoint x: 170, startPoint y: 124, endPoint x: 236, endPoint y: 120, distance: 65.9
click at [210, 110] on td "$75.50" at bounding box center [168, 96] width 81 height 28
drag, startPoint x: 215, startPoint y: 149, endPoint x: 171, endPoint y: 159, distance: 44.8
click at [171, 138] on td "$42.80" at bounding box center [168, 124] width 81 height 28
drag, startPoint x: 203, startPoint y: 181, endPoint x: 171, endPoint y: 181, distance: 32.2
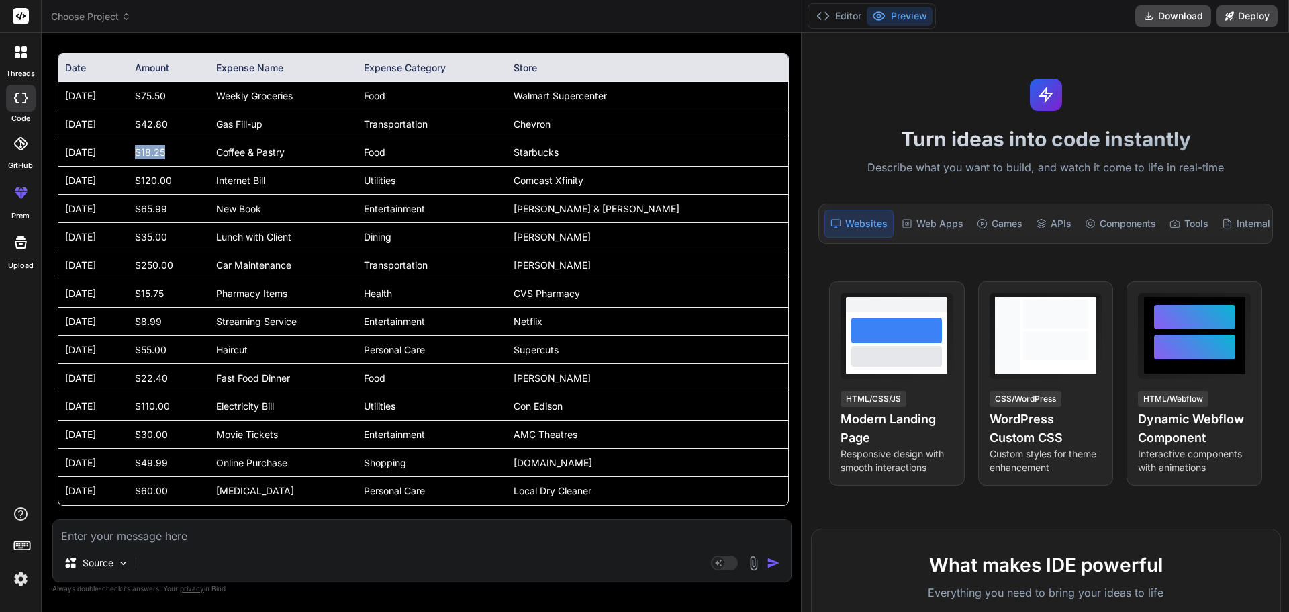
click at [171, 167] on td "$18.25" at bounding box center [168, 152] width 81 height 28
drag, startPoint x: 218, startPoint y: 208, endPoint x: 357, endPoint y: 197, distance: 139.4
click at [175, 195] on td "$120.00" at bounding box center [168, 181] width 81 height 28
drag, startPoint x: 267, startPoint y: 122, endPoint x: 351, endPoint y: 133, distance: 84.7
click at [351, 110] on td "Weekly Groceries" at bounding box center [284, 96] width 148 height 28
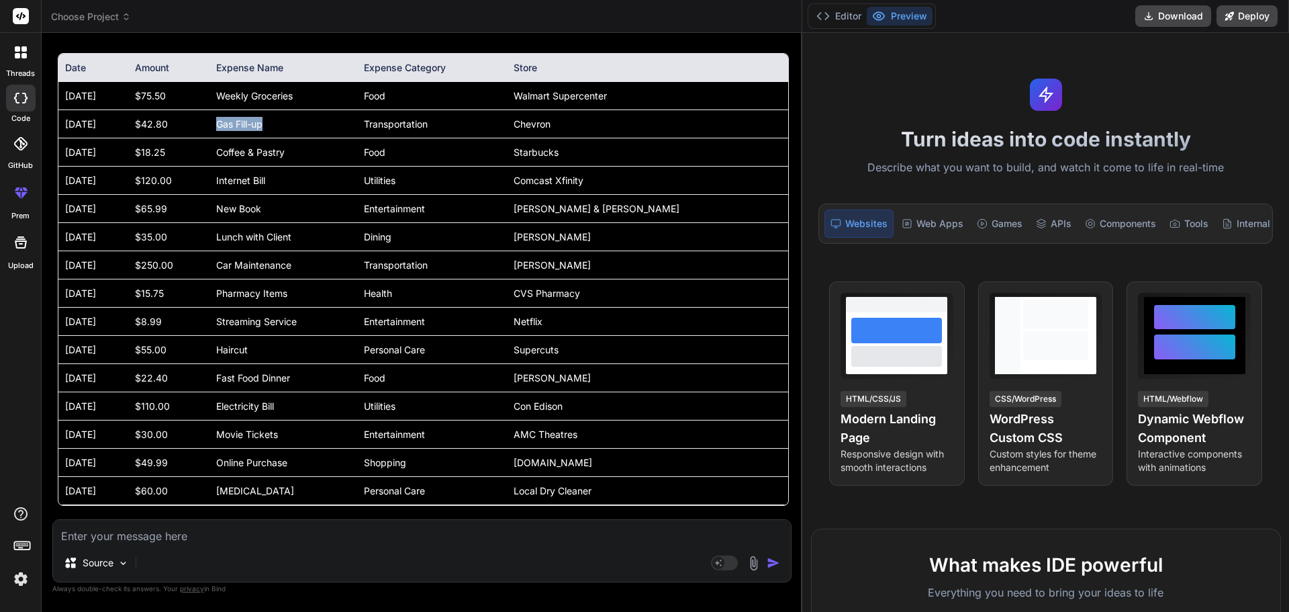
drag, startPoint x: 260, startPoint y: 151, endPoint x: 347, endPoint y: 142, distance: 87.8
click at [347, 138] on td "Gas Fill-up" at bounding box center [284, 124] width 148 height 28
drag, startPoint x: 261, startPoint y: 173, endPoint x: 341, endPoint y: 177, distance: 80.7
click at [341, 167] on td "Coffee & Pastry" at bounding box center [284, 152] width 148 height 28
drag, startPoint x: 261, startPoint y: 208, endPoint x: 314, endPoint y: 201, distance: 54.2
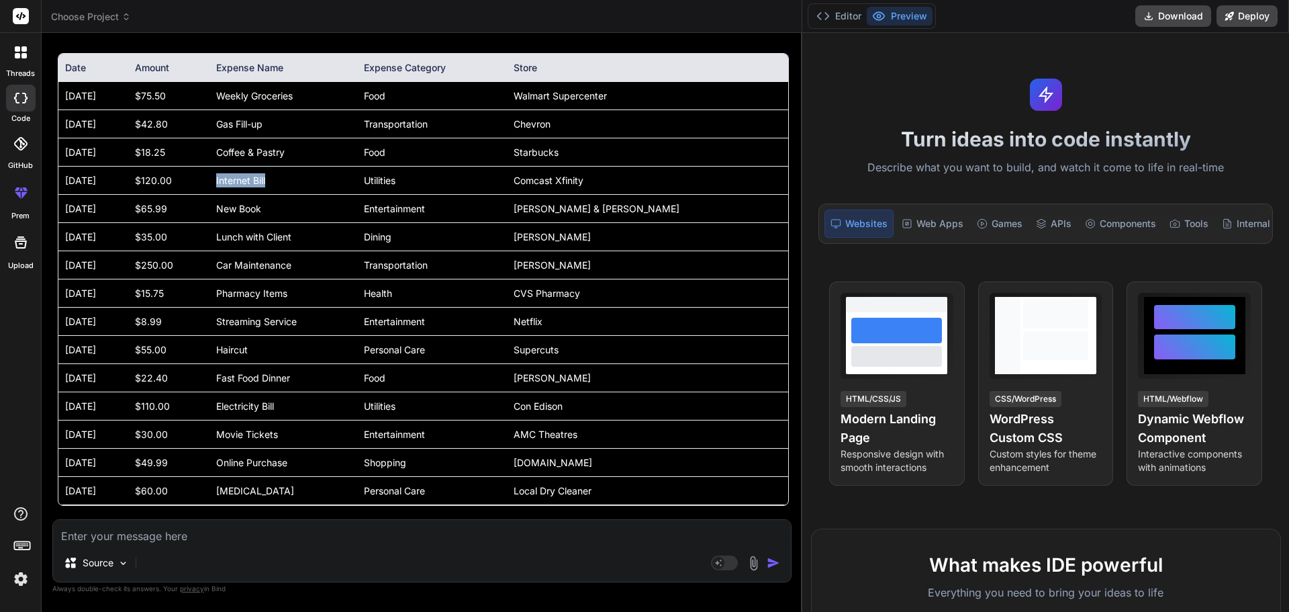
click at [314, 195] on td "Internet Bill" at bounding box center [284, 181] width 148 height 28
drag, startPoint x: 258, startPoint y: 240, endPoint x: 338, endPoint y: 234, distance: 80.1
click at [338, 223] on td "New Book" at bounding box center [284, 209] width 148 height 28
drag, startPoint x: 263, startPoint y: 265, endPoint x: 340, endPoint y: 263, distance: 77.3
click at [340, 251] on td "Lunch with Client" at bounding box center [284, 237] width 148 height 28
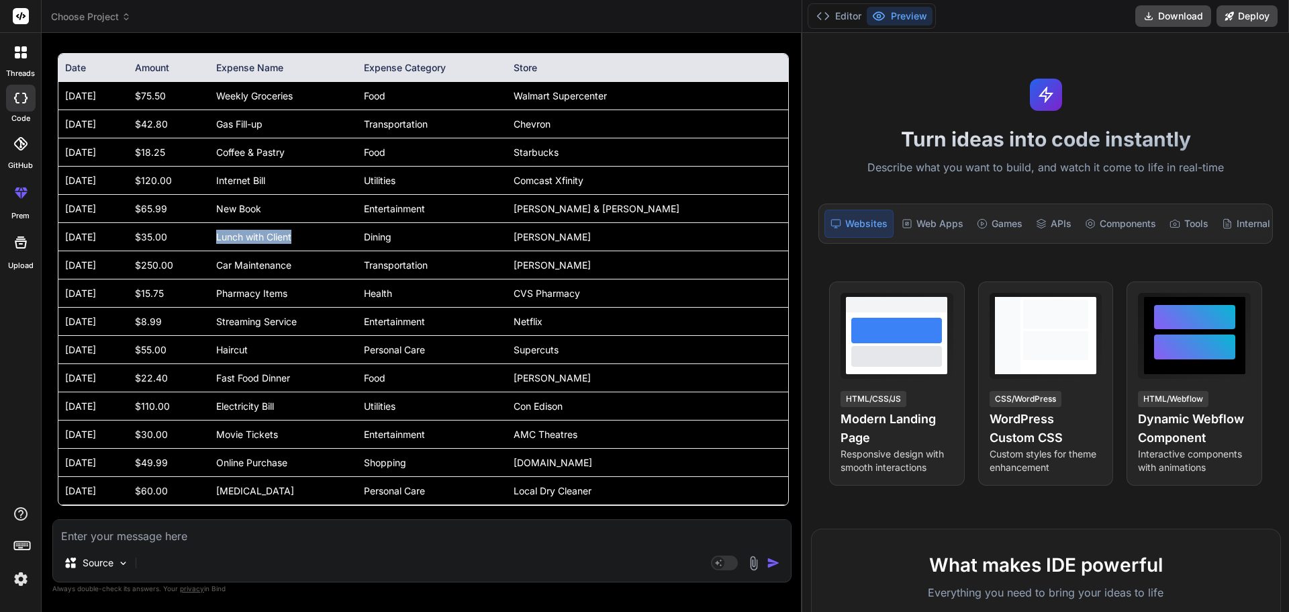
scroll to position [3647, 0]
drag, startPoint x: 264, startPoint y: 265, endPoint x: 355, endPoint y: 266, distance: 91.3
click at [355, 266] on td "Car Maintenance" at bounding box center [284, 265] width 148 height 28
drag, startPoint x: 314, startPoint y: 181, endPoint x: 255, endPoint y: 181, distance: 59.8
click at [255, 181] on tr "[DATE] $120.00 Internet Bill Utilities Comcast Xfinity" at bounding box center [423, 181] width 730 height 28
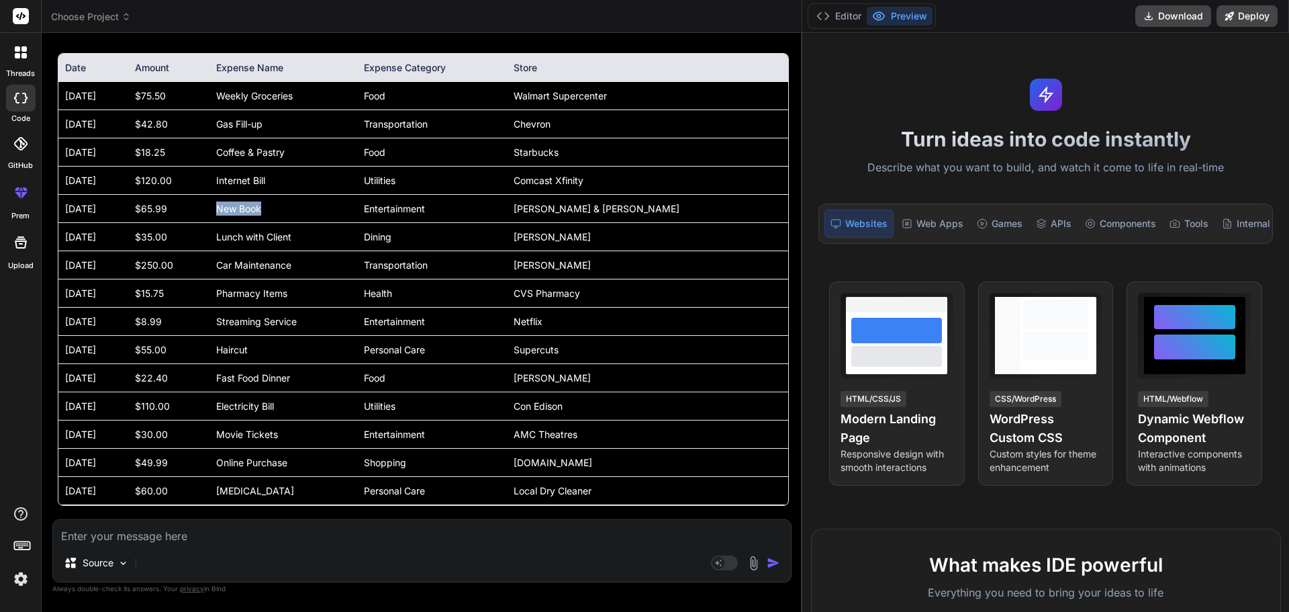
drag, startPoint x: 261, startPoint y: 205, endPoint x: 345, endPoint y: 208, distance: 84.0
click at [345, 208] on td "New Book" at bounding box center [284, 209] width 148 height 28
drag, startPoint x: 263, startPoint y: 235, endPoint x: 353, endPoint y: 236, distance: 90.0
click at [353, 236] on td "Lunch with Client" at bounding box center [284, 237] width 148 height 28
drag, startPoint x: 261, startPoint y: 259, endPoint x: 376, endPoint y: 265, distance: 115.6
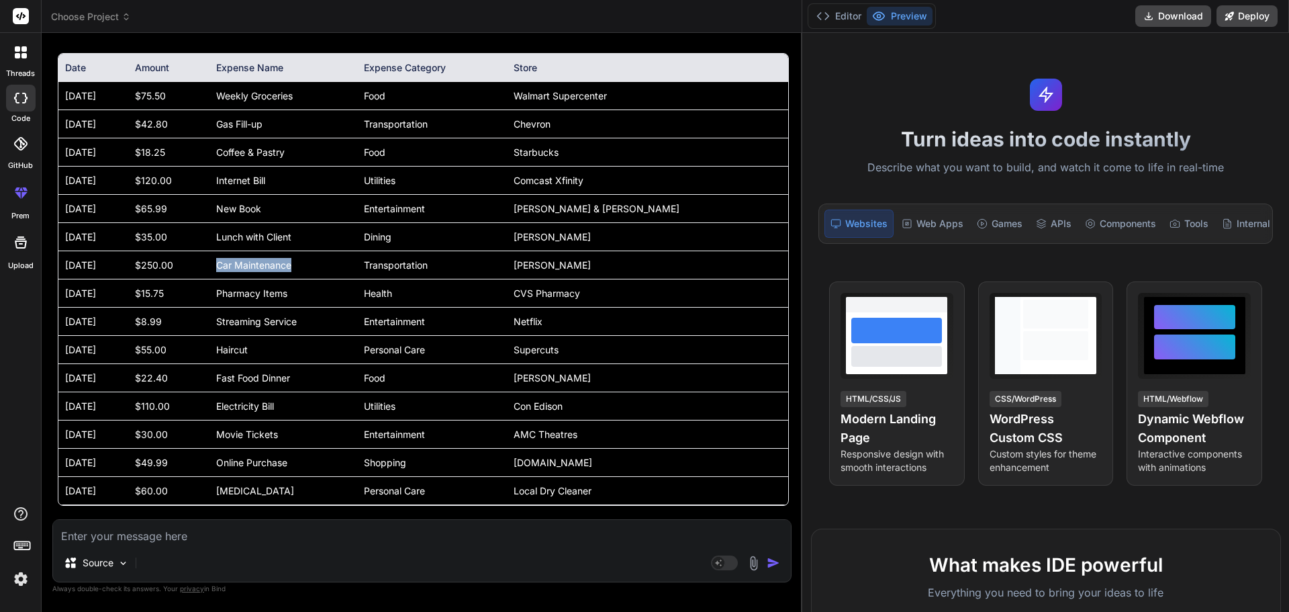
click at [357, 265] on td "Car Maintenance" at bounding box center [284, 265] width 148 height 28
drag, startPoint x: 257, startPoint y: 291, endPoint x: 363, endPoint y: 291, distance: 105.4
click at [357, 291] on td "Pharmacy Items" at bounding box center [284, 293] width 148 height 28
drag, startPoint x: 259, startPoint y: 317, endPoint x: 416, endPoint y: 316, distance: 157.8
click at [357, 316] on td "Streaming Service" at bounding box center [284, 322] width 148 height 28
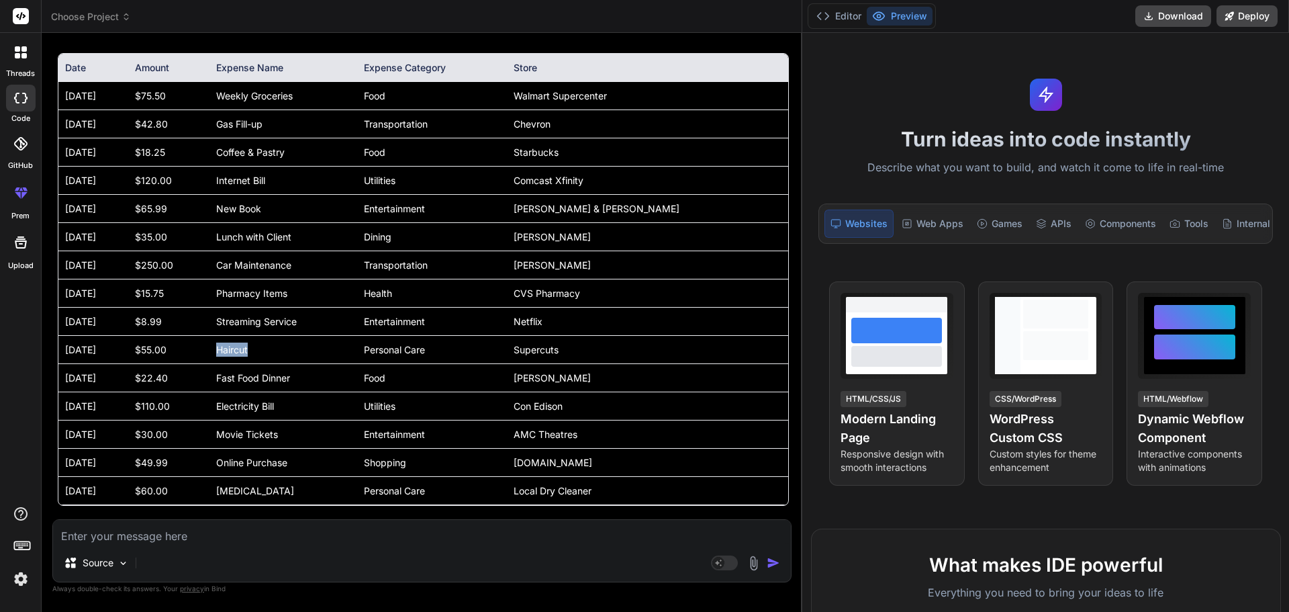
drag, startPoint x: 257, startPoint y: 351, endPoint x: 329, endPoint y: 346, distance: 72.1
click at [329, 346] on td "Haircut" at bounding box center [284, 350] width 148 height 28
click at [437, 98] on td "Food" at bounding box center [432, 96] width 150 height 28
click at [459, 122] on td "Transportation" at bounding box center [432, 124] width 150 height 28
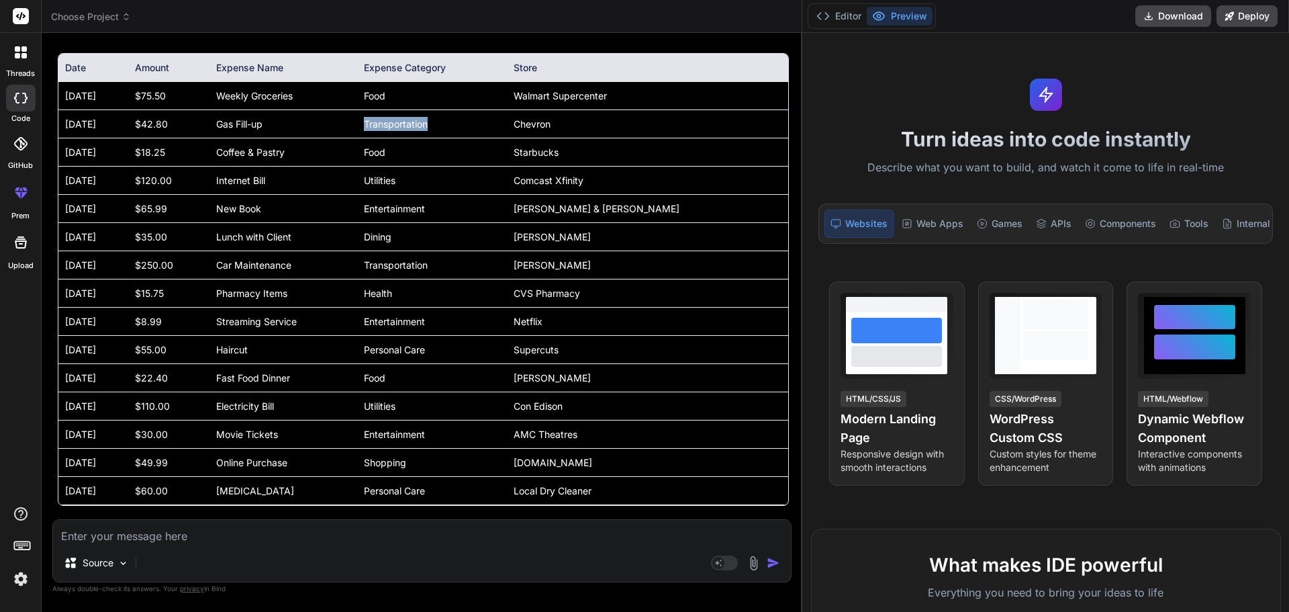
click at [459, 122] on td "Transportation" at bounding box center [432, 124] width 150 height 28
click at [447, 152] on td "Food" at bounding box center [432, 152] width 150 height 28
click at [447, 181] on td "Utilities" at bounding box center [432, 181] width 150 height 28
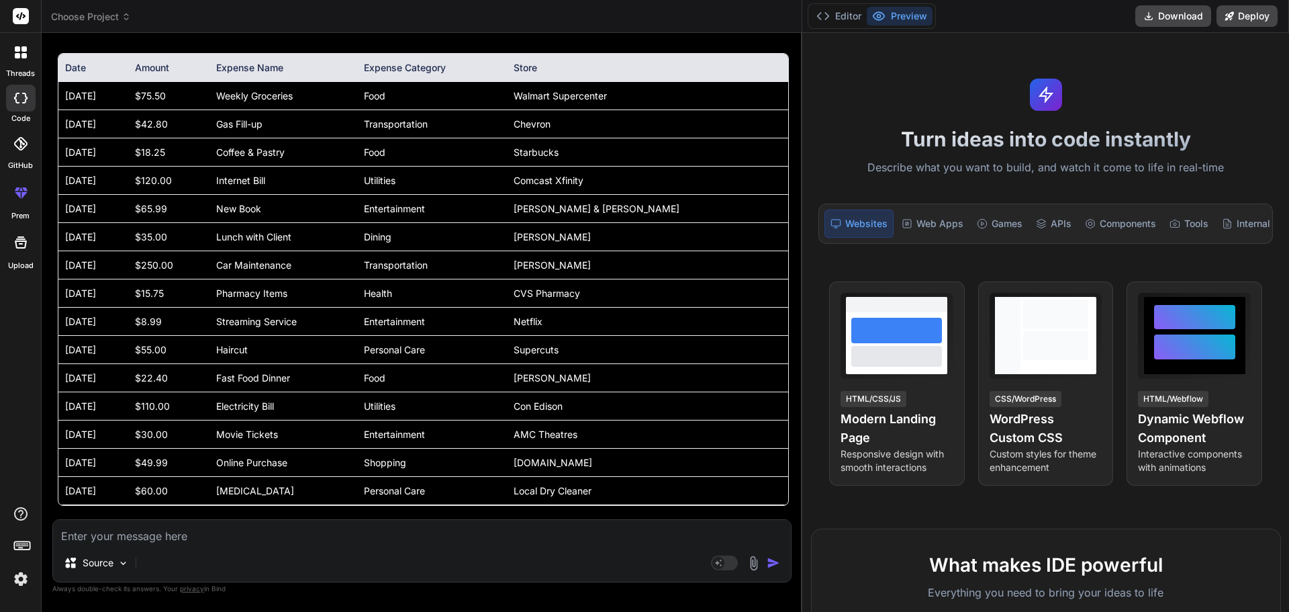
click at [471, 211] on td "Entertainment" at bounding box center [432, 209] width 150 height 28
click at [446, 236] on td "Dining" at bounding box center [432, 237] width 150 height 28
click at [446, 238] on td "Dining" at bounding box center [432, 237] width 150 height 28
click at [453, 265] on td "Transportation" at bounding box center [432, 265] width 150 height 28
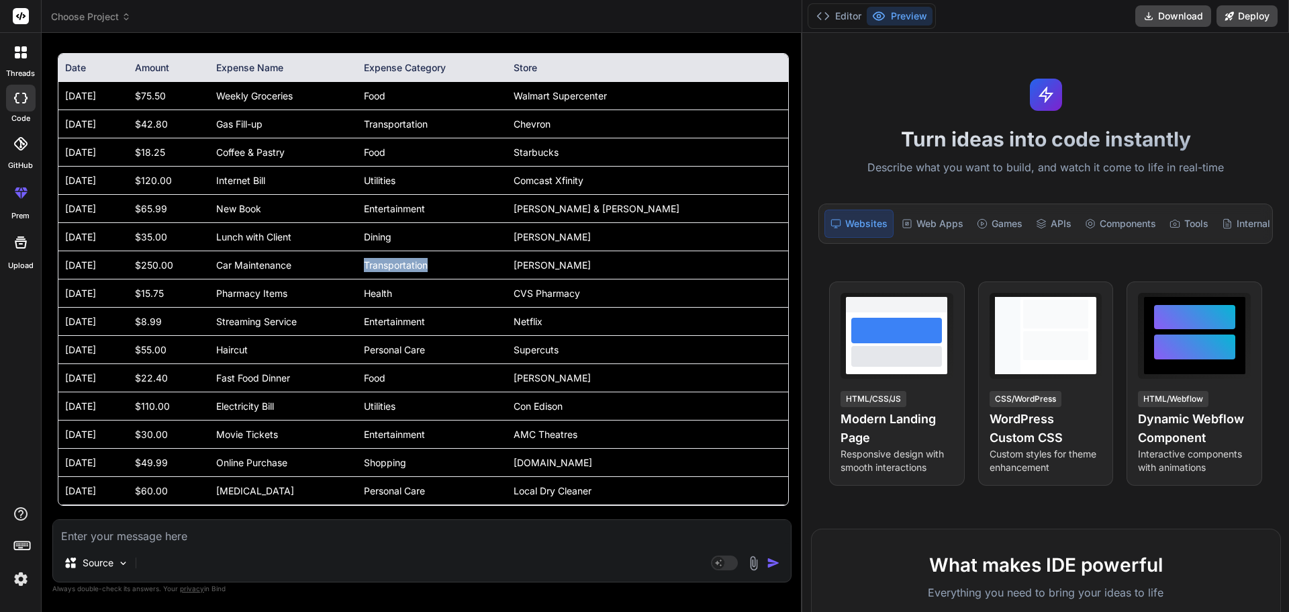
click at [453, 265] on td "Transportation" at bounding box center [432, 265] width 150 height 28
click at [445, 295] on td "Health" at bounding box center [432, 293] width 150 height 28
click at [447, 324] on td "Entertainment" at bounding box center [432, 322] width 150 height 28
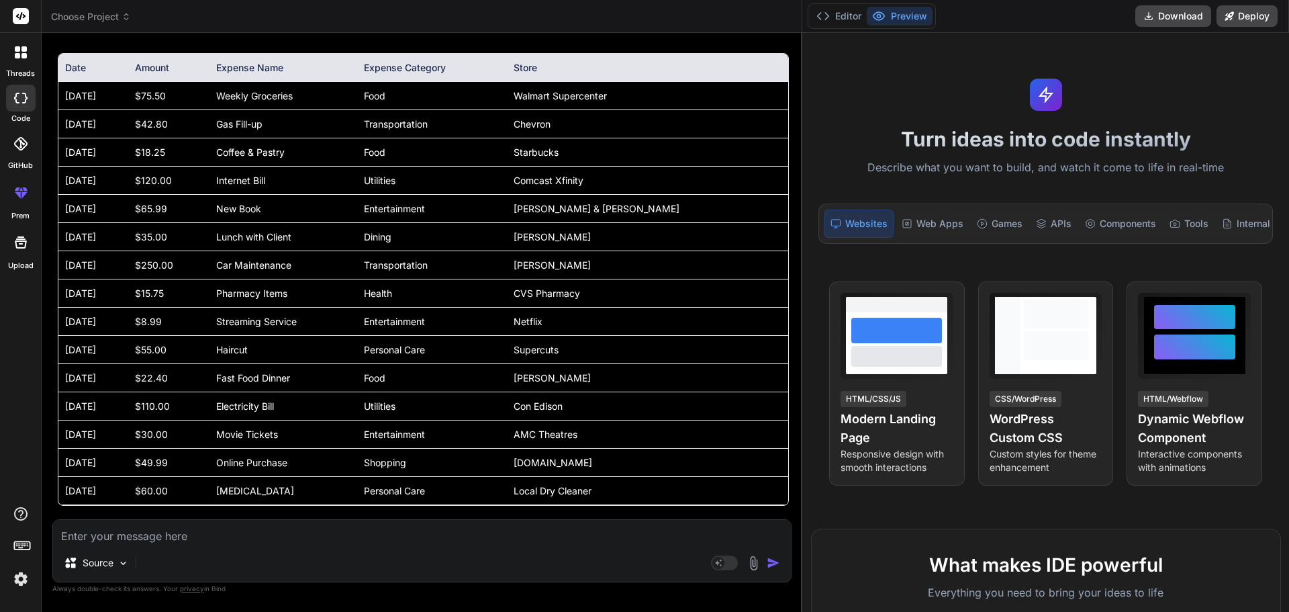
click at [445, 347] on td "Personal Care" at bounding box center [432, 350] width 150 height 28
click at [424, 349] on td "Personal Care" at bounding box center [432, 350] width 150 height 28
drag, startPoint x: 424, startPoint y: 349, endPoint x: 491, endPoint y: 350, distance: 66.5
click at [491, 350] on td "Personal Care" at bounding box center [432, 350] width 150 height 28
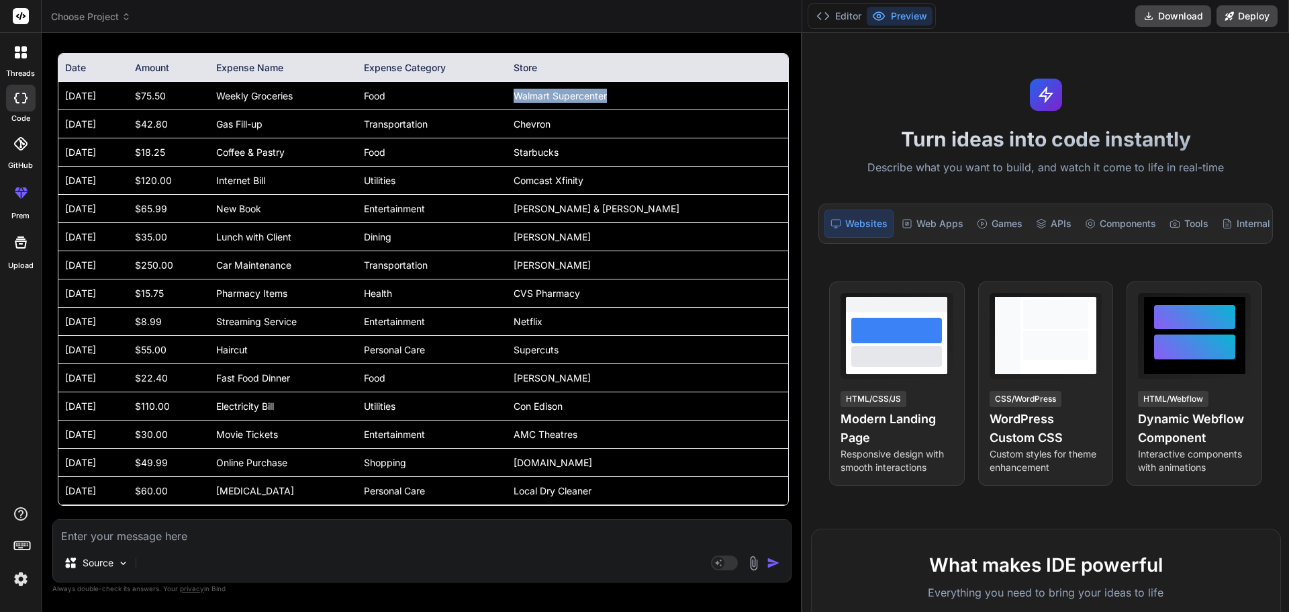
drag, startPoint x: 706, startPoint y: 95, endPoint x: 756, endPoint y: 95, distance: 50.4
click at [756, 95] on tr "[DATE] $75.50 Weekly Groceries Food Walmart Supercenter" at bounding box center [423, 96] width 730 height 28
click at [606, 124] on td "Chevron" at bounding box center [647, 124] width 281 height 28
click at [619, 122] on td "Chevron" at bounding box center [647, 124] width 281 height 28
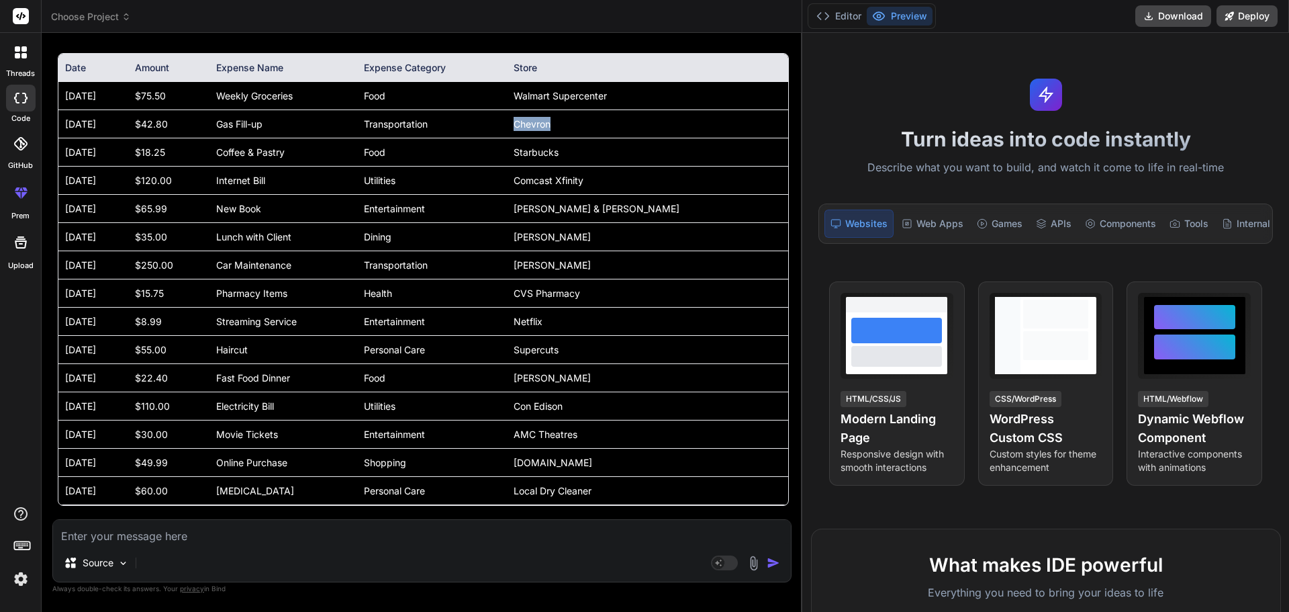
click at [619, 122] on td "Chevron" at bounding box center [647, 124] width 281 height 28
click at [627, 144] on td "Starbucks" at bounding box center [647, 152] width 281 height 28
click at [625, 150] on td "Starbucks" at bounding box center [647, 152] width 281 height 28
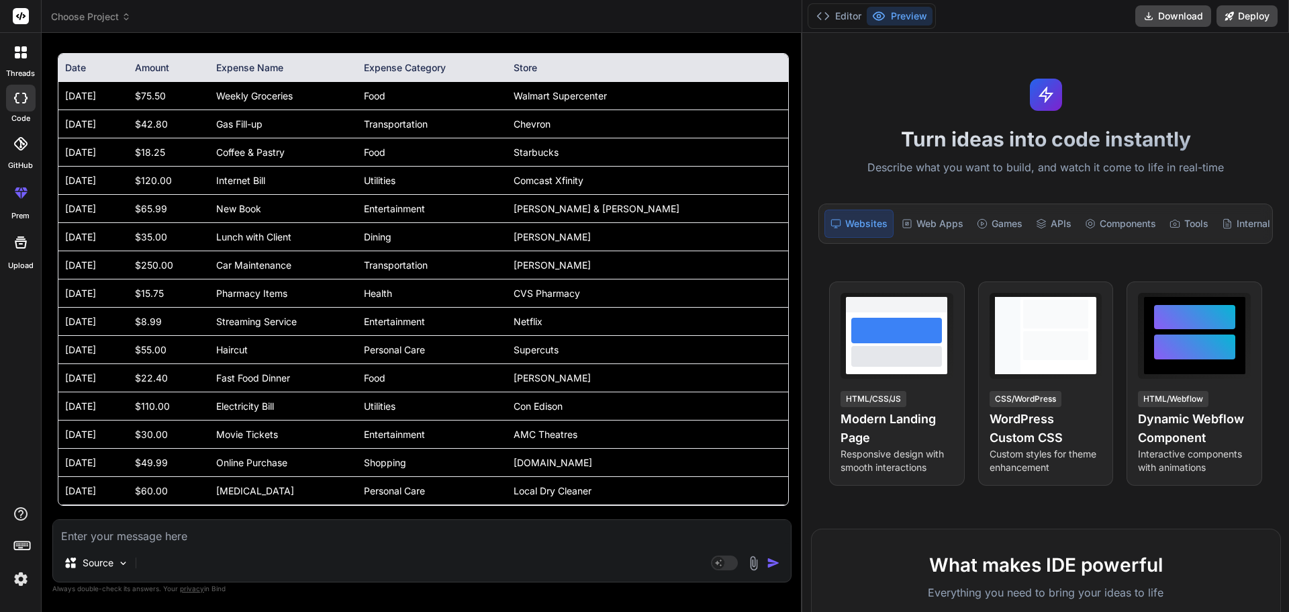
click at [621, 186] on td "Comcast Xfinity" at bounding box center [647, 181] width 281 height 28
click at [634, 178] on td "Comcast Xfinity" at bounding box center [647, 181] width 281 height 28
drag, startPoint x: 594, startPoint y: 183, endPoint x: 702, endPoint y: 186, distance: 108.2
click at [702, 186] on td "Comcast Xfinity" at bounding box center [647, 181] width 281 height 28
drag, startPoint x: 595, startPoint y: 211, endPoint x: 713, endPoint y: 210, distance: 117.5
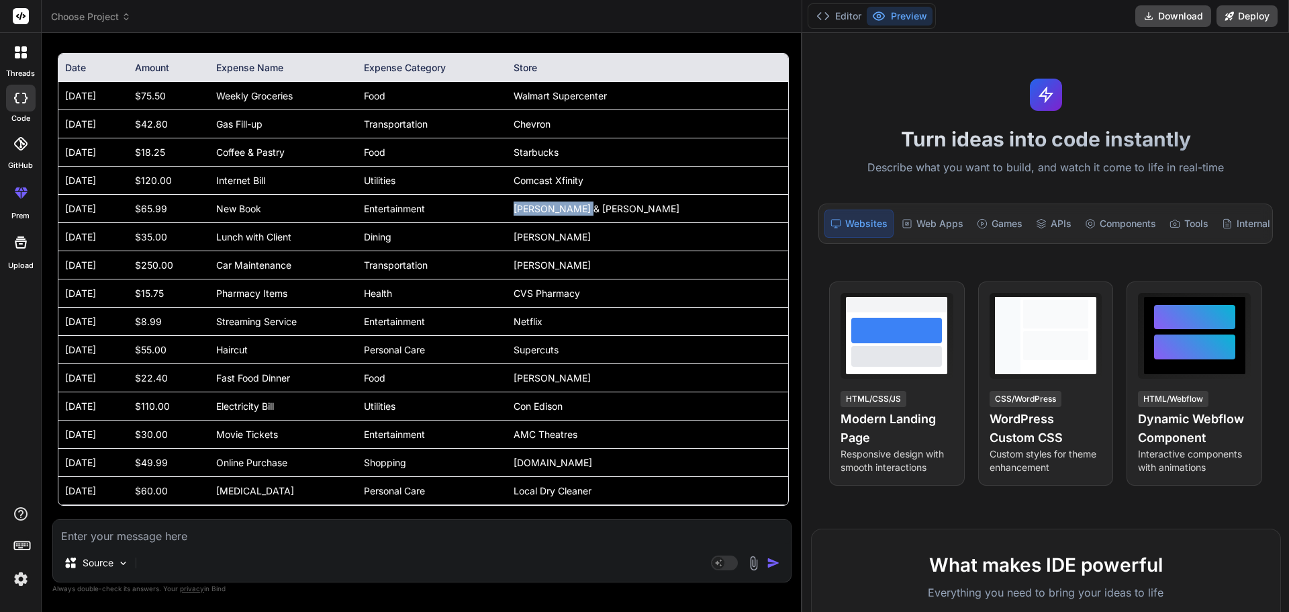
click at [713, 210] on td "[PERSON_NAME] & [PERSON_NAME]" at bounding box center [647, 209] width 281 height 28
drag, startPoint x: 602, startPoint y: 239, endPoint x: 678, endPoint y: 238, distance: 75.9
click at [678, 238] on td "[PERSON_NAME]" at bounding box center [647, 237] width 281 height 28
click at [638, 234] on td "[PERSON_NAME]" at bounding box center [647, 237] width 281 height 28
click at [637, 234] on td "[PERSON_NAME]" at bounding box center [647, 237] width 281 height 28
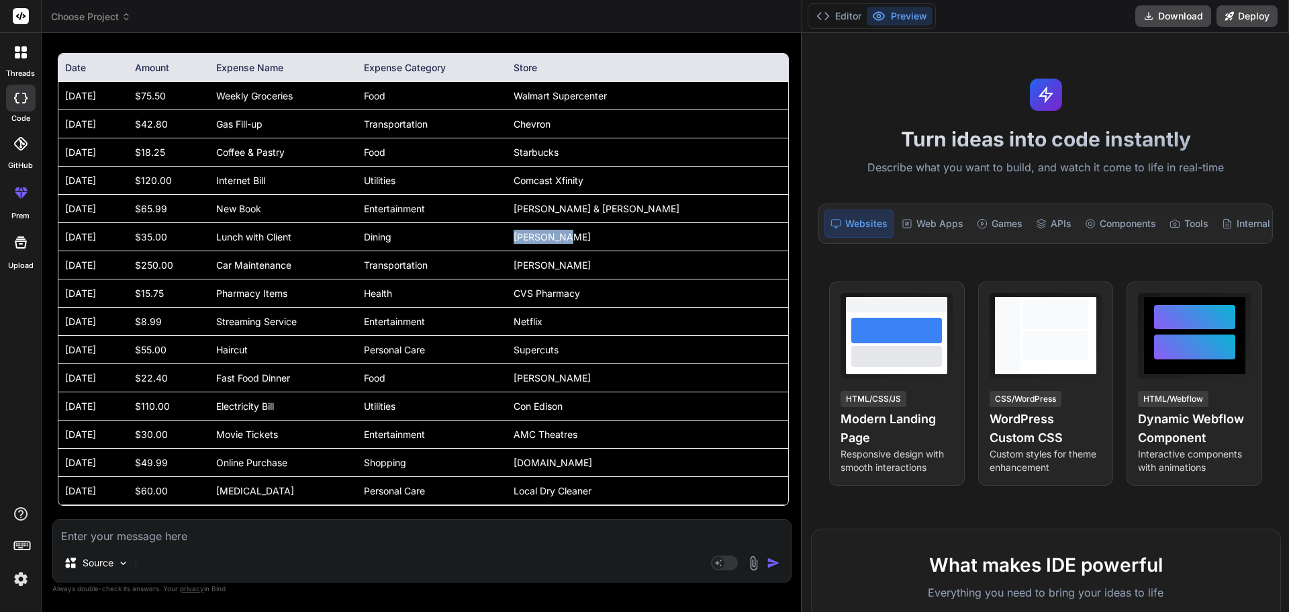
click at [651, 234] on td "[PERSON_NAME]" at bounding box center [647, 237] width 281 height 28
click at [650, 233] on td "[PERSON_NAME]" at bounding box center [647, 237] width 281 height 28
click at [624, 238] on td "[PERSON_NAME]" at bounding box center [647, 237] width 281 height 28
drag, startPoint x: 593, startPoint y: 263, endPoint x: 631, endPoint y: 263, distance: 37.6
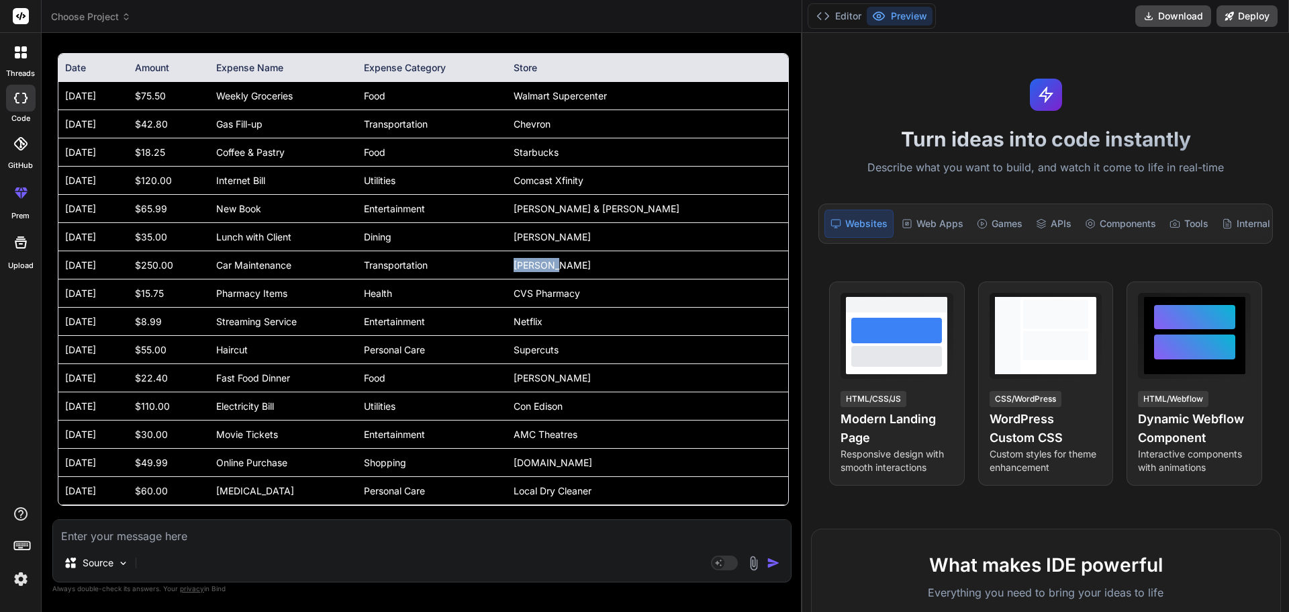
click at [631, 263] on td "[PERSON_NAME]" at bounding box center [647, 265] width 281 height 28
click at [642, 263] on td "[PERSON_NAME]" at bounding box center [647, 265] width 281 height 28
drag, startPoint x: 592, startPoint y: 297, endPoint x: 696, endPoint y: 293, distance: 104.1
click at [696, 293] on td "CVS Pharmacy" at bounding box center [647, 293] width 281 height 28
click at [598, 317] on td "Netflix" at bounding box center [647, 322] width 281 height 28
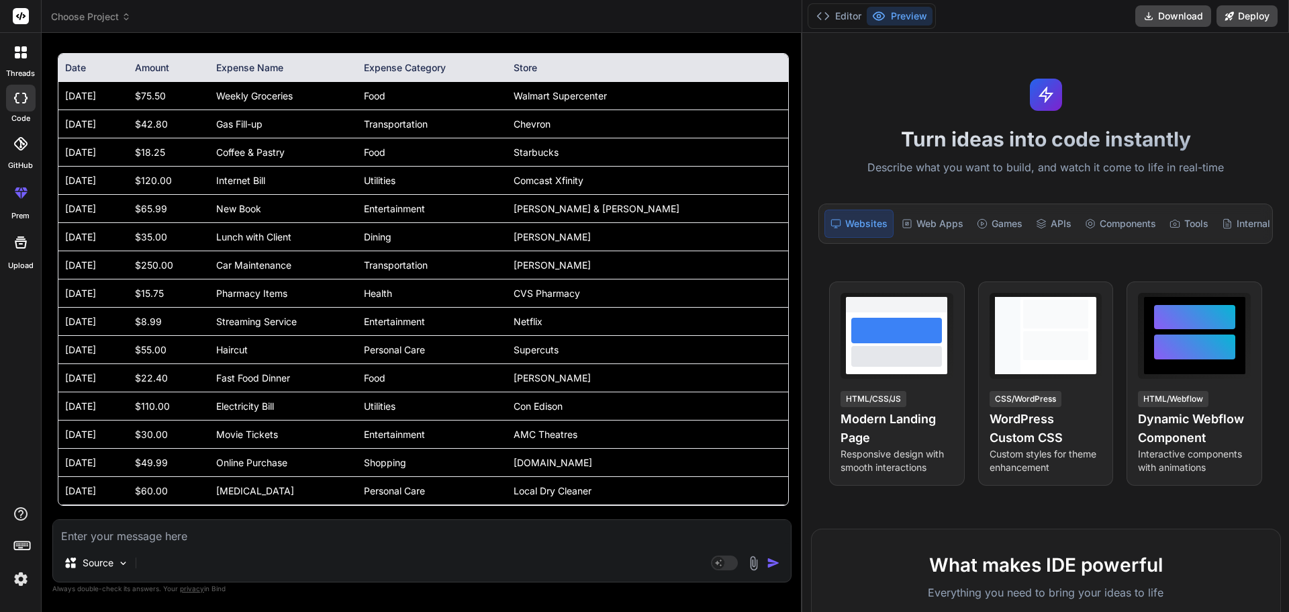
click at [606, 320] on td "Netflix" at bounding box center [647, 322] width 281 height 28
drag, startPoint x: 594, startPoint y: 353, endPoint x: 649, endPoint y: 348, distance: 54.7
click at [649, 348] on td "Supercuts" at bounding box center [647, 350] width 281 height 28
click at [109, 536] on textarea at bounding box center [422, 532] width 738 height 24
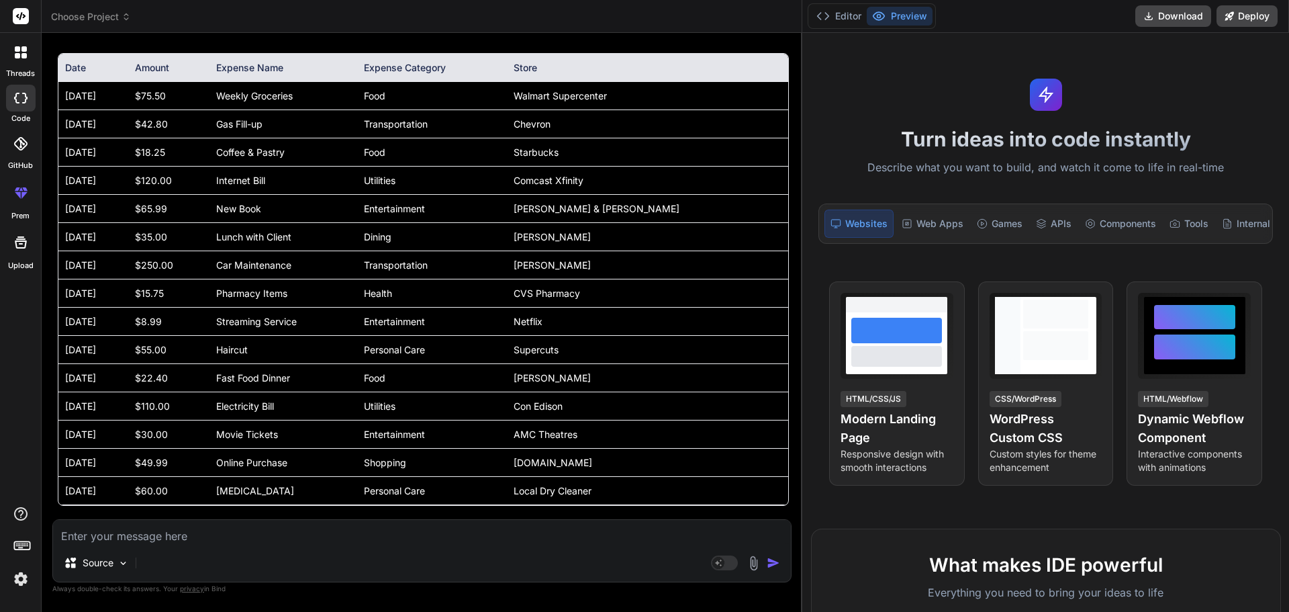
click at [175, 534] on textarea at bounding box center [422, 532] width 738 height 24
paste textarea "Month Opening Cost Total Purchases Total Sale Closing Cost Profit And Loss Expe…"
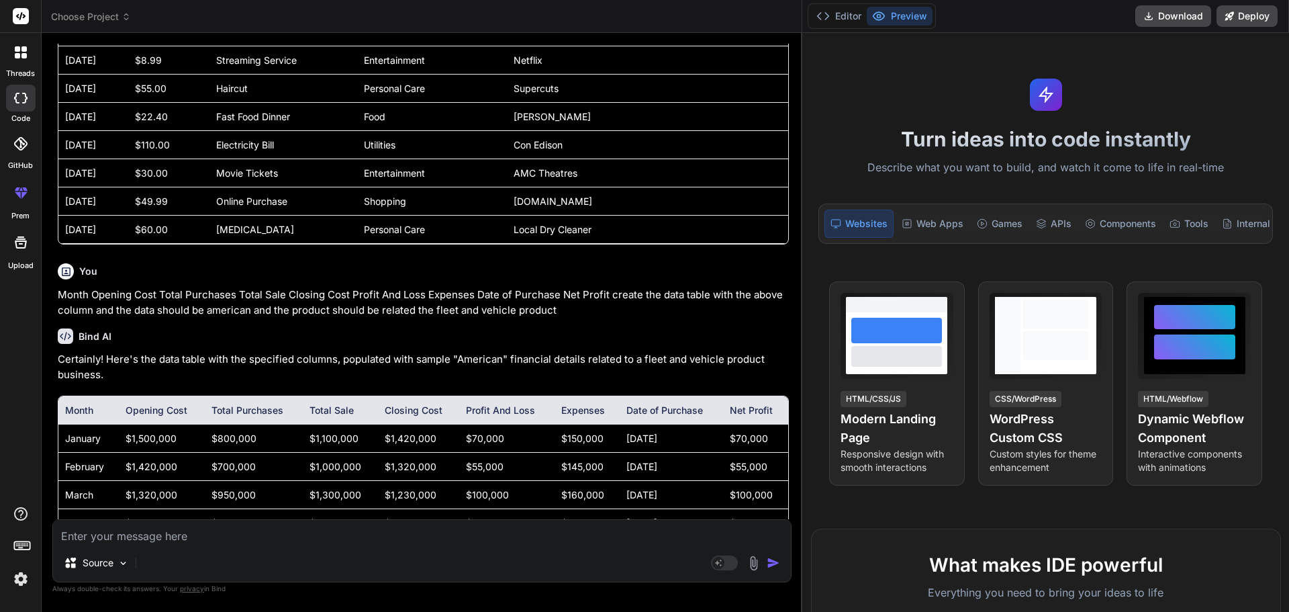
scroll to position [3996, 0]
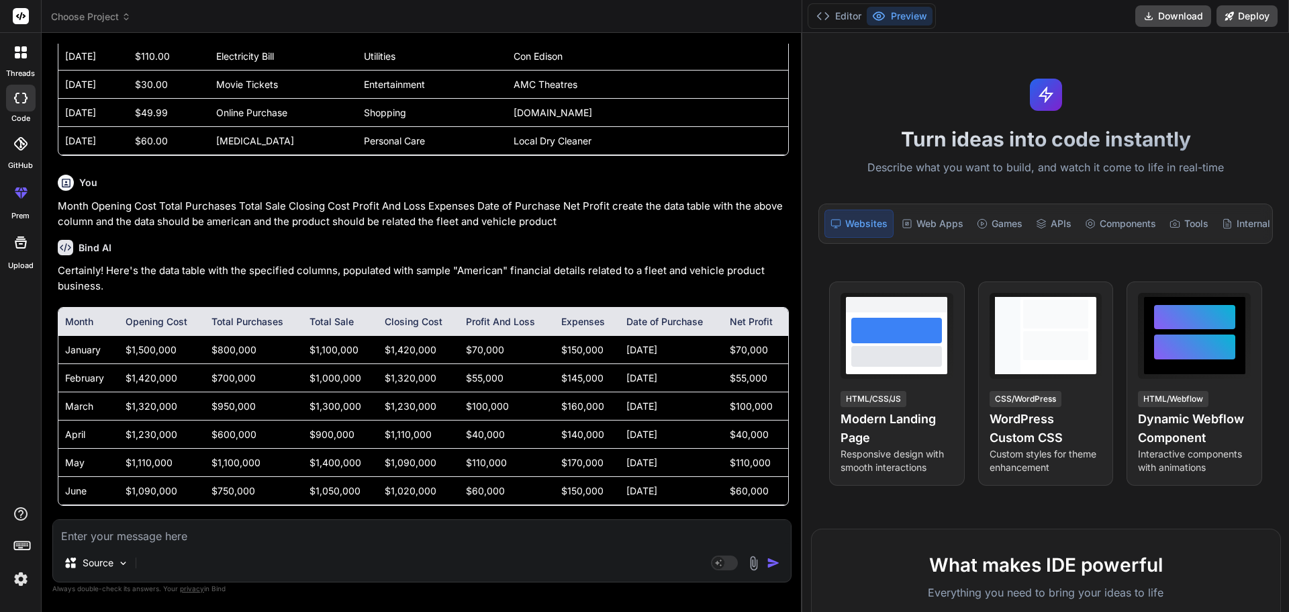
click at [79, 347] on td "January" at bounding box center [88, 350] width 60 height 28
click at [84, 324] on th "Month" at bounding box center [88, 322] width 60 height 28
click at [86, 351] on td "January" at bounding box center [88, 350] width 60 height 28
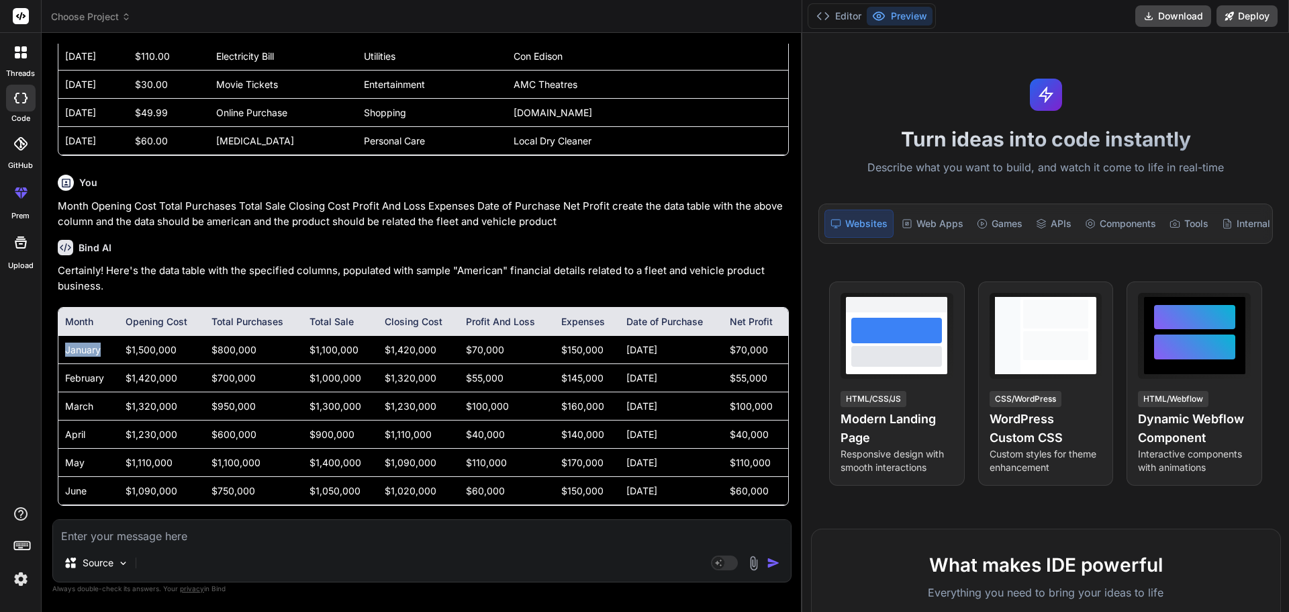
click at [86, 351] on td "January" at bounding box center [88, 350] width 60 height 28
click at [74, 378] on td "February" at bounding box center [88, 378] width 60 height 28
drag, startPoint x: 126, startPoint y: 320, endPoint x: 195, endPoint y: 316, distance: 69.3
click at [195, 316] on th "Opening Cost" at bounding box center [162, 322] width 87 height 28
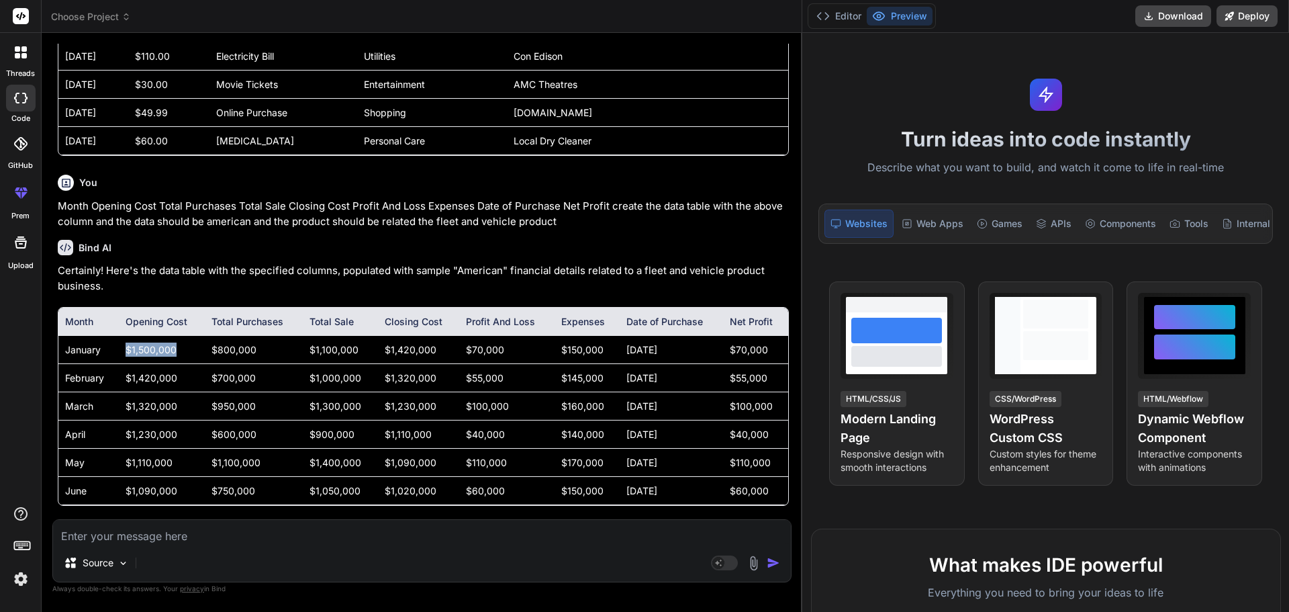
drag, startPoint x: 126, startPoint y: 350, endPoint x: 177, endPoint y: 340, distance: 52.7
click at [177, 340] on td "$1,500,000" at bounding box center [162, 350] width 87 height 28
drag, startPoint x: 119, startPoint y: 376, endPoint x: 186, endPoint y: 379, distance: 67.2
click at [186, 379] on td "$1,420,000" at bounding box center [162, 378] width 87 height 28
drag, startPoint x: 124, startPoint y: 406, endPoint x: 178, endPoint y: 405, distance: 54.4
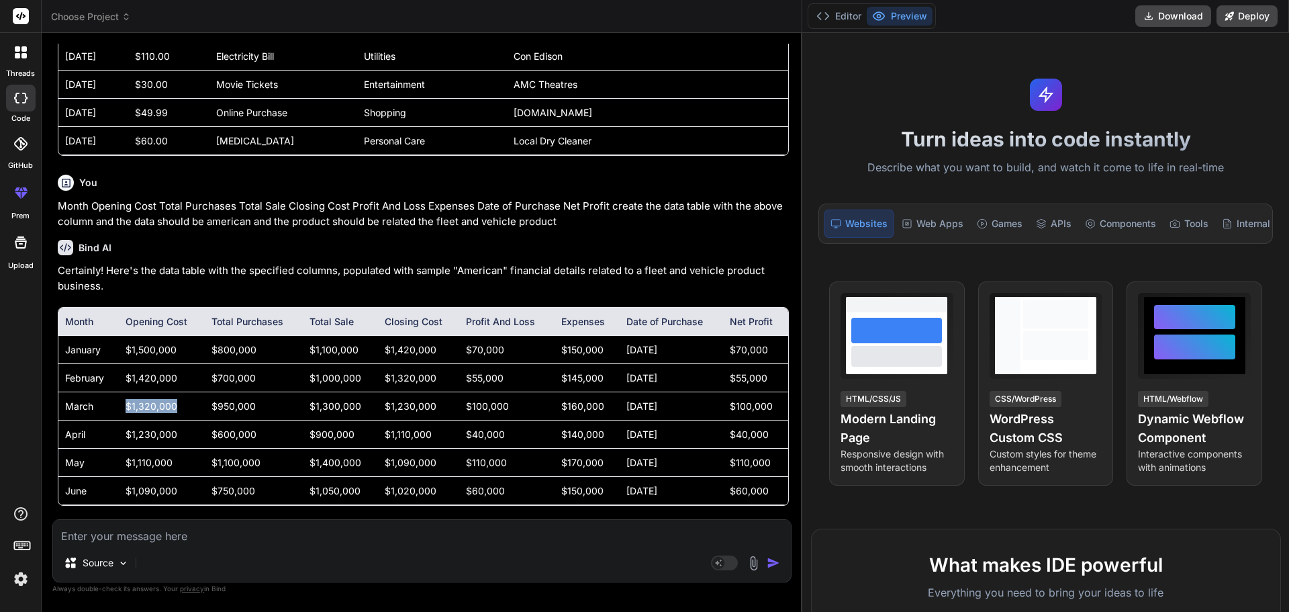
click at [178, 405] on td "$1,320,000" at bounding box center [162, 406] width 87 height 28
drag, startPoint x: 118, startPoint y: 436, endPoint x: 174, endPoint y: 432, distance: 56.6
click at [174, 432] on tr "April $1,230,000 $600,000 $900,000 $1,110,000 $40,000 $140,000 [DATE] $40,000" at bounding box center [423, 434] width 730 height 28
drag, startPoint x: 123, startPoint y: 457, endPoint x: 178, endPoint y: 465, distance: 55.7
click at [178, 465] on td "$1,110,000" at bounding box center [162, 463] width 87 height 28
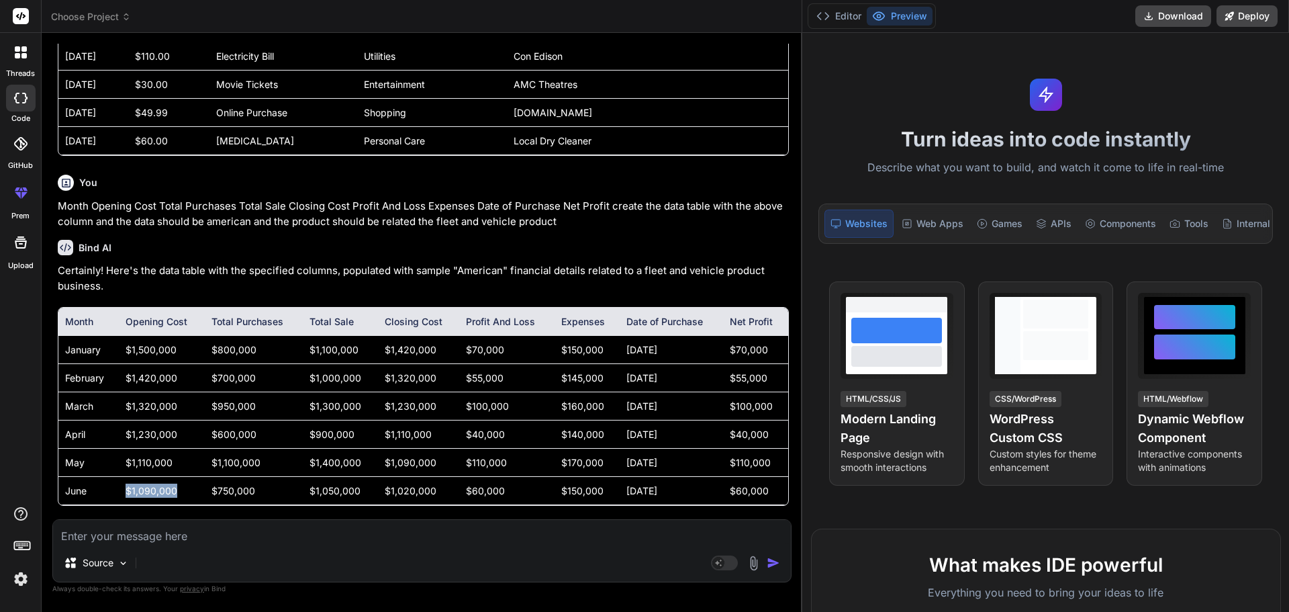
drag, startPoint x: 122, startPoint y: 492, endPoint x: 192, endPoint y: 488, distance: 70.6
click at [192, 488] on td "$1,090,000" at bounding box center [162, 491] width 87 height 28
drag, startPoint x: 207, startPoint y: 486, endPoint x: 267, endPoint y: 496, distance: 60.7
click at [267, 496] on td "$750,000" at bounding box center [254, 491] width 98 height 28
drag, startPoint x: 210, startPoint y: 351, endPoint x: 263, endPoint y: 349, distance: 53.8
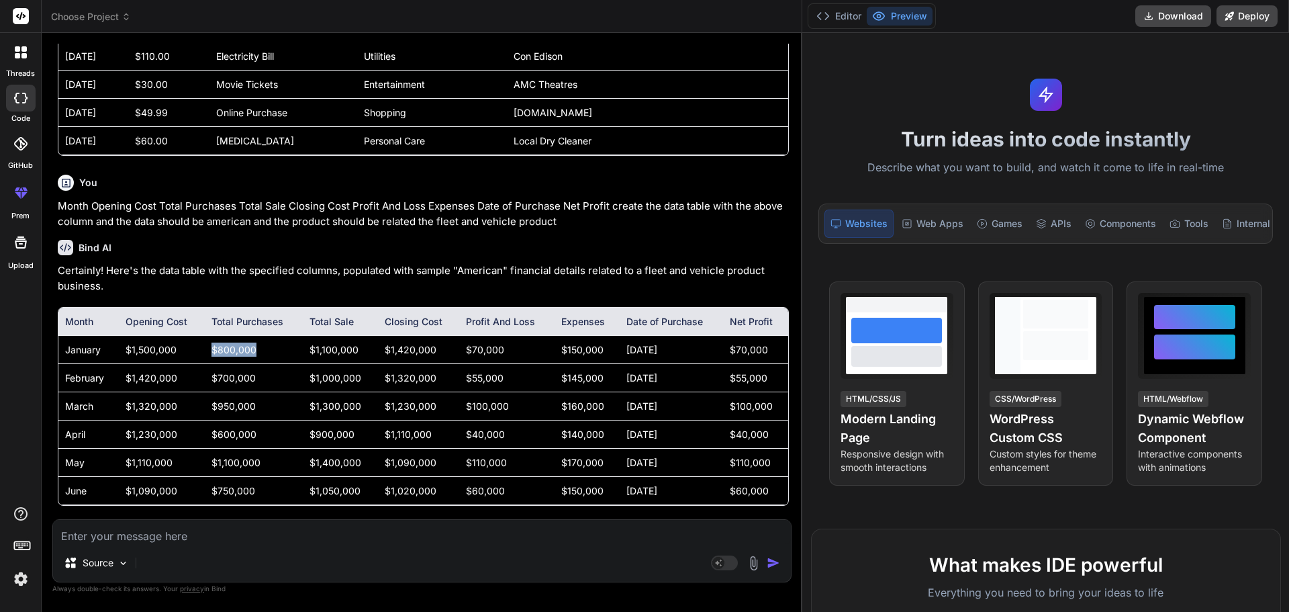
click at [263, 349] on td "$800,000" at bounding box center [254, 350] width 98 height 28
drag, startPoint x: 203, startPoint y: 373, endPoint x: 254, endPoint y: 381, distance: 51.1
click at [252, 381] on td "$700,000" at bounding box center [254, 378] width 98 height 28
drag, startPoint x: 305, startPoint y: 354, endPoint x: 378, endPoint y: 347, distance: 73.5
click at [378, 347] on tr "January $1,500,000 $800,000 $1,100,000 $1,420,000 $70,000 $150,000 [DATE] $70,0…" at bounding box center [423, 350] width 730 height 28
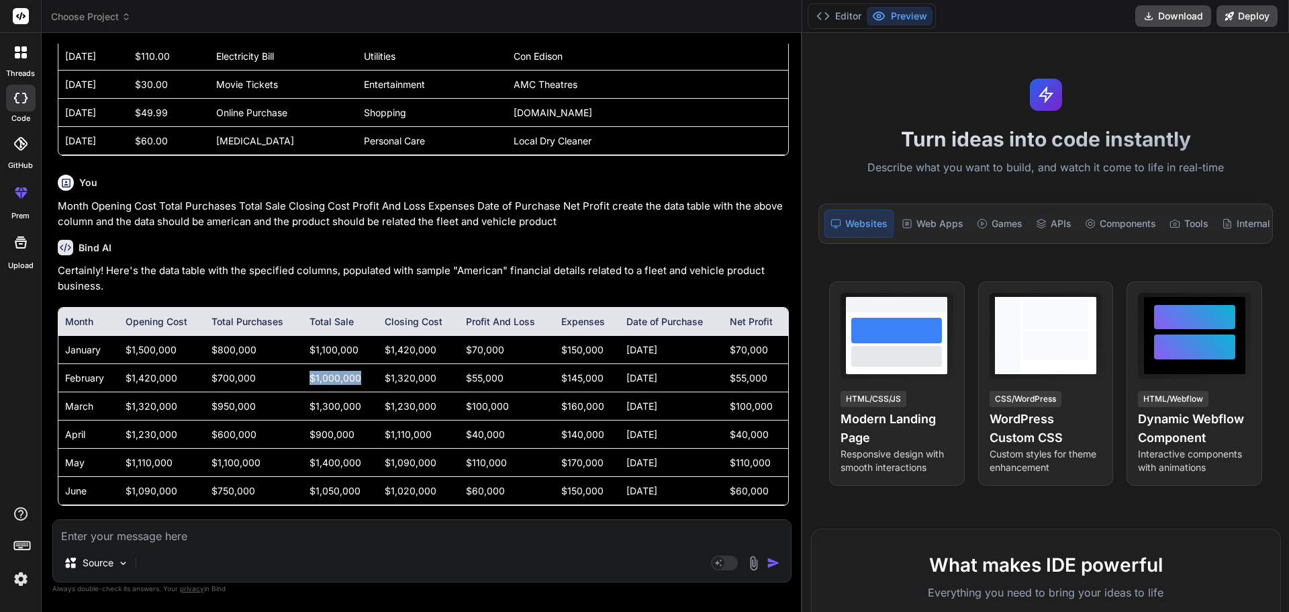
drag, startPoint x: 306, startPoint y: 375, endPoint x: 355, endPoint y: 375, distance: 48.4
click at [355, 375] on td "$1,000,000" at bounding box center [340, 378] width 75 height 28
drag, startPoint x: 304, startPoint y: 407, endPoint x: 363, endPoint y: 403, distance: 59.9
click at [363, 403] on td "$1,300,000" at bounding box center [340, 406] width 75 height 28
drag, startPoint x: 375, startPoint y: 348, endPoint x: 443, endPoint y: 347, distance: 67.8
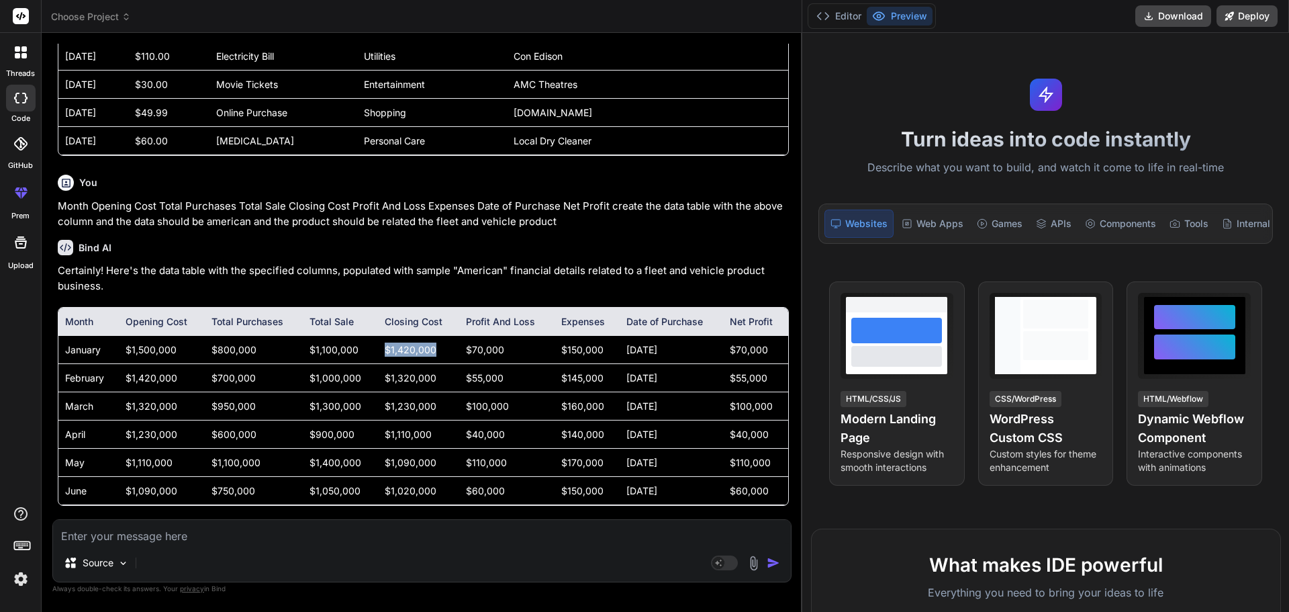
click at [443, 347] on td "$1,420,000" at bounding box center [419, 350] width 82 height 28
drag, startPoint x: 375, startPoint y: 379, endPoint x: 435, endPoint y: 379, distance: 59.8
click at [435, 379] on td "$1,320,000" at bounding box center [419, 378] width 82 height 28
drag, startPoint x: 455, startPoint y: 349, endPoint x: 514, endPoint y: 347, distance: 59.1
click at [514, 347] on td "$70,000" at bounding box center [506, 350] width 95 height 28
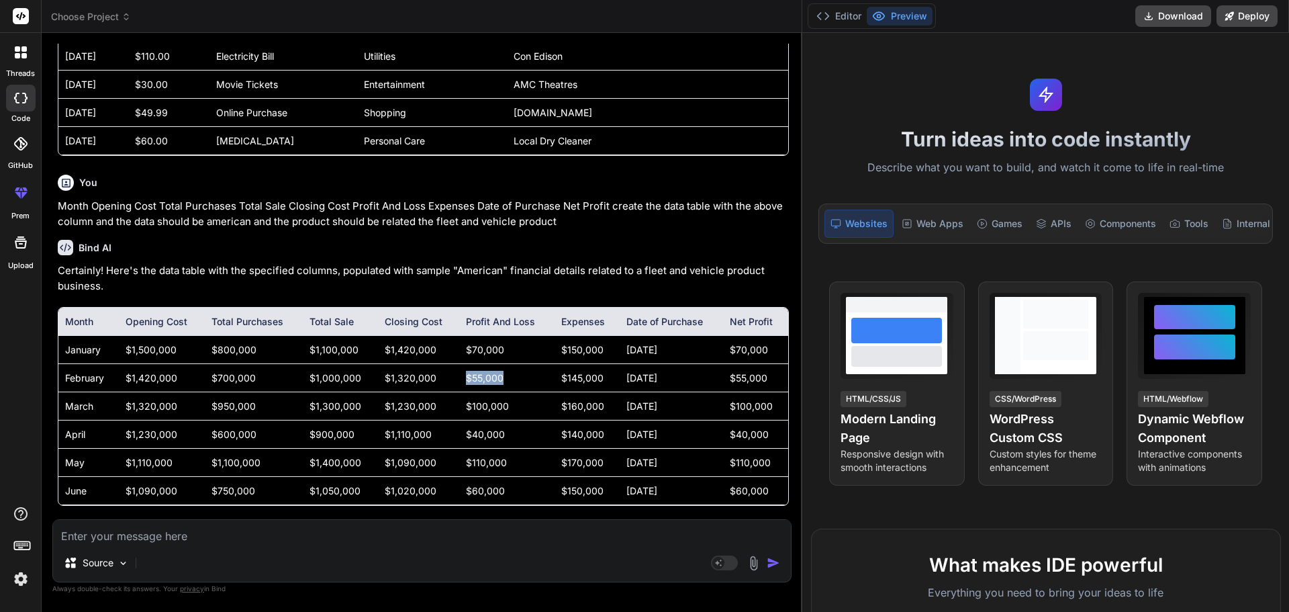
drag, startPoint x: 457, startPoint y: 376, endPoint x: 508, endPoint y: 379, distance: 51.1
click at [508, 379] on td "$55,000" at bounding box center [506, 378] width 95 height 28
drag, startPoint x: 460, startPoint y: 406, endPoint x: 515, endPoint y: 406, distance: 55.1
click at [515, 406] on td "$100,000" at bounding box center [506, 406] width 95 height 28
drag, startPoint x: 551, startPoint y: 347, endPoint x: 592, endPoint y: 351, distance: 40.5
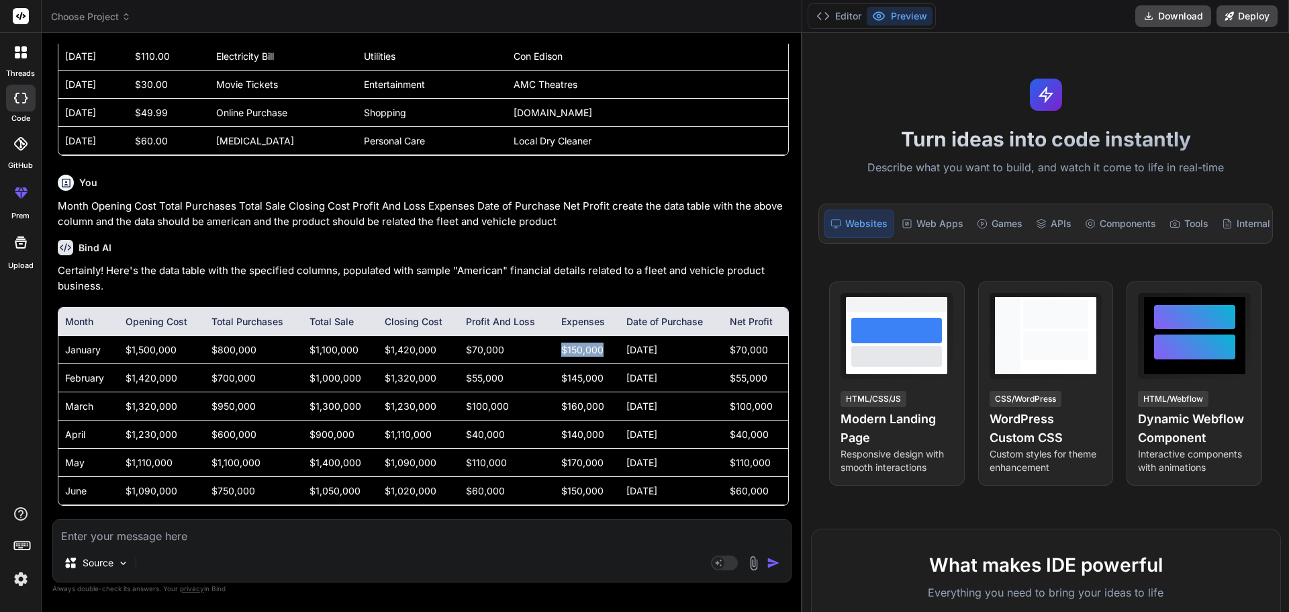
click at [592, 351] on td "$150,000" at bounding box center [588, 350] width 66 height 28
drag, startPoint x: 551, startPoint y: 379, endPoint x: 600, endPoint y: 379, distance: 49.0
click at [600, 379] on td "$145,000" at bounding box center [588, 378] width 66 height 28
drag, startPoint x: 544, startPoint y: 402, endPoint x: 600, endPoint y: 407, distance: 55.9
click at [600, 407] on tr "March $1,320,000 $950,000 $1,300,000 $1,230,000 $100,000 $160,000 [DATE] $100,0…" at bounding box center [423, 406] width 730 height 28
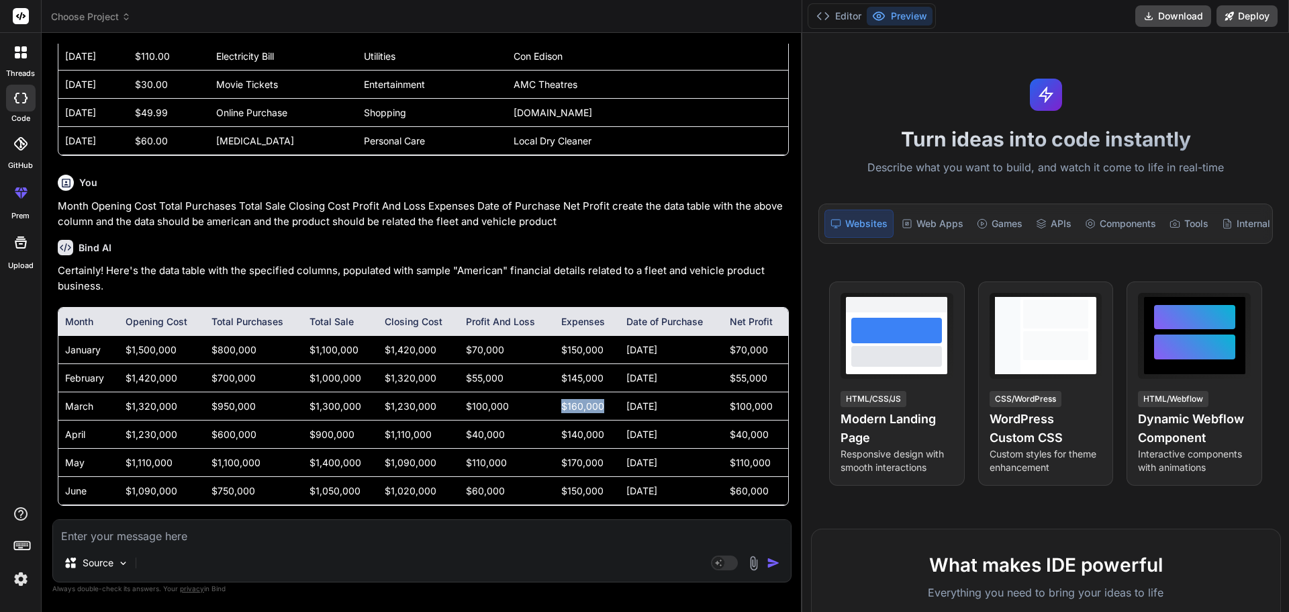
drag, startPoint x: 616, startPoint y: 353, endPoint x: 672, endPoint y: 360, distance: 56.8
click at [672, 360] on td "[DATE]" at bounding box center [671, 350] width 103 height 28
drag, startPoint x: 615, startPoint y: 377, endPoint x: 684, endPoint y: 381, distance: 68.6
click at [684, 381] on td "[DATE]" at bounding box center [671, 378] width 103 height 28
drag, startPoint x: 612, startPoint y: 403, endPoint x: 672, endPoint y: 406, distance: 59.9
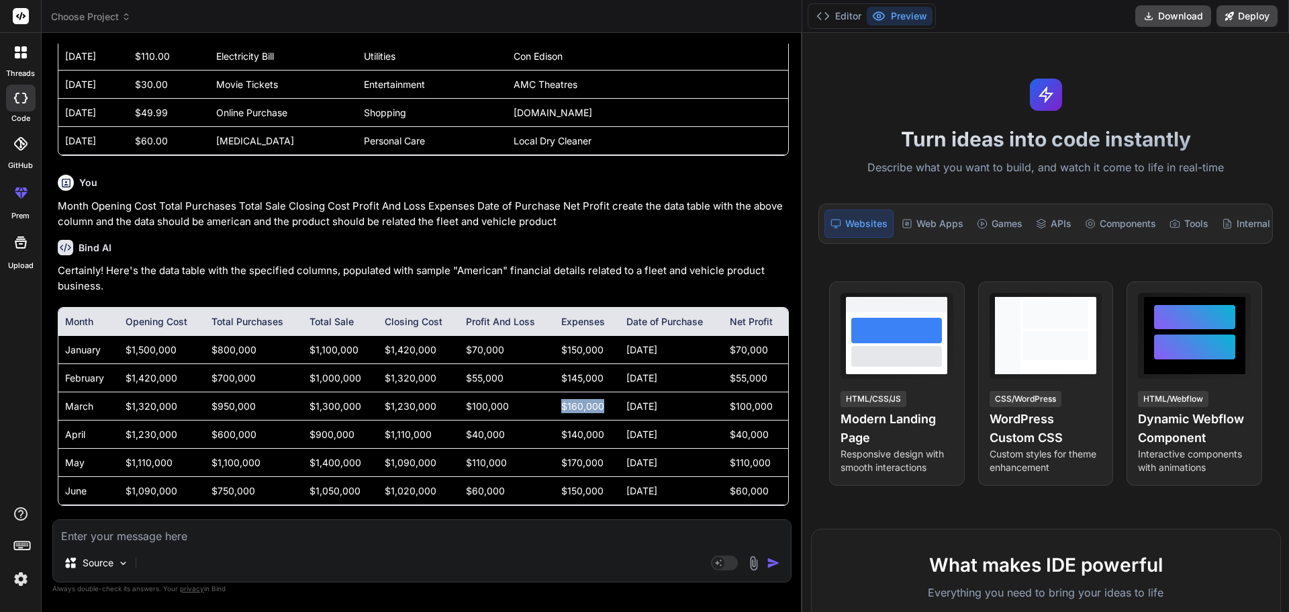
click at [672, 406] on td "[DATE]" at bounding box center [671, 406] width 103 height 28
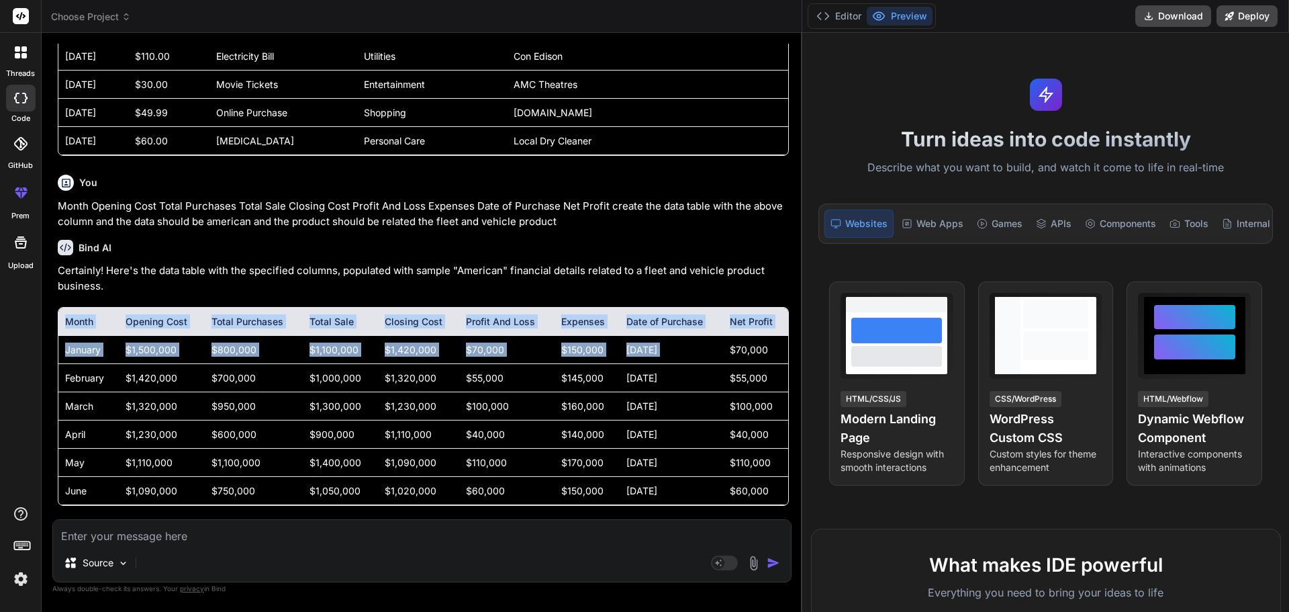
drag, startPoint x: 714, startPoint y: 350, endPoint x: 778, endPoint y: 356, distance: 64.1
click at [778, 356] on div "You what we should put into the sales trends column Bind AI The "sales trends" …" at bounding box center [423, 281] width 737 height 475
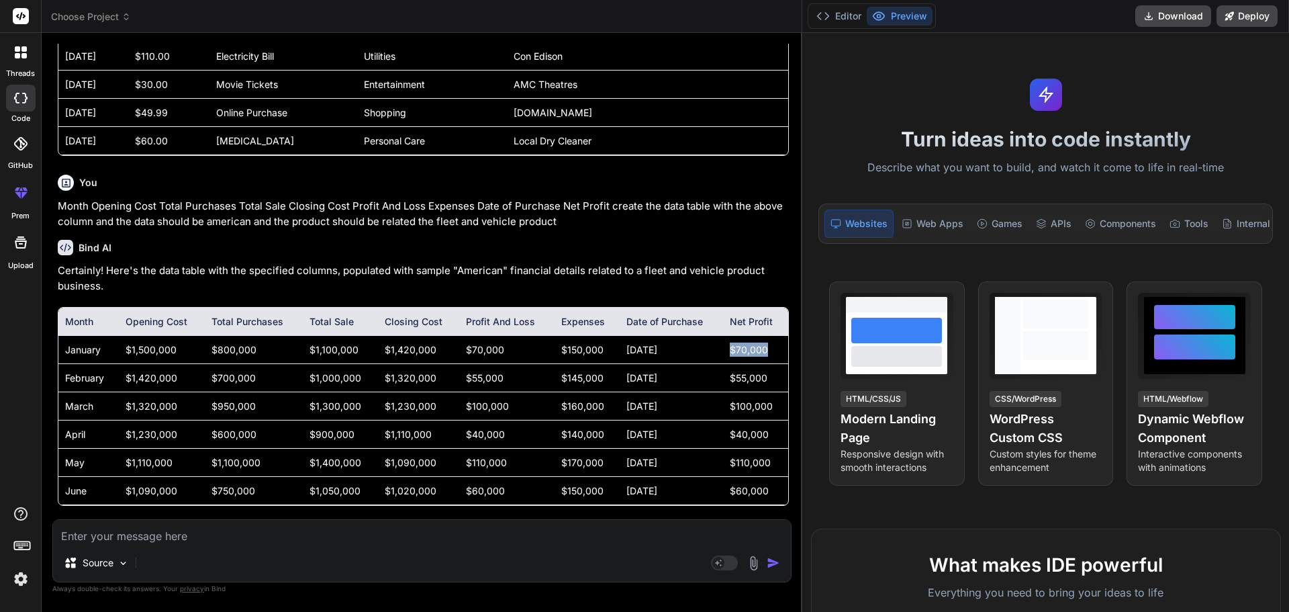
click at [758, 354] on td "$70,000" at bounding box center [755, 350] width 65 height 28
drag, startPoint x: 718, startPoint y: 378, endPoint x: 764, endPoint y: 381, distance: 45.7
click at [764, 381] on td "$55,000" at bounding box center [755, 378] width 65 height 28
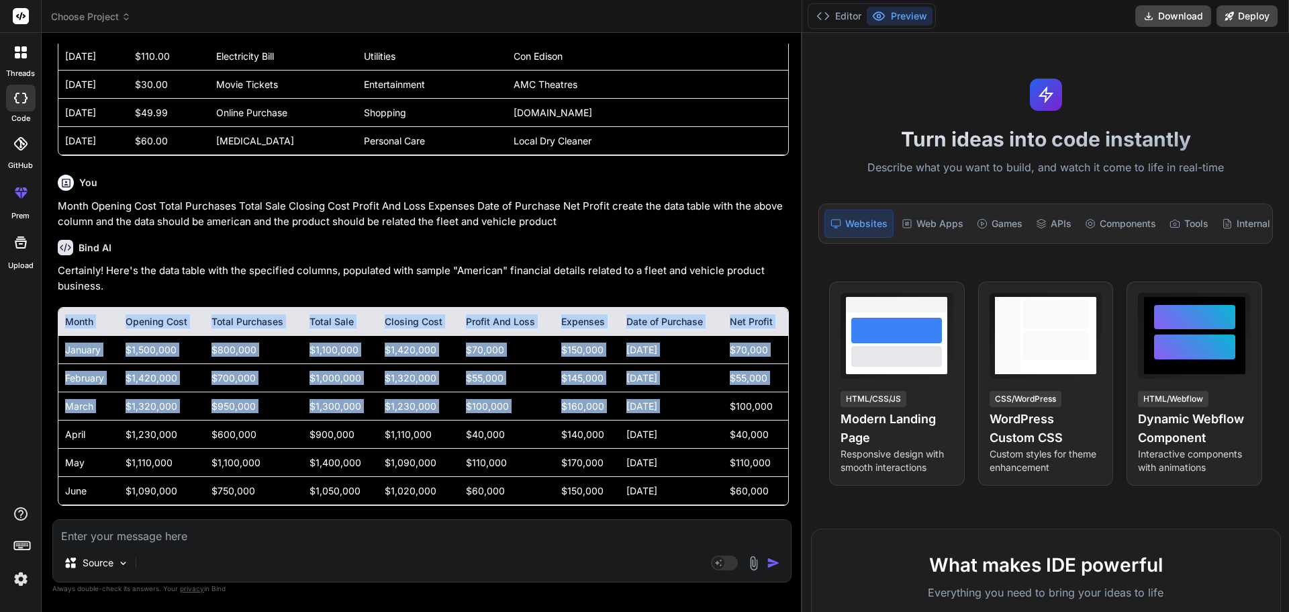
drag, startPoint x: 719, startPoint y: 405, endPoint x: 778, endPoint y: 412, distance: 60.1
click at [778, 412] on div "You what we should put into the sales trends column Bind AI The "sales trends" …" at bounding box center [423, 281] width 737 height 475
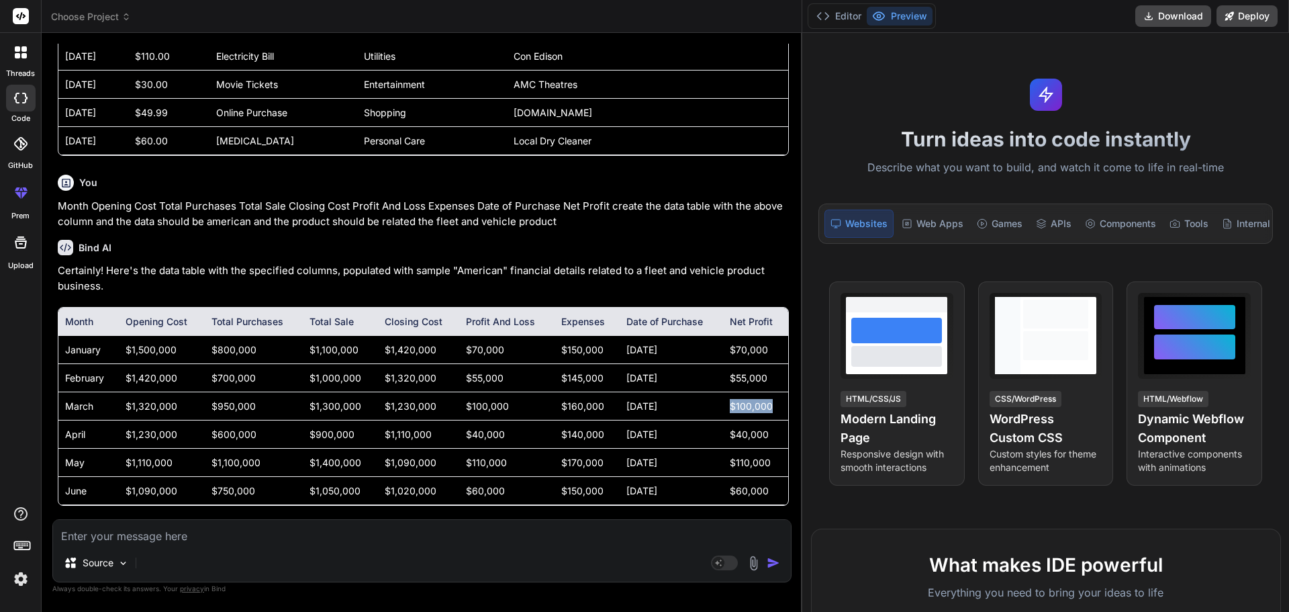
click at [763, 407] on td "$100,000" at bounding box center [755, 406] width 65 height 28
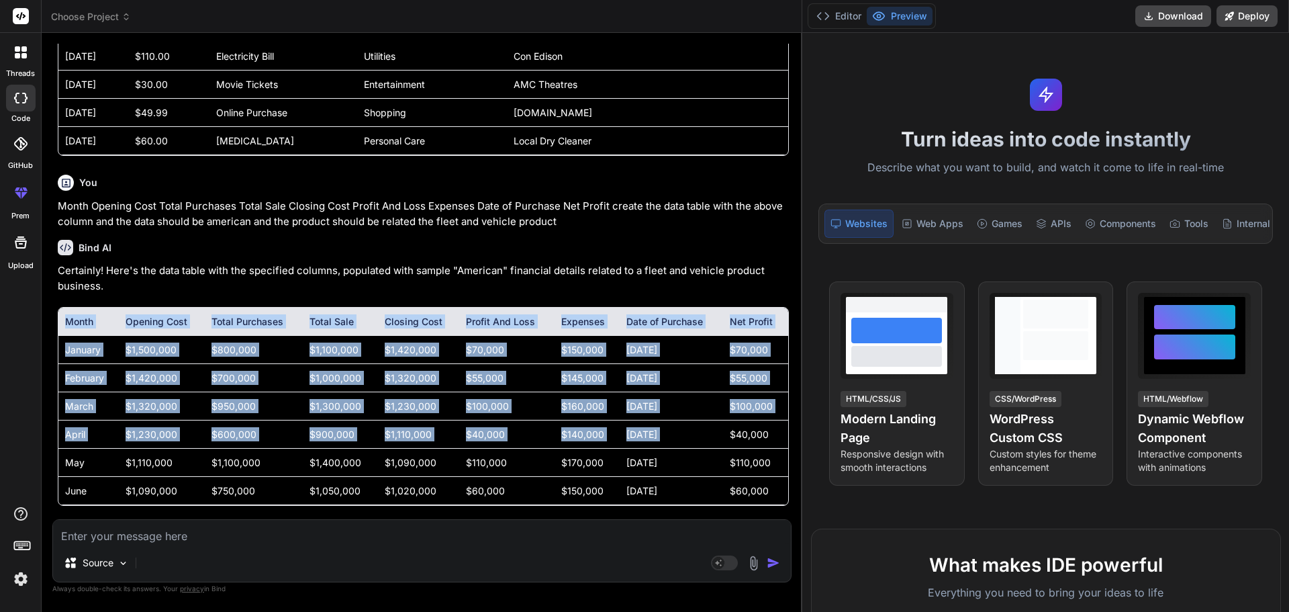
drag, startPoint x: 719, startPoint y: 436, endPoint x: 782, endPoint y: 437, distance: 62.5
click at [782, 437] on div "Bind AI Web Search Created with Pixso. Code Generator You what we should put in…" at bounding box center [422, 322] width 761 height 578
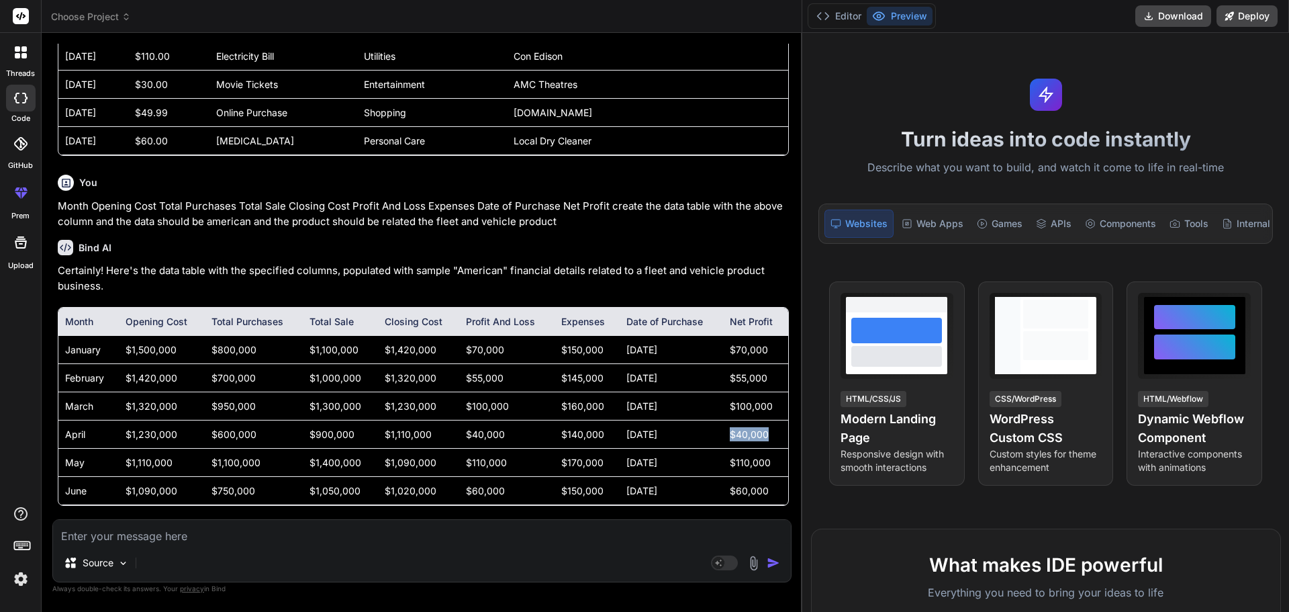
click at [756, 437] on td "$40,000" at bounding box center [755, 434] width 65 height 28
click at [85, 532] on textarea at bounding box center [422, 532] width 738 height 24
paste textarea "Item Name Opening QTY Incoming QTY Transfer QTY Outgoing QTY invoice QTY Closin…"
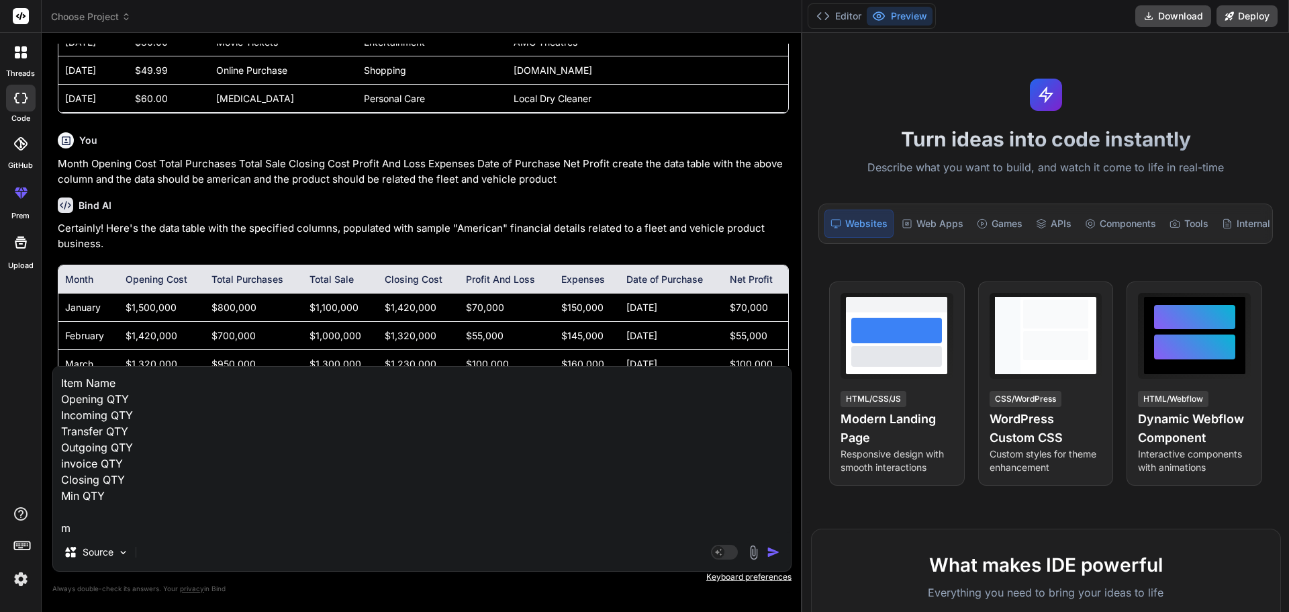
scroll to position [1, 0]
click at [437, 529] on textarea "Item Name Opening QTY Incoming QTY Transfer QTY Outgoing QTY invoice QTY Closin…" at bounding box center [422, 450] width 738 height 167
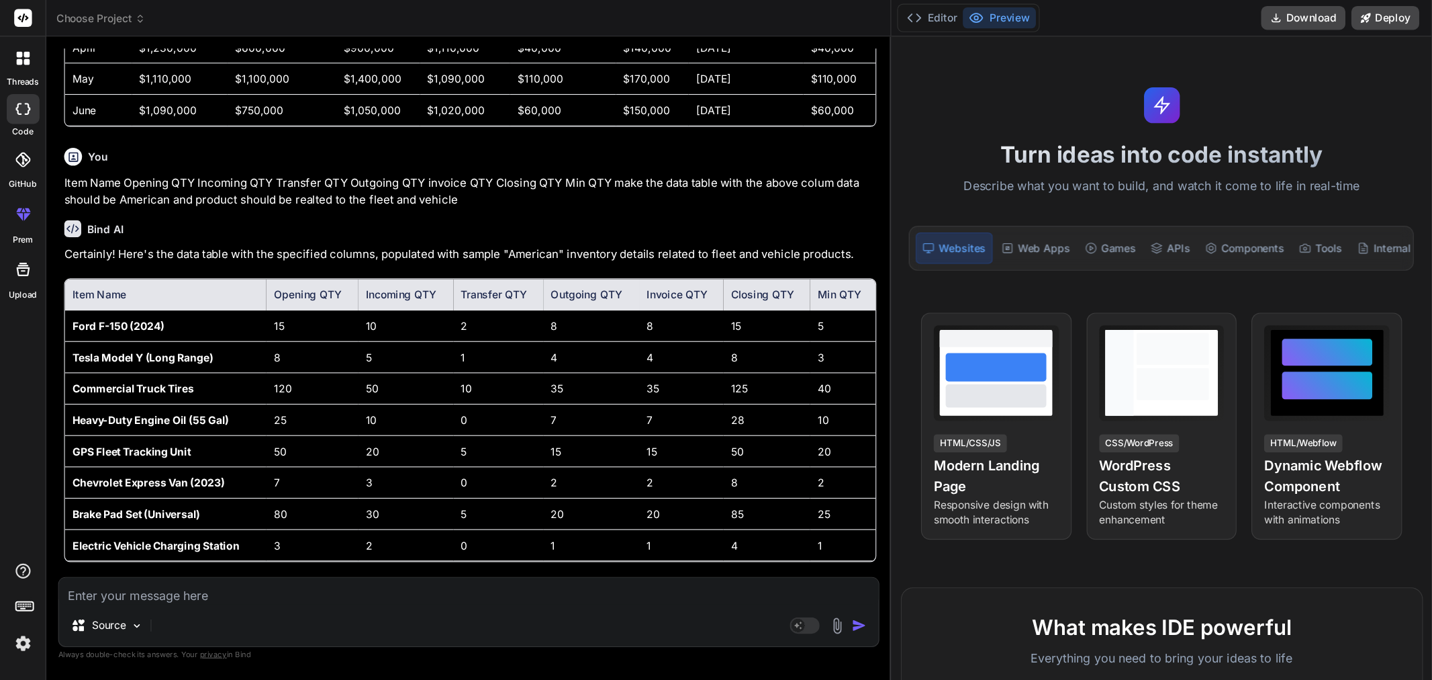
scroll to position [4388, 0]
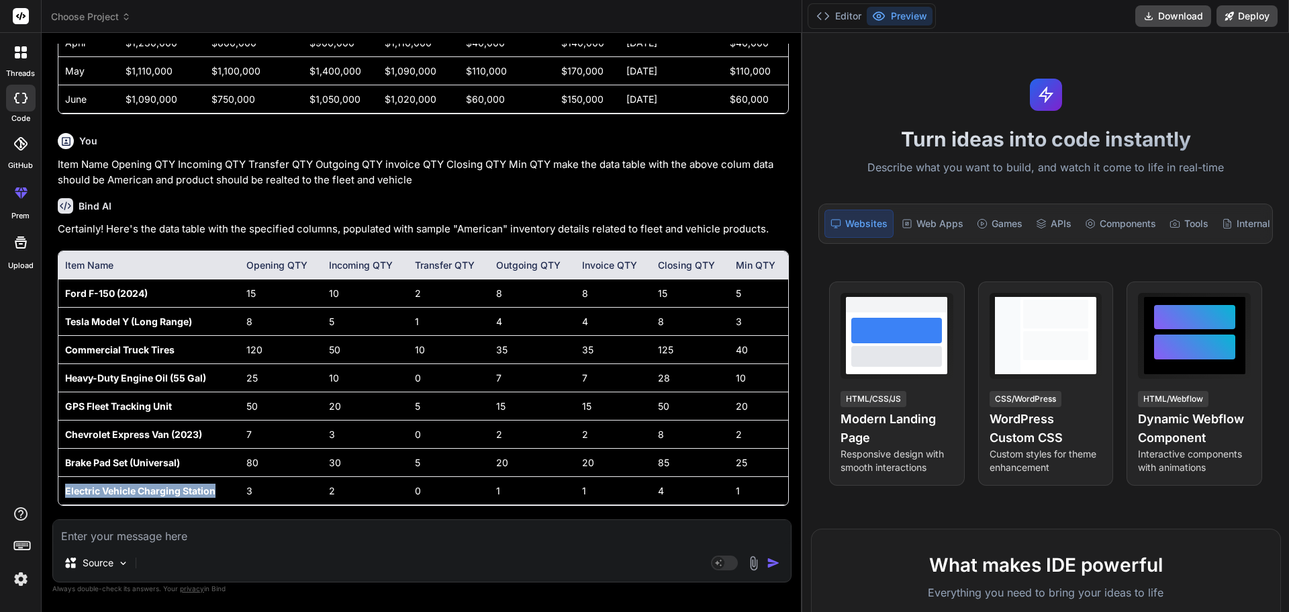
drag, startPoint x: 58, startPoint y: 488, endPoint x: 221, endPoint y: 492, distance: 162.6
click at [221, 492] on td "Electric Vehicle Charging Station" at bounding box center [148, 490] width 181 height 28
drag, startPoint x: 193, startPoint y: 461, endPoint x: 64, endPoint y: 461, distance: 128.9
click at [64, 461] on td "Brake Pad Set (Universal)" at bounding box center [148, 462] width 181 height 28
drag, startPoint x: 161, startPoint y: 433, endPoint x: 326, endPoint y: 324, distance: 198.4
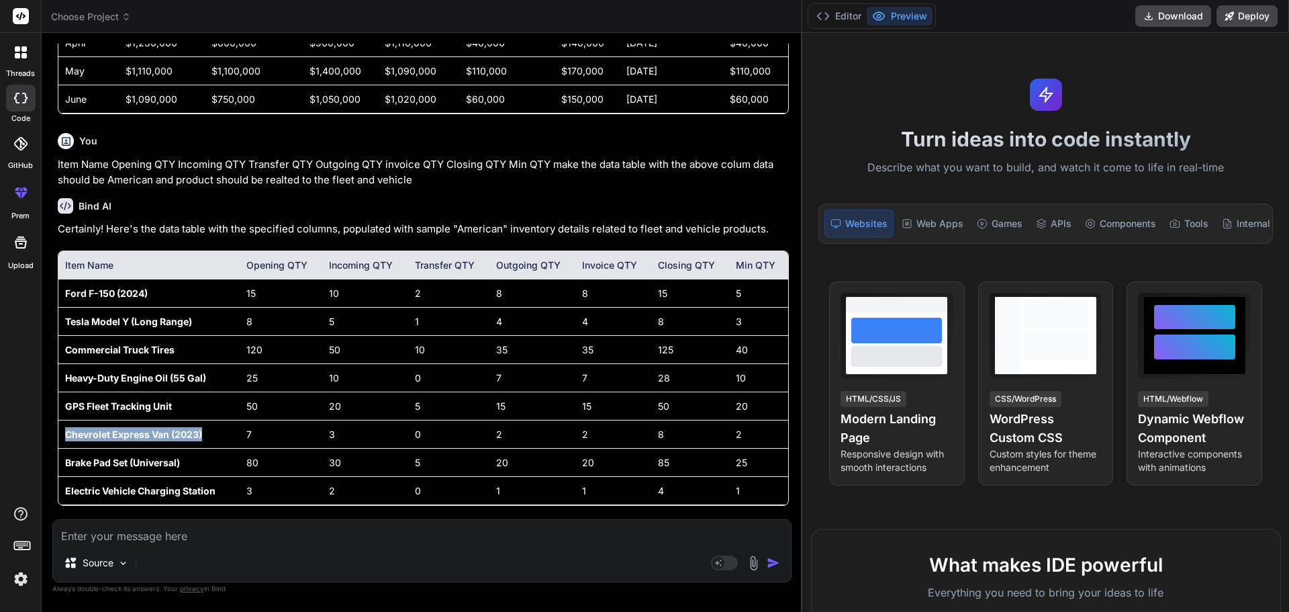
click at [62, 430] on td "Chevrolet Express Van (2023)" at bounding box center [148, 434] width 181 height 28
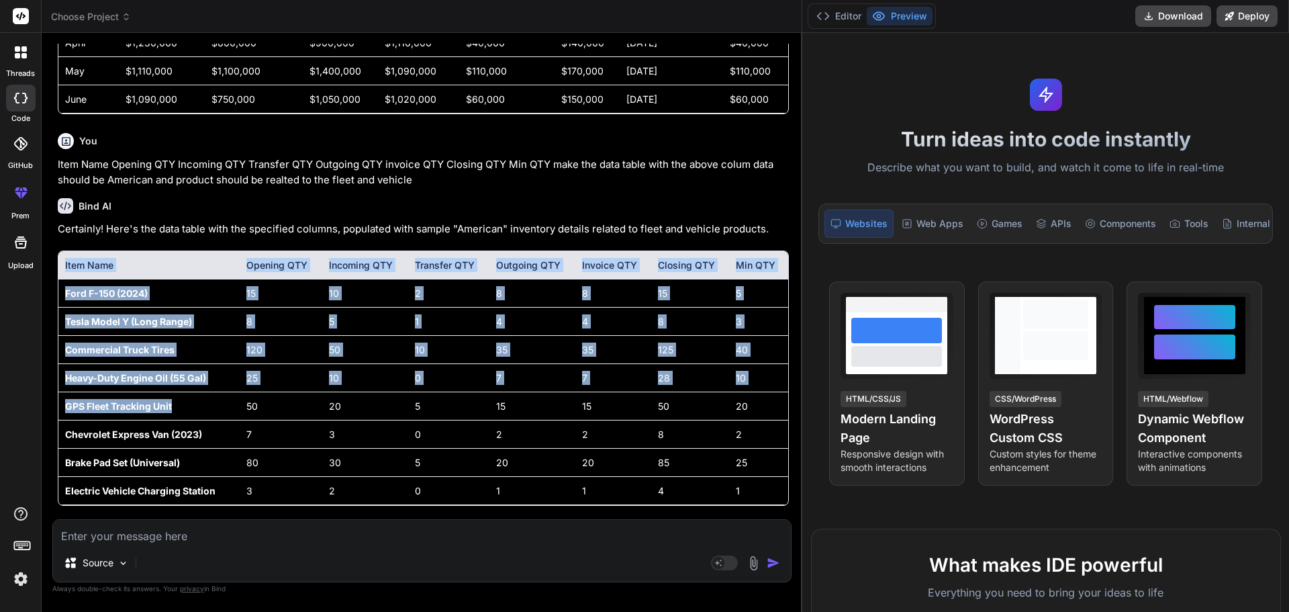
drag, startPoint x: 167, startPoint y: 409, endPoint x: 92, endPoint y: 394, distance: 76.1
click at [57, 404] on div "You what we should put into the sales trends column Bind AI The "sales trends" …" at bounding box center [423, 281] width 737 height 475
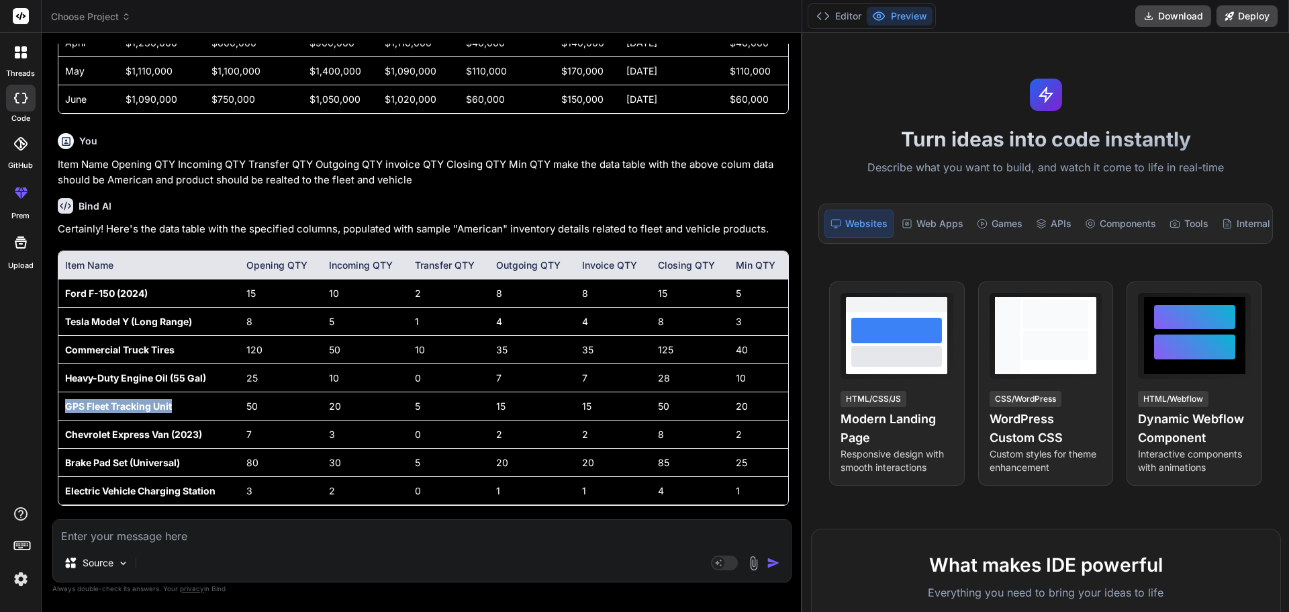
click at [66, 405] on strong "GPS Fleet Tracking Unit" at bounding box center [118, 405] width 107 height 11
drag, startPoint x: 208, startPoint y: 376, endPoint x: 64, endPoint y: 378, distance: 143.7
click at [64, 378] on td "Heavy-Duty Engine Oil (55 Gal)" at bounding box center [148, 377] width 181 height 28
drag, startPoint x: 183, startPoint y: 350, endPoint x: 59, endPoint y: 355, distance: 123.7
click at [59, 355] on td "Commercial Truck Tires" at bounding box center [148, 349] width 181 height 28
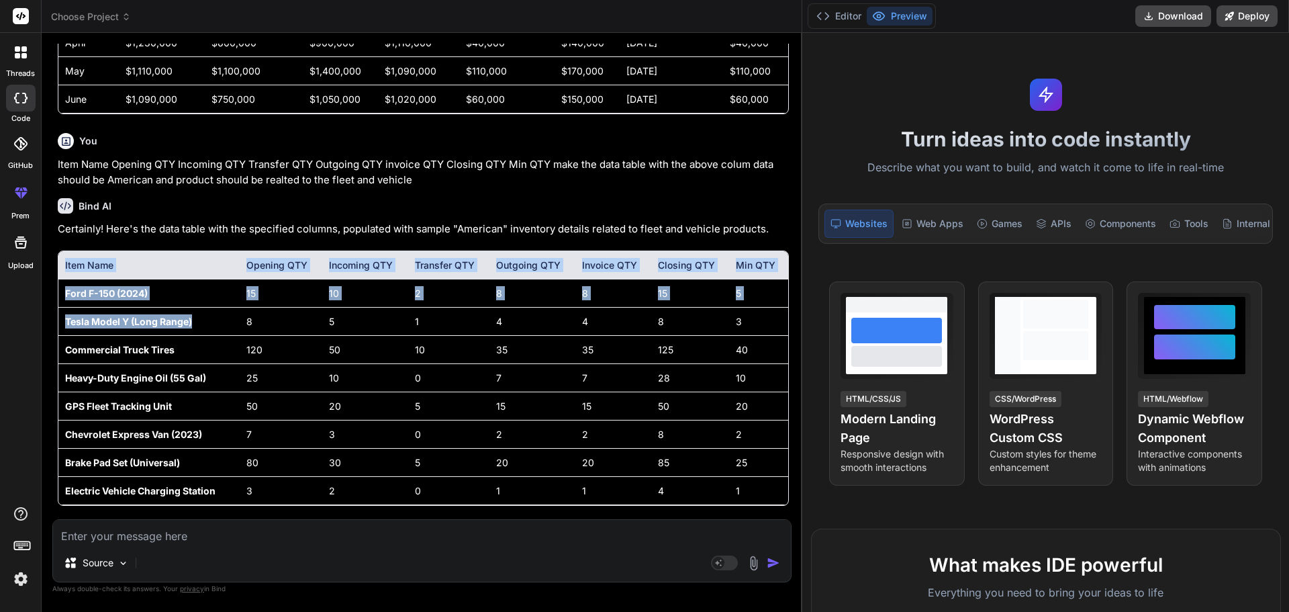
drag, startPoint x: 196, startPoint y: 322, endPoint x: 79, endPoint y: 314, distance: 117.8
click at [48, 325] on div "Bind AI Web Search Created with Pixso. Code Generator You what we should put in…" at bounding box center [422, 322] width 761 height 578
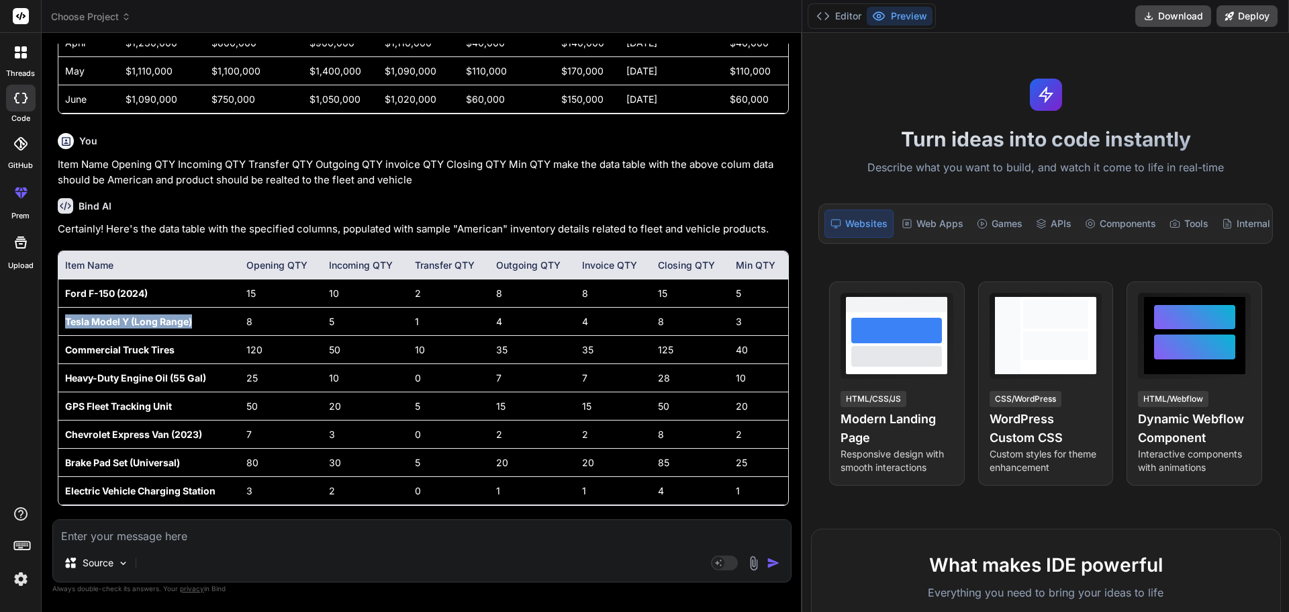
click at [65, 319] on strong "Tesla Model Y (Long Range)" at bounding box center [128, 321] width 127 height 11
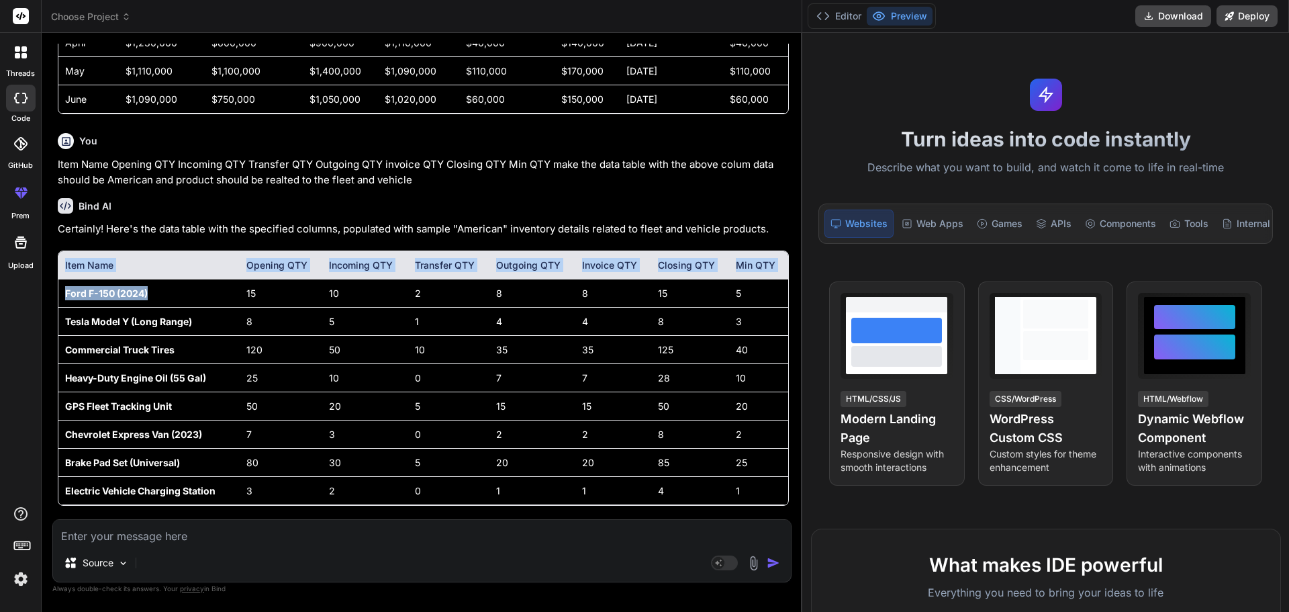
drag, startPoint x: 152, startPoint y: 292, endPoint x: 58, endPoint y: 298, distance: 94.8
click at [58, 298] on div "Item Name Opening QTY Incoming QTY Transfer QTY Outgoing QTY Invoice QTY Closin…" at bounding box center [423, 377] width 731 height 255
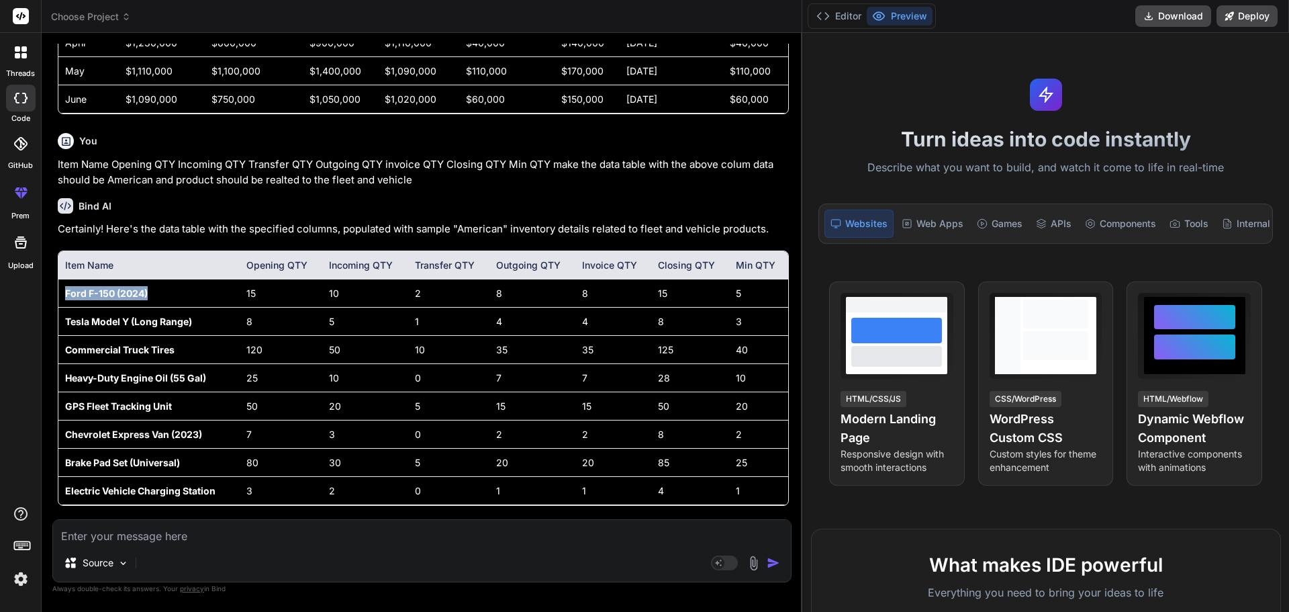
click at [66, 297] on strong "Ford F-150 (2024)" at bounding box center [106, 292] width 83 height 11
click at [243, 294] on td "15" at bounding box center [281, 293] width 83 height 28
click at [244, 294] on td "15" at bounding box center [281, 293] width 83 height 28
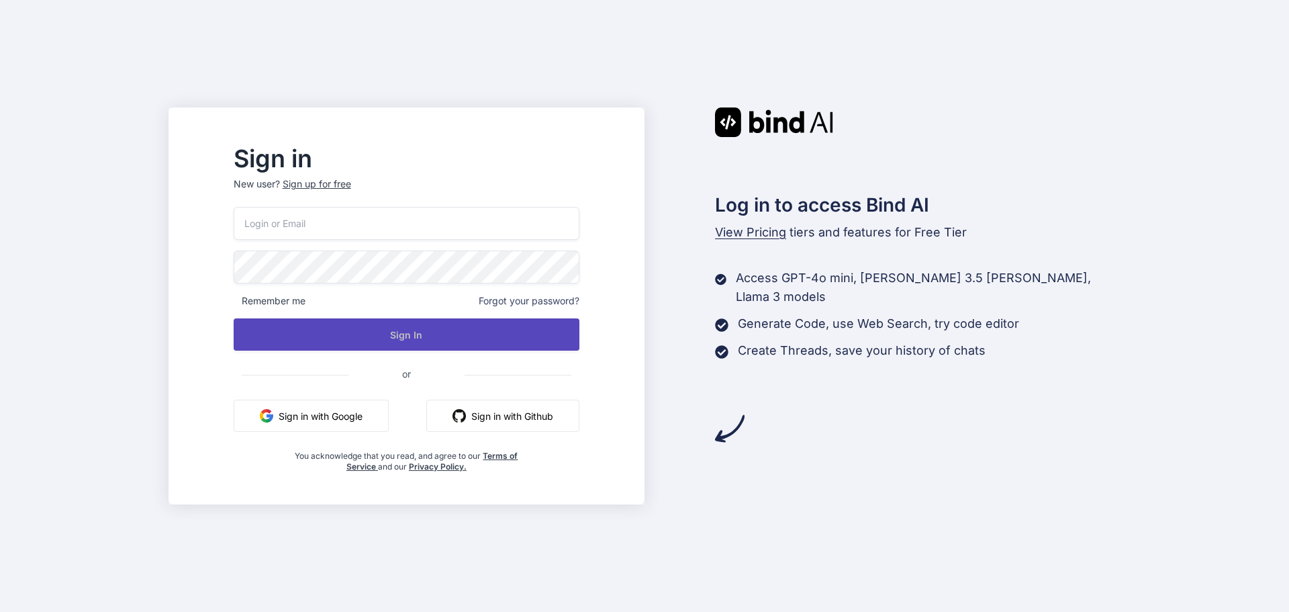
type input "prutreratellou-9496@yopmail.com"
click at [476, 342] on button "Sign In" at bounding box center [407, 334] width 346 height 32
click at [447, 326] on button "Sign In" at bounding box center [407, 334] width 346 height 32
